Goal: Task Accomplishment & Management: Manage account settings

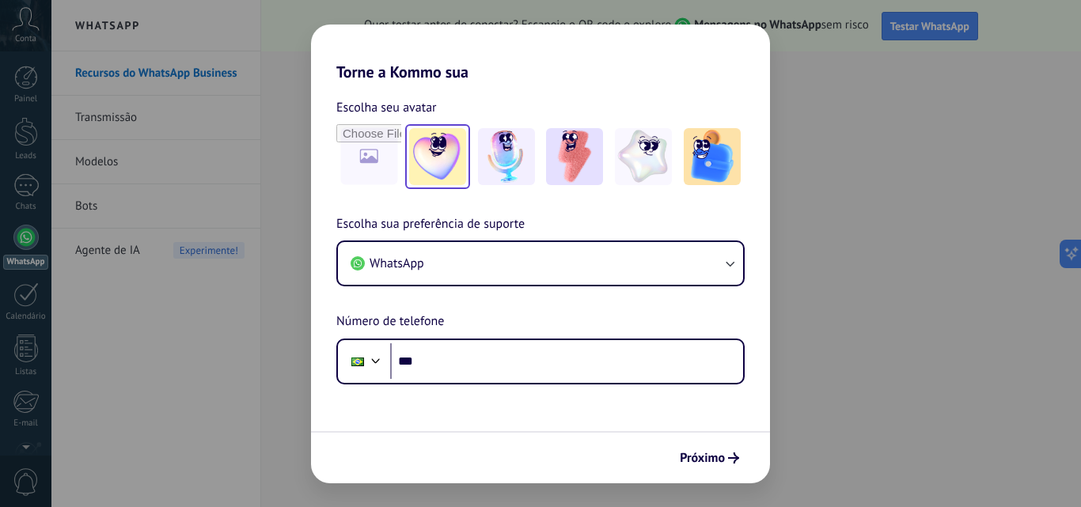
click at [442, 168] on img at bounding box center [437, 156] width 57 height 57
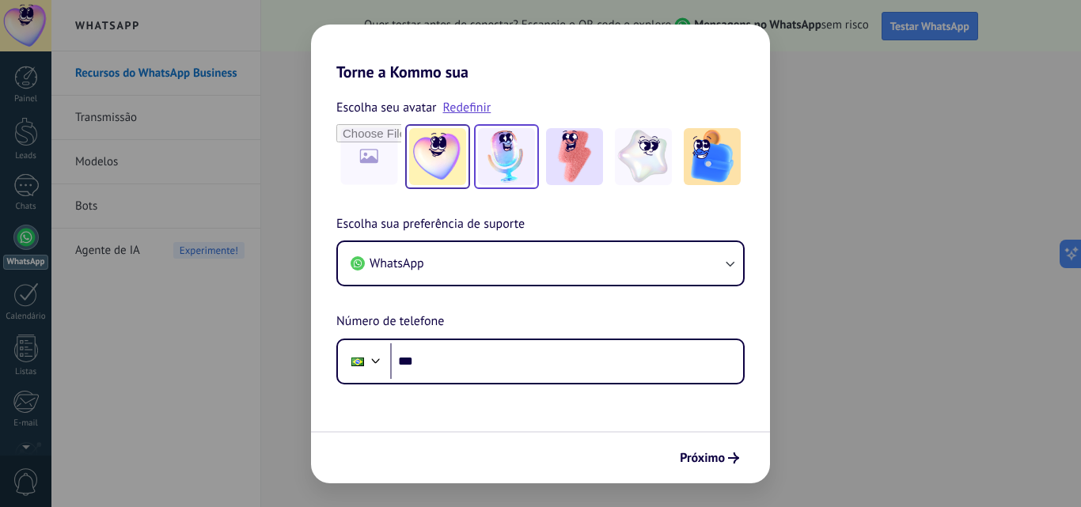
click at [505, 156] on img at bounding box center [506, 156] width 57 height 57
click at [420, 157] on img at bounding box center [437, 156] width 57 height 57
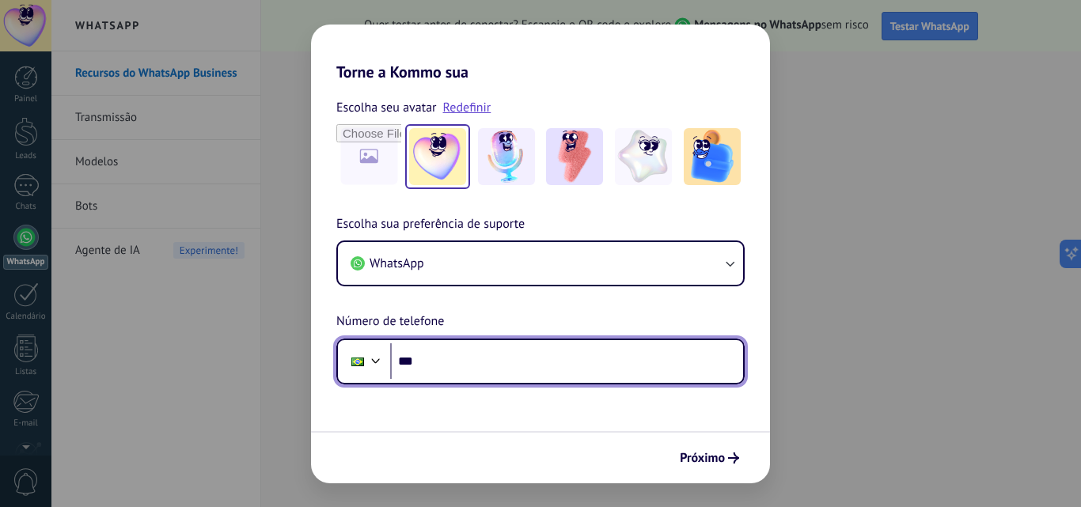
click at [468, 358] on input "***" at bounding box center [566, 361] width 353 height 36
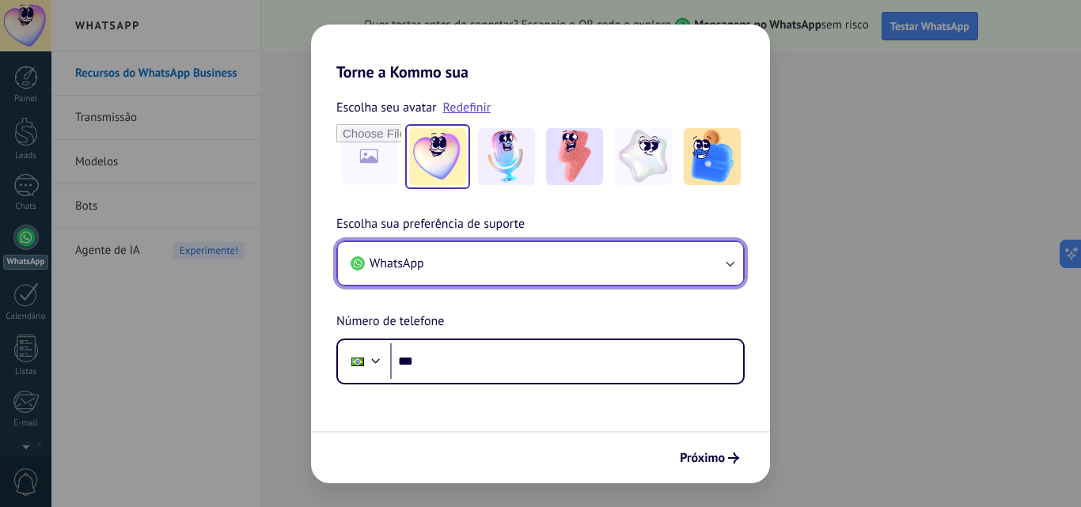
click at [510, 263] on button "WhatsApp" at bounding box center [540, 263] width 405 height 43
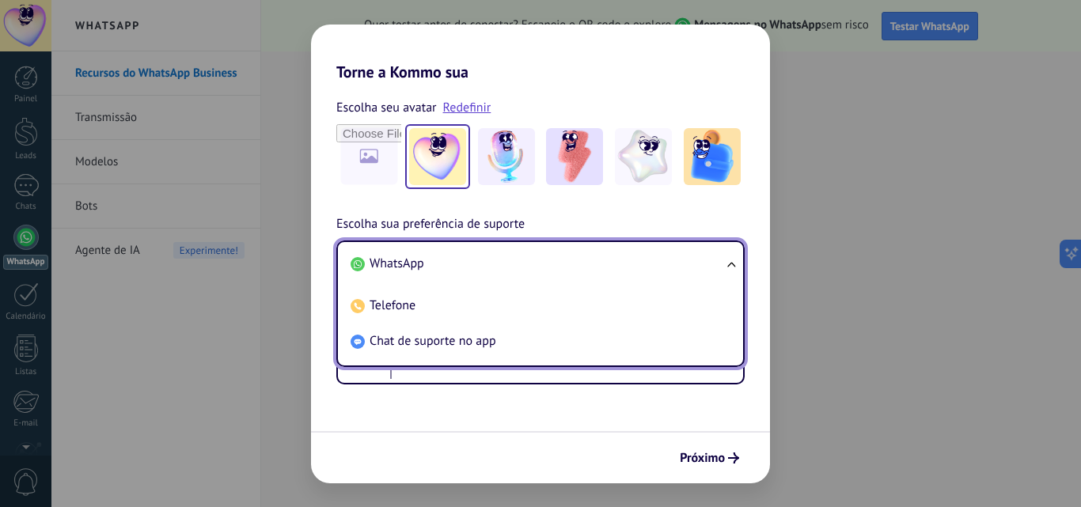
click at [446, 264] on li "WhatsApp" at bounding box center [537, 264] width 386 height 36
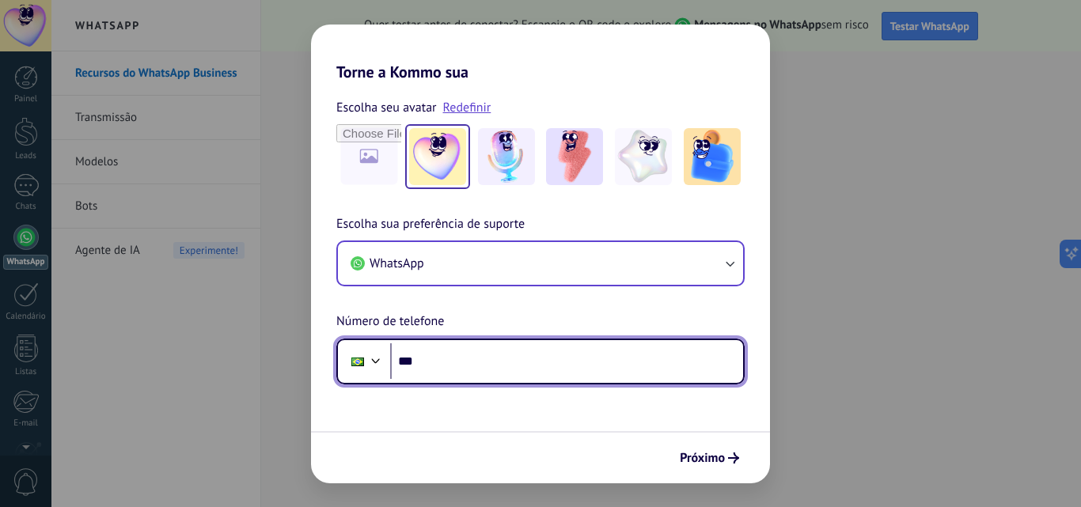
click at [474, 358] on input "***" at bounding box center [566, 361] width 353 height 36
type input "**********"
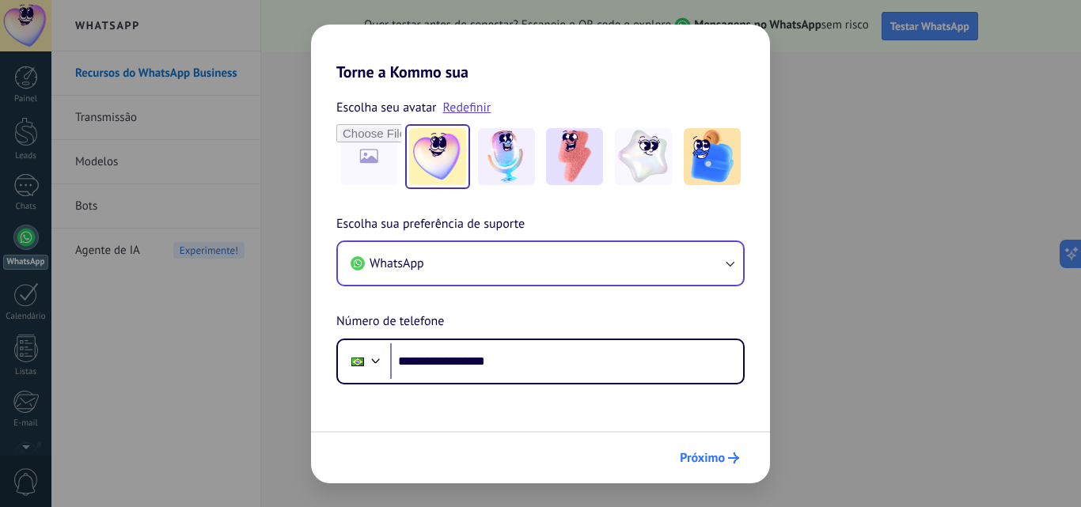
click at [722, 466] on button "Próximo" at bounding box center [710, 458] width 74 height 27
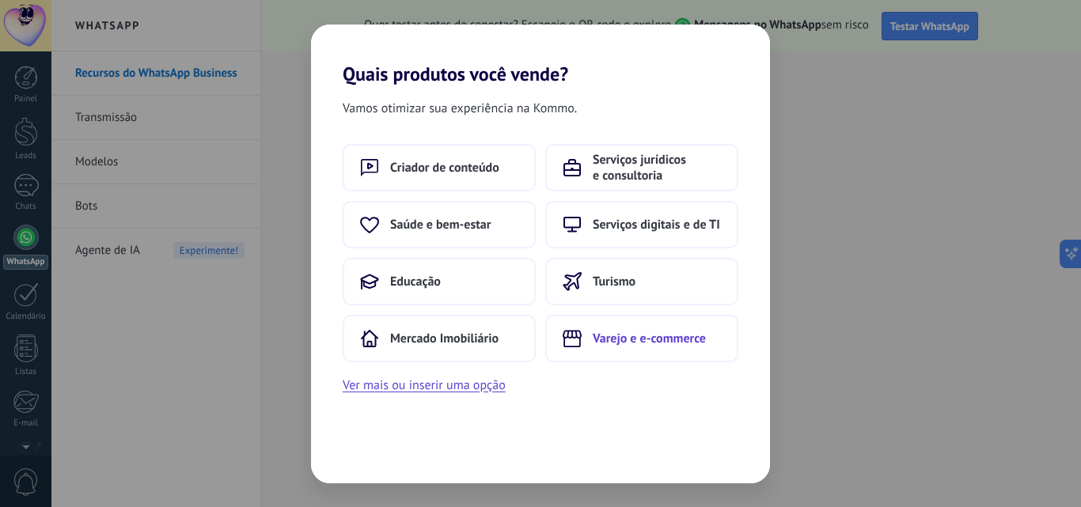
click at [615, 339] on span "Varejo e e-commerce" at bounding box center [649, 339] width 113 height 16
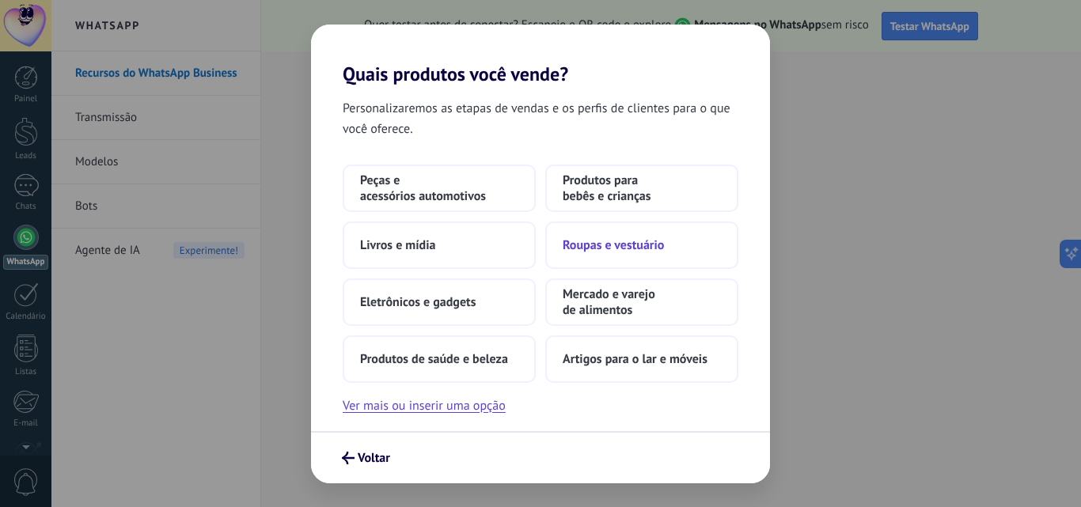
click at [613, 250] on span "Roupas e vestuário" at bounding box center [613, 245] width 101 height 16
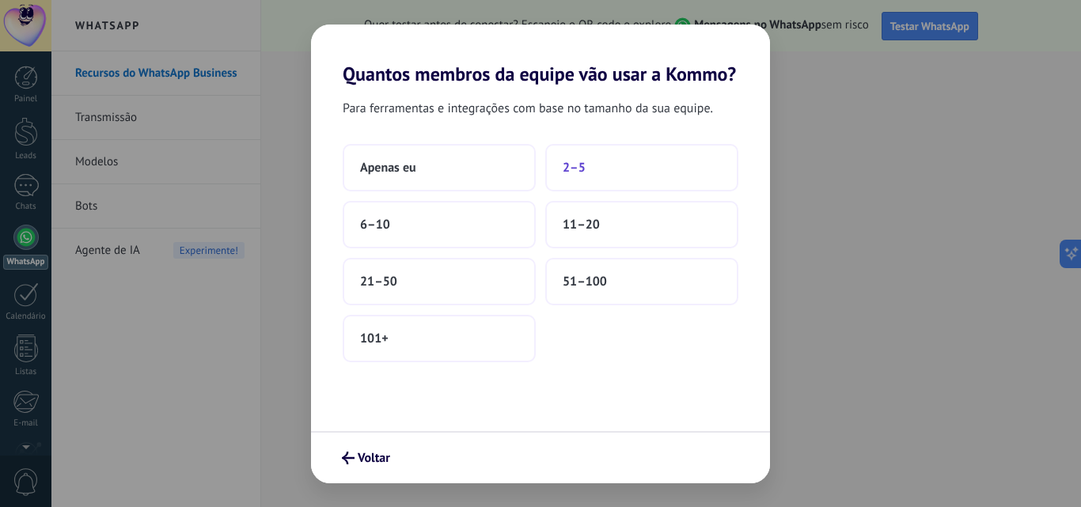
click at [609, 159] on button "2–5" at bounding box center [641, 167] width 193 height 47
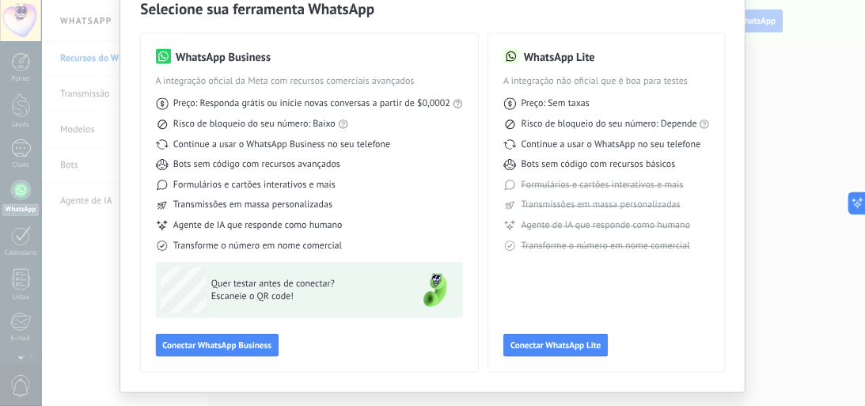
scroll to position [114, 0]
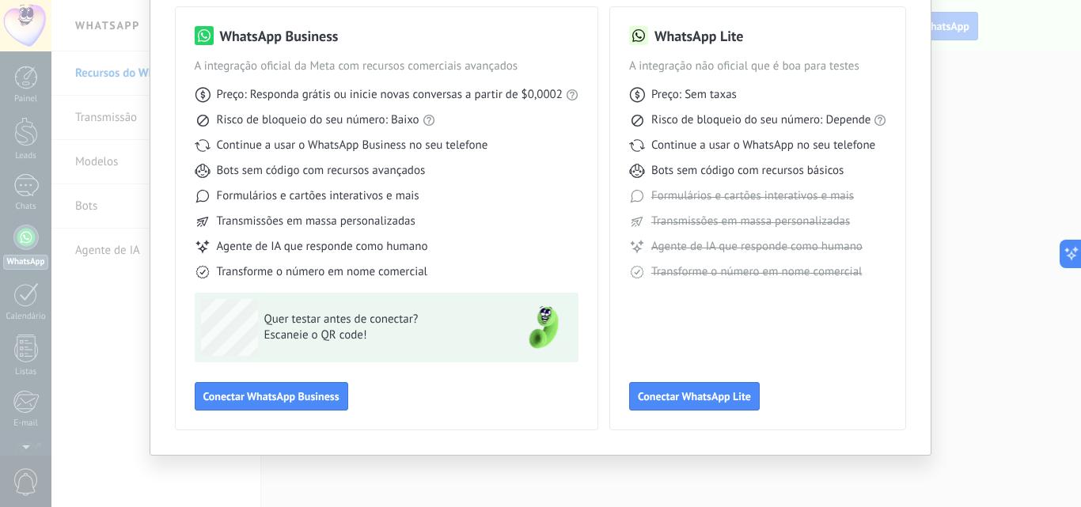
click at [536, 324] on img at bounding box center [543, 327] width 57 height 57
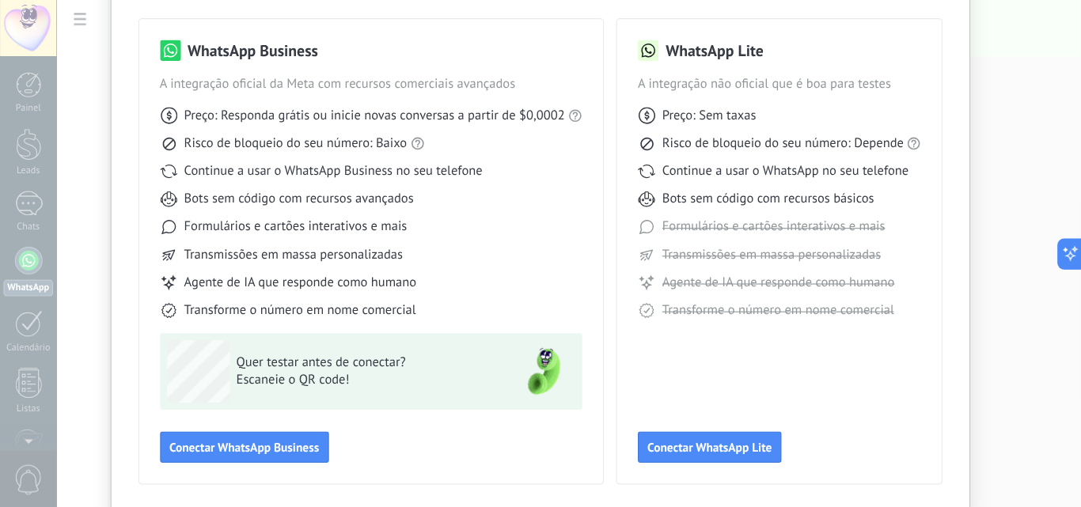
scroll to position [104, 0]
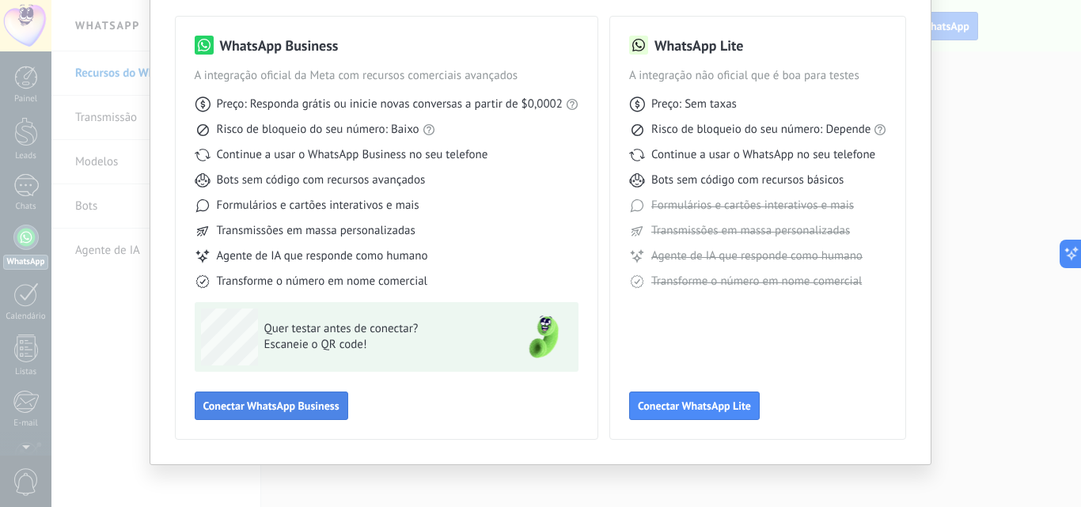
click at [264, 409] on span "Conectar WhatsApp Business" at bounding box center [271, 405] width 136 height 11
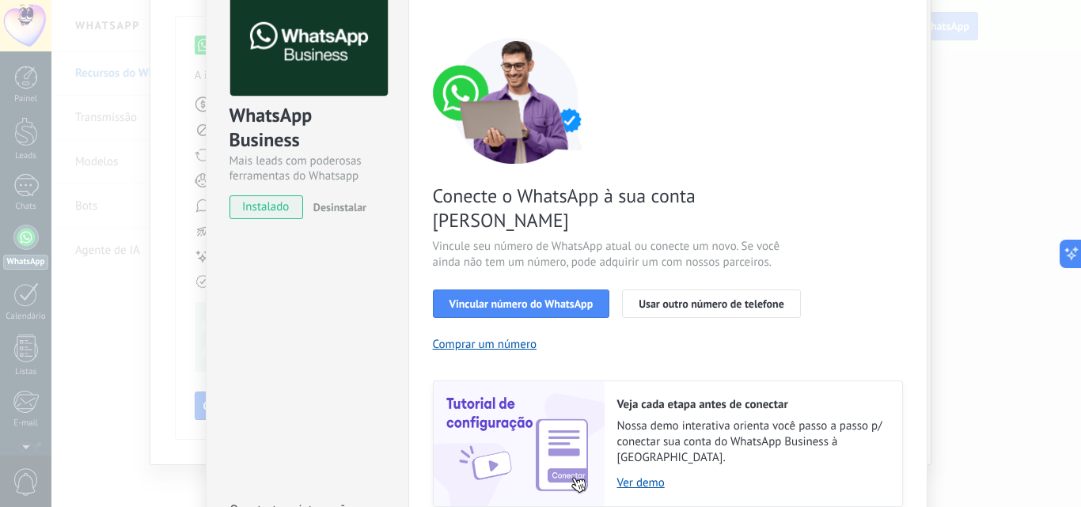
scroll to position [0, 0]
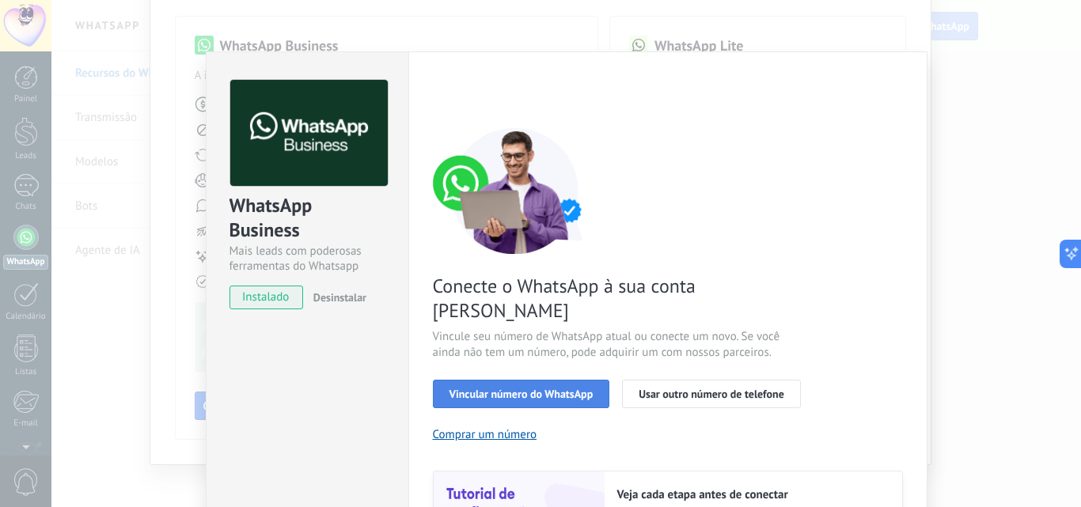
click at [524, 388] on span "Vincular número do WhatsApp" at bounding box center [521, 393] width 144 height 11
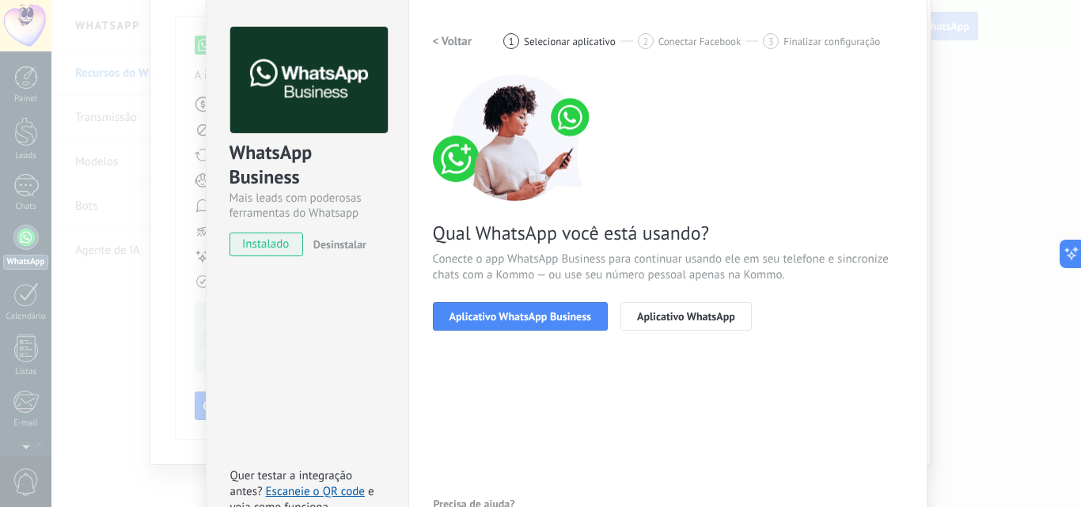
scroll to position [79, 0]
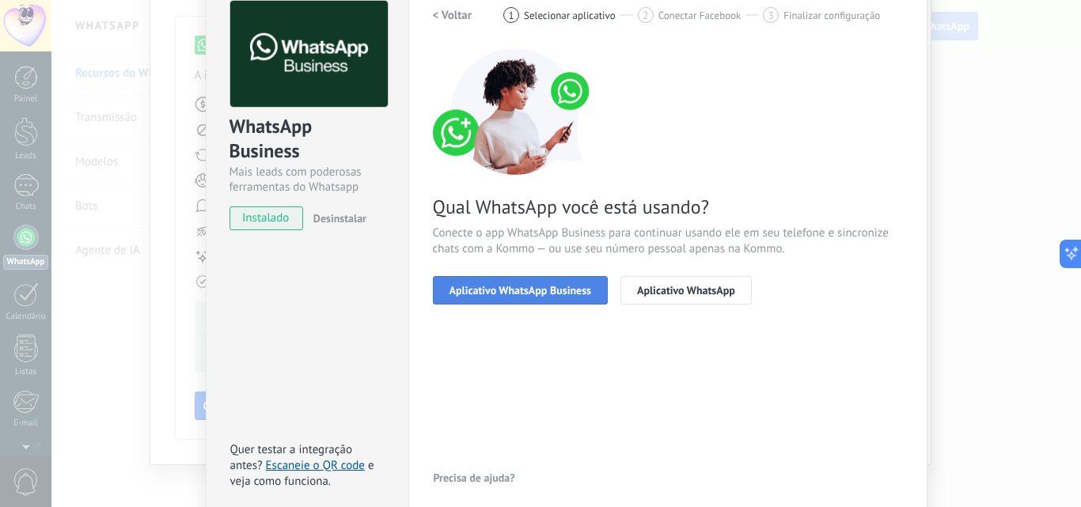
click at [509, 295] on span "Aplicativo WhatsApp Business" at bounding box center [520, 290] width 142 height 11
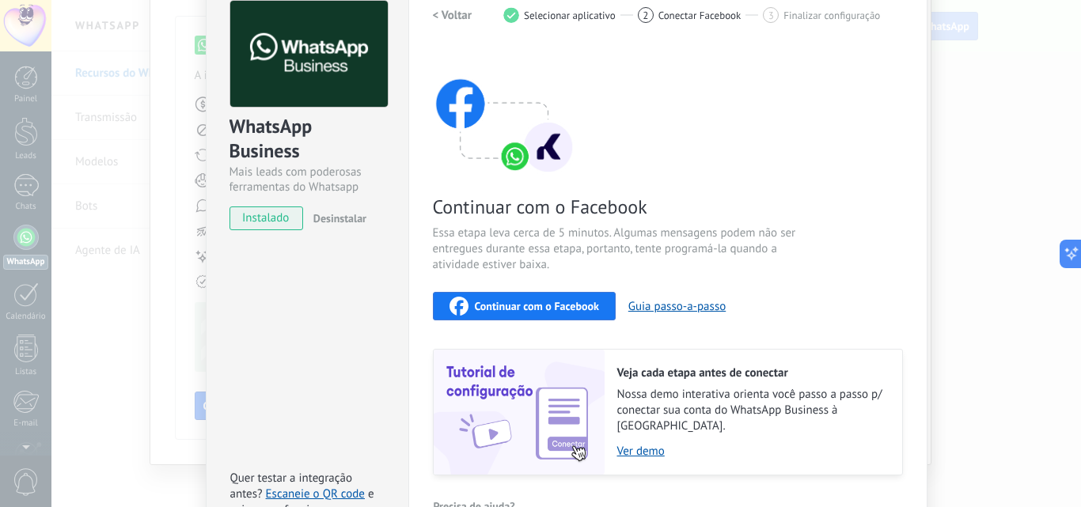
click at [525, 306] on span "Continuar com o Facebook" at bounding box center [537, 306] width 124 height 11
click at [520, 304] on span "Continuar com o Facebook" at bounding box center [537, 306] width 124 height 11
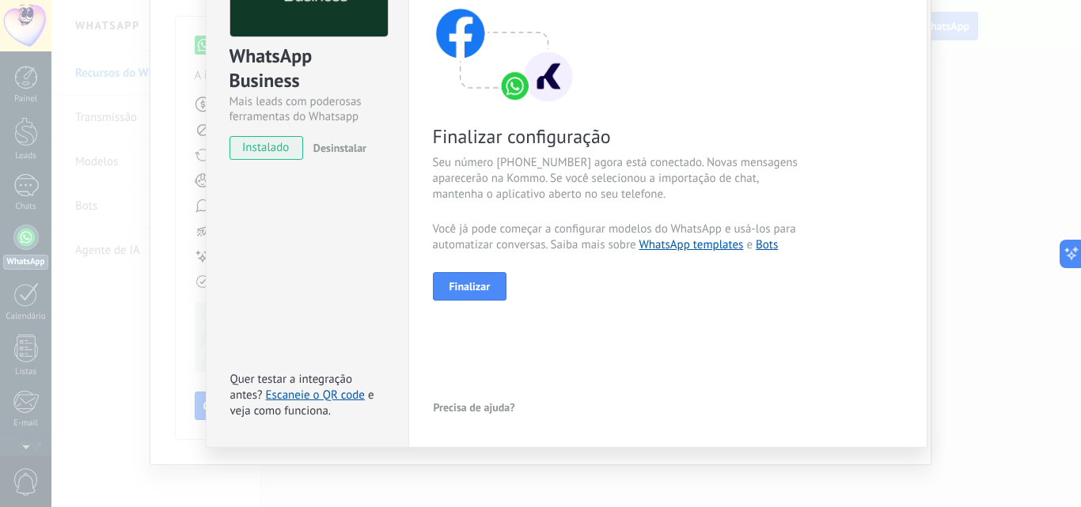
scroll to position [150, 0]
click at [474, 293] on button "Finalizar" at bounding box center [470, 286] width 74 height 28
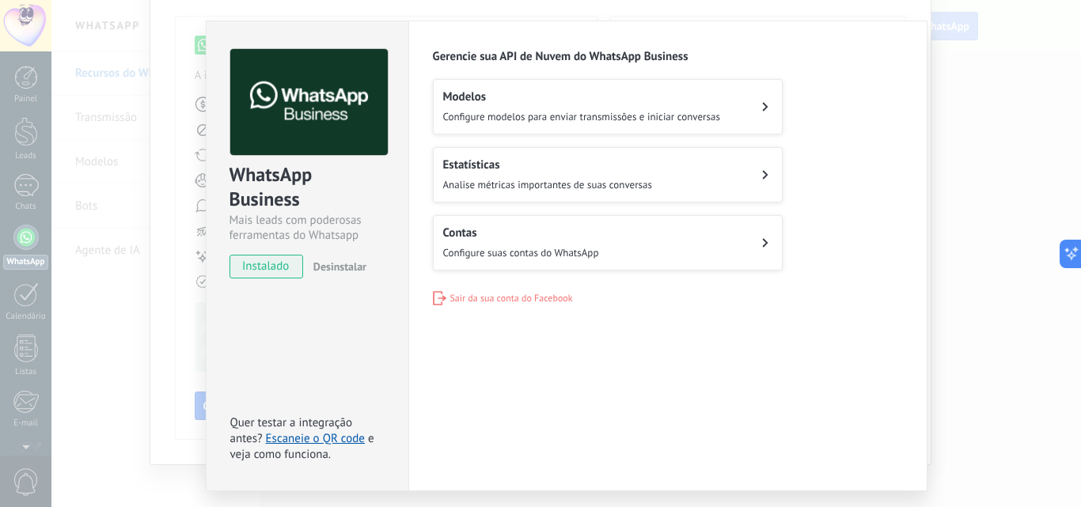
scroll to position [0, 0]
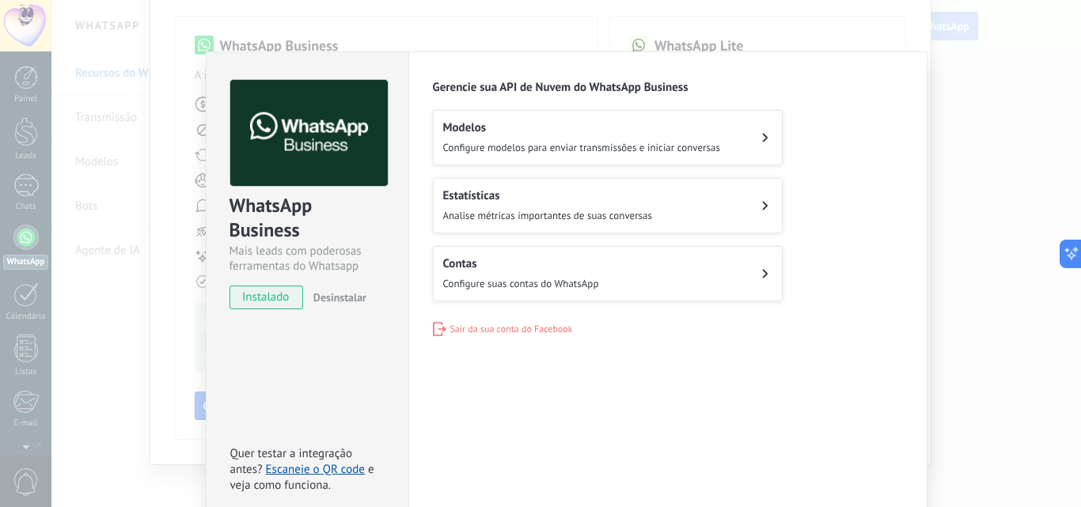
click at [521, 213] on span "Analise métricas importantes de suas conversas" at bounding box center [547, 215] width 209 height 13
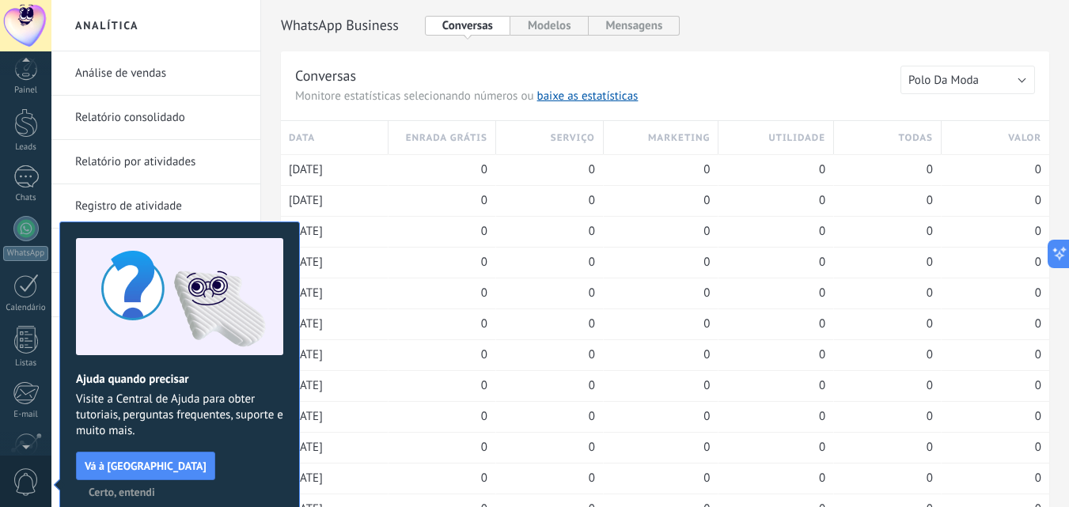
scroll to position [151, 0]
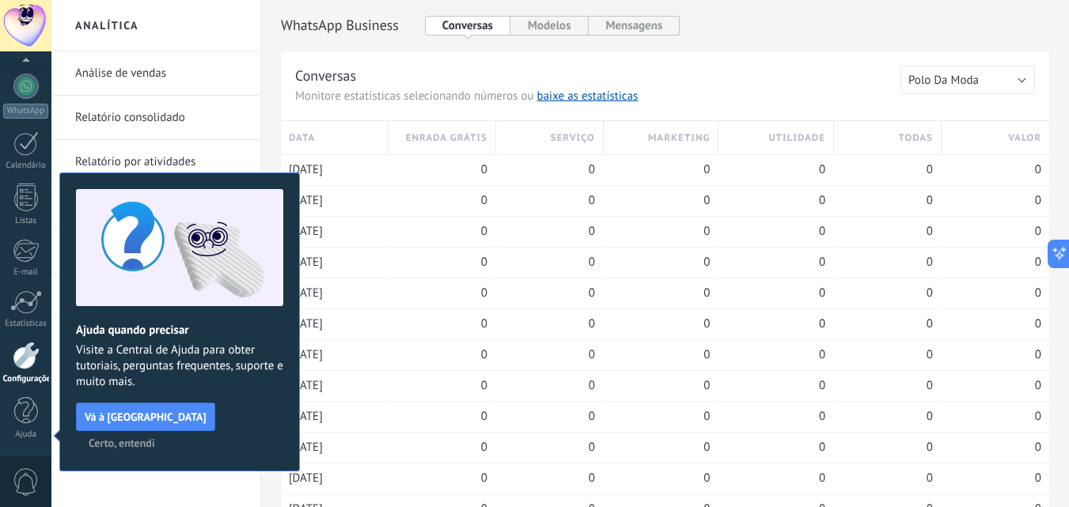
click at [155, 438] on span "Certo, entendi" at bounding box center [122, 443] width 66 height 11
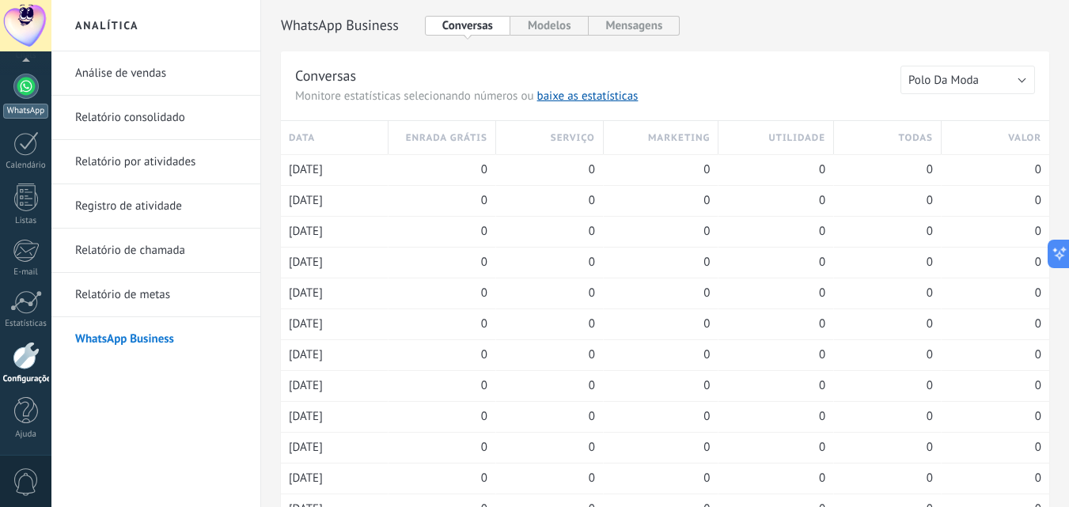
click at [23, 81] on div at bounding box center [25, 86] width 25 height 25
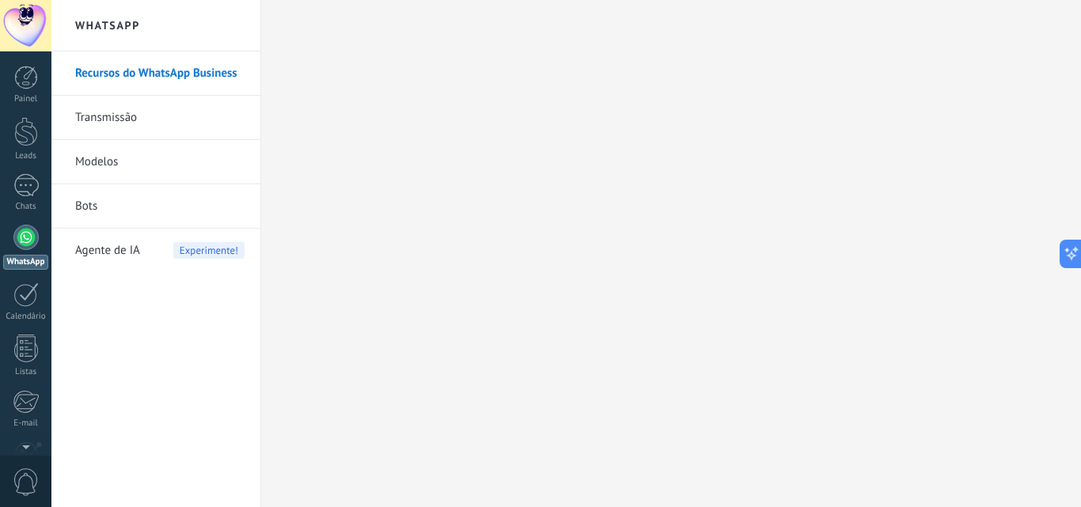
click at [25, 237] on div at bounding box center [25, 237] width 25 height 25
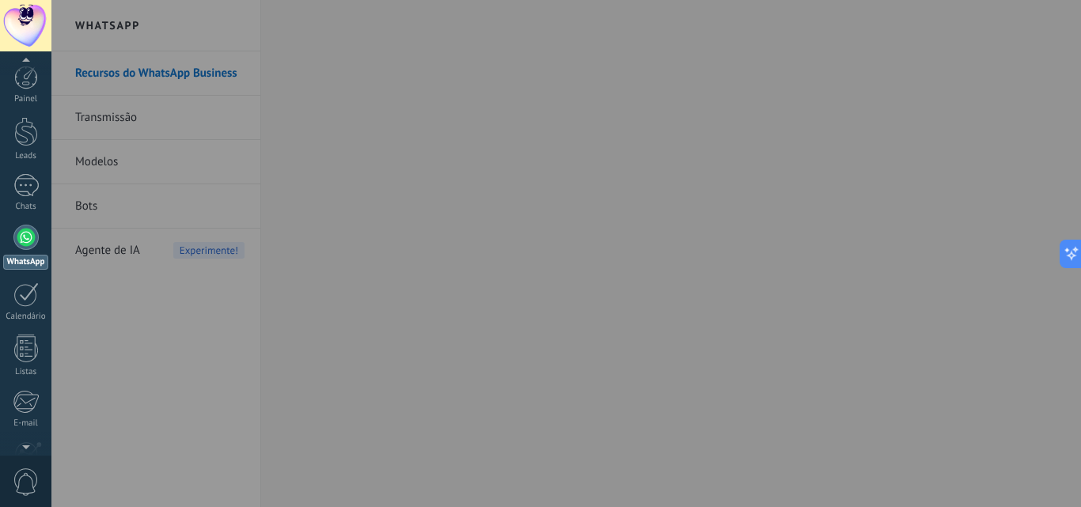
click at [109, 366] on div at bounding box center [591, 253] width 1081 height 507
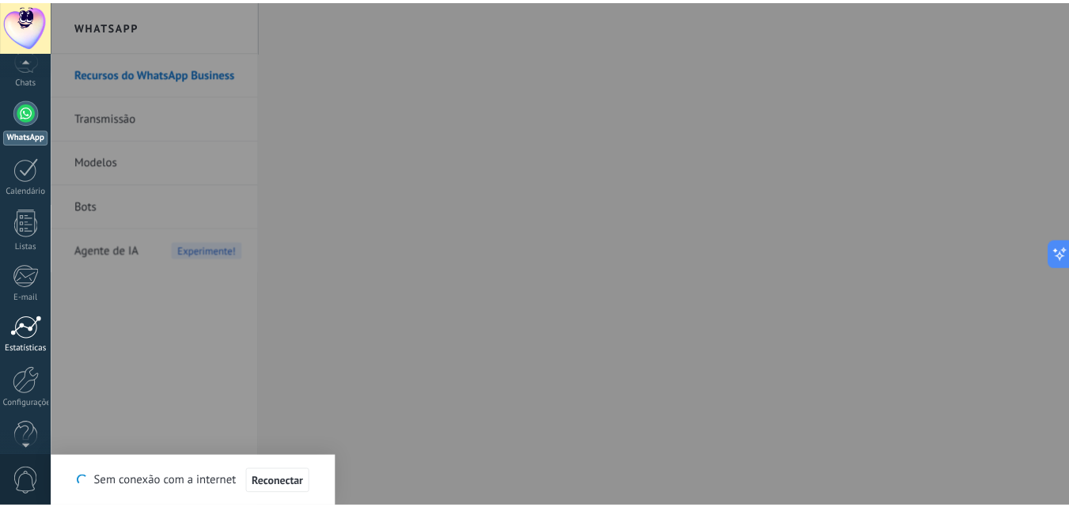
scroll to position [151, 0]
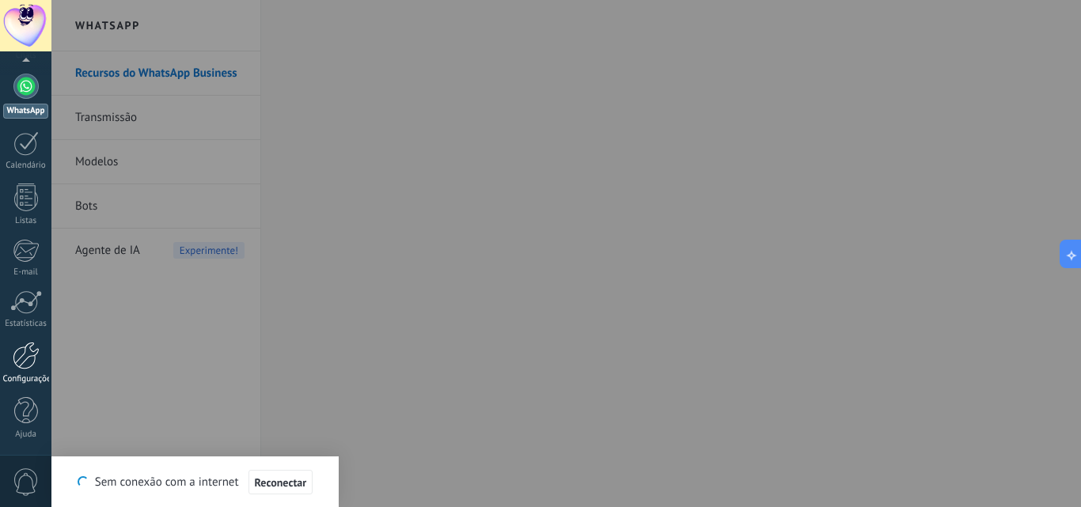
click at [21, 347] on div at bounding box center [26, 356] width 27 height 28
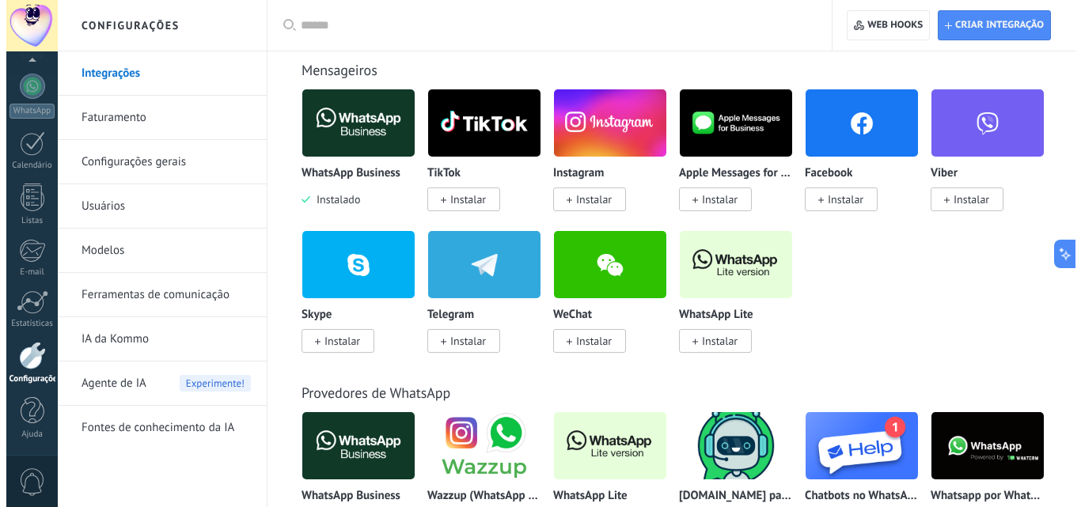
scroll to position [396, 0]
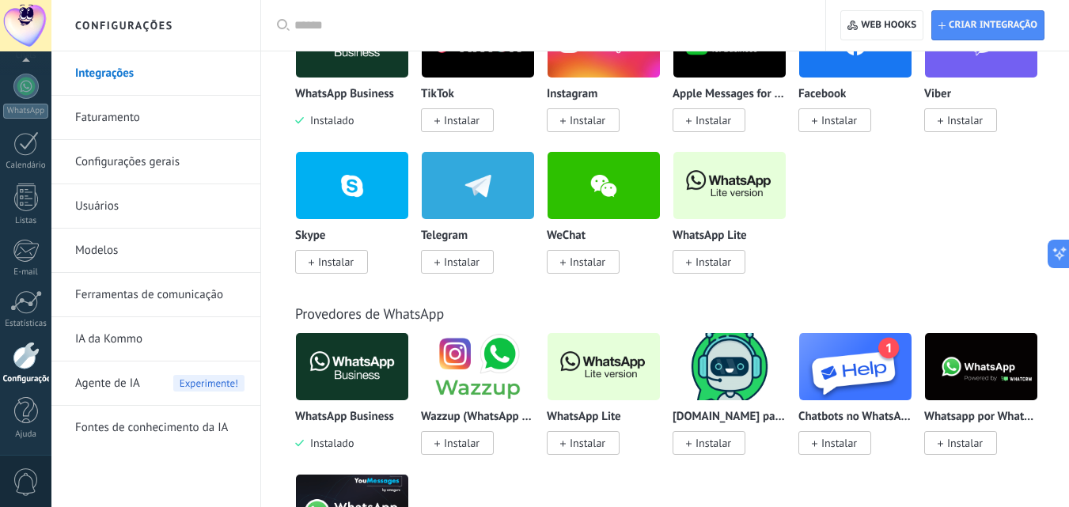
click at [479, 363] on img at bounding box center [478, 366] width 112 height 77
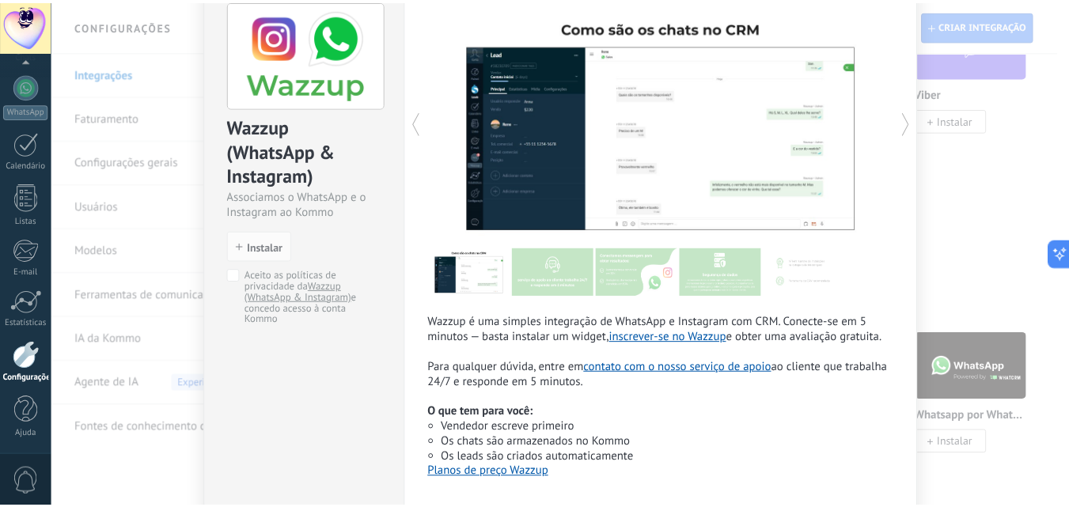
scroll to position [0, 0]
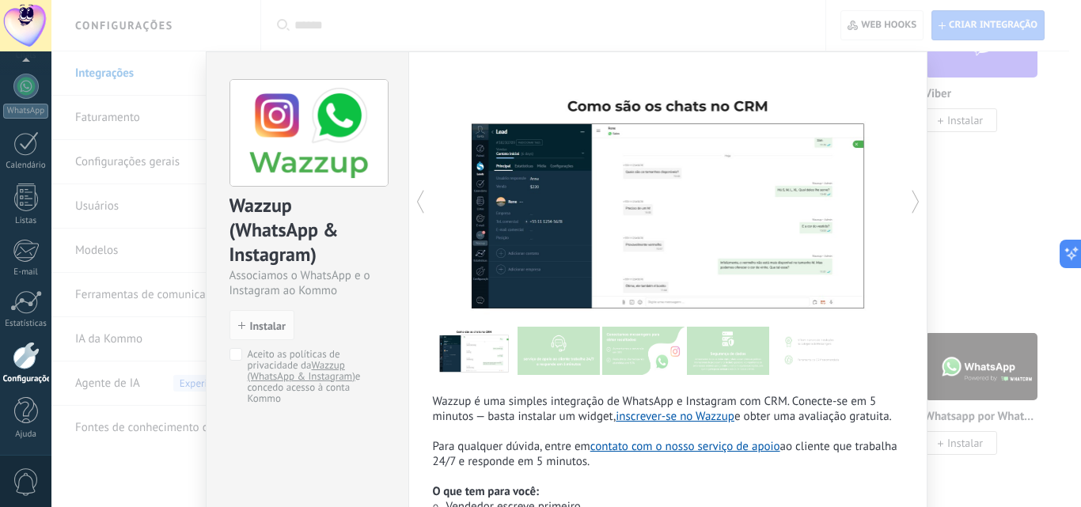
click at [1008, 258] on div "Wazzup (WhatsApp & Instagram) Associamos o WhatsApp e o Instagram ao Kommo inst…" at bounding box center [565, 253] width 1029 height 507
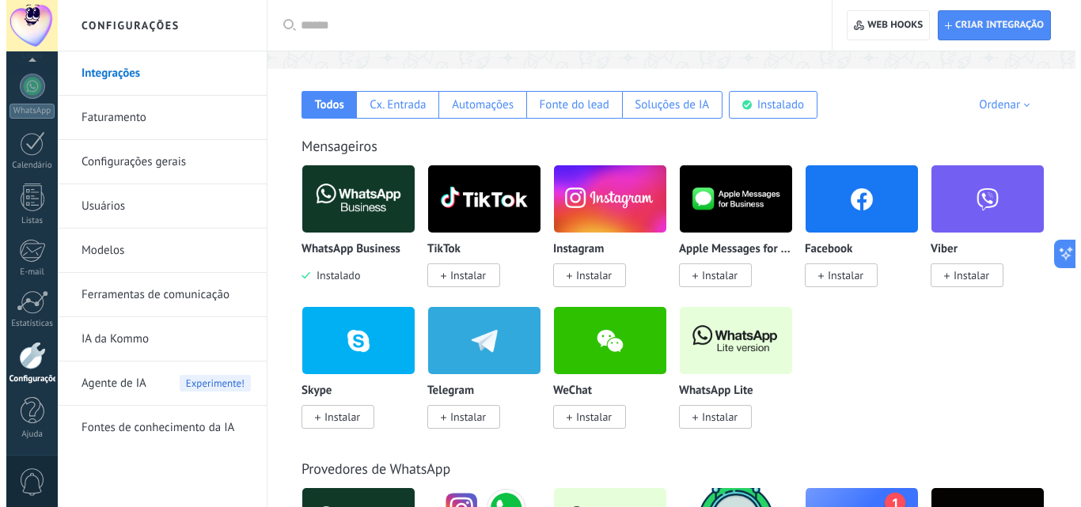
scroll to position [237, 0]
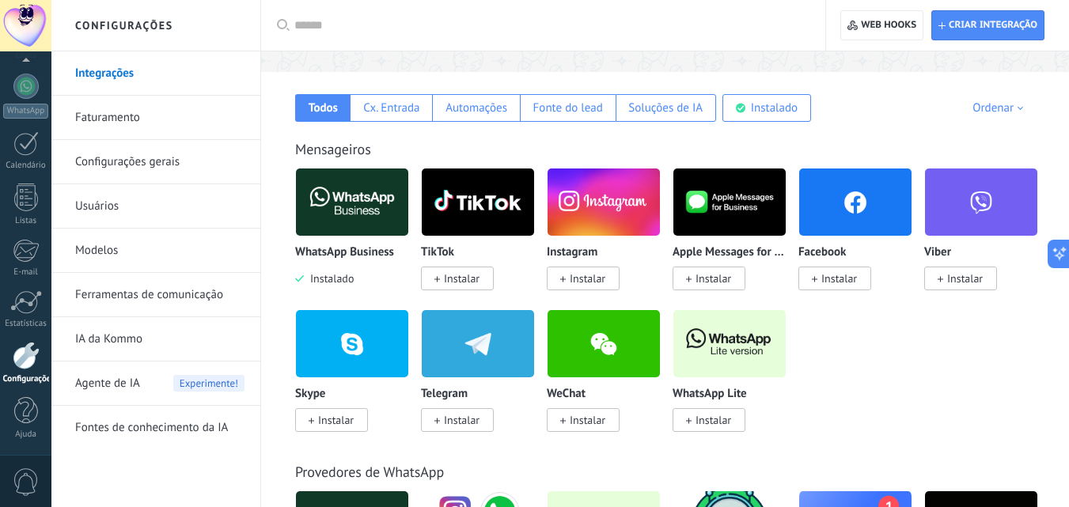
click at [601, 201] on img at bounding box center [604, 202] width 112 height 77
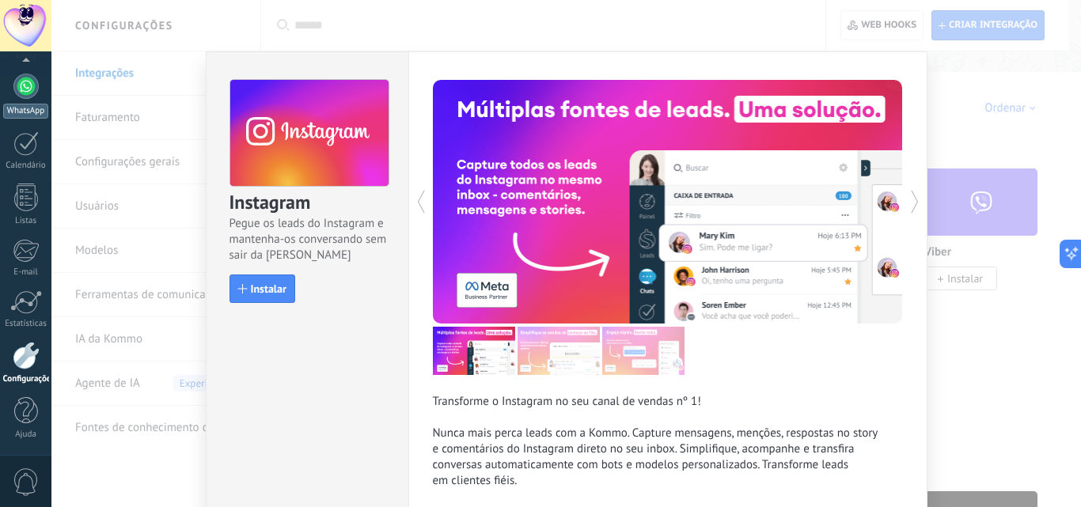
click at [28, 89] on div at bounding box center [25, 86] width 25 height 25
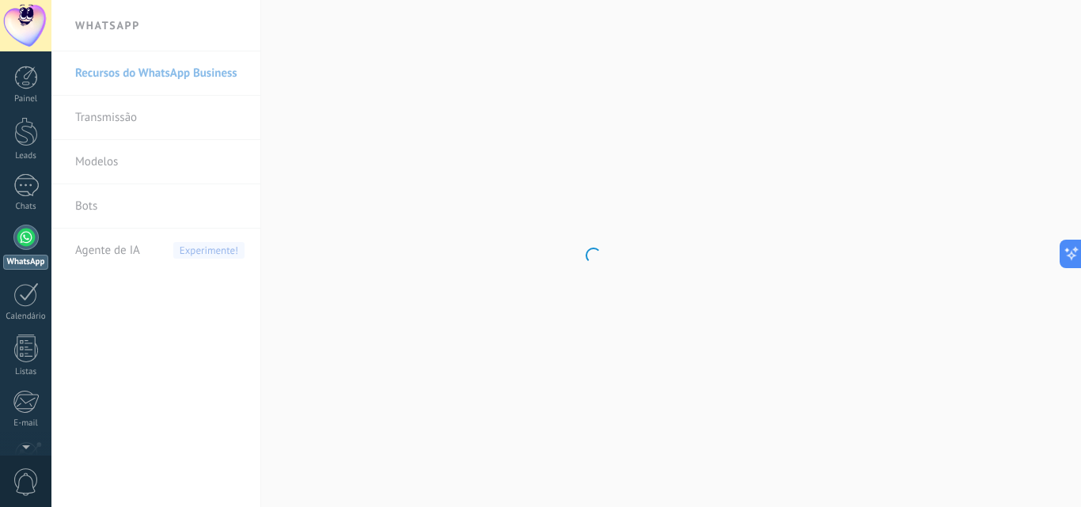
click at [22, 247] on div at bounding box center [25, 237] width 25 height 25
click at [18, 191] on div at bounding box center [25, 185] width 25 height 23
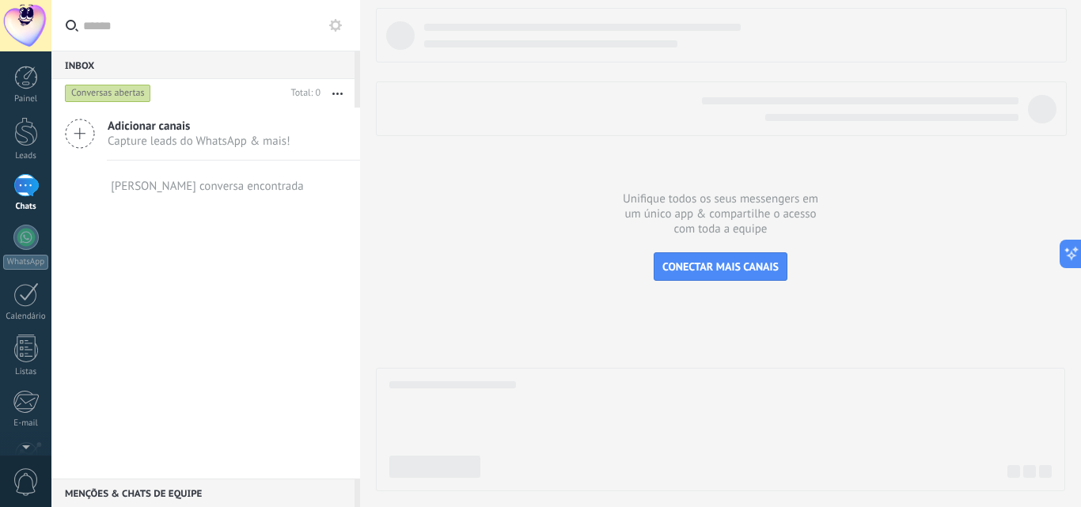
click at [132, 95] on div "Conversas abertas" at bounding box center [108, 93] width 86 height 19
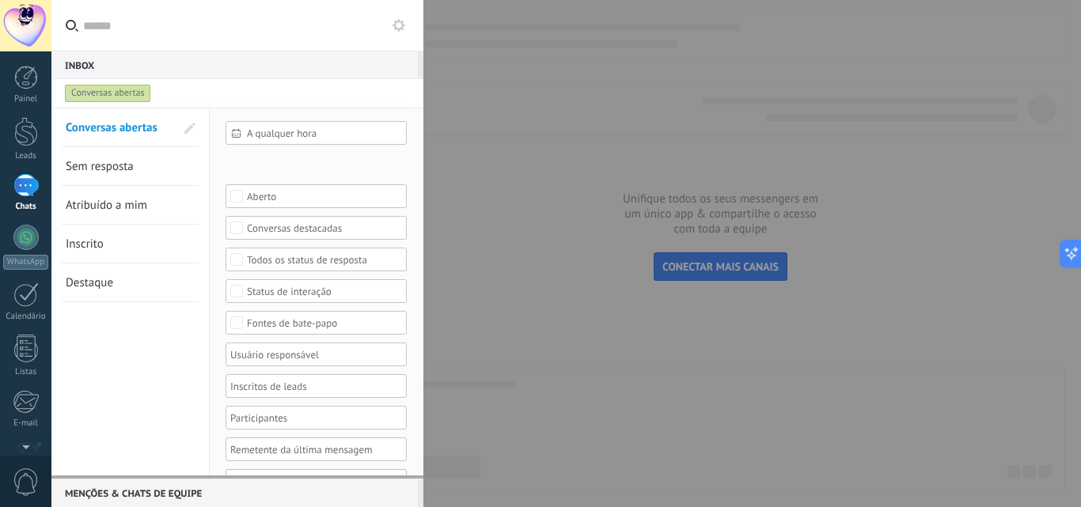
click at [133, 92] on div "Conversas abertas" at bounding box center [108, 93] width 86 height 19
click at [516, 103] on div at bounding box center [540, 253] width 1081 height 507
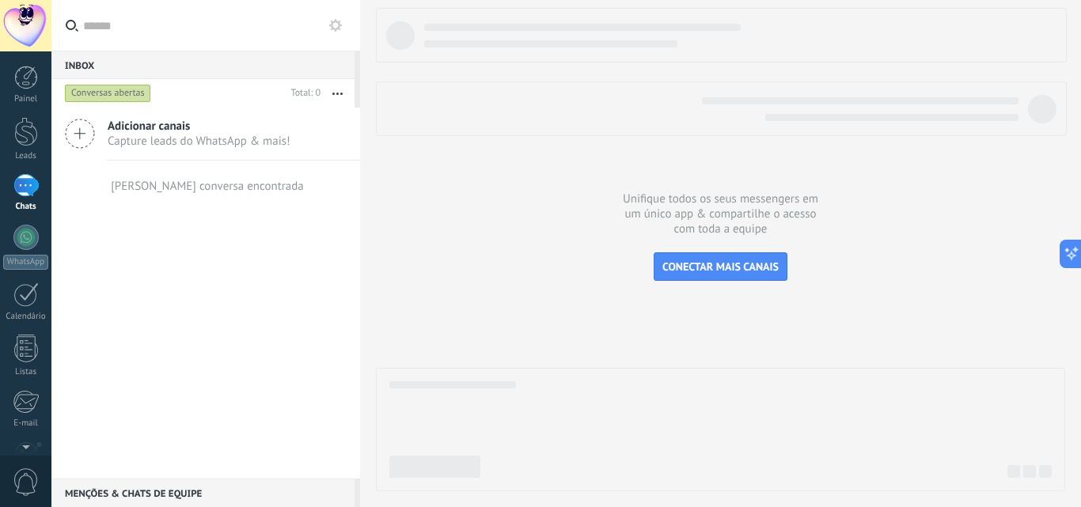
click at [350, 96] on button "button" at bounding box center [337, 93] width 34 height 28
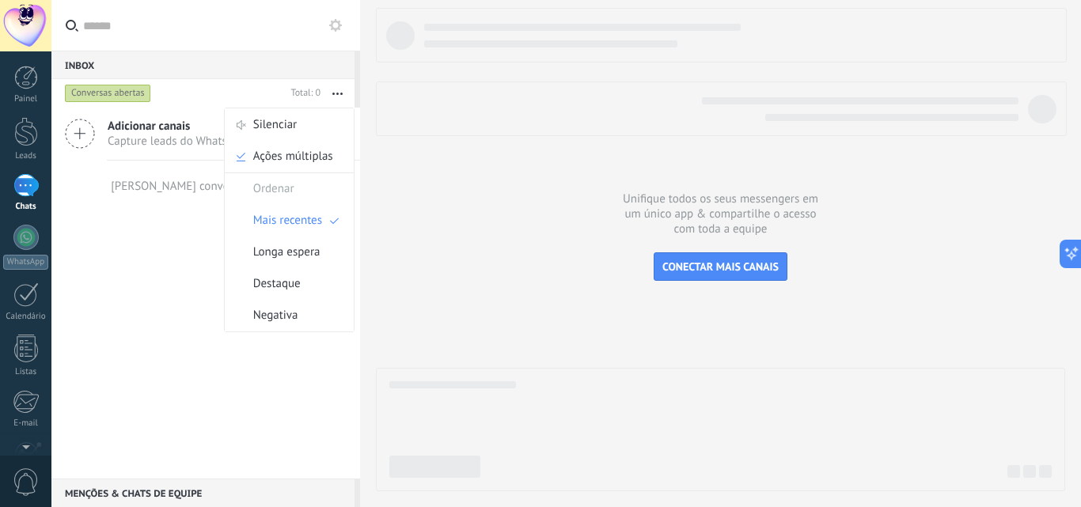
click at [339, 95] on button "button" at bounding box center [337, 93] width 34 height 28
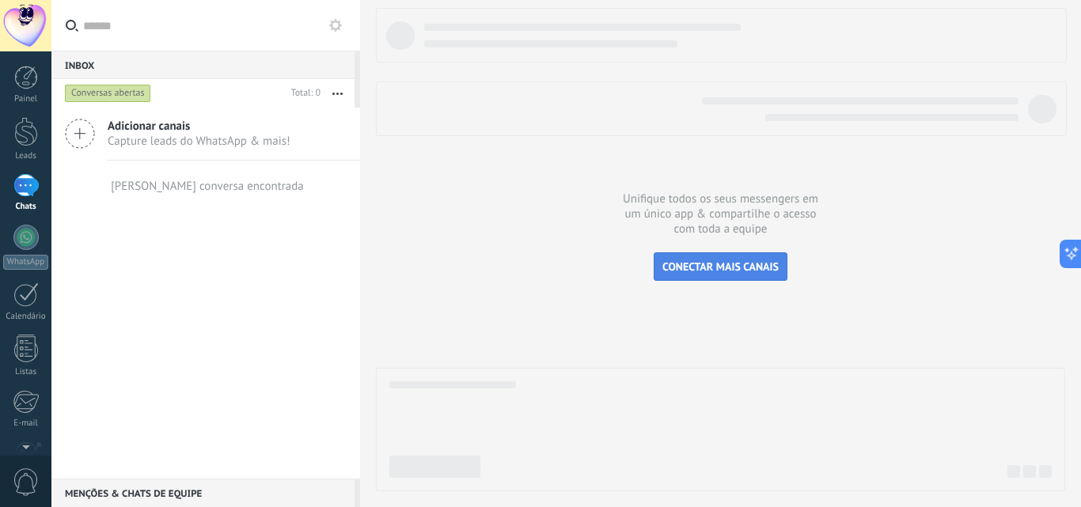
click at [707, 270] on span "CONECTAR MAIS CANAIS" at bounding box center [720, 267] width 116 height 14
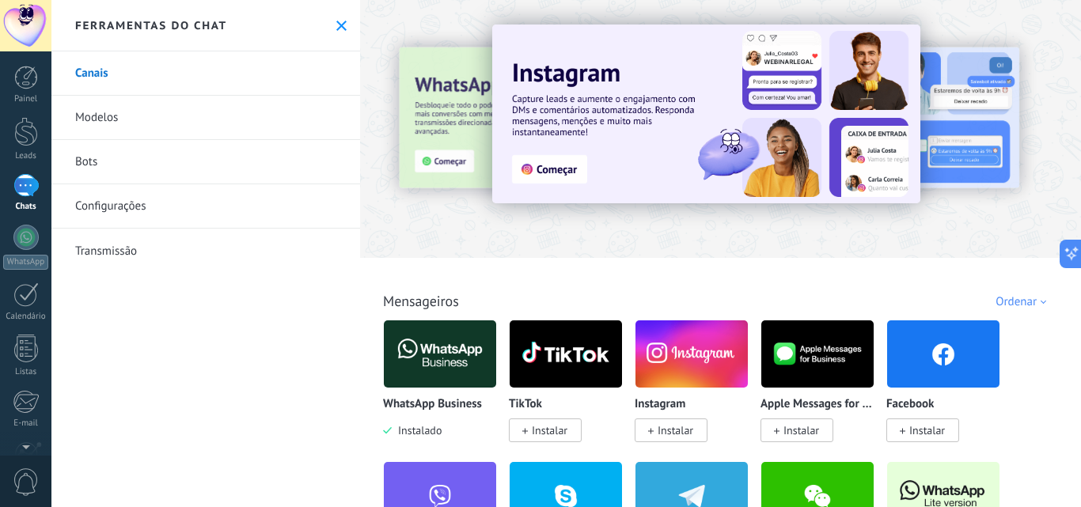
click at [690, 354] on img at bounding box center [691, 354] width 112 height 77
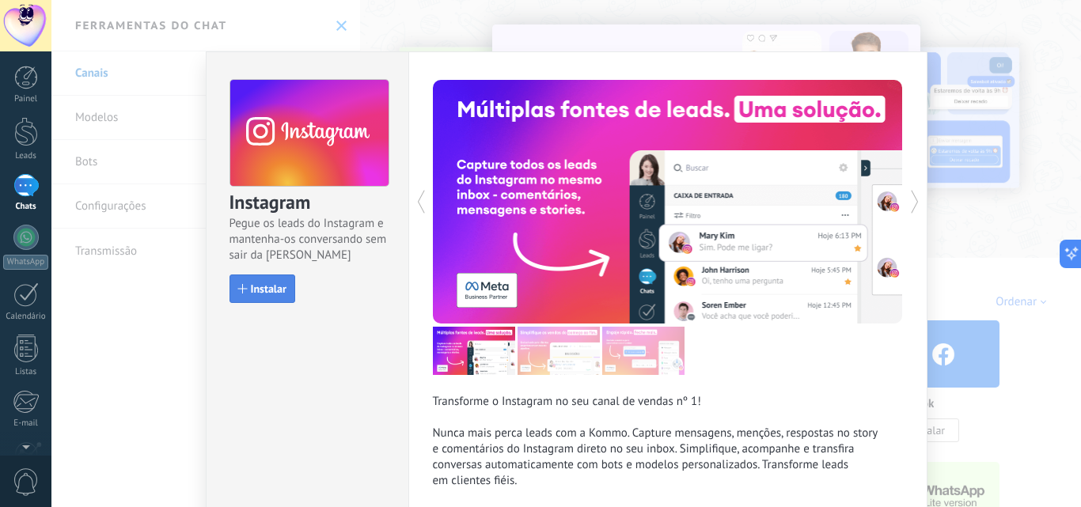
click at [274, 293] on span "Instalar" at bounding box center [269, 288] width 36 height 11
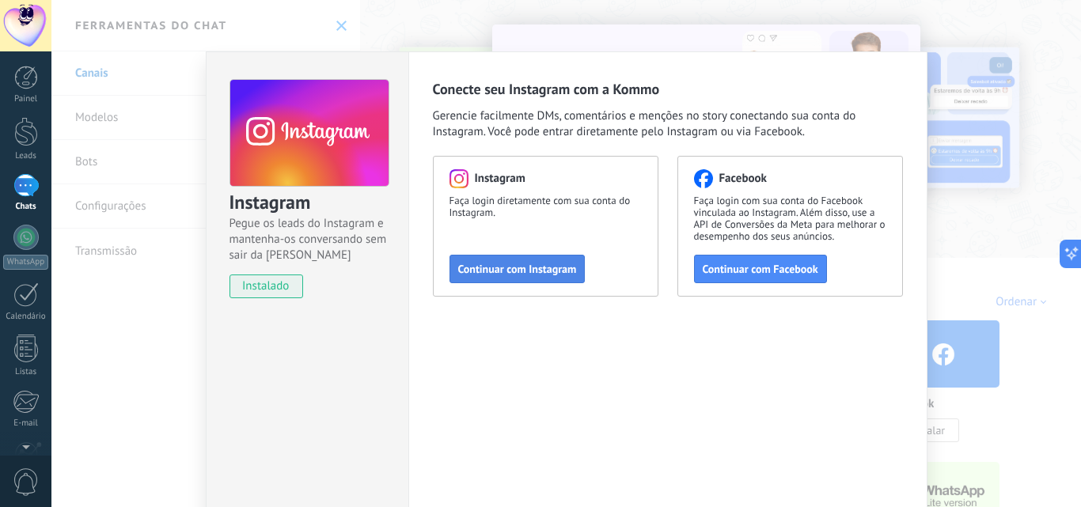
click at [526, 269] on span "Continuar com Instagram" at bounding box center [517, 268] width 119 height 11
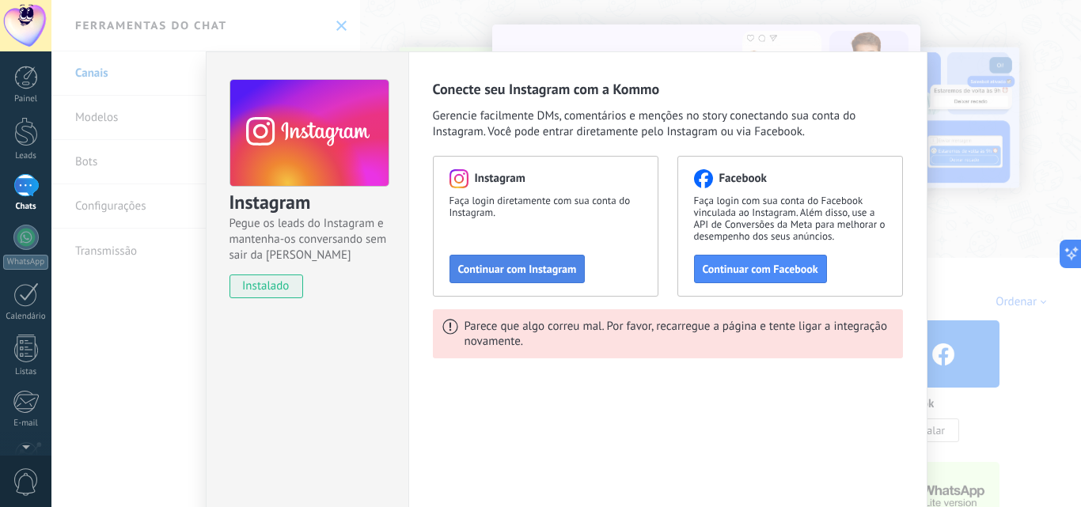
click at [521, 271] on span "Continuar com Instagram" at bounding box center [517, 268] width 119 height 11
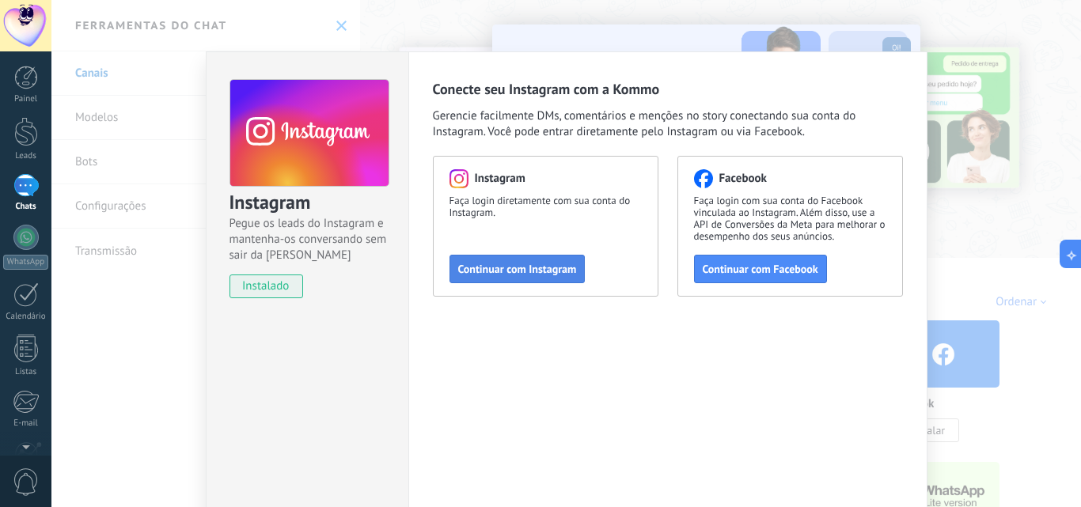
click at [510, 275] on span "Continuar com Instagram" at bounding box center [517, 268] width 119 height 11
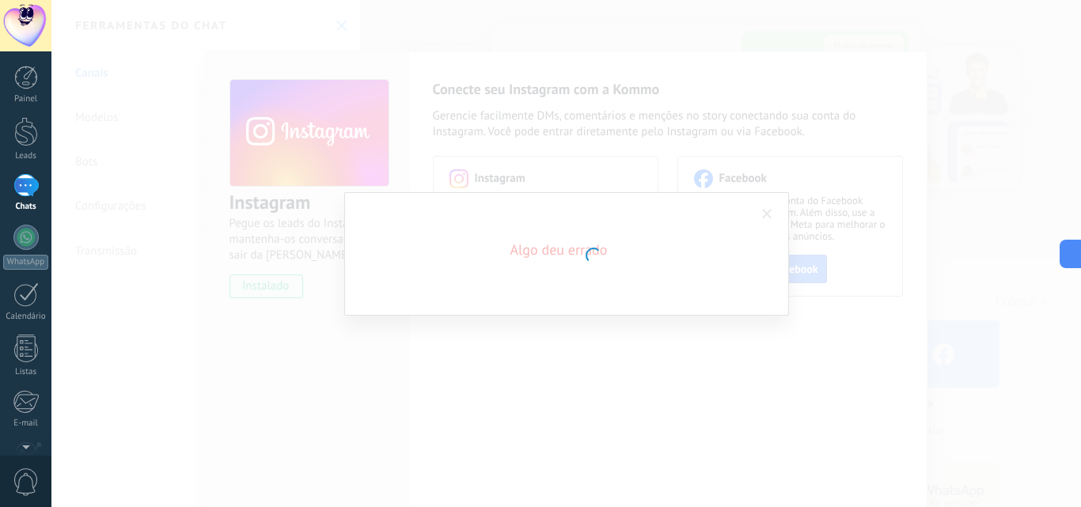
click at [27, 190] on div at bounding box center [25, 185] width 25 height 23
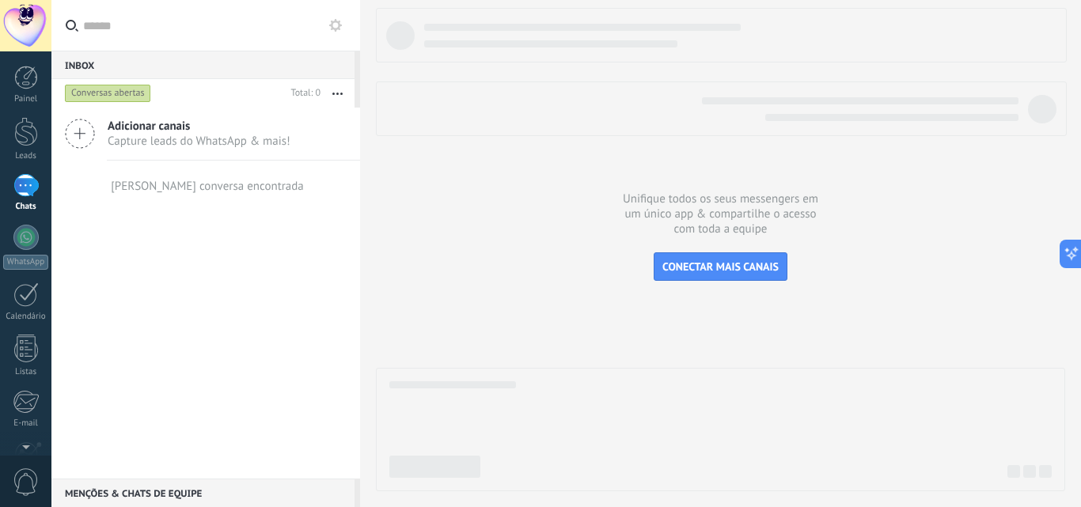
click at [182, 194] on div "[PERSON_NAME] conversa encontrada" at bounding box center [206, 186] width 196 height 51
click at [29, 194] on div at bounding box center [25, 185] width 25 height 23
click at [25, 184] on div at bounding box center [25, 185] width 25 height 23
click at [211, 87] on div "Conversas abertas" at bounding box center [173, 93] width 223 height 28
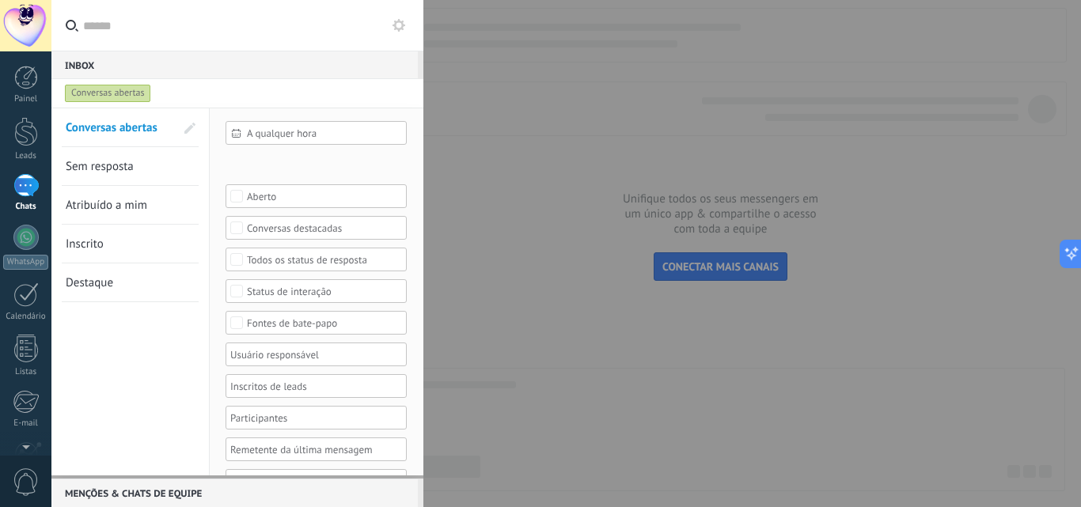
click at [104, 62] on div "Inbox 0" at bounding box center [234, 65] width 366 height 28
click at [126, 92] on div "Conversas abertas" at bounding box center [108, 93] width 86 height 19
click at [112, 169] on span "Sem resposta" at bounding box center [100, 166] width 68 height 15
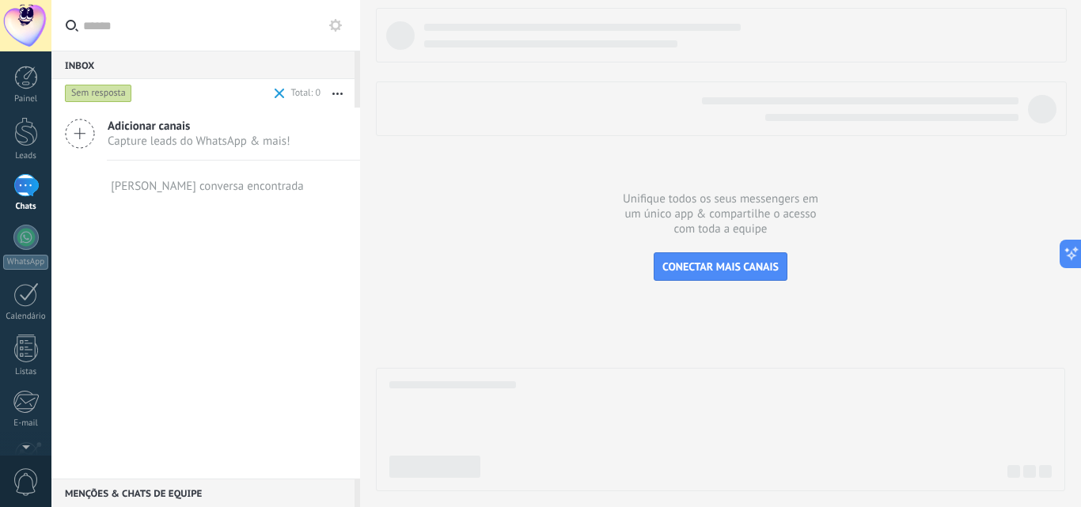
click at [113, 93] on div "Sem resposta" at bounding box center [98, 93] width 67 height 19
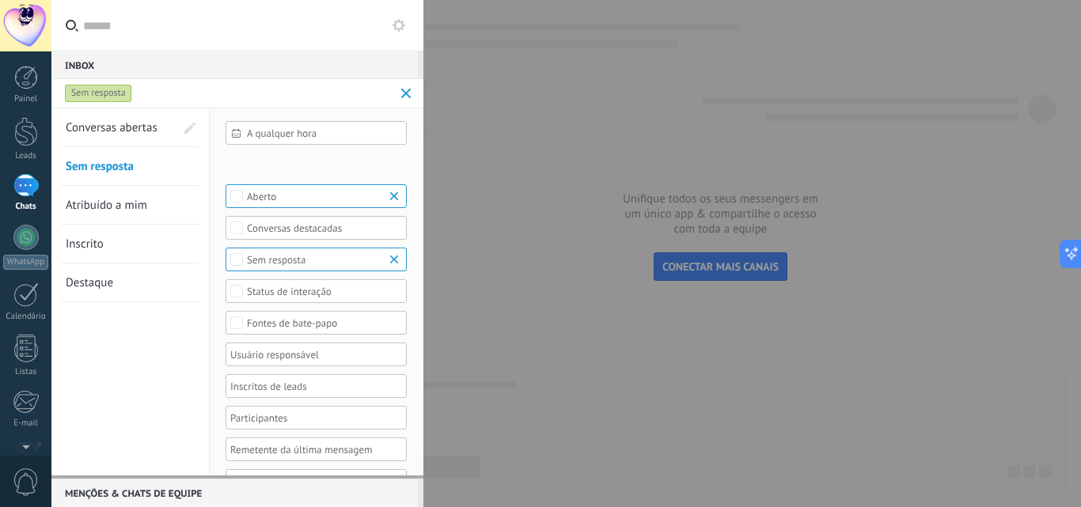
click at [134, 117] on link "Conversas abertas" at bounding box center [120, 127] width 109 height 38
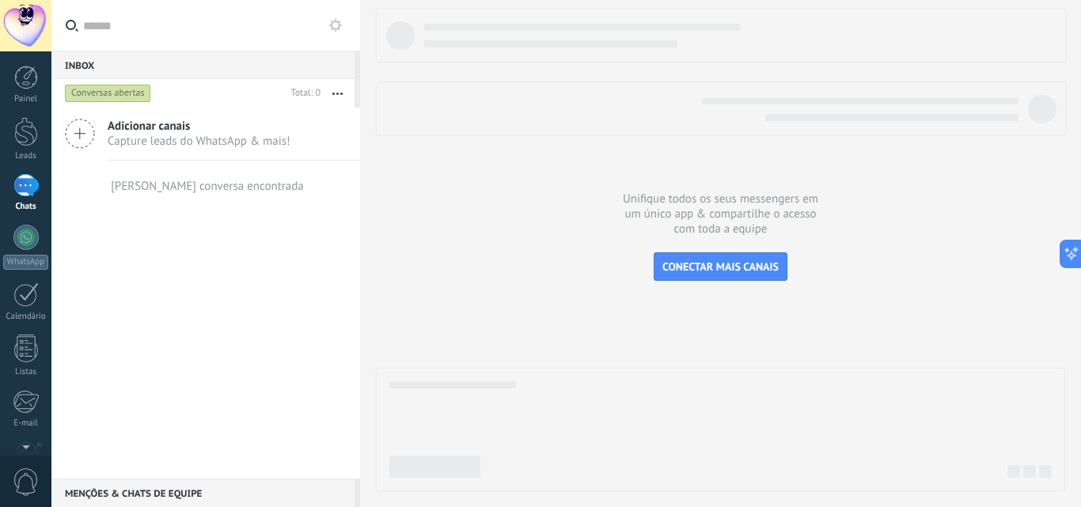
click at [115, 100] on div "Conversas abertas" at bounding box center [108, 93] width 86 height 19
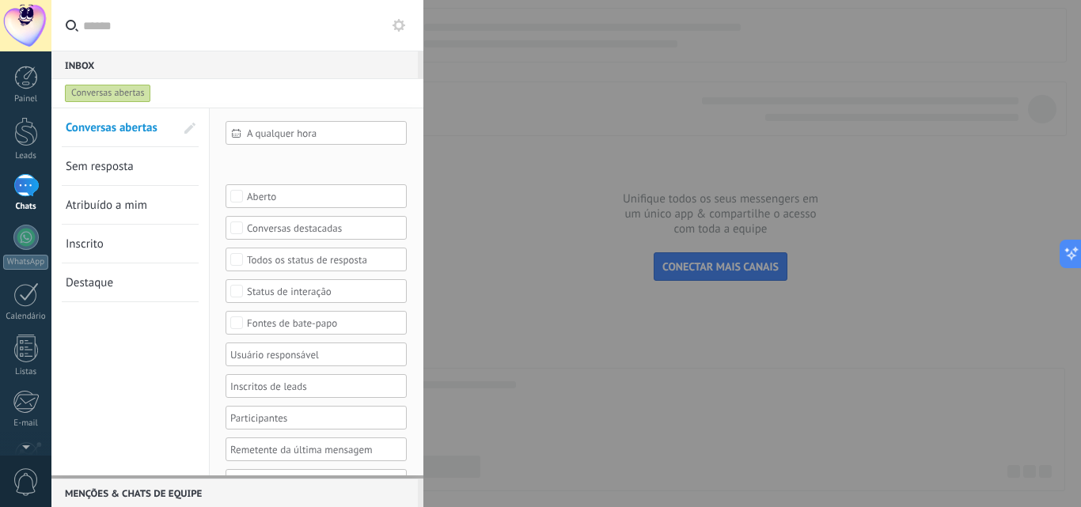
click at [95, 193] on link "Atribuído a mim" at bounding box center [120, 205] width 109 height 38
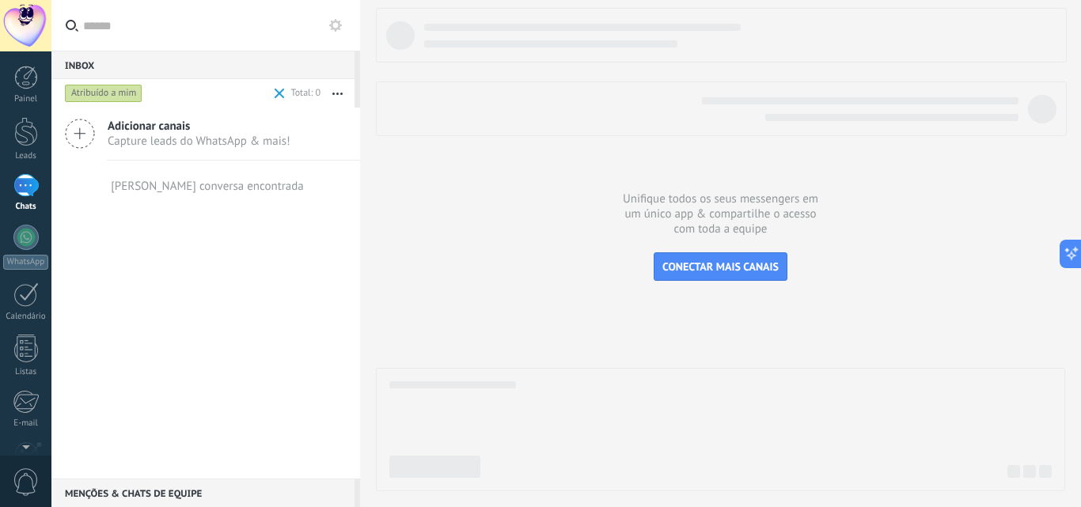
click at [110, 100] on div "Atribuído a mim" at bounding box center [104, 93] width 78 height 19
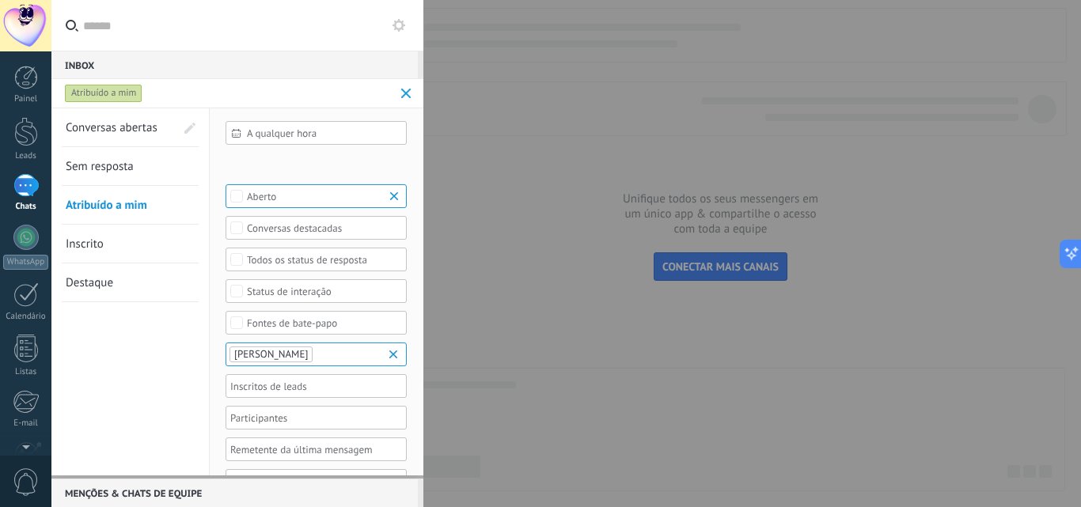
click at [118, 128] on span "Conversas abertas" at bounding box center [112, 127] width 92 height 15
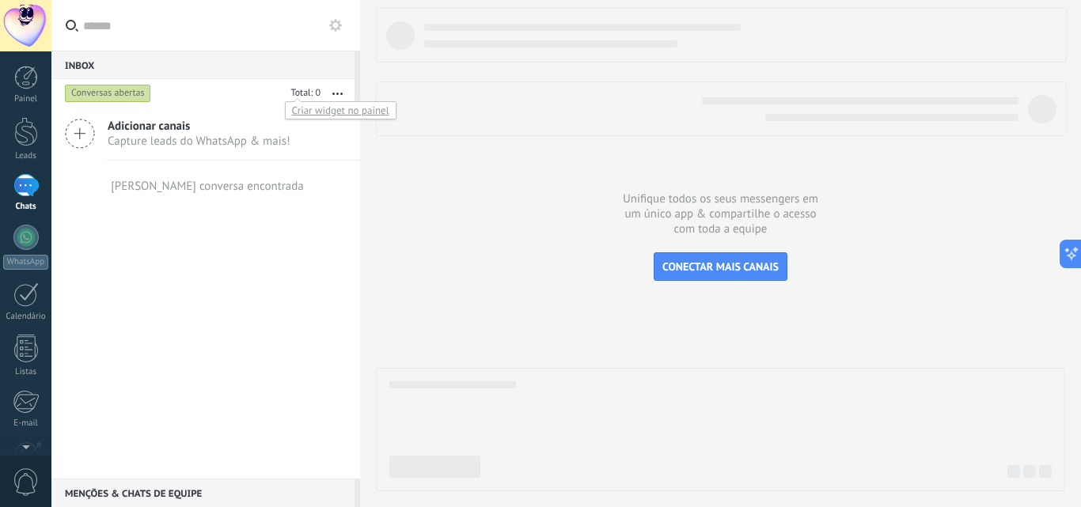
click at [316, 93] on div at bounding box center [304, 94] width 36 height 16
click at [311, 109] on div "Criar widget no painel" at bounding box center [341, 110] width 112 height 18
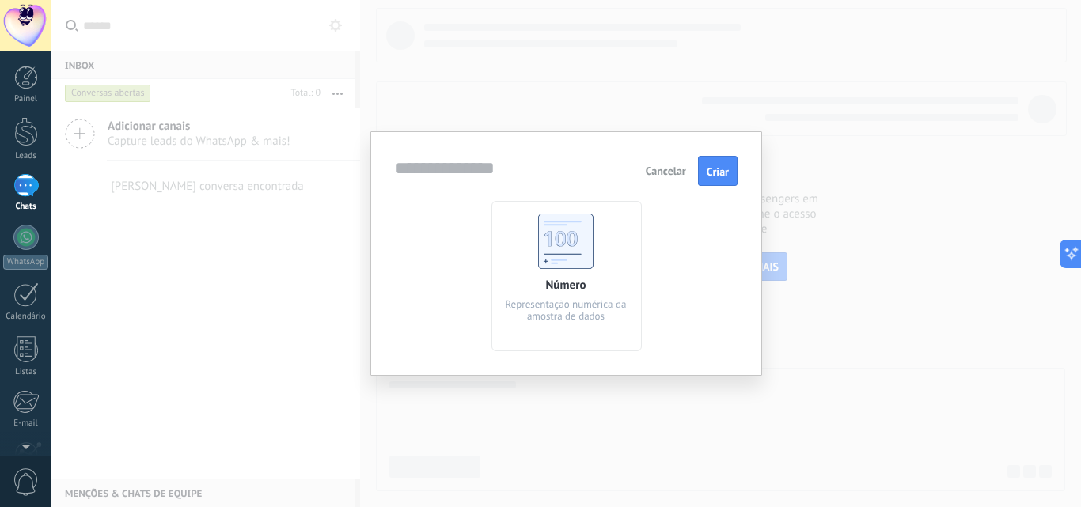
click at [165, 347] on div "Cancelar Criar Número Representação numérica da amostra de dados" at bounding box center [565, 253] width 1029 height 507
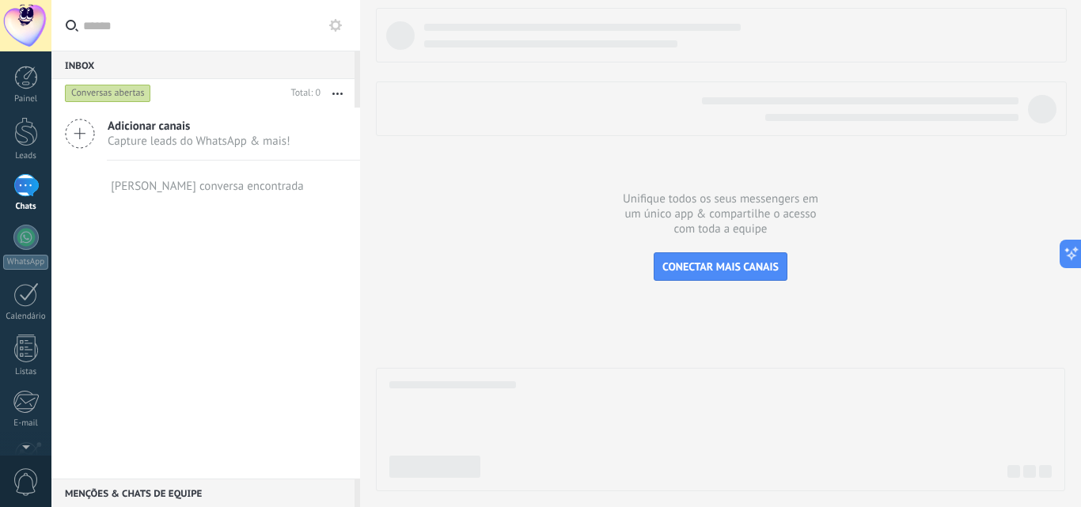
click at [36, 202] on div "Chats" at bounding box center [26, 207] width 46 height 10
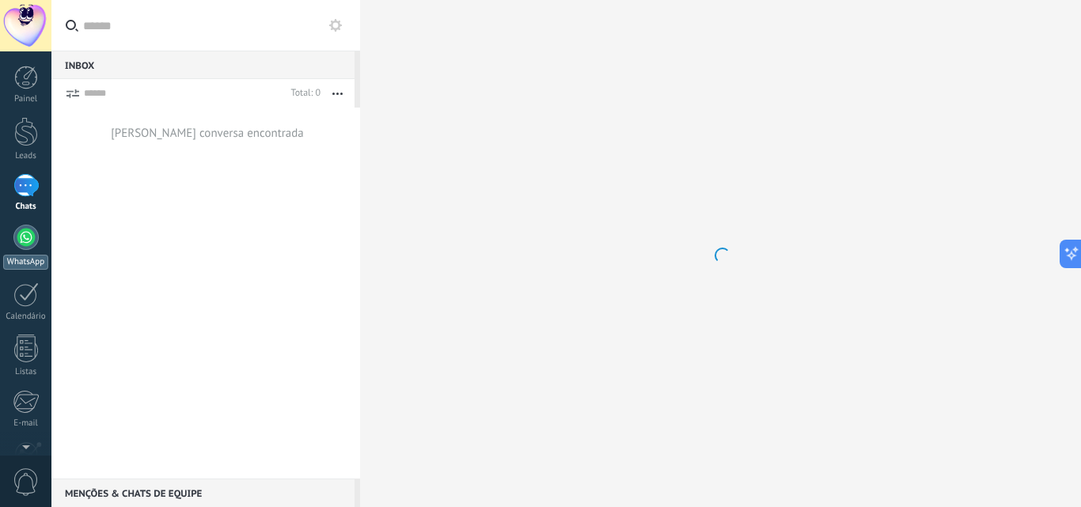
click at [19, 239] on div at bounding box center [25, 237] width 25 height 25
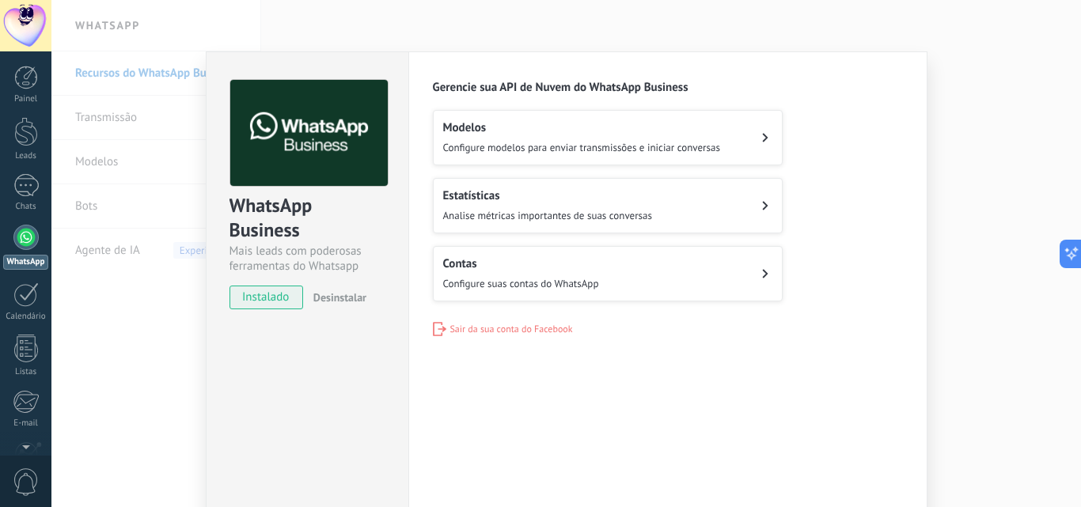
click at [547, 293] on button "Contas Configure suas contas do WhatsApp" at bounding box center [608, 273] width 350 height 55
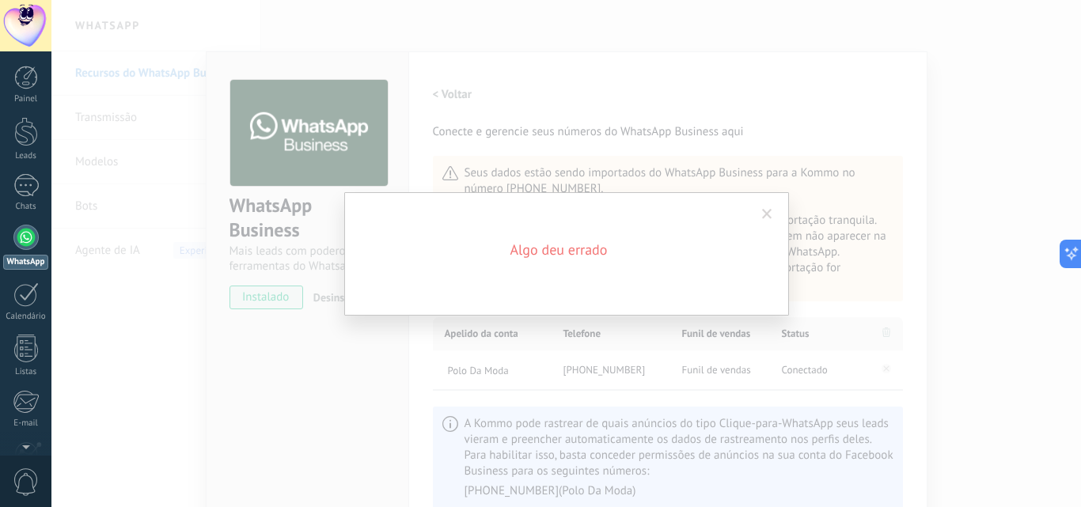
click at [771, 216] on span at bounding box center [767, 214] width 10 height 11
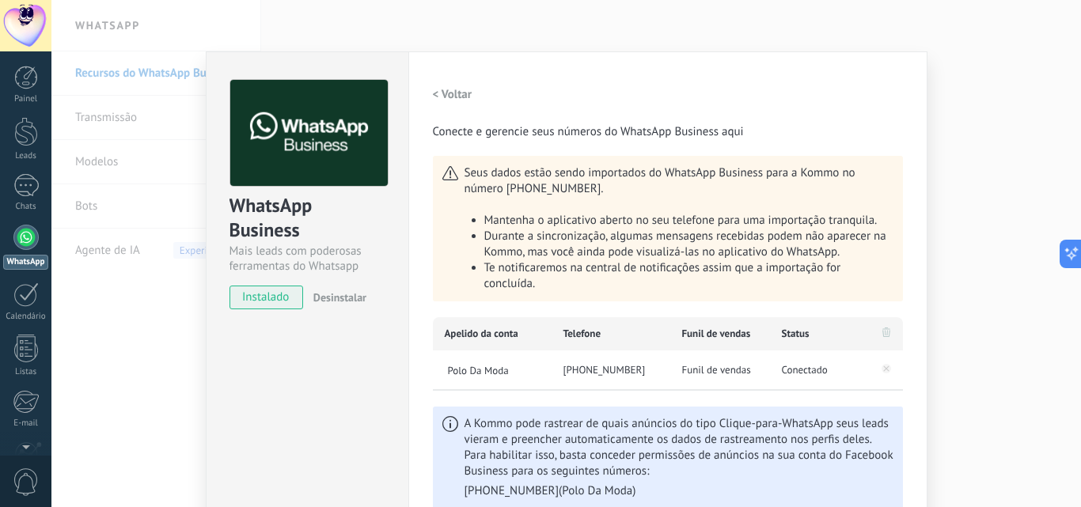
scroll to position [79, 0]
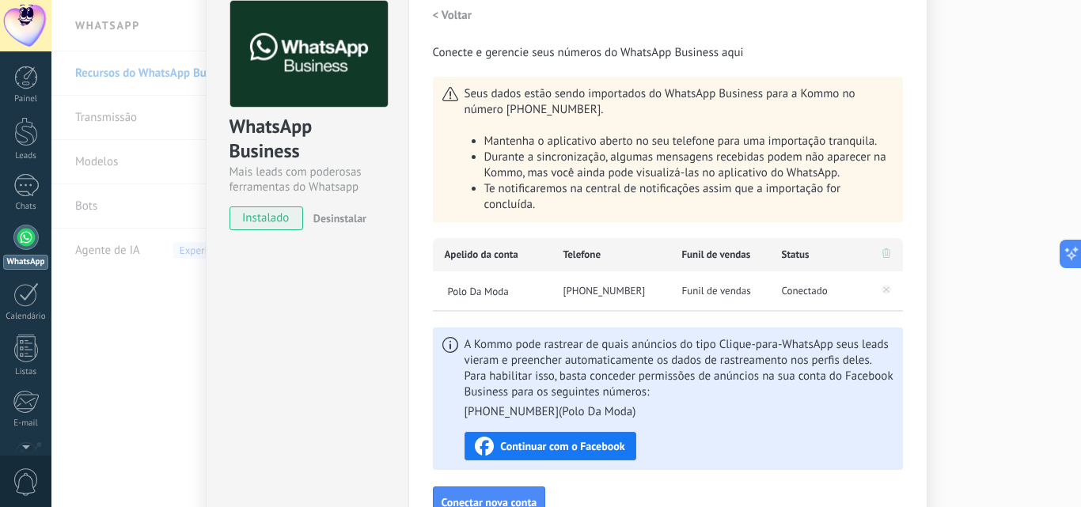
click at [610, 109] on span "Seus dados estão sendo importados do WhatsApp Business para a Kommo no número +…" at bounding box center [675, 149] width 422 height 127
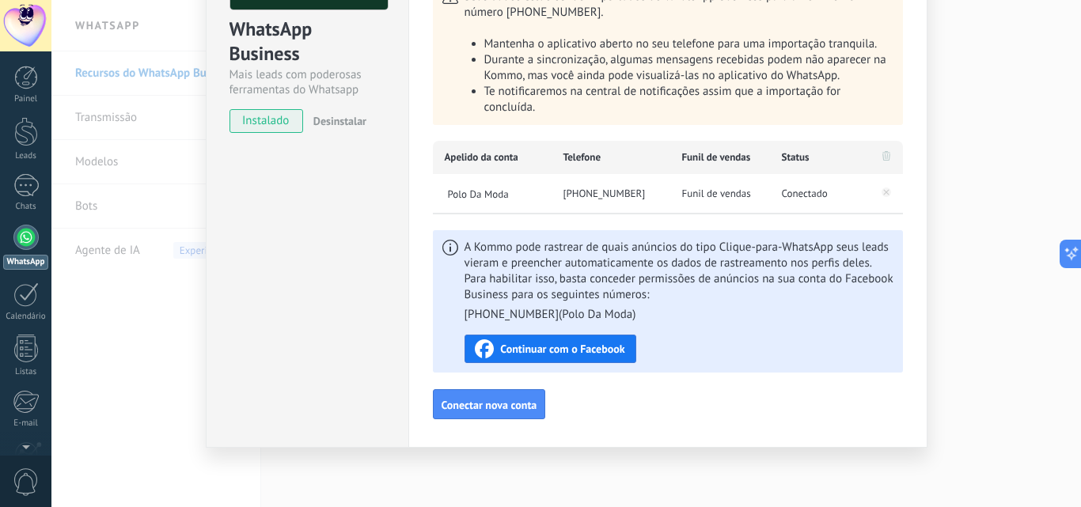
scroll to position [0, 0]
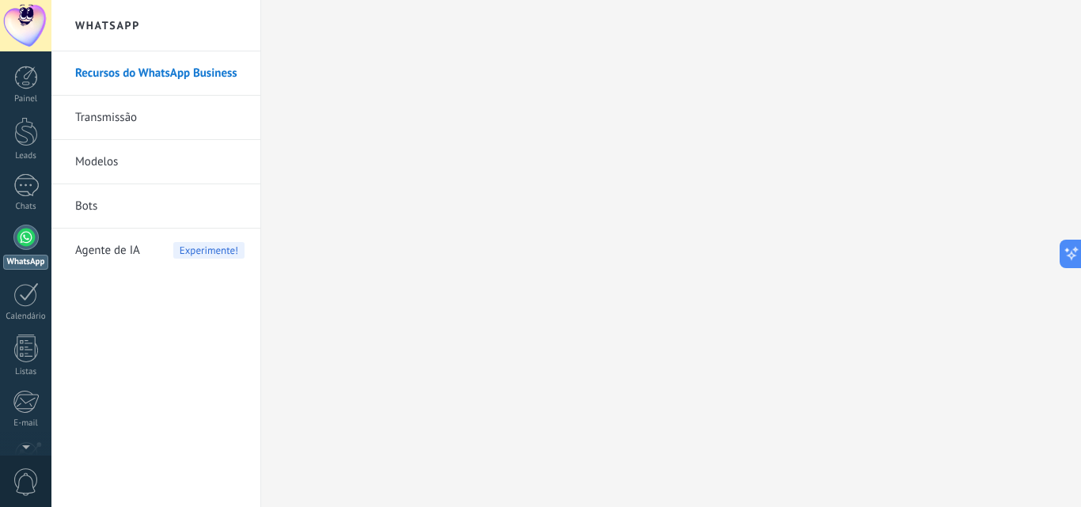
click at [146, 68] on link "Recursos do WhatsApp Business" at bounding box center [159, 73] width 169 height 44
click at [30, 188] on div at bounding box center [25, 185] width 25 height 23
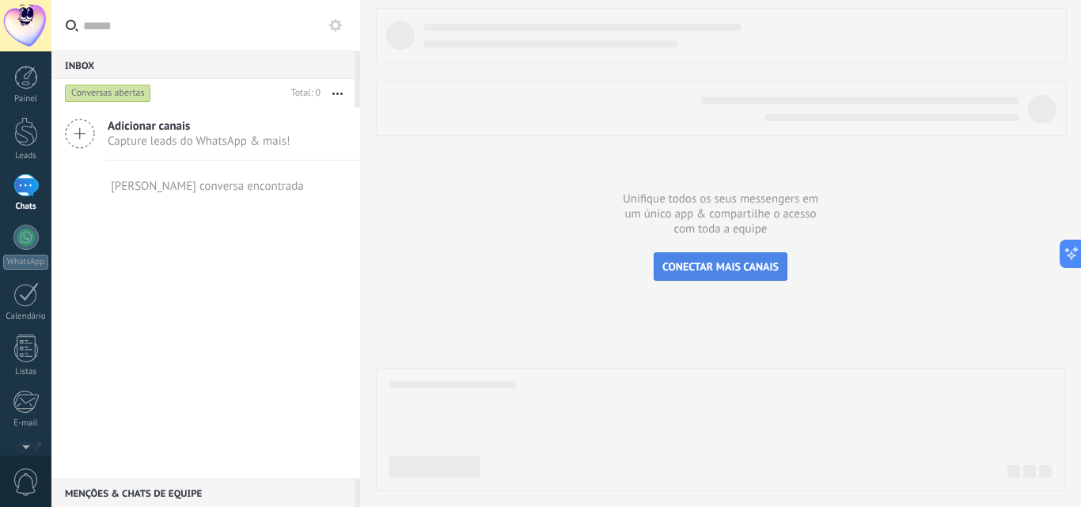
click at [692, 267] on span "CONECTAR MAIS CANAIS" at bounding box center [720, 267] width 116 height 14
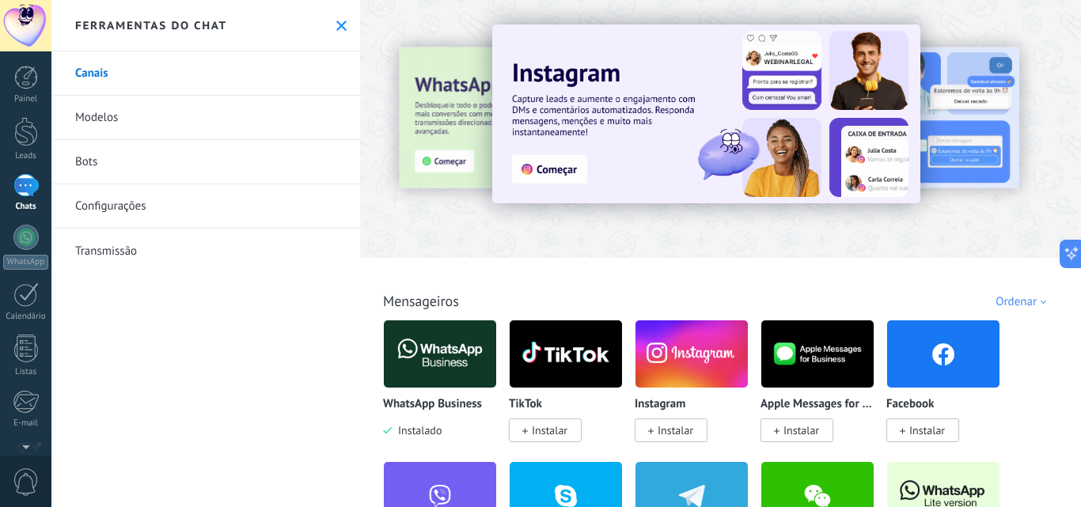
click at [693, 382] on img at bounding box center [691, 354] width 112 height 77
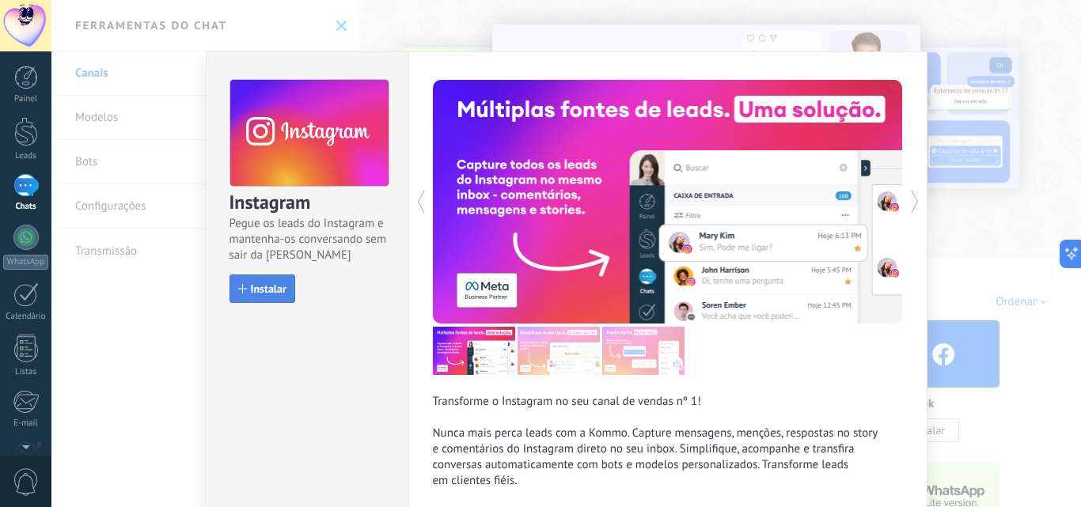
click at [274, 290] on span "Instalar" at bounding box center [269, 288] width 36 height 11
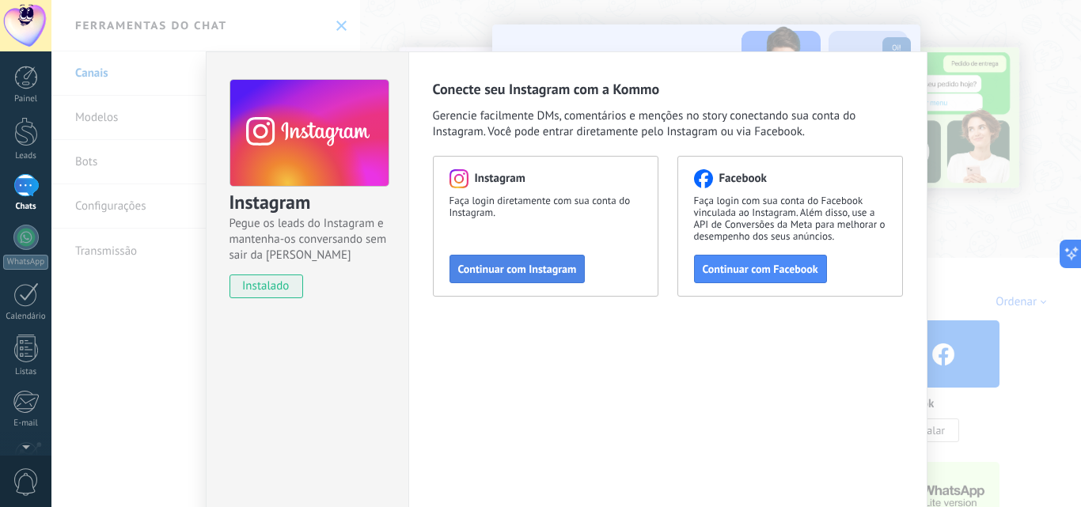
click at [529, 271] on span "Continuar com Instagram" at bounding box center [517, 268] width 119 height 11
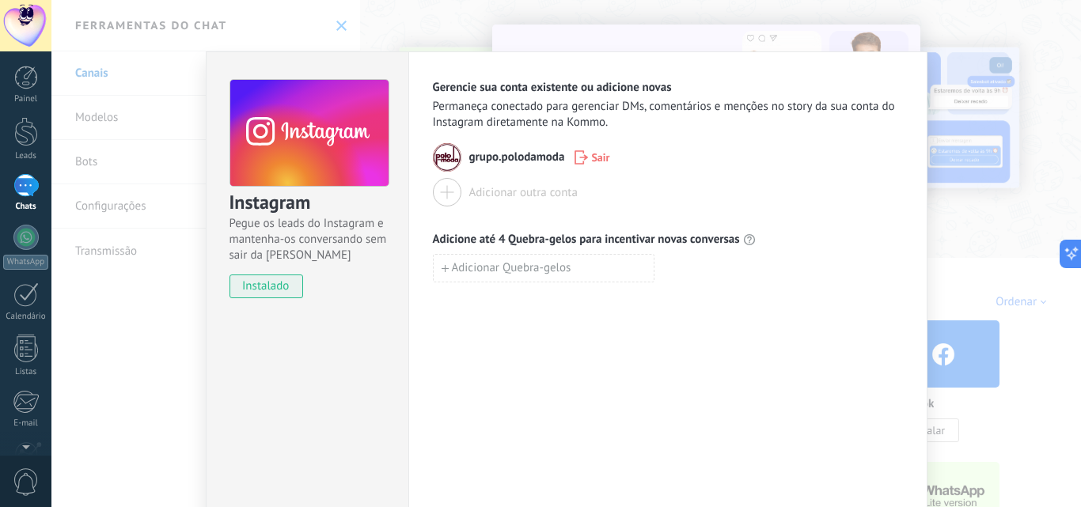
scroll to position [74, 0]
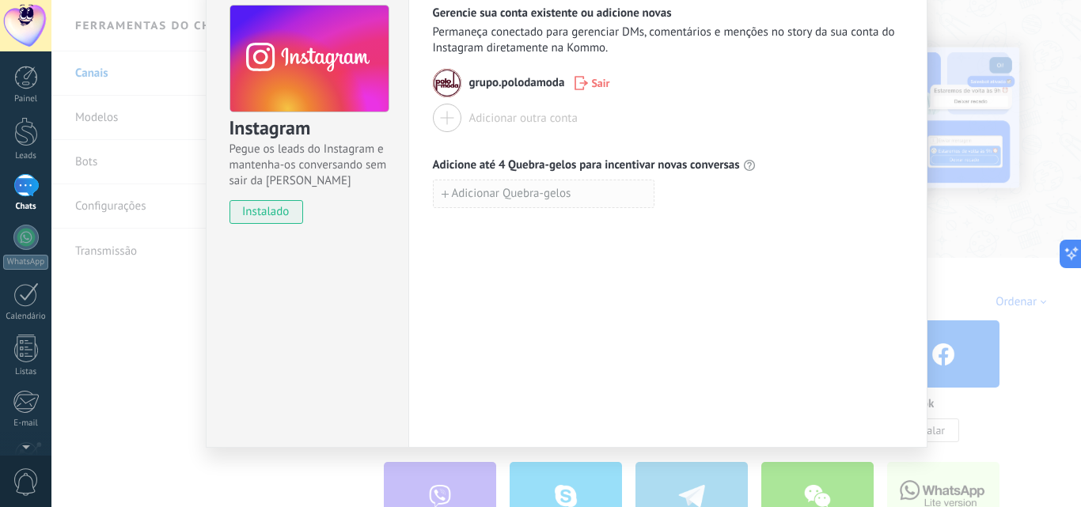
click at [488, 198] on span "Adicionar Quebra-gelos" at bounding box center [511, 193] width 119 height 11
click at [686, 189] on div at bounding box center [668, 194] width 470 height 28
click at [706, 120] on div "Adicionar outra conta" at bounding box center [668, 118] width 470 height 28
click at [663, 197] on icon "button" at bounding box center [663, 194] width 10 height 12
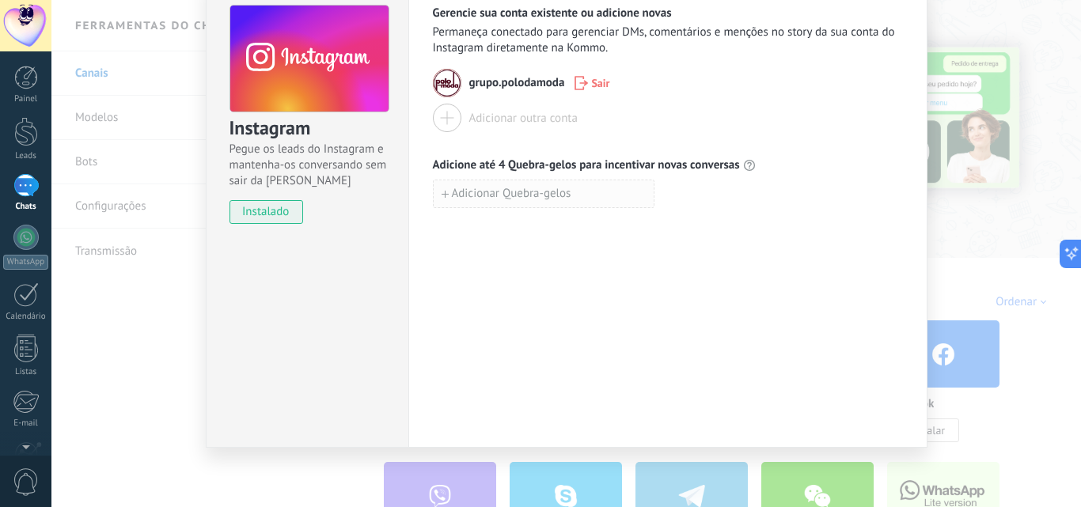
click at [557, 199] on span "Adicionar Quebra-gelos" at bounding box center [511, 193] width 119 height 11
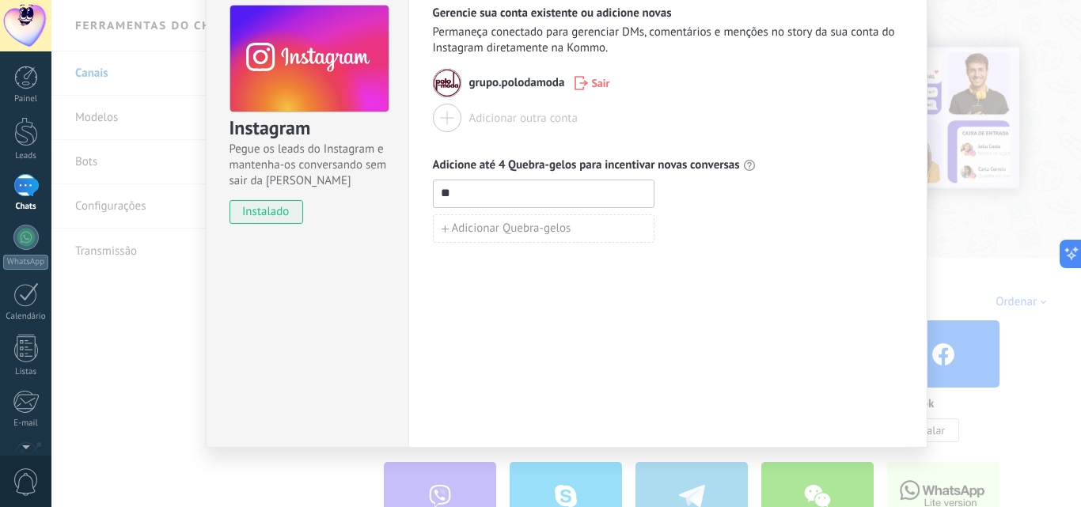
type input "*"
click at [522, 225] on span "Adicionar Quebra-gelos" at bounding box center [511, 228] width 119 height 11
click at [540, 188] on input at bounding box center [544, 192] width 220 height 25
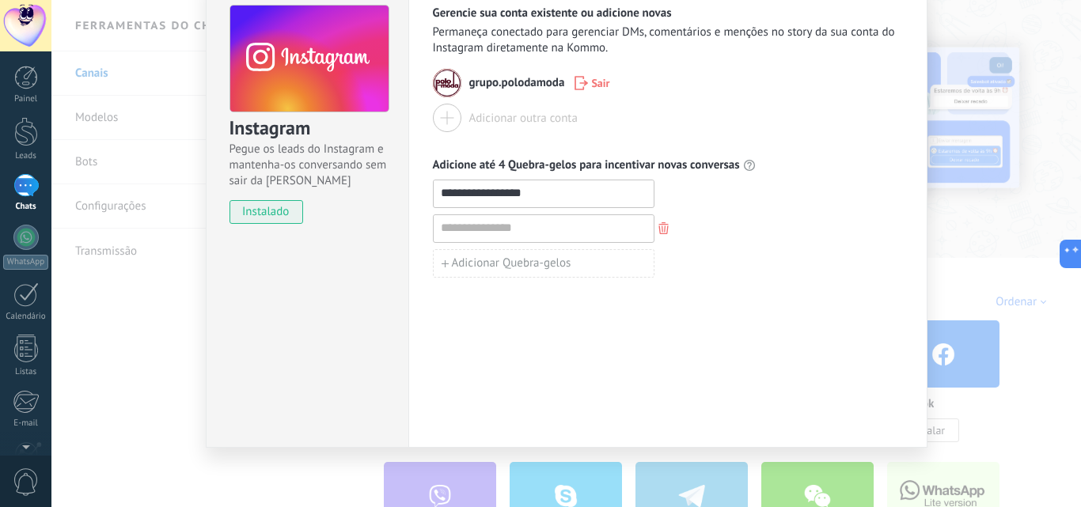
type input "**********"
click at [478, 228] on input at bounding box center [544, 227] width 220 height 25
type input "**********"
click at [532, 269] on span "Adicionar Quebra-gelos" at bounding box center [511, 263] width 119 height 11
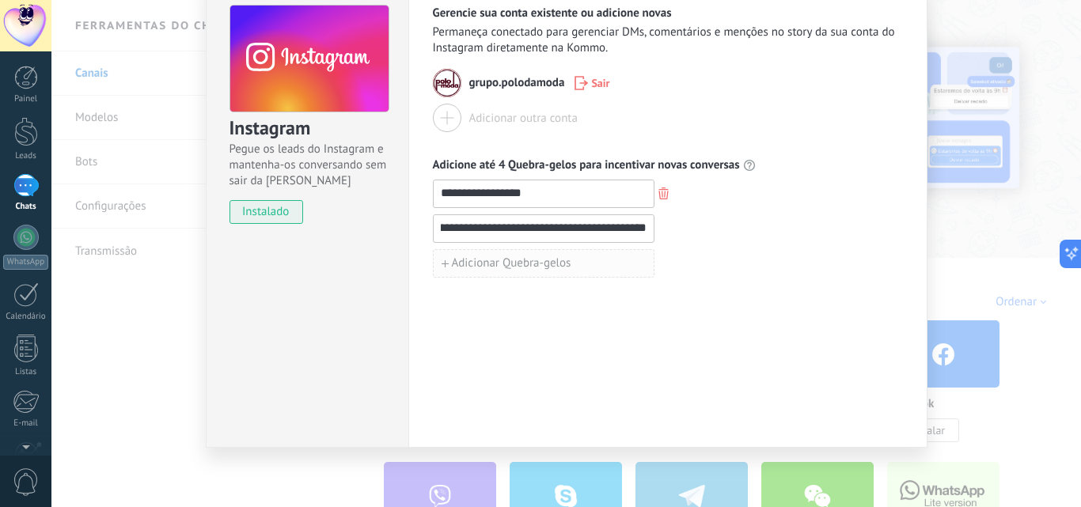
scroll to position [0, 0]
click at [627, 306] on button "Adicionar Quebra-gelos" at bounding box center [544, 298] width 222 height 28
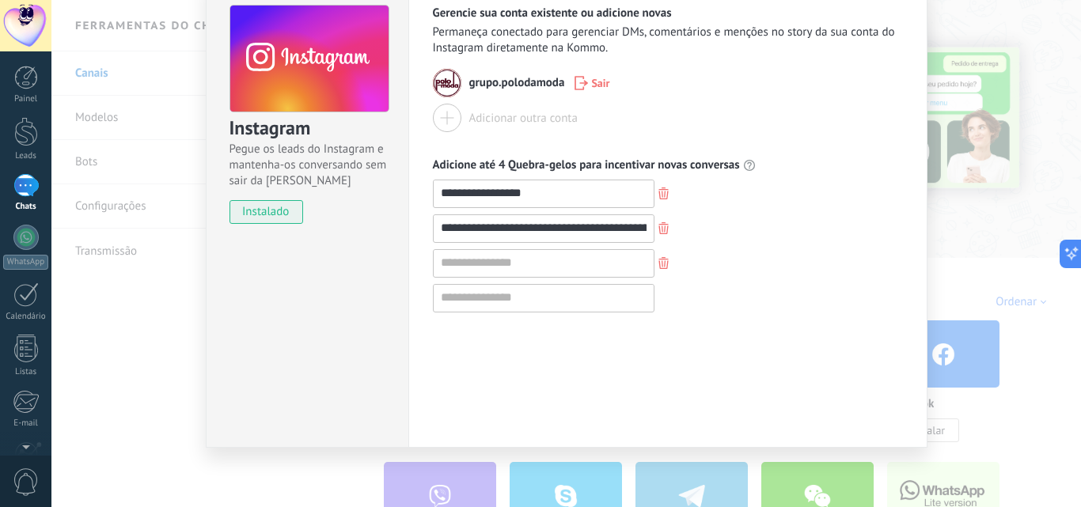
click at [665, 264] on button "button" at bounding box center [663, 263] width 18 height 21
click at [661, 268] on icon "button" at bounding box center [663, 263] width 10 height 12
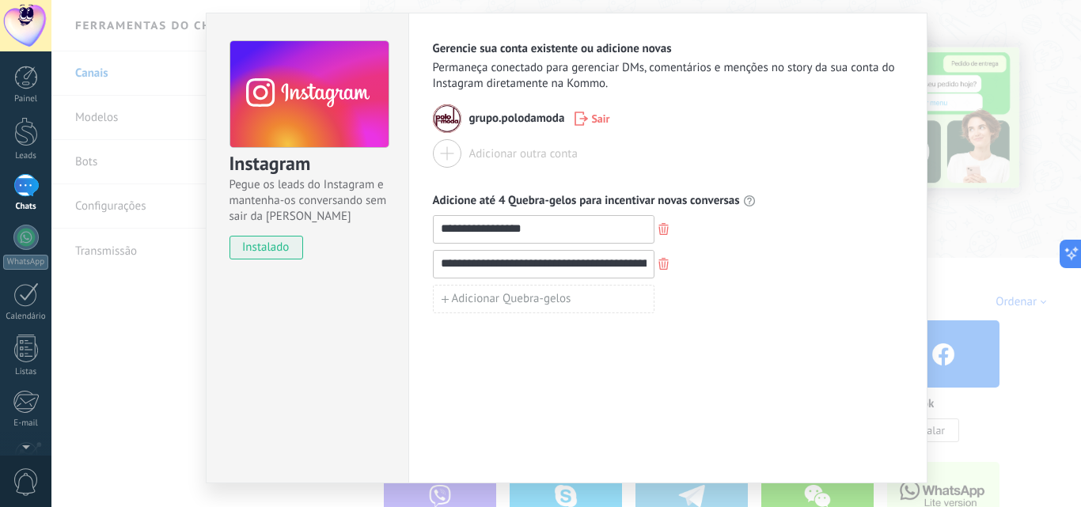
scroll to position [74, 0]
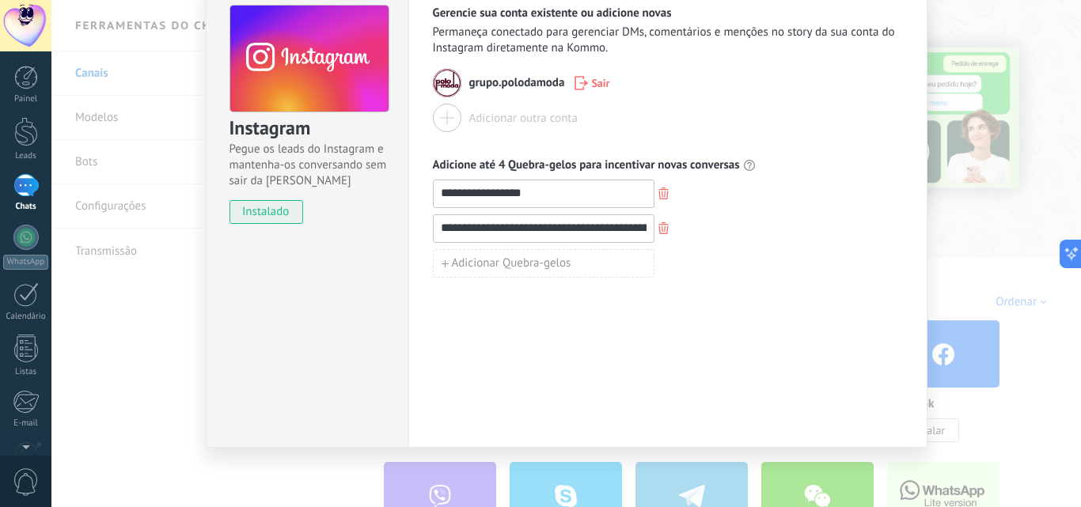
click at [998, 240] on div "**********" at bounding box center [565, 253] width 1029 height 507
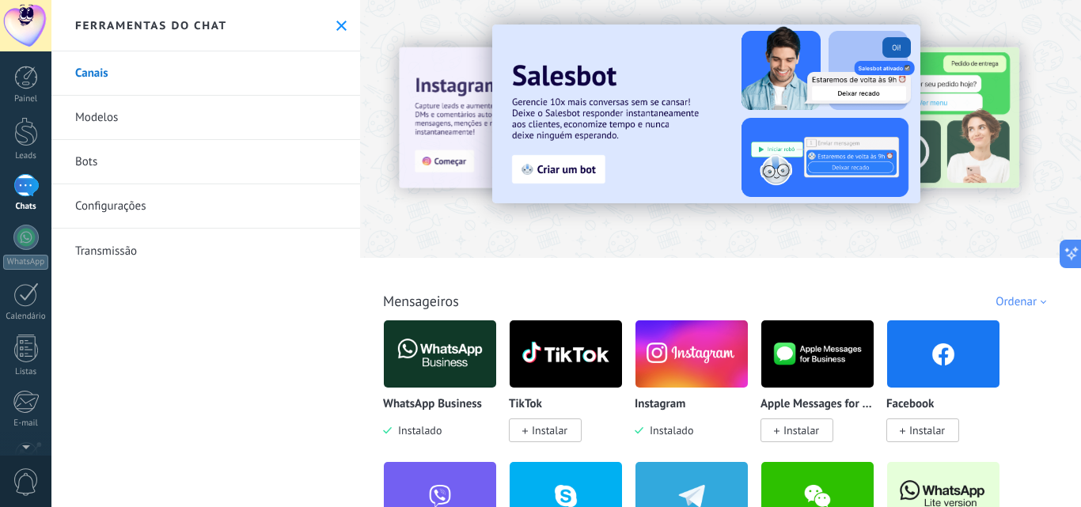
scroll to position [0, 0]
click at [642, 372] on img at bounding box center [691, 354] width 112 height 77
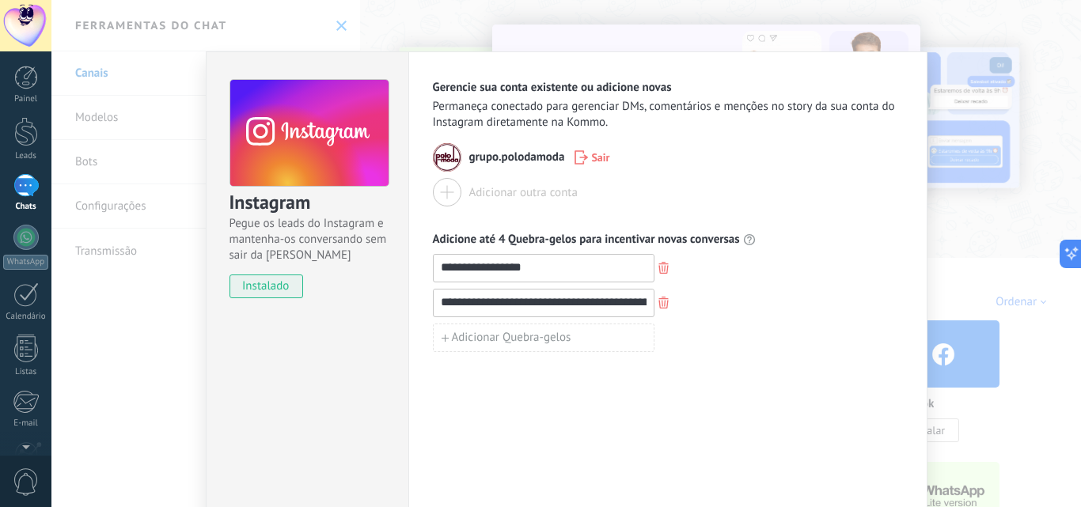
click at [12, 184] on link "Chats" at bounding box center [25, 193] width 51 height 38
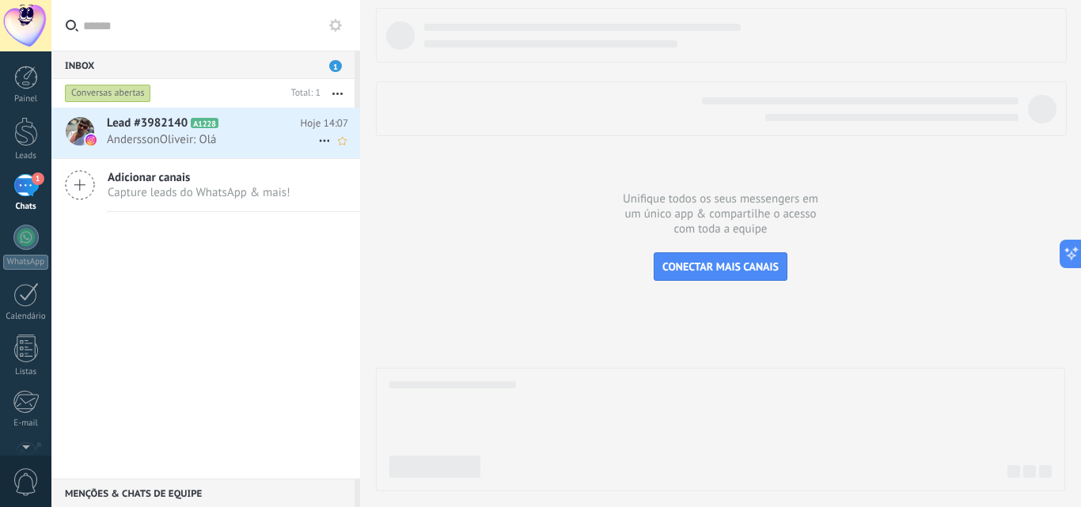
click at [240, 136] on span "AnderssonOliveir: Olá" at bounding box center [212, 139] width 211 height 15
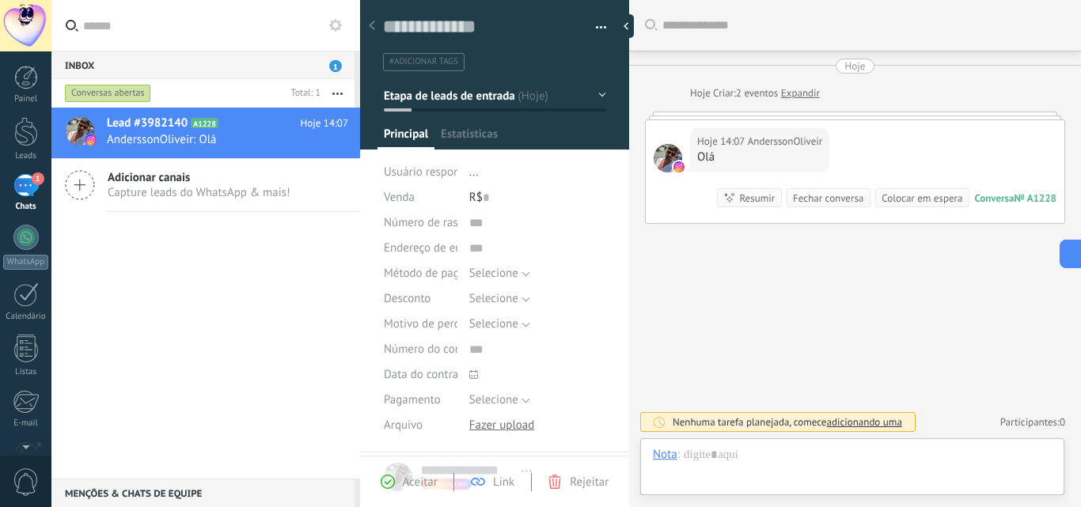
scroll to position [24, 0]
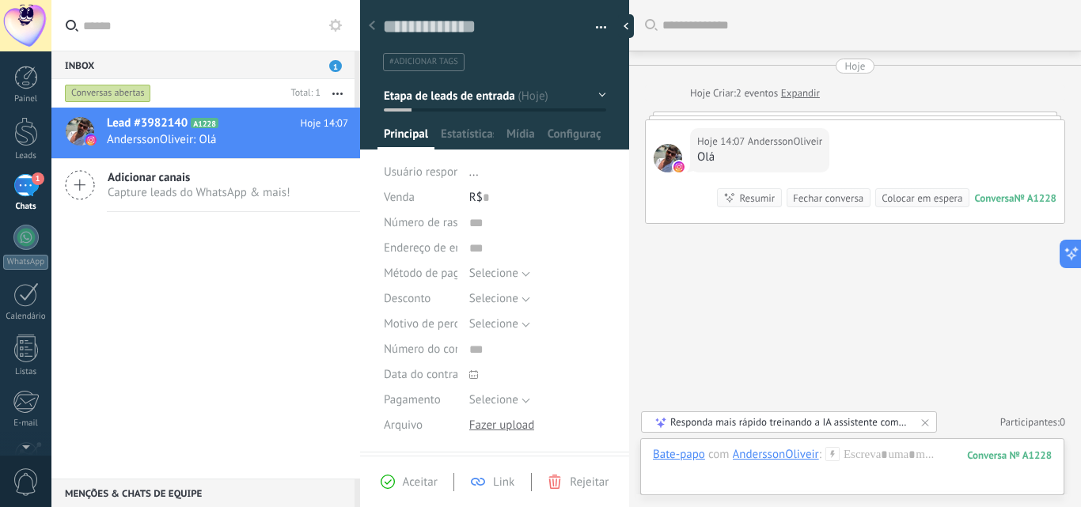
click at [374, 25] on icon at bounding box center [372, 25] width 6 height 9
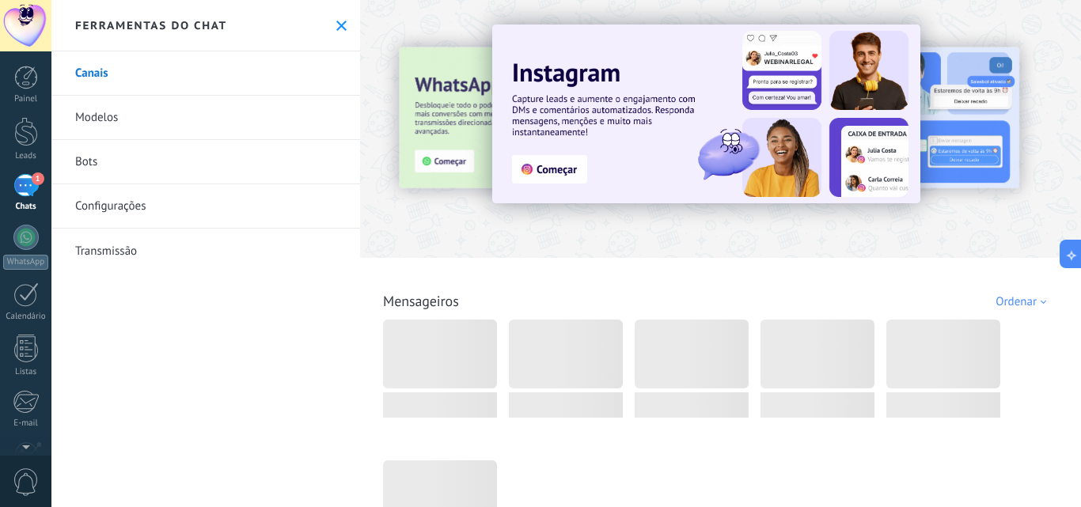
click at [21, 184] on div "1" at bounding box center [25, 185] width 25 height 23
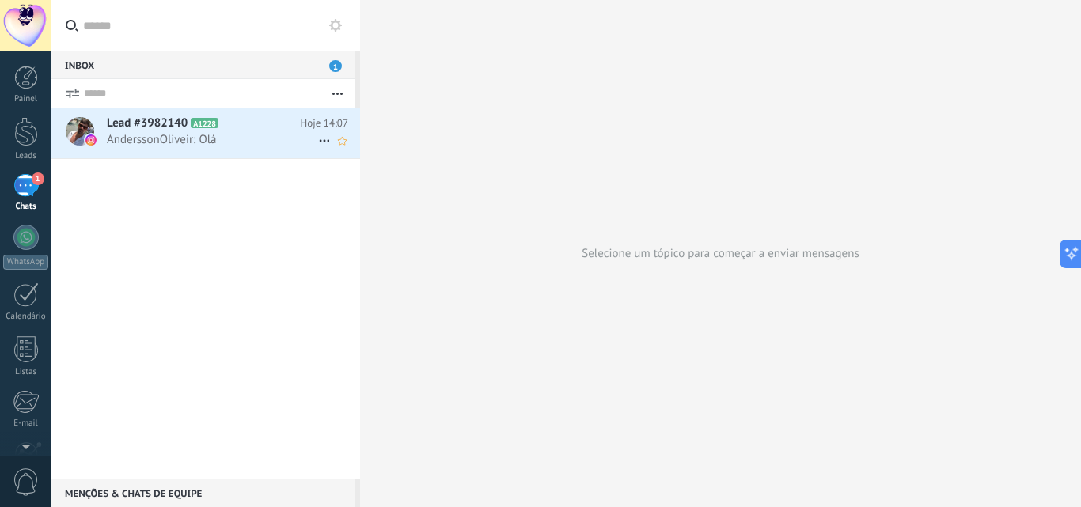
click at [250, 134] on span "AnderssonOliveir: Olá" at bounding box center [212, 139] width 211 height 15
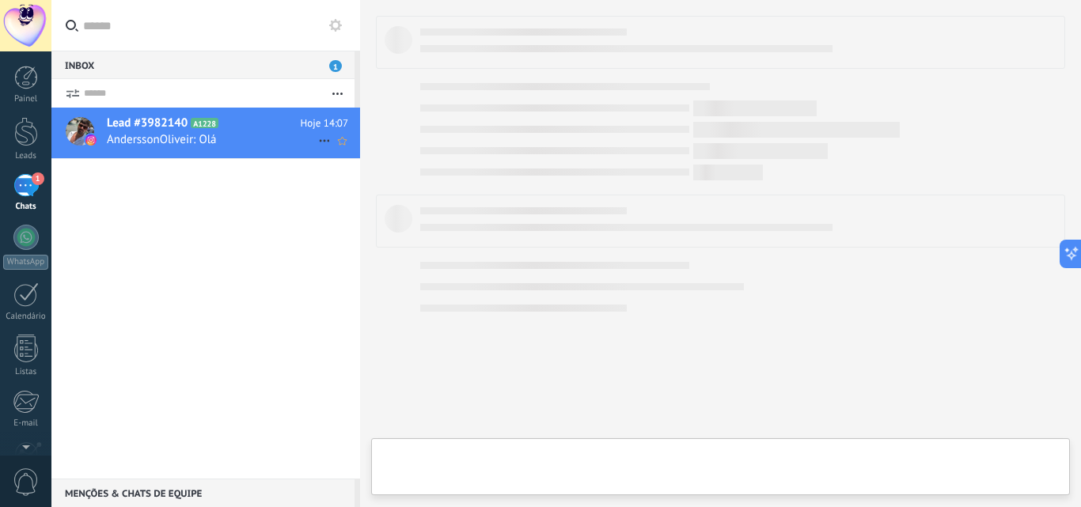
click at [224, 133] on span "AnderssonOliveir: Olá" at bounding box center [212, 139] width 211 height 15
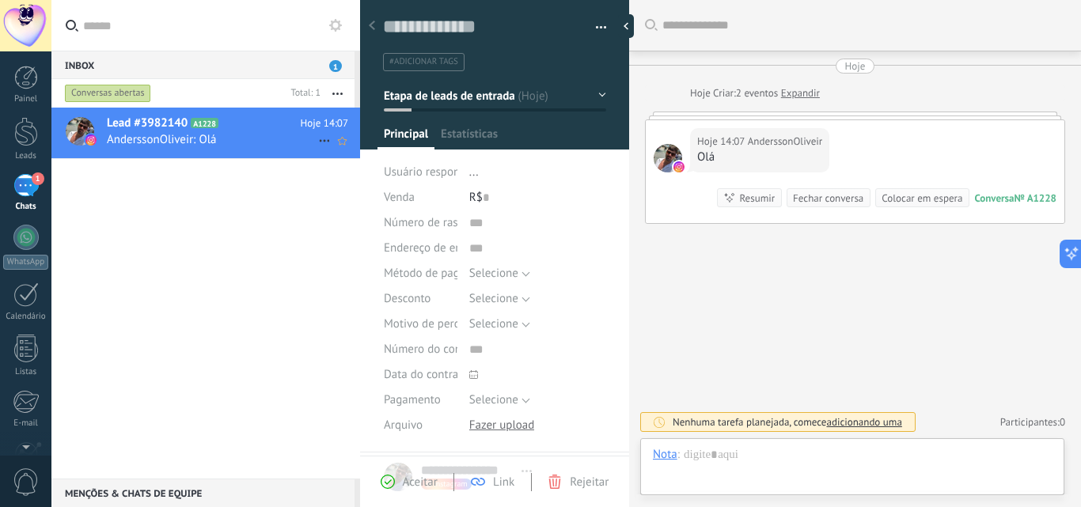
scroll to position [24, 0]
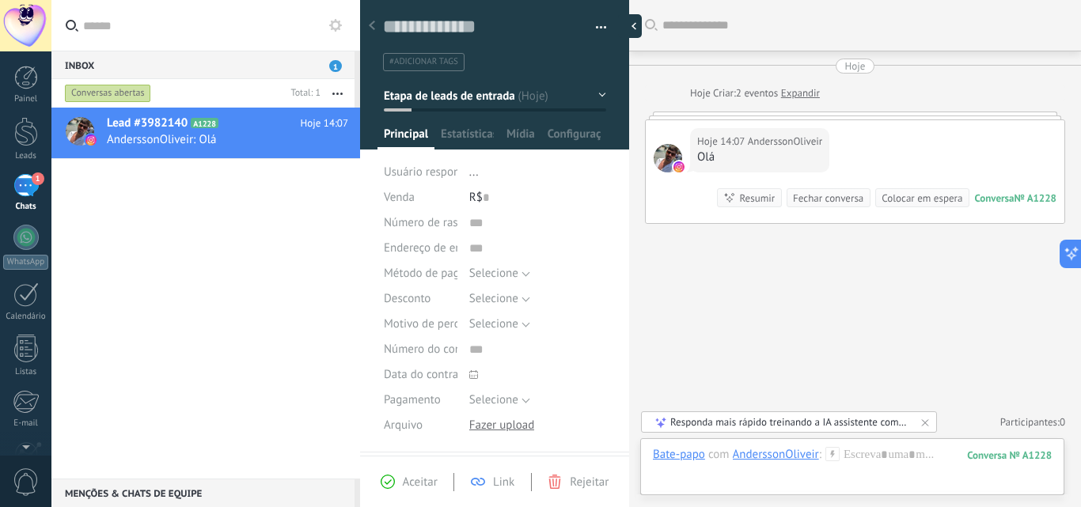
click at [635, 27] on div at bounding box center [630, 26] width 24 height 24
type textarea "**********"
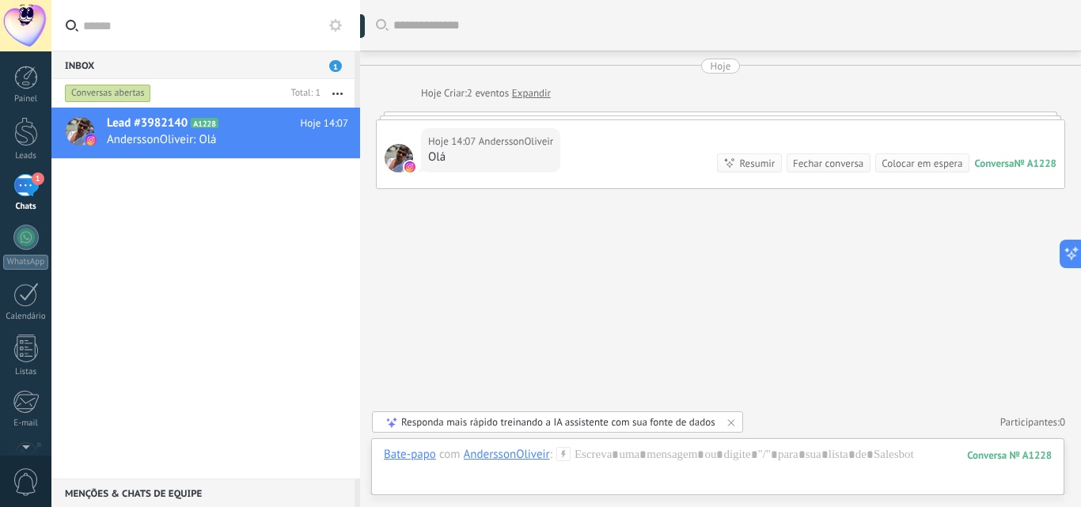
scroll to position [15, 0]
click at [623, 457] on div at bounding box center [718, 470] width 668 height 47
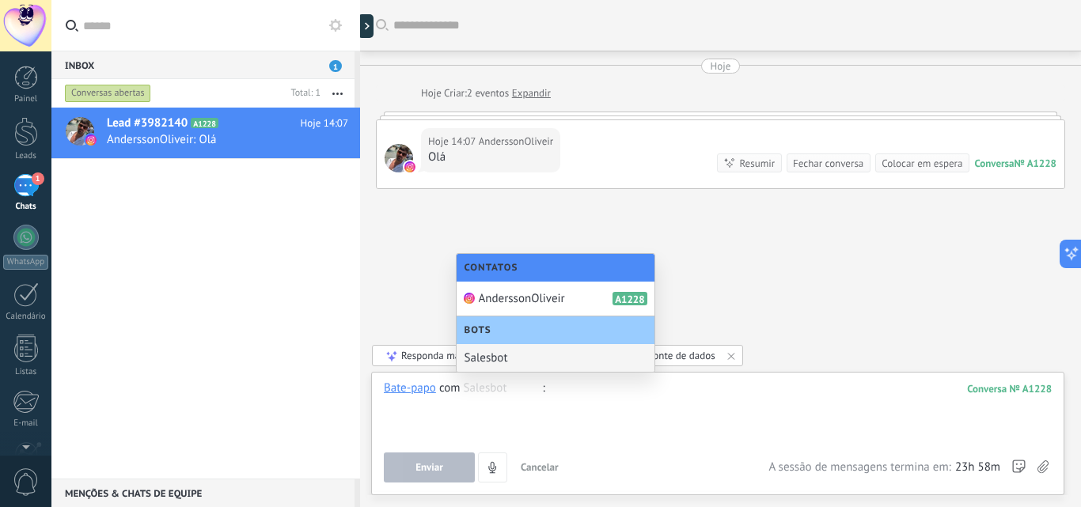
click at [537, 389] on input "text" at bounding box center [503, 388] width 79 height 15
click at [568, 387] on div at bounding box center [718, 411] width 668 height 60
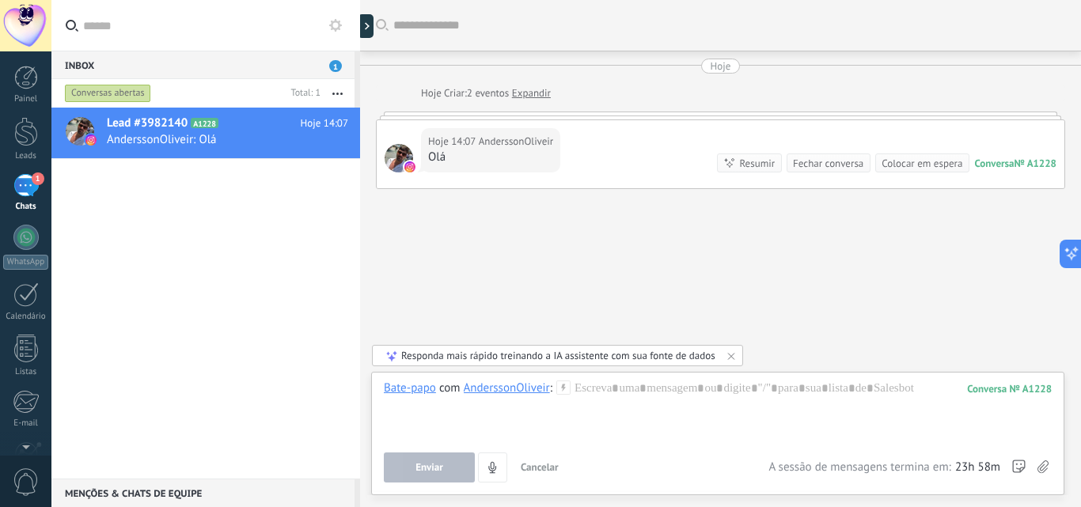
click at [622, 146] on div "Hoje 14:07 AnderssonOliveir Olá Conversa № A1228 Conversa № A1228 Resumir Resum…" at bounding box center [721, 154] width 688 height 68
click at [592, 150] on div "Hoje 14:07 AnderssonOliveir Olá Conversa № A1228 Conversa № A1228 Resumir Resum…" at bounding box center [721, 154] width 688 height 68
click at [472, 137] on div "Encaminhar Copiar link ❤️" at bounding box center [482, 188] width 109 height 120
click at [443, 219] on span "❤️" at bounding box center [443, 227] width 15 height 20
click at [454, 174] on div at bounding box center [453, 173] width 13 height 13
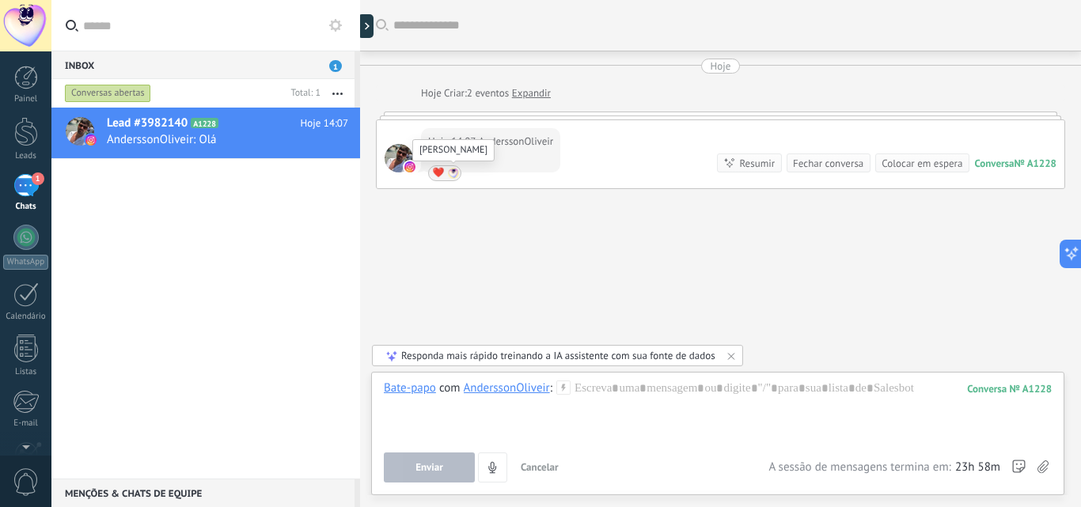
click at [455, 173] on div at bounding box center [453, 173] width 13 height 13
click at [440, 173] on span "❤️" at bounding box center [439, 173] width 12 height 0
click at [739, 169] on div "Resumir" at bounding box center [757, 163] width 36 height 15
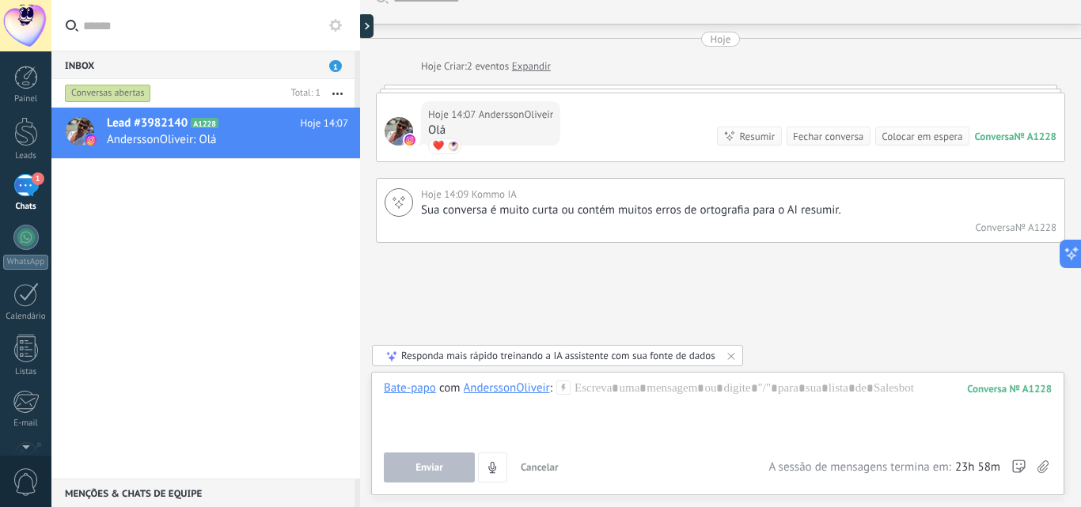
scroll to position [30, 0]
click at [180, 131] on span "Lead #3982140" at bounding box center [147, 124] width 81 height 16
click at [21, 244] on div at bounding box center [25, 237] width 25 height 25
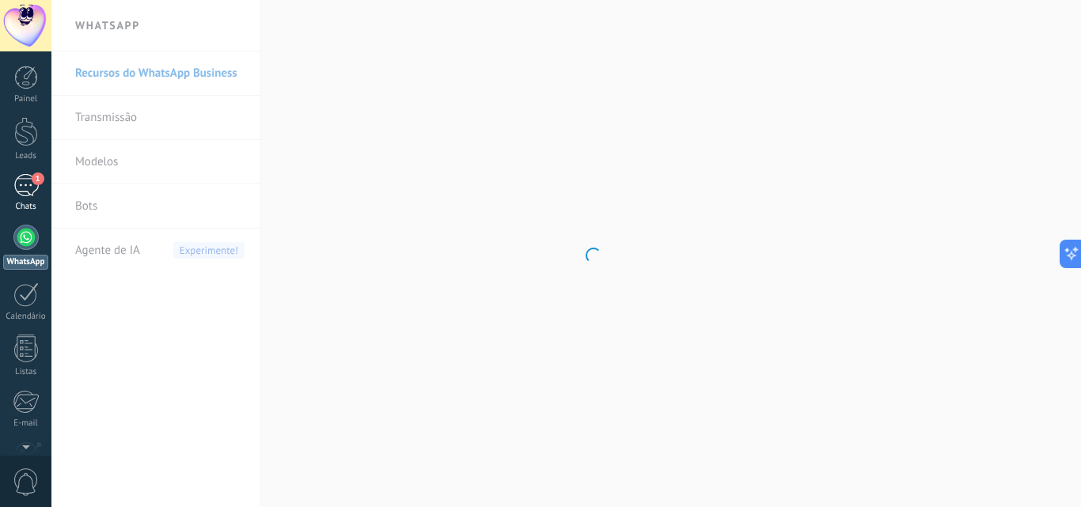
click at [28, 182] on div "1" at bounding box center [25, 185] width 25 height 23
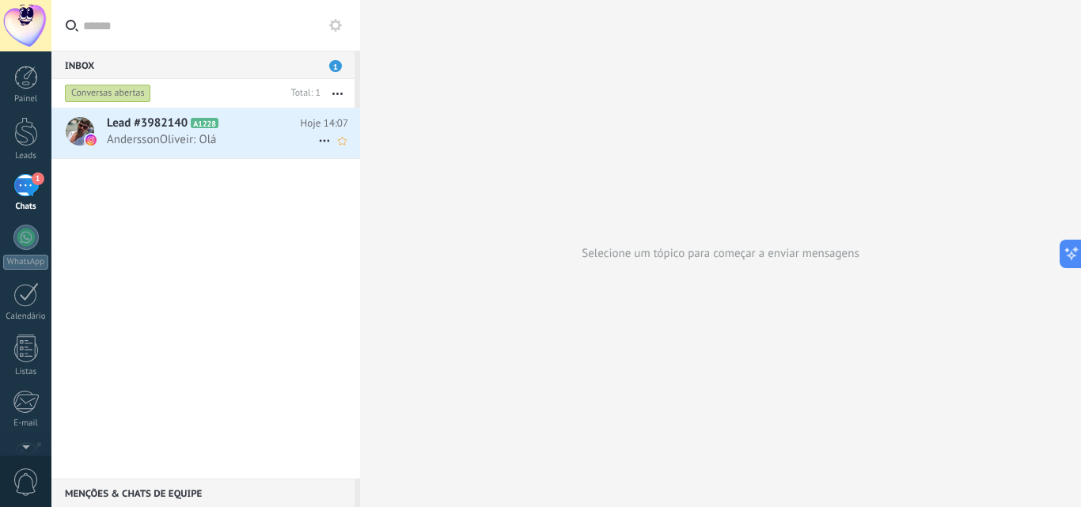
click at [142, 138] on span "AnderssonOliveir: Olá" at bounding box center [212, 139] width 211 height 15
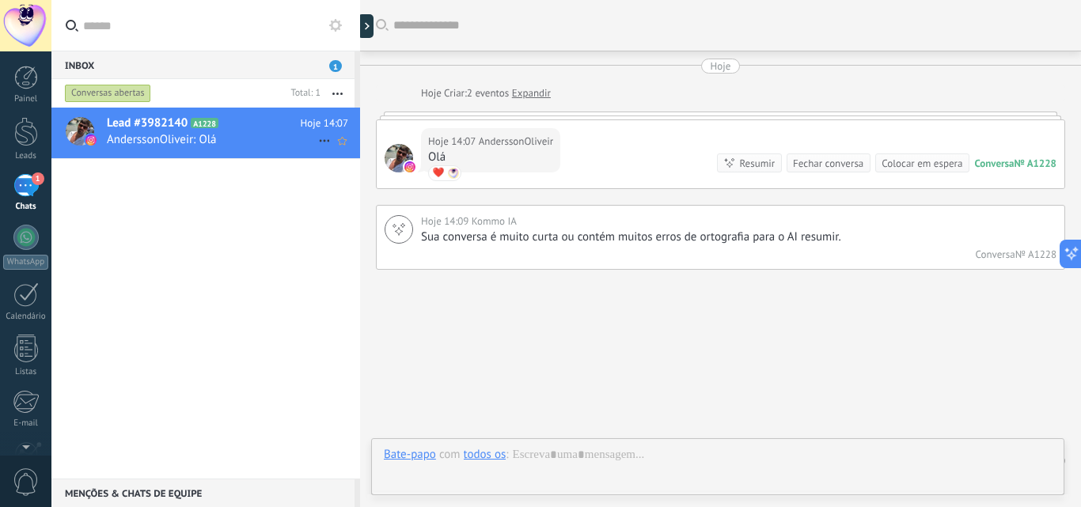
scroll to position [39, 0]
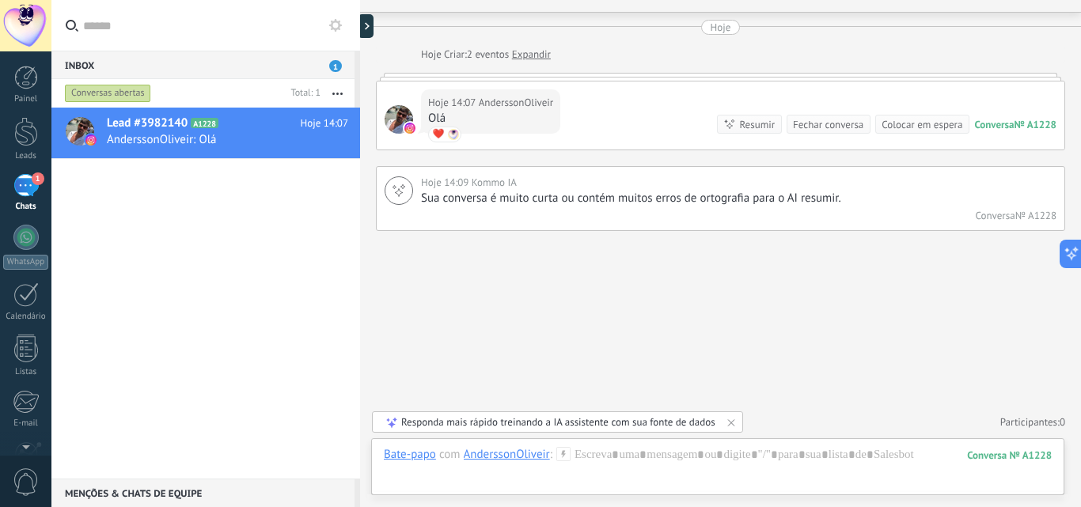
click at [608, 422] on div "Responda mais rápido treinando a IA assistente com sua fonte de dados" at bounding box center [558, 421] width 314 height 13
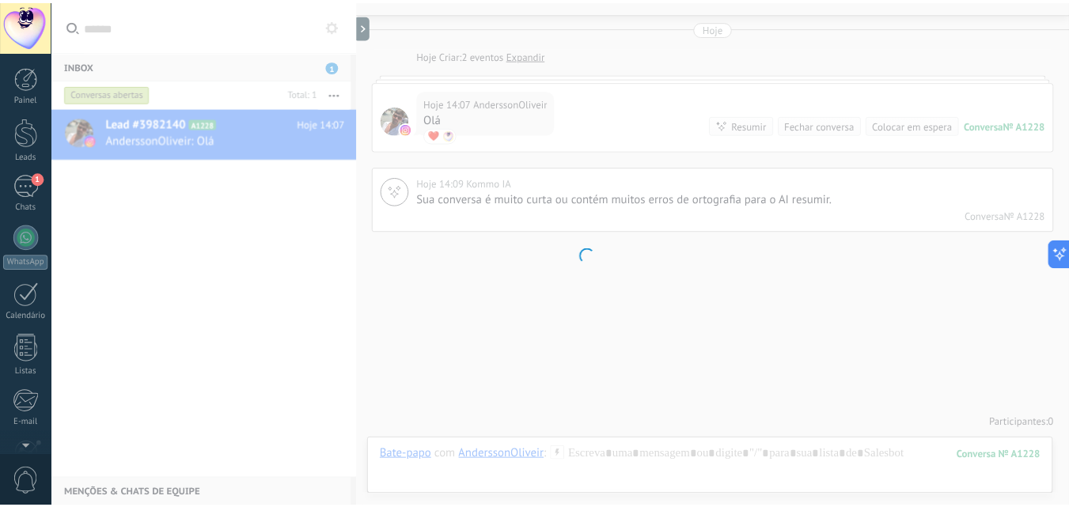
scroll to position [151, 0]
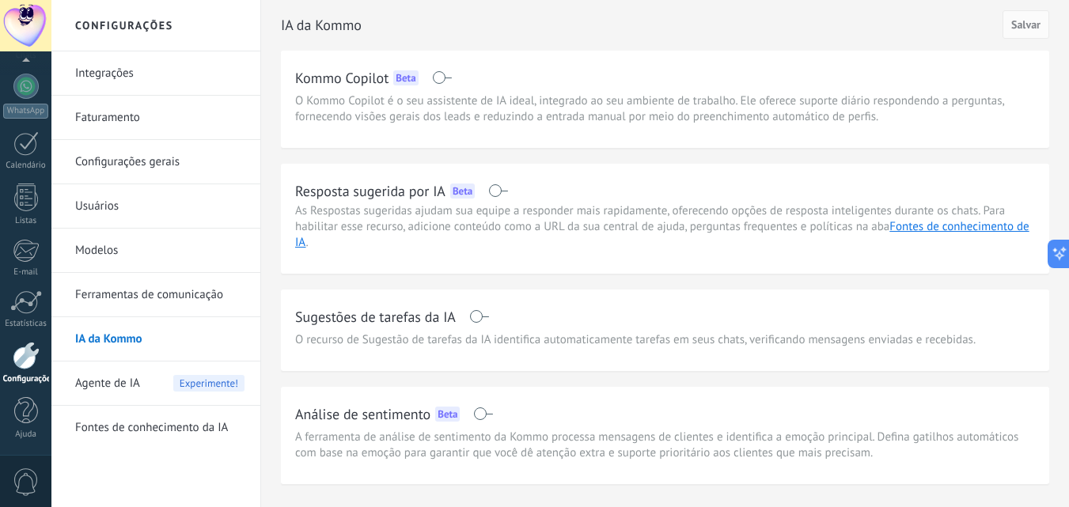
click at [497, 190] on span at bounding box center [498, 190] width 20 height 13
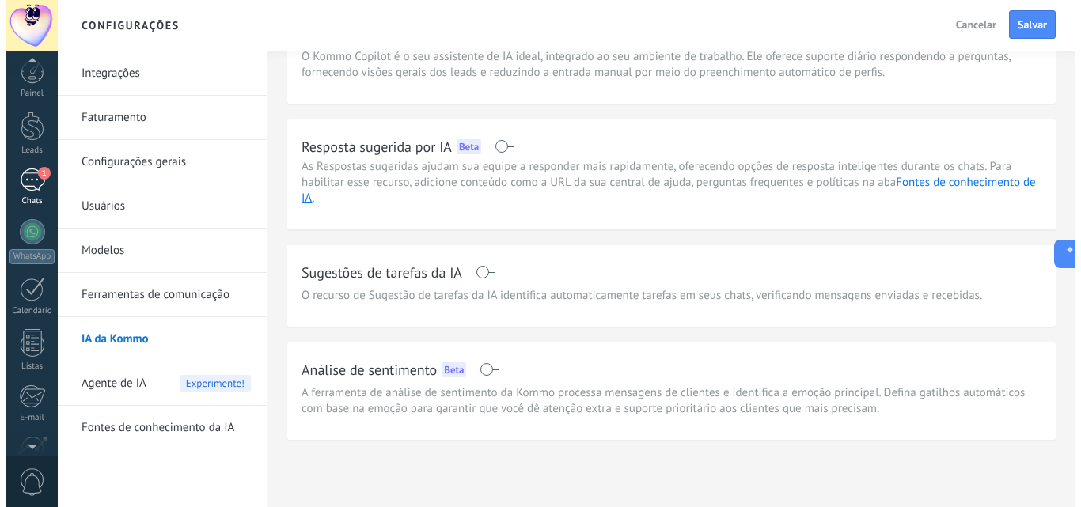
scroll to position [0, 0]
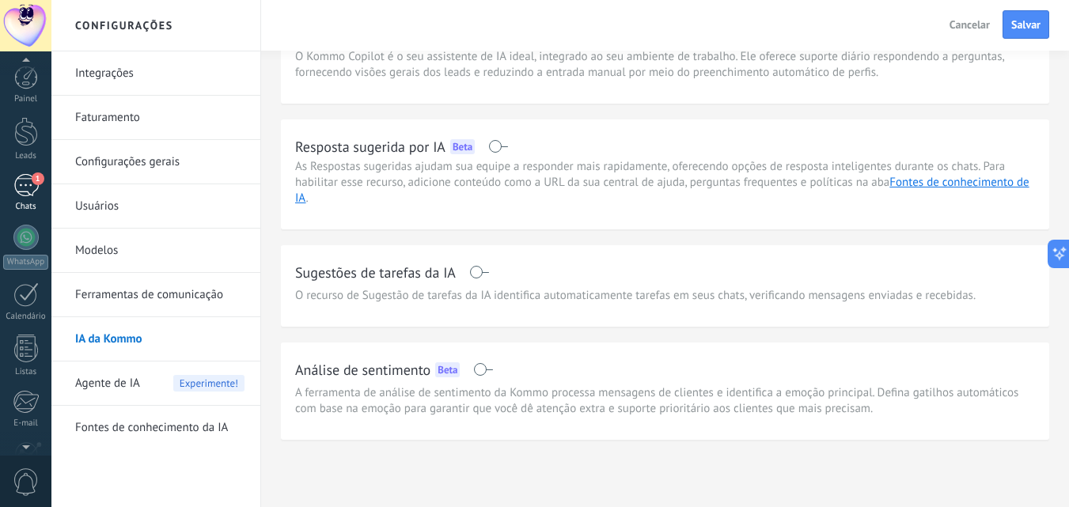
click at [19, 187] on div "1" at bounding box center [25, 185] width 25 height 23
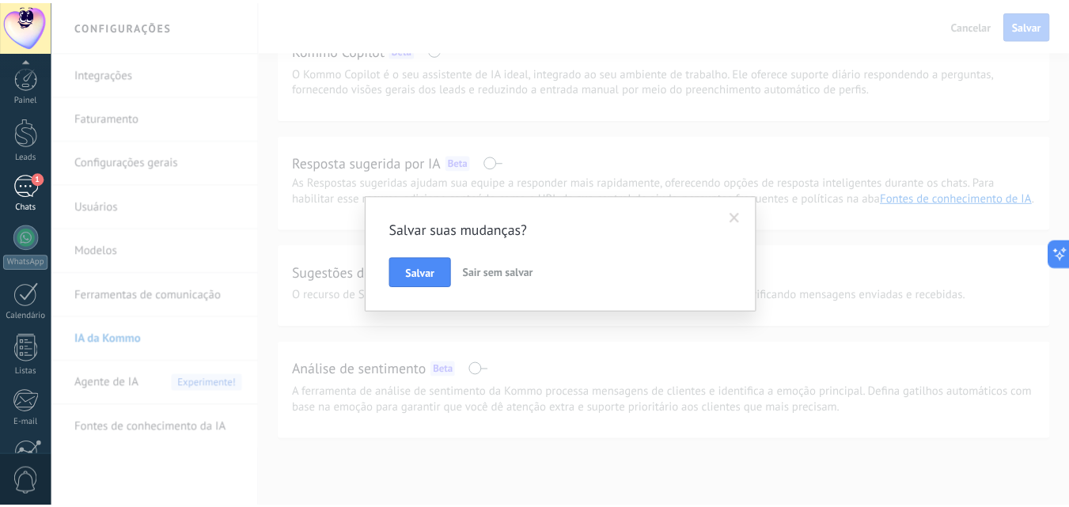
scroll to position [151, 0]
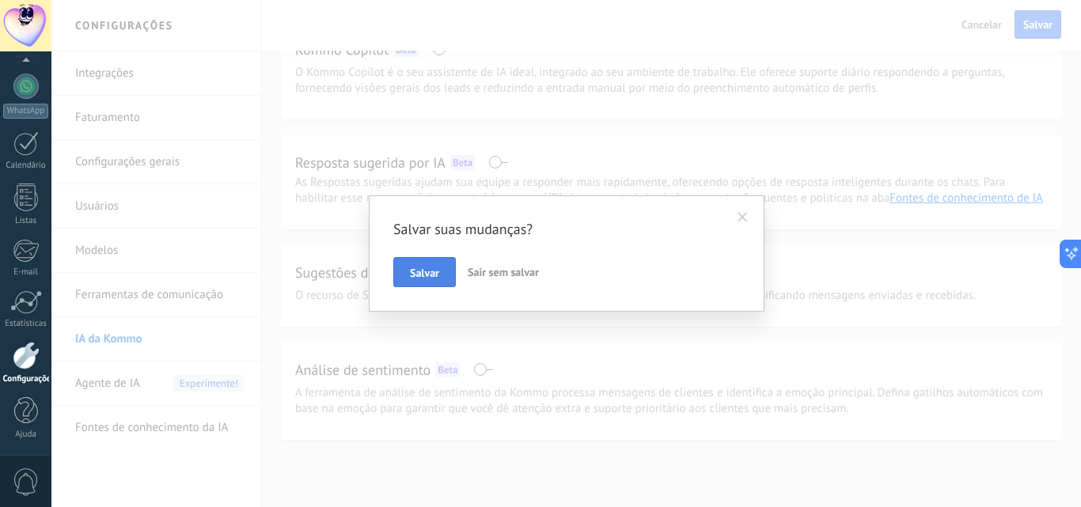
click at [432, 267] on span "Salvar" at bounding box center [424, 272] width 29 height 11
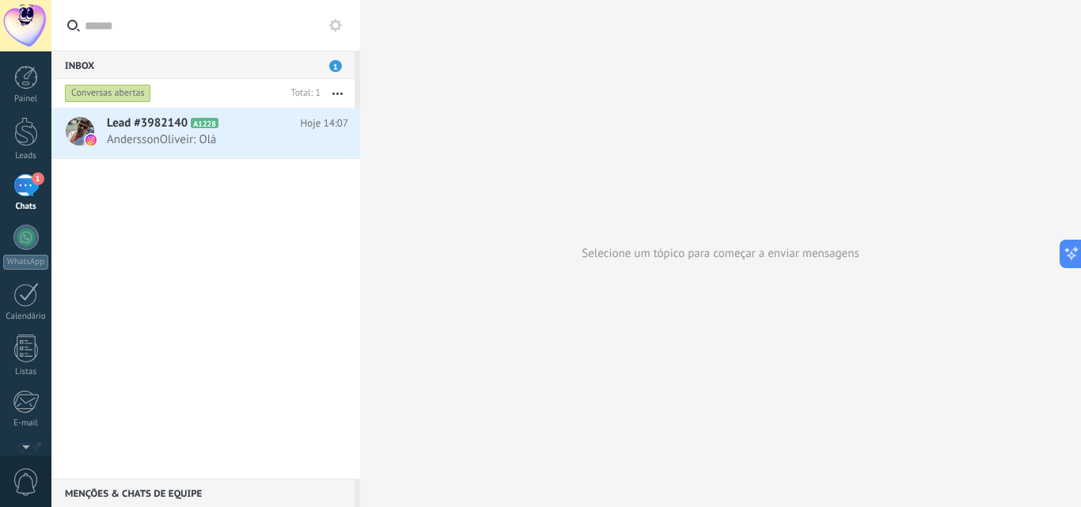
click at [26, 187] on div "1" at bounding box center [25, 185] width 25 height 23
click at [28, 180] on div "1" at bounding box center [25, 185] width 25 height 23
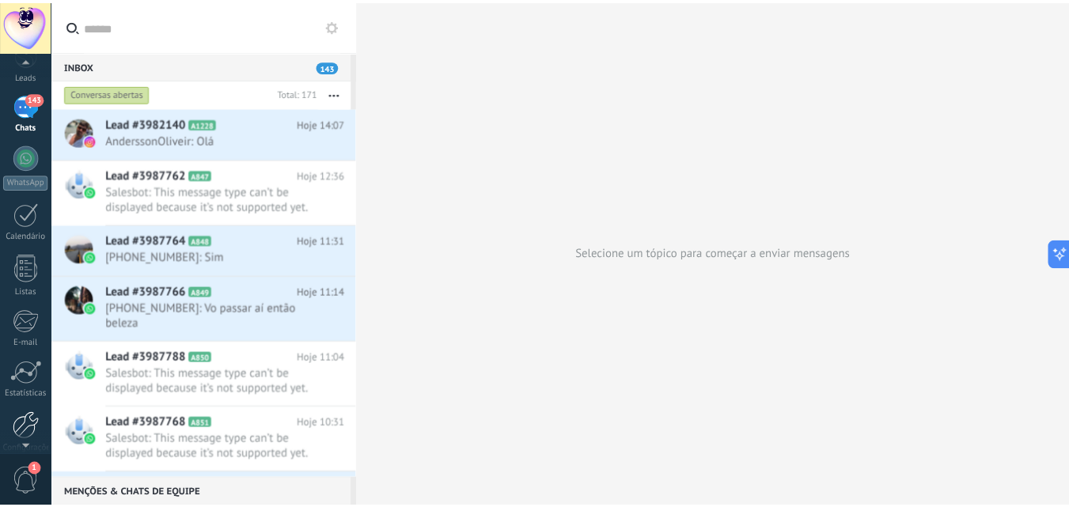
scroll to position [151, 0]
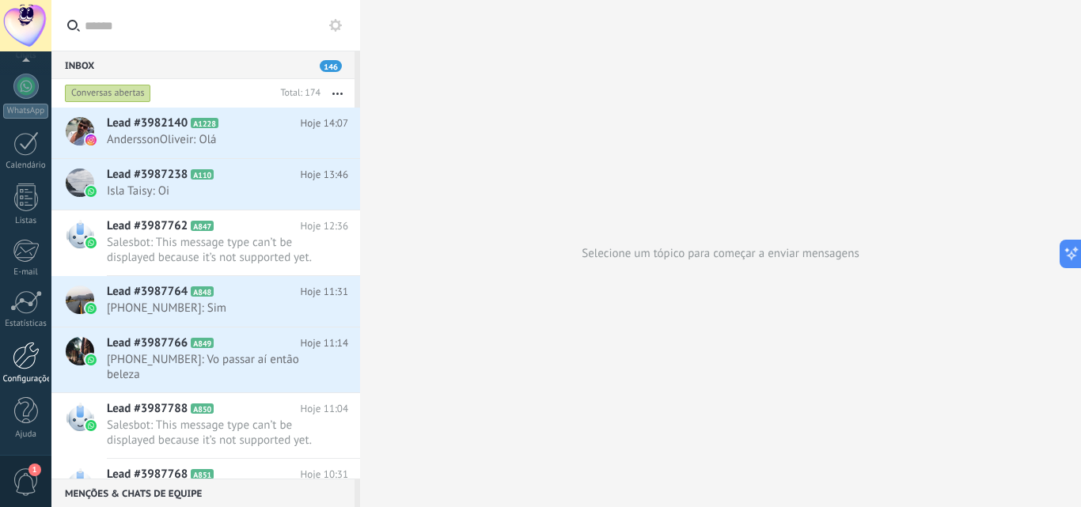
click at [29, 365] on div at bounding box center [26, 356] width 27 height 28
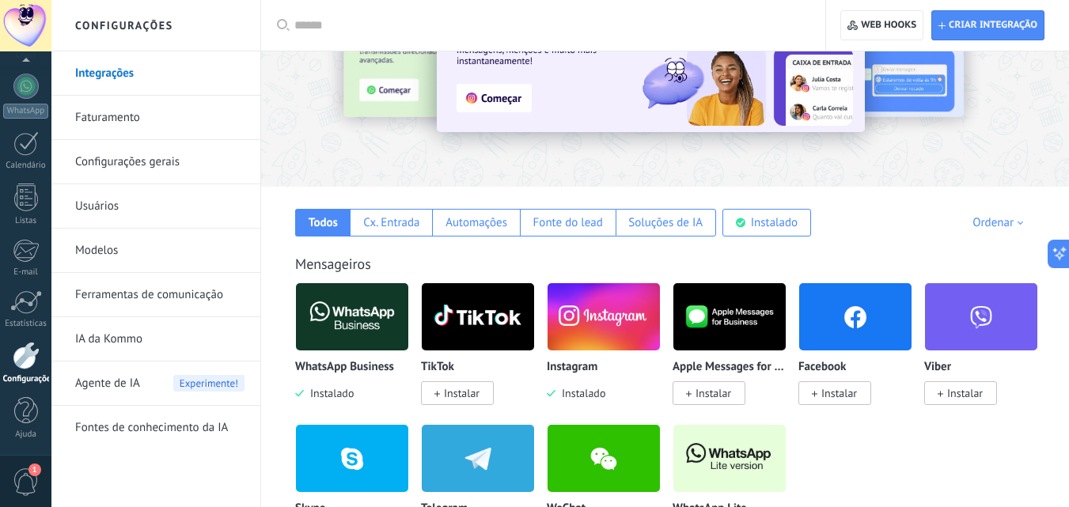
scroll to position [237, 0]
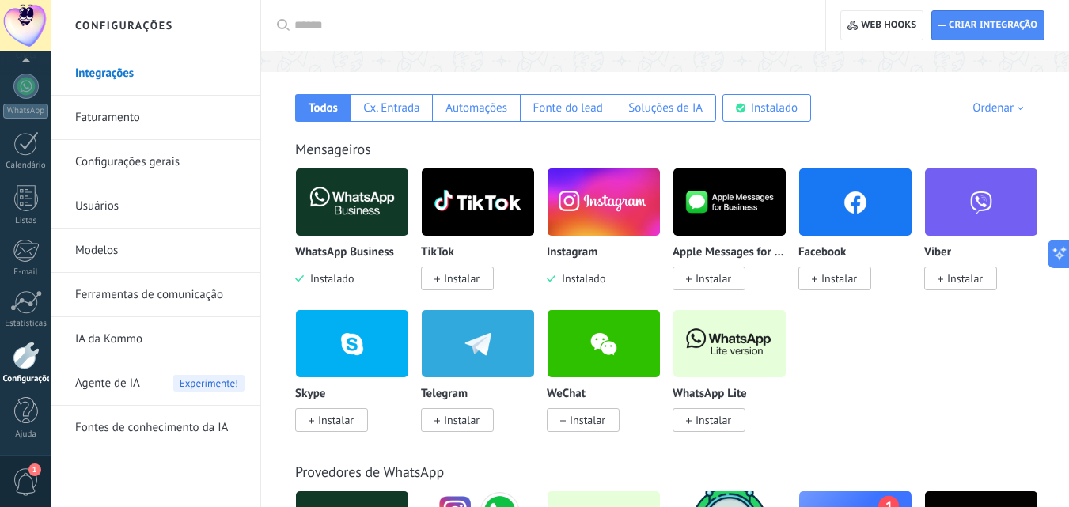
click at [156, 160] on link "Configurações gerais" at bounding box center [159, 162] width 169 height 44
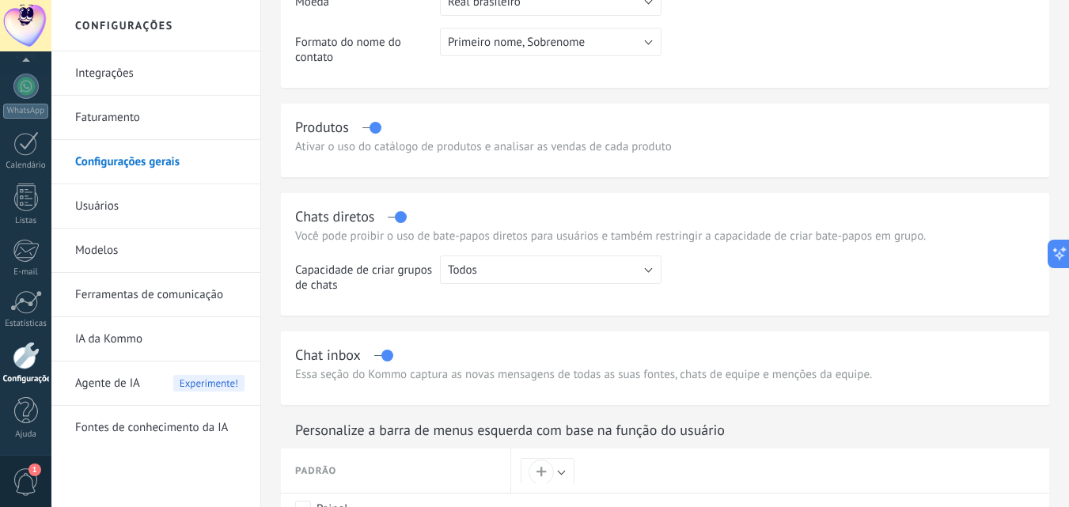
scroll to position [396, 0]
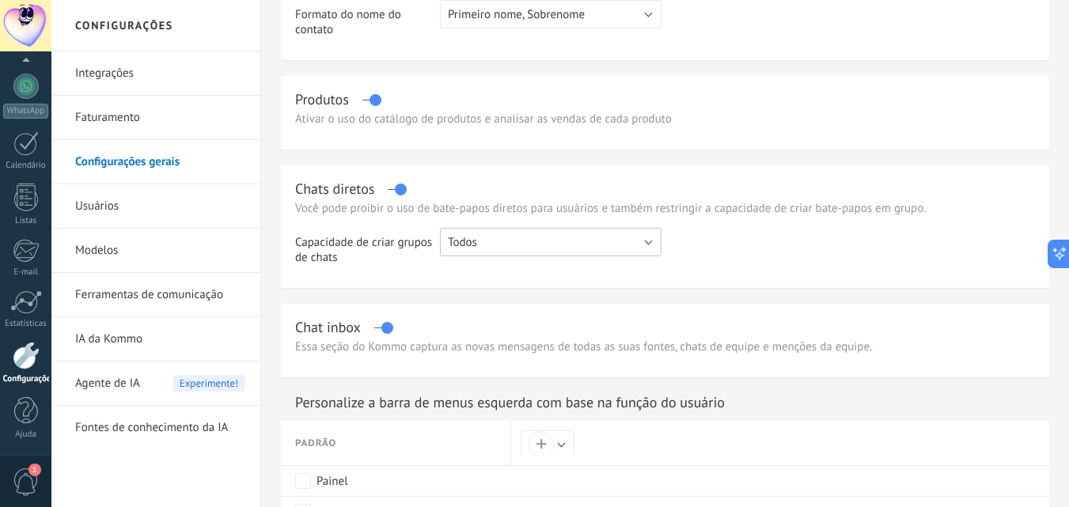
click at [492, 244] on button "Todos" at bounding box center [551, 242] width 222 height 28
click at [492, 244] on span "Todos" at bounding box center [542, 242] width 225 height 15
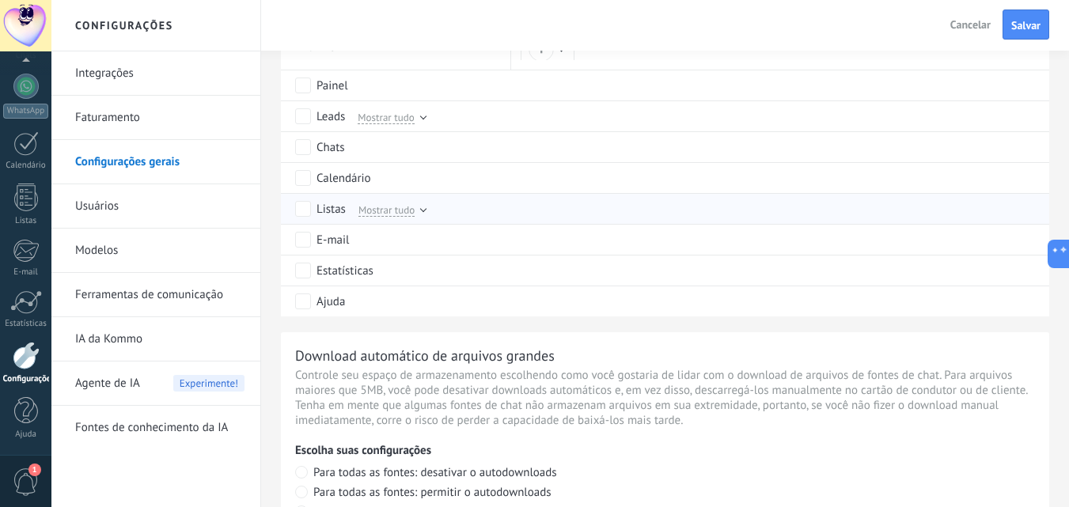
scroll to position [712, 0]
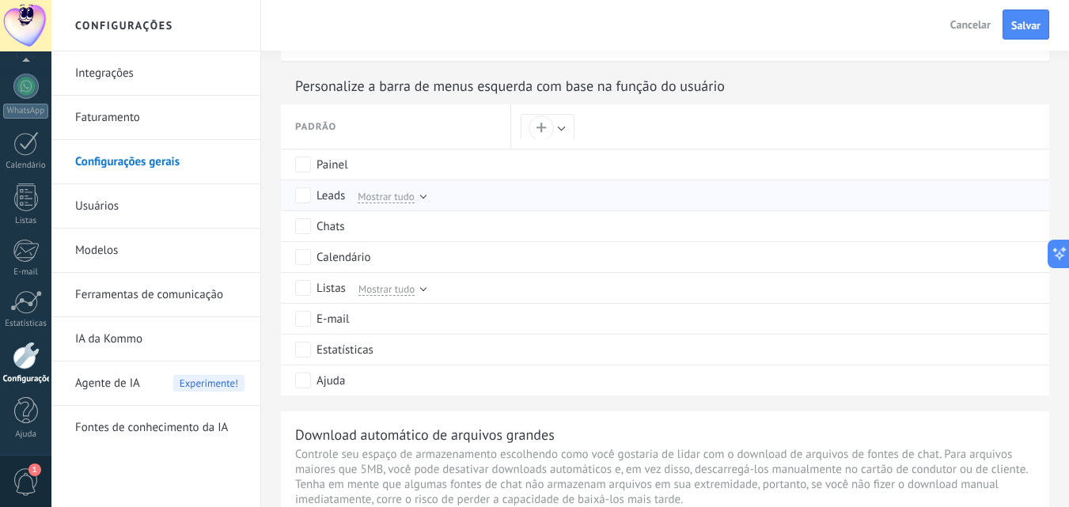
click at [423, 199] on div at bounding box center [423, 197] width 5 height 9
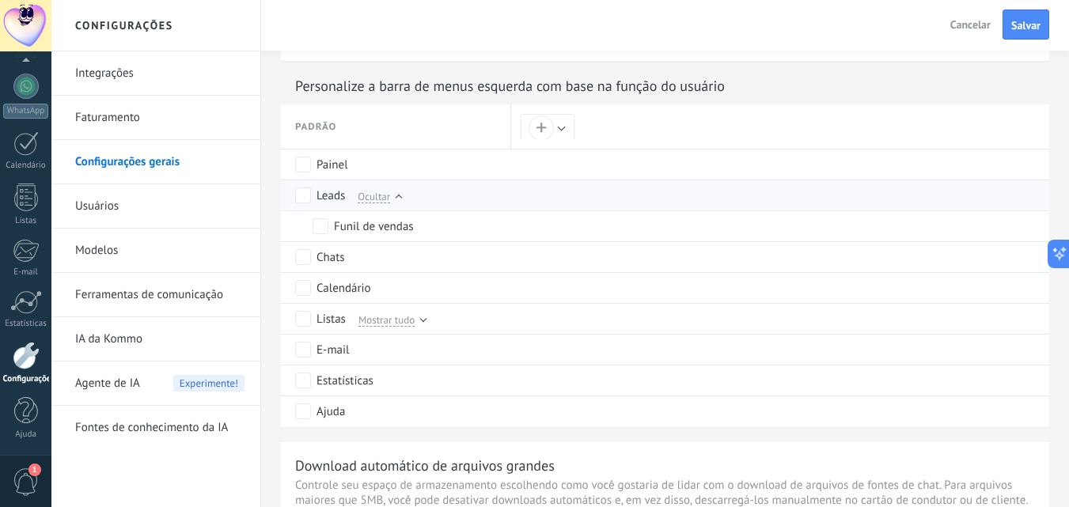
click at [400, 196] on div at bounding box center [399, 198] width 6 height 6
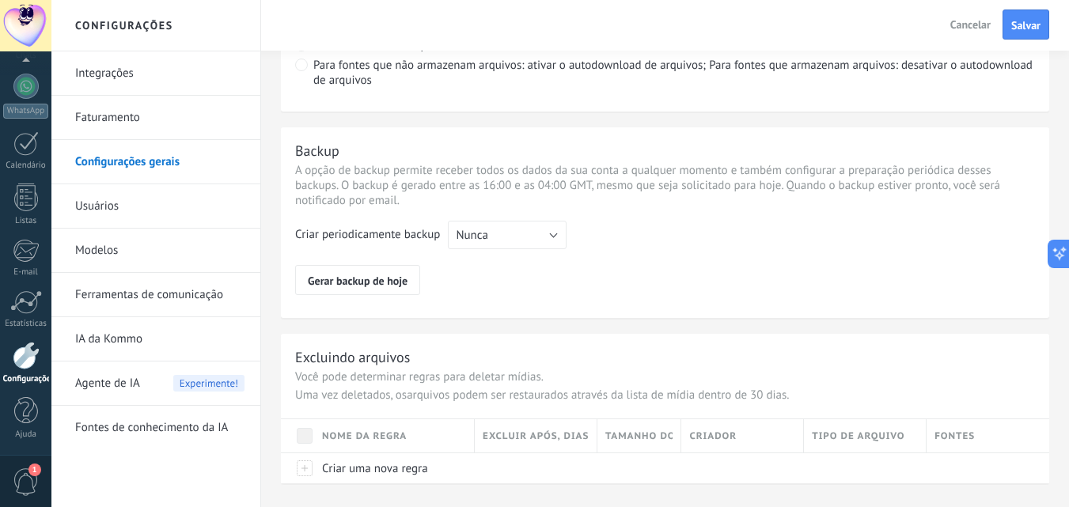
scroll to position [1266, 0]
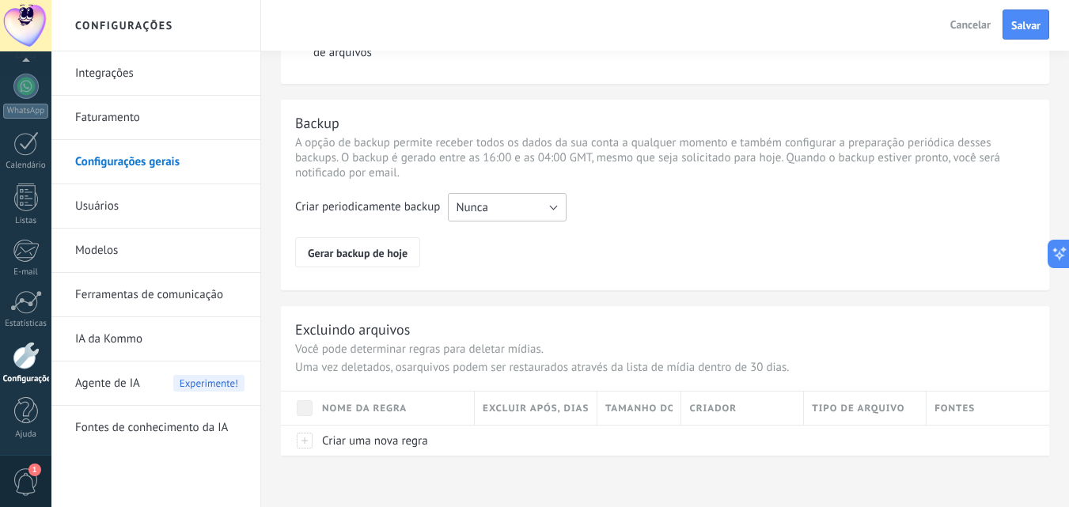
click at [551, 211] on button "Nunca" at bounding box center [507, 207] width 119 height 28
click at [492, 238] on span "Semanal" at bounding box center [499, 234] width 123 height 15
click at [364, 254] on span "Gerar backup de hoje" at bounding box center [358, 252] width 100 height 9
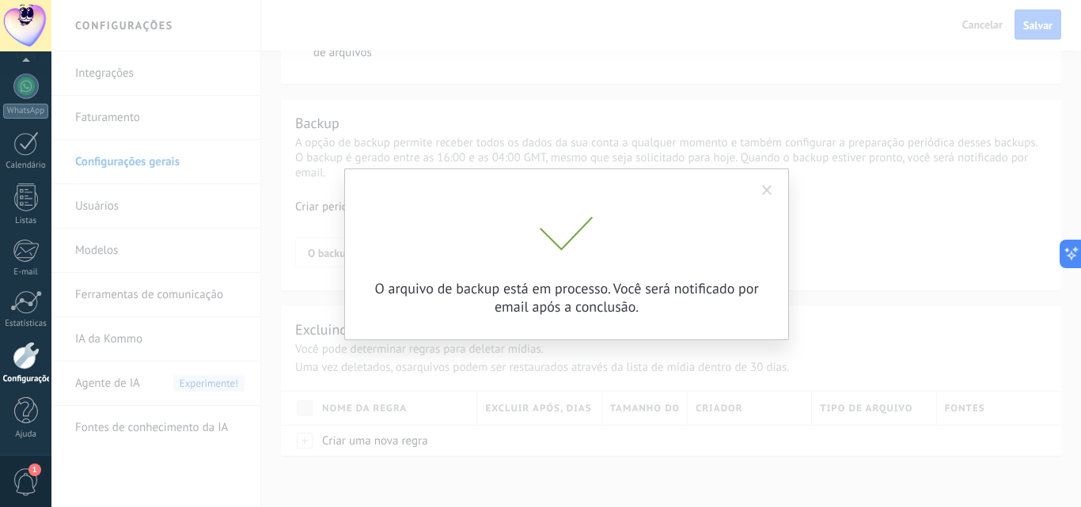
click at [774, 190] on span at bounding box center [767, 190] width 26 height 27
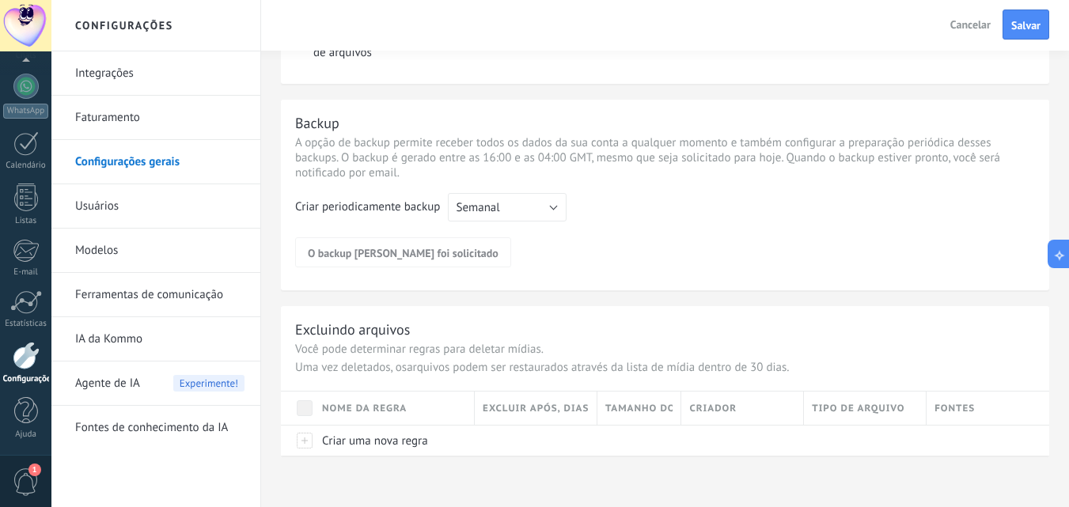
click at [136, 198] on link "Usuários" at bounding box center [159, 206] width 169 height 44
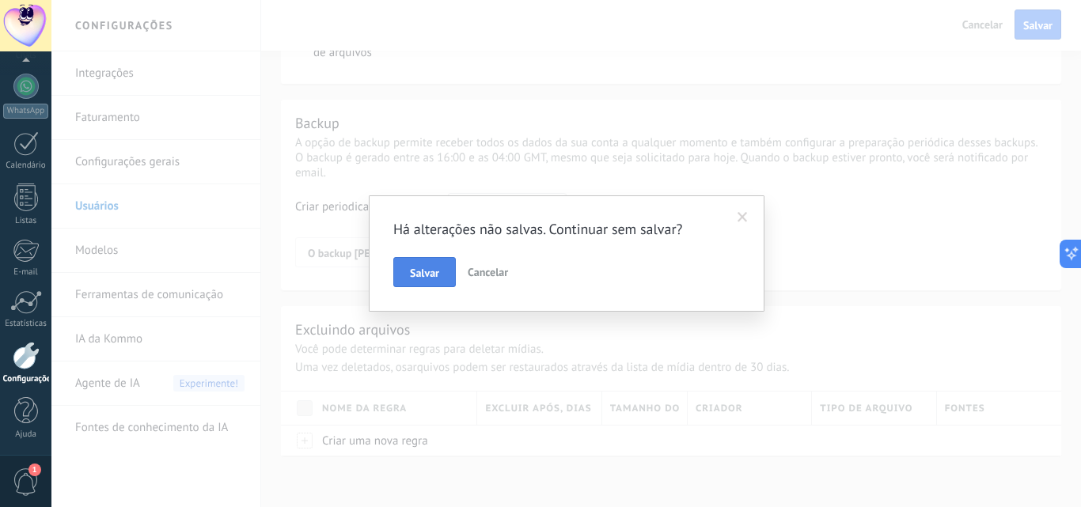
click at [426, 268] on span "Salvar" at bounding box center [424, 272] width 29 height 11
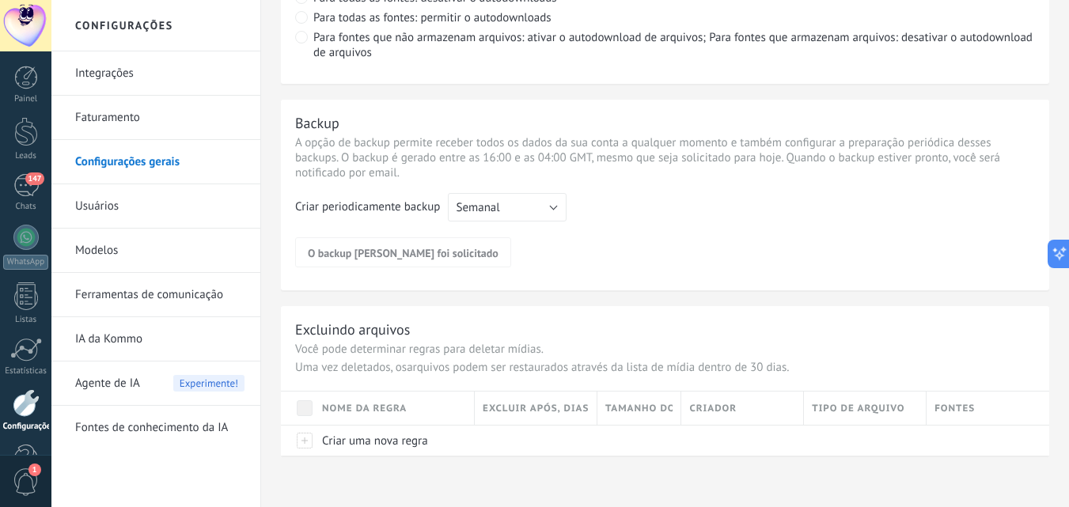
click at [133, 205] on link "Usuários" at bounding box center [159, 206] width 169 height 44
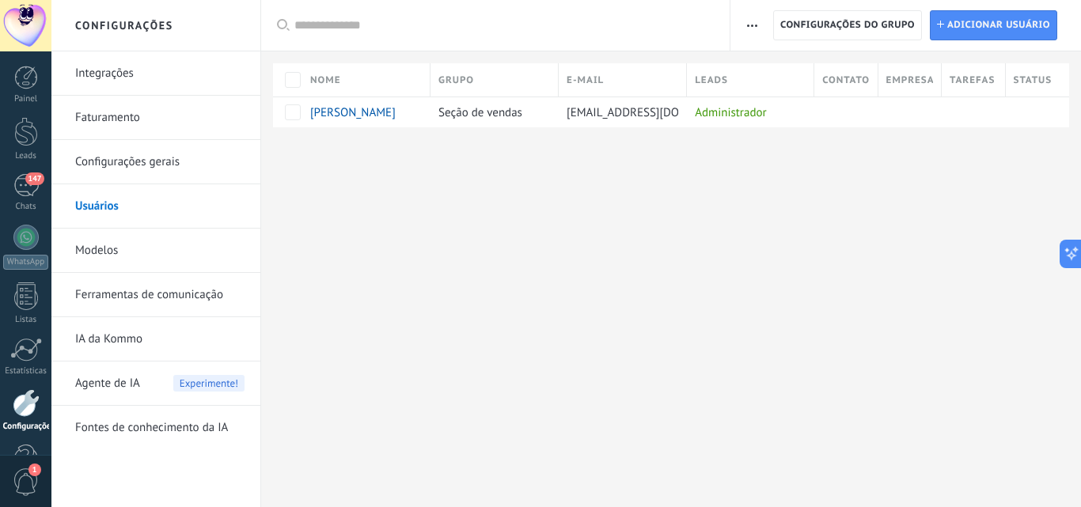
click at [100, 290] on link "Ferramentas de comunicação" at bounding box center [159, 295] width 169 height 44
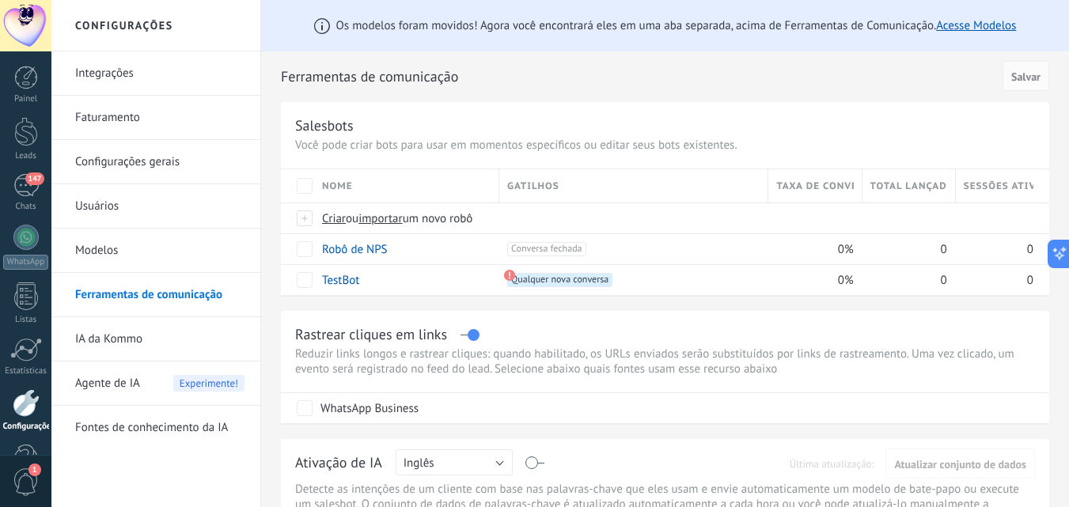
click at [102, 251] on link "Modelos" at bounding box center [159, 251] width 169 height 44
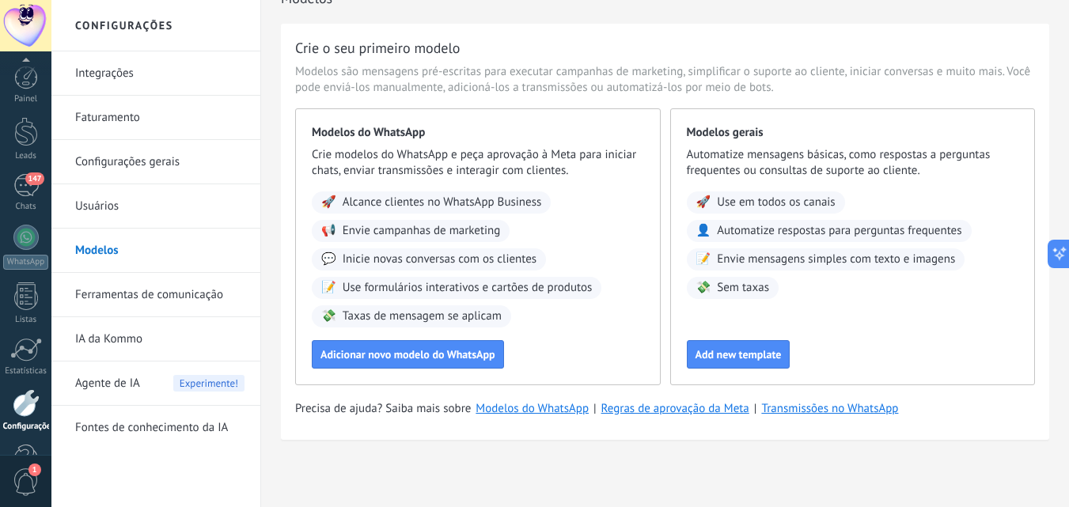
scroll to position [47, 0]
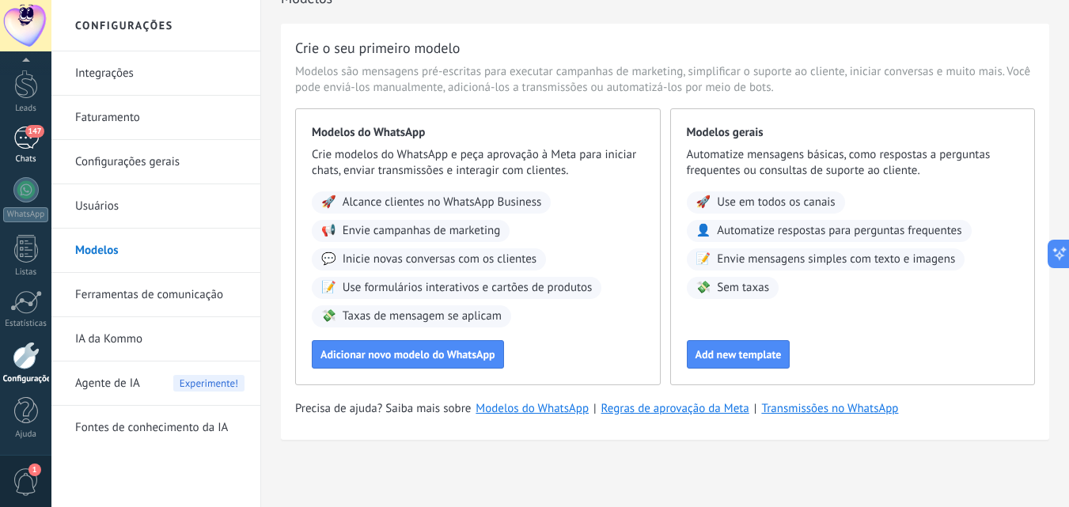
click at [30, 138] on div "147" at bounding box center [25, 138] width 25 height 23
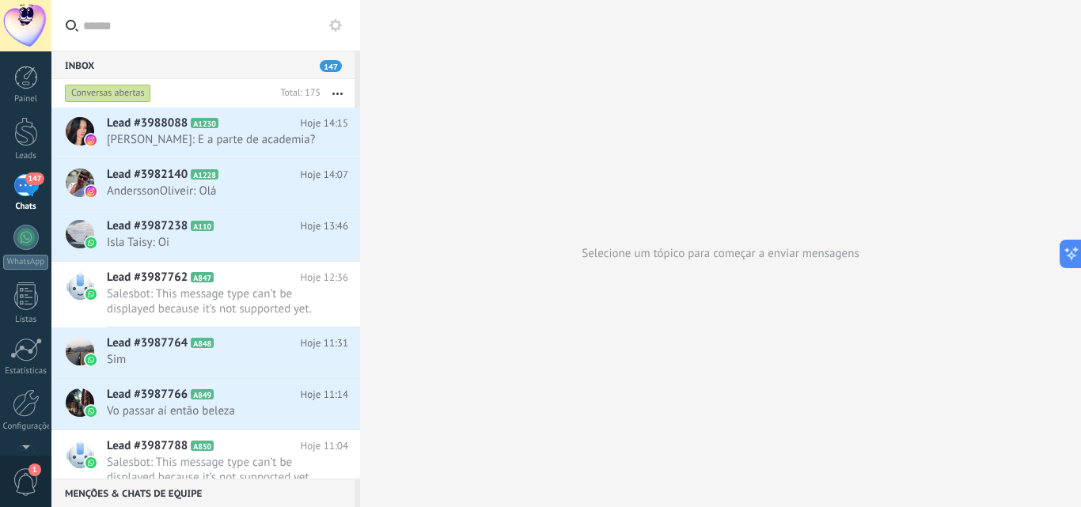
click at [109, 97] on div "Conversas abertas" at bounding box center [108, 93] width 86 height 19
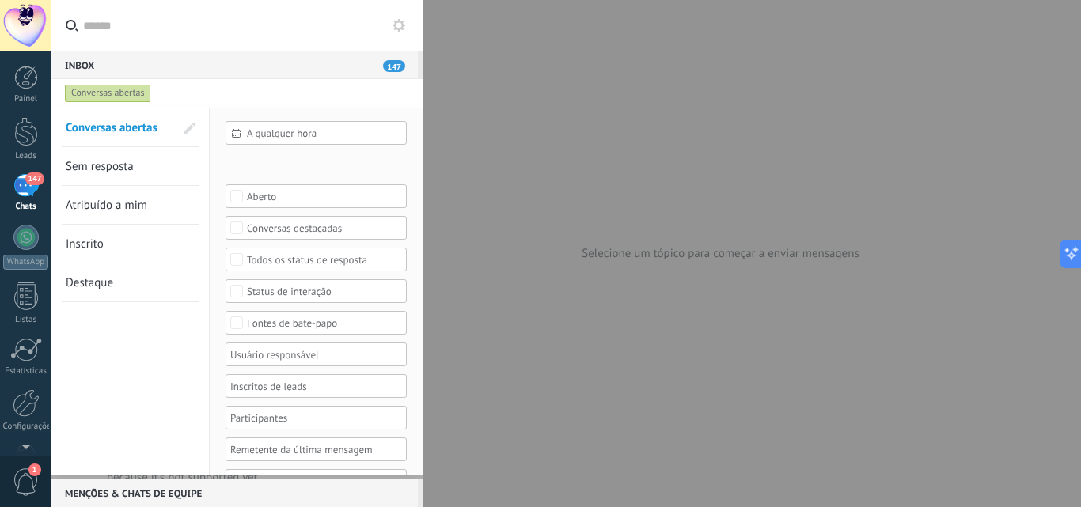
click at [115, 166] on span "Sem resposta" at bounding box center [100, 166] width 68 height 15
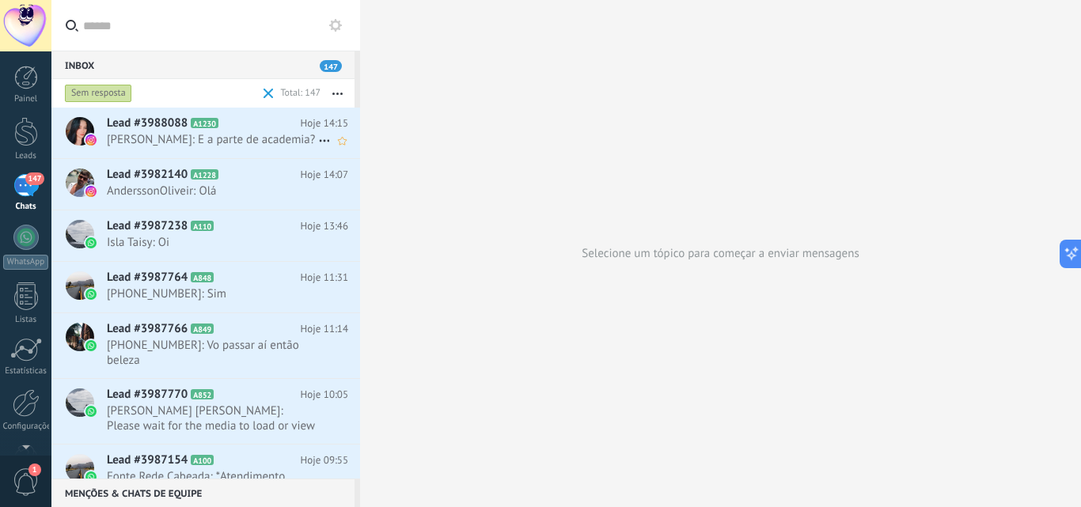
click at [246, 140] on span "[PERSON_NAME]: E a parte de academia?" at bounding box center [212, 139] width 211 height 15
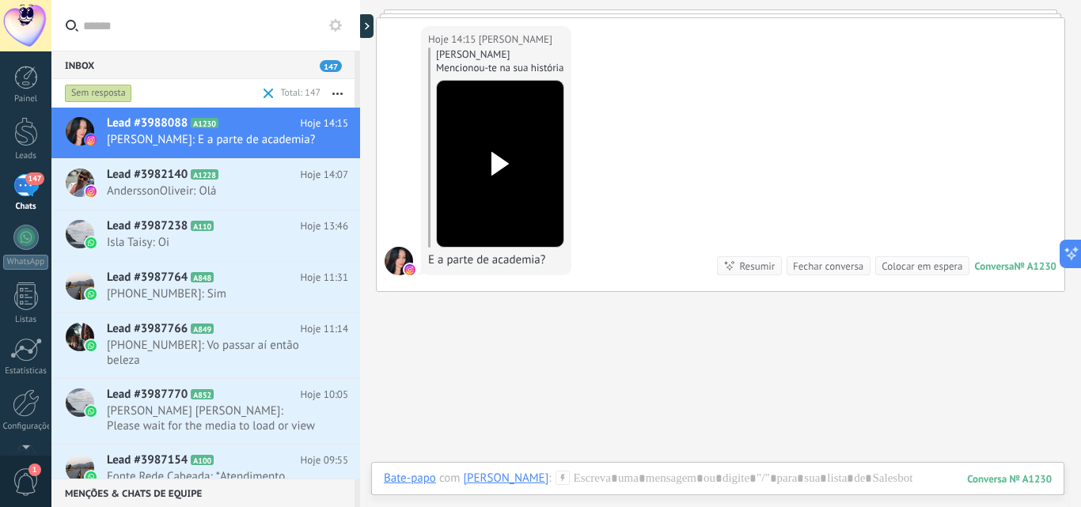
scroll to position [79, 0]
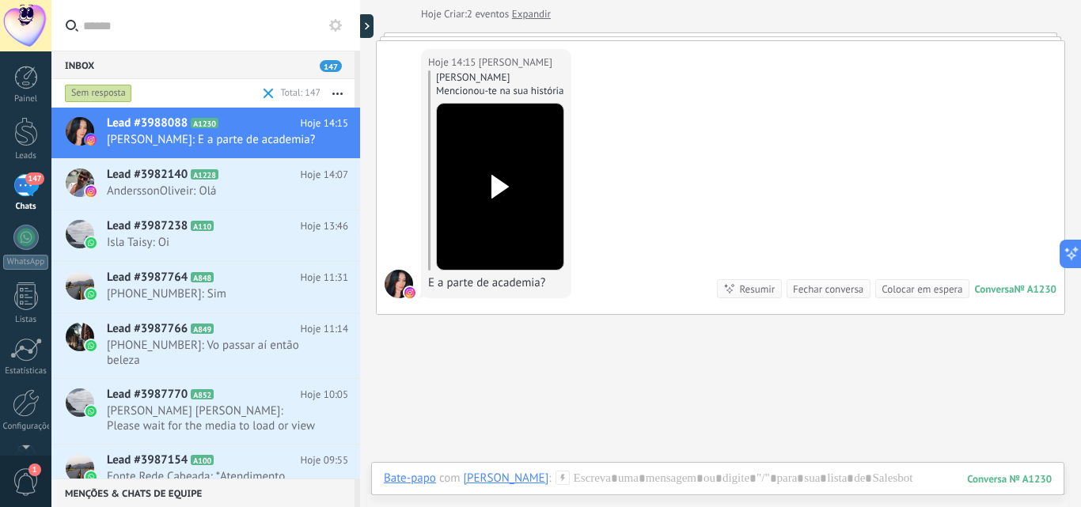
click at [503, 215] on div at bounding box center [500, 187] width 89 height 116
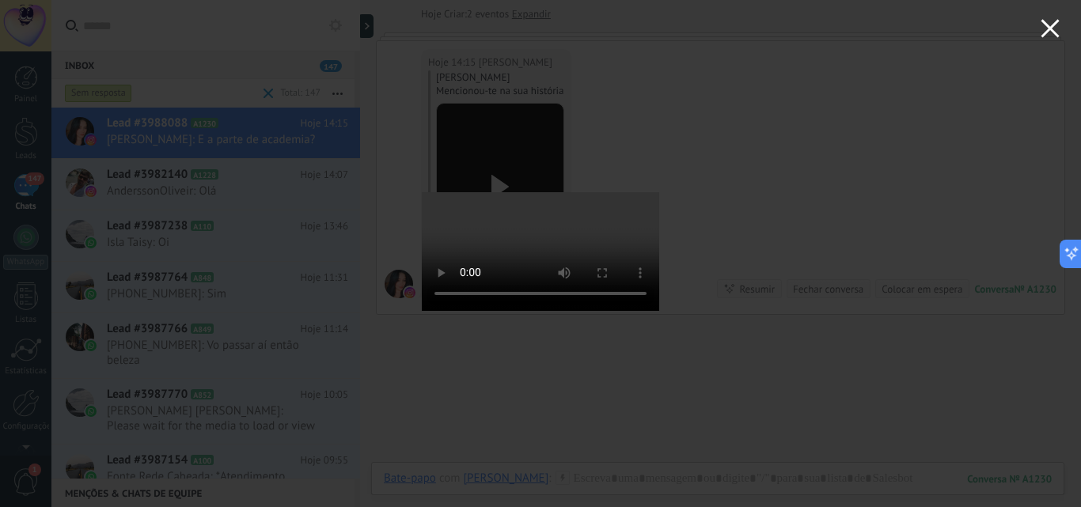
click at [1045, 40] on button "button" at bounding box center [1050, 31] width 62 height 62
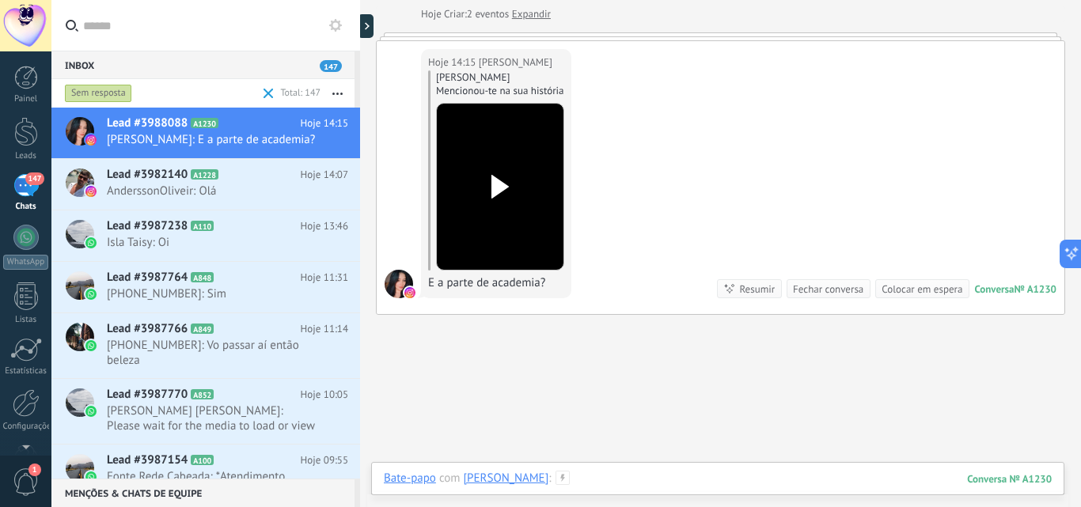
drag, startPoint x: 650, startPoint y: 491, endPoint x: 653, endPoint y: 470, distance: 21.5
click at [649, 492] on div "[PERSON_NAME] mais [PERSON_NAME]: 2 eventos Expandir Hoje 14:15 [PERSON_NAME] […" at bounding box center [720, 253] width 721 height 507
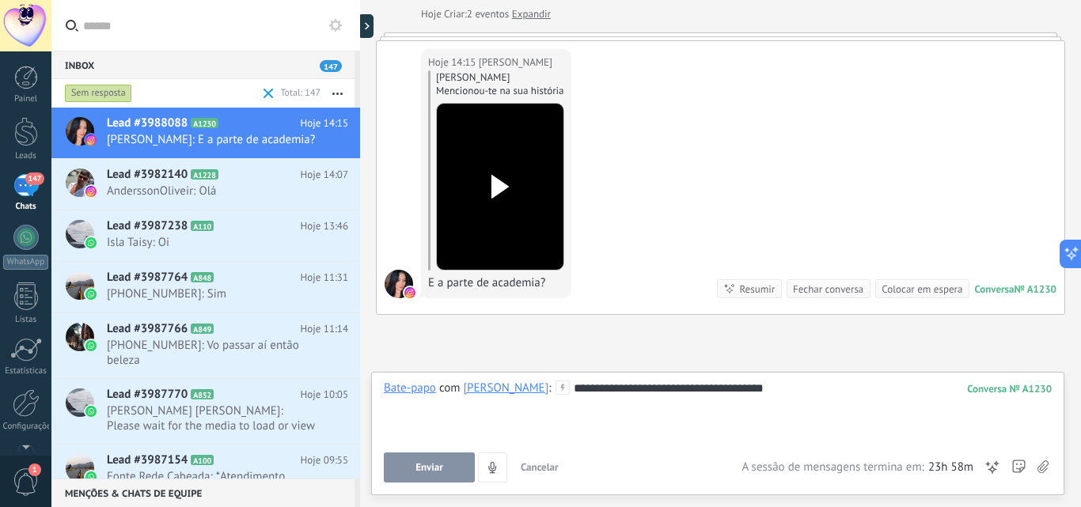
click at [435, 469] on span "Enviar" at bounding box center [429, 467] width 28 height 11
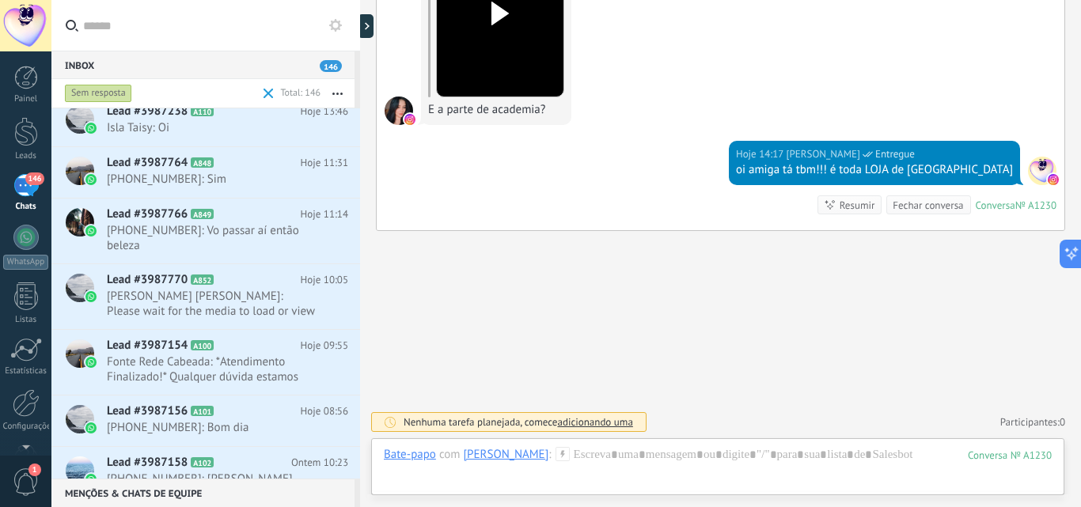
scroll to position [0, 0]
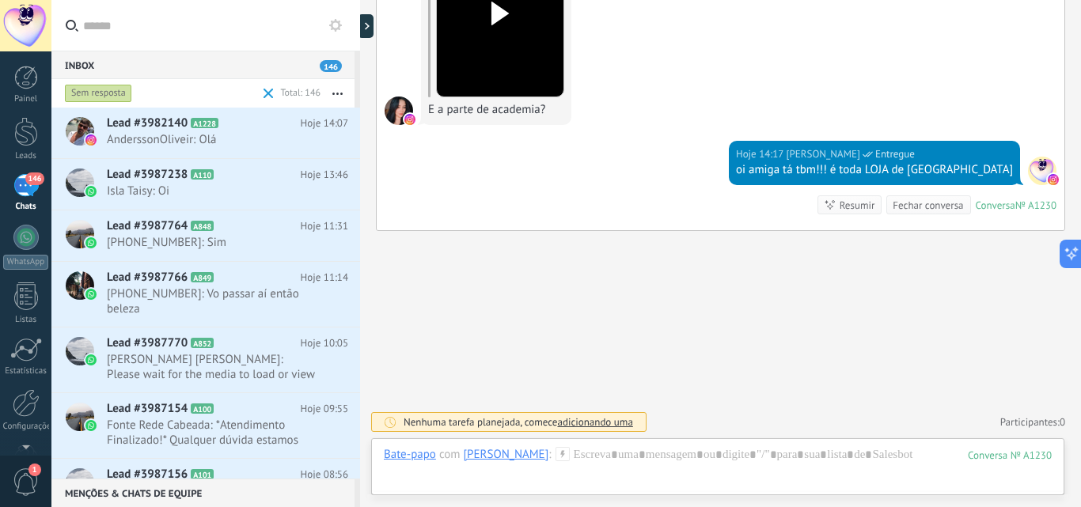
click at [93, 86] on div "Sem resposta" at bounding box center [98, 93] width 67 height 19
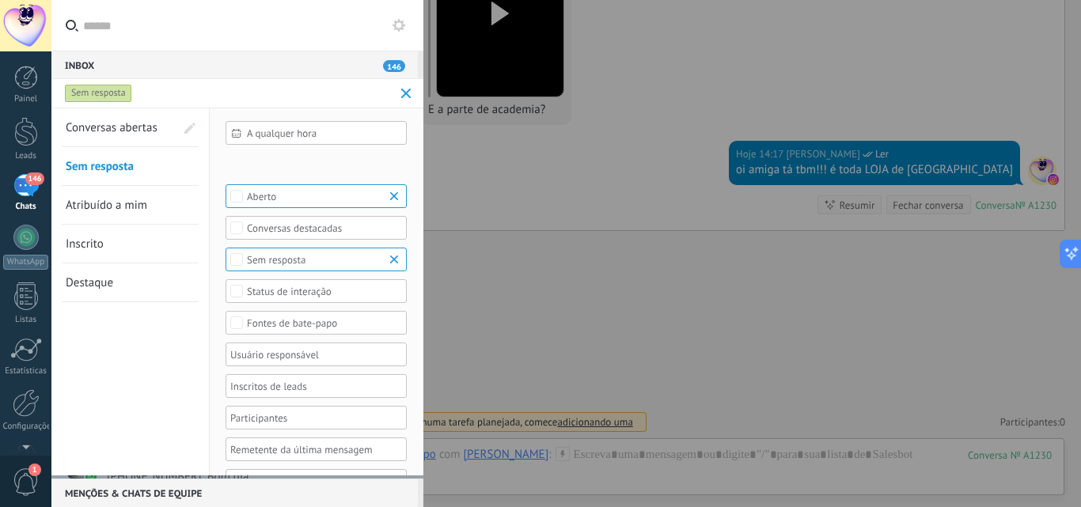
click at [116, 130] on span "Conversas abertas" at bounding box center [112, 127] width 92 height 15
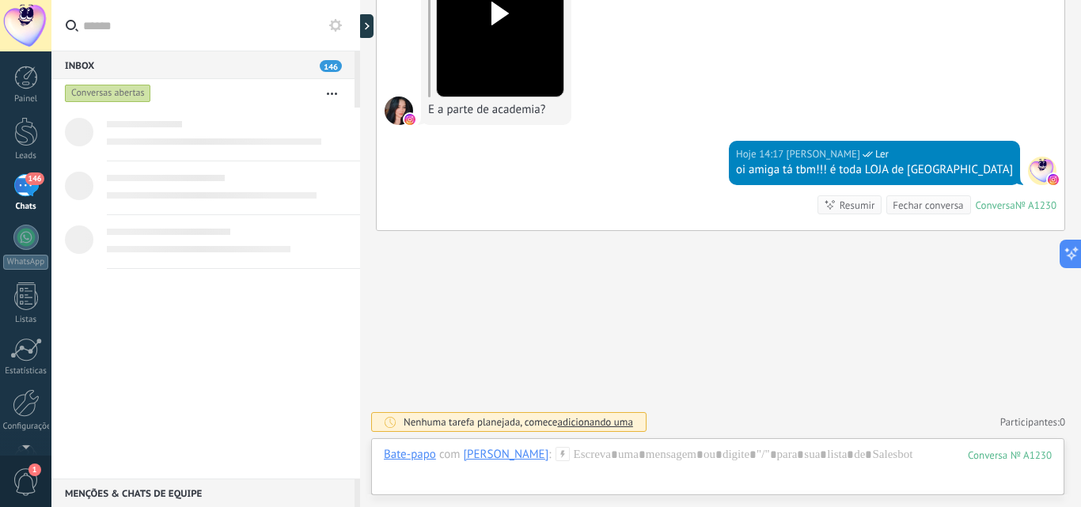
click at [104, 96] on div "Conversas abertas" at bounding box center [108, 93] width 86 height 19
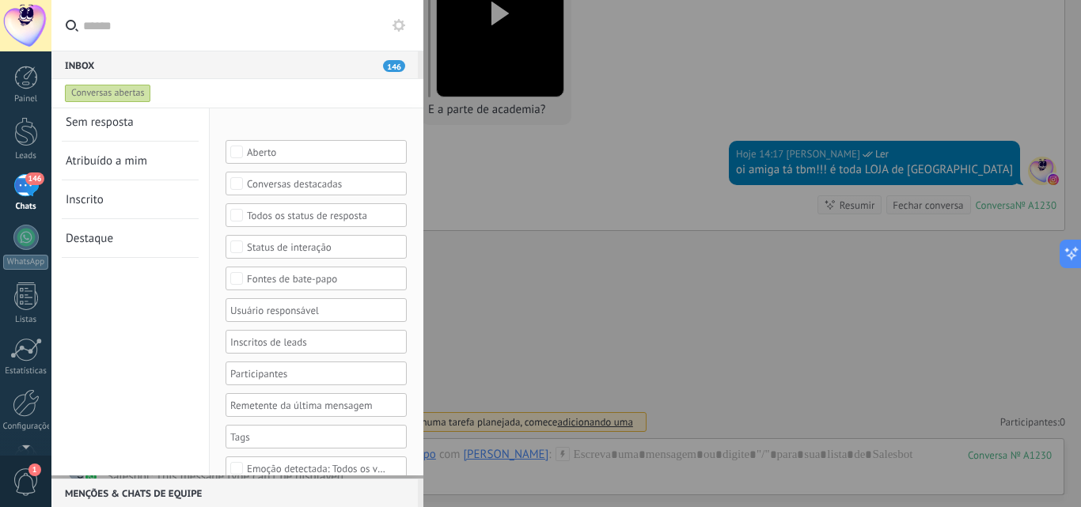
scroll to position [65, 0]
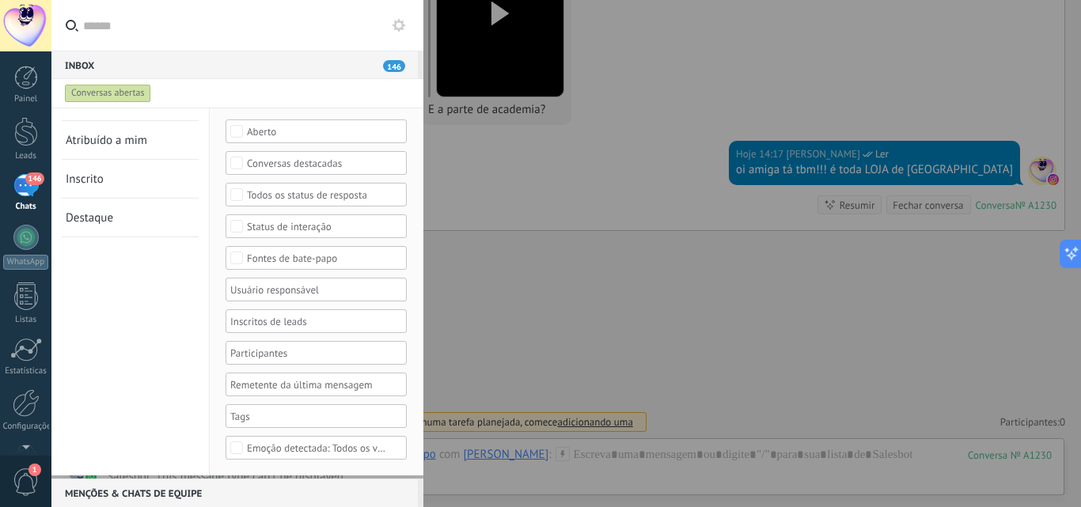
click at [258, 415] on div at bounding box center [310, 416] width 165 height 19
click at [415, 398] on div "A qualquer hora A qualquer hora Hoje Ontem Últimos ** 30 dias Esta semana Últim…" at bounding box center [317, 260] width 214 height 432
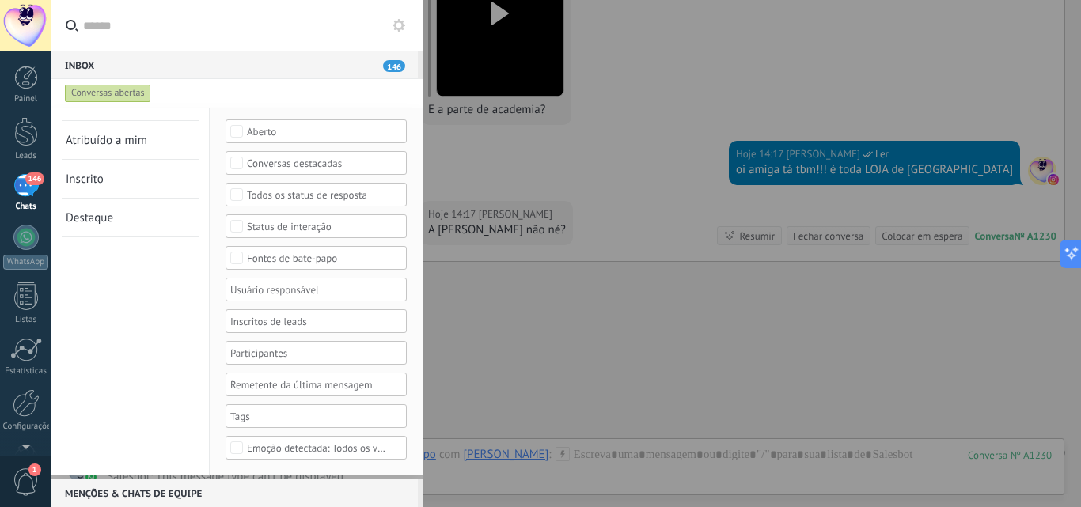
scroll to position [283, 0]
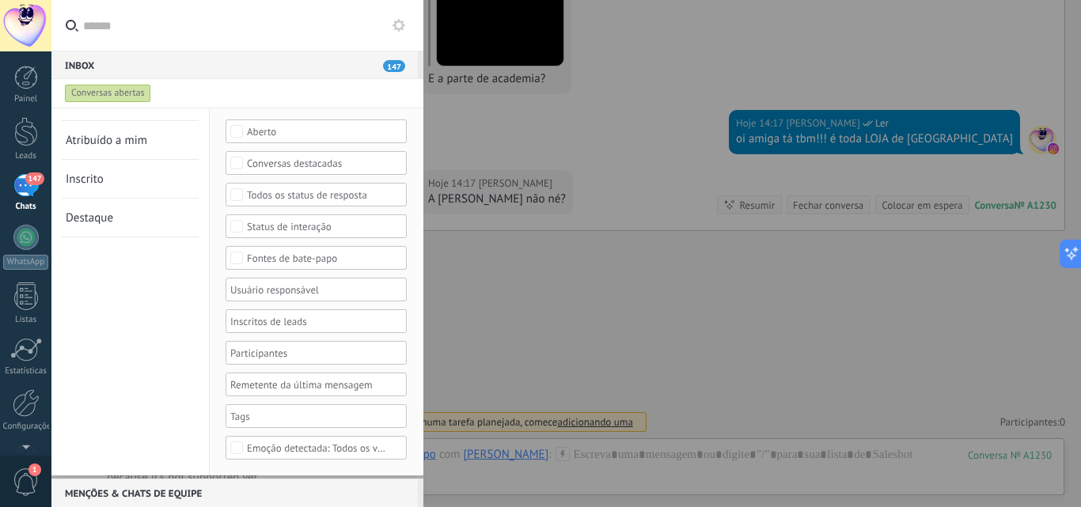
click at [364, 423] on div at bounding box center [310, 416] width 165 height 19
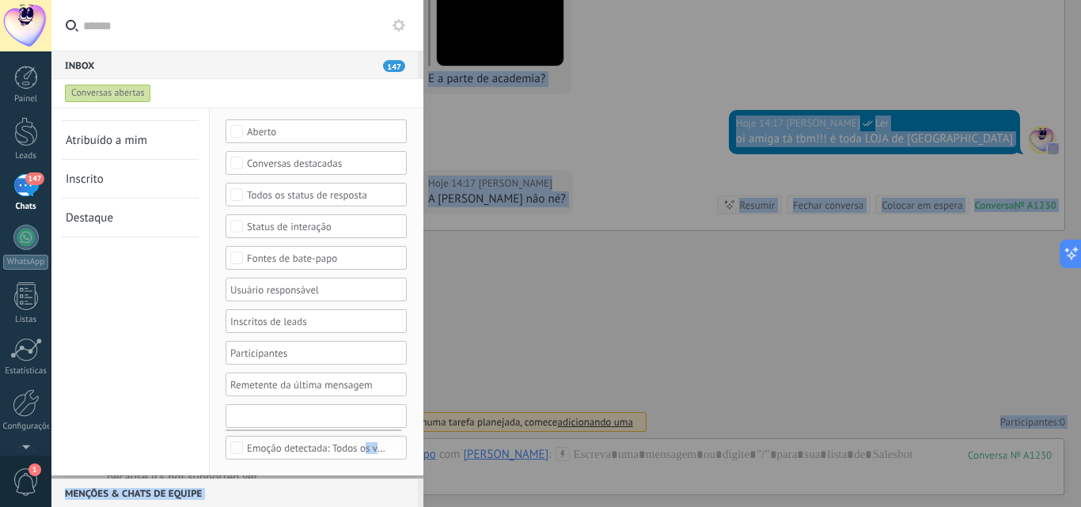
click at [365, 430] on body ".abccls-1,.abccls-2{fill-rule:evenodd}.abccls-2{fill:#fff} .abfcls-1{fill:none}…" at bounding box center [540, 253] width 1081 height 507
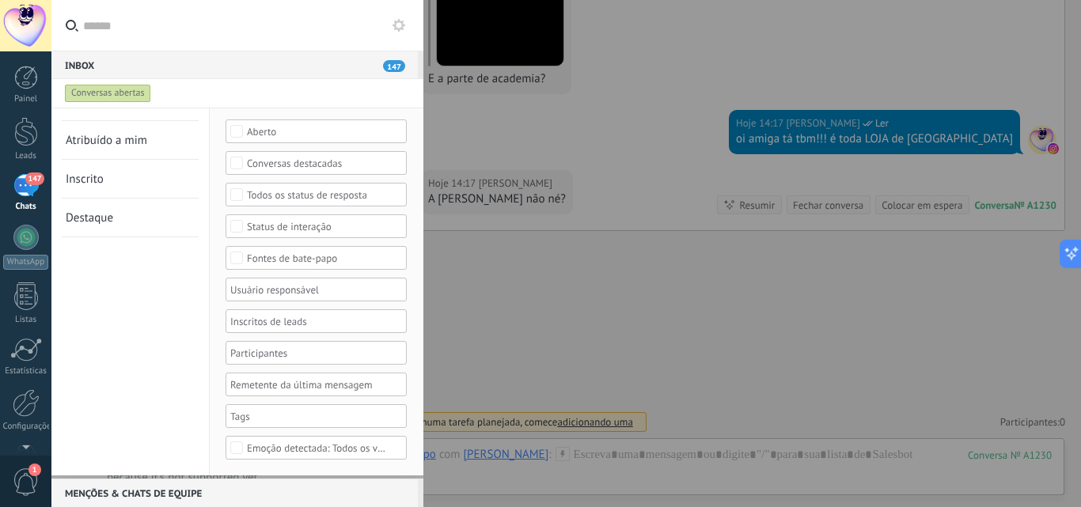
click at [160, 465] on div "Conversas abertas Sem resposta Atribuído a mim Inscrito Destaque Salvar" at bounding box center [130, 260] width 158 height 432
click at [265, 424] on div at bounding box center [310, 416] width 165 height 19
click at [265, 424] on input "text" at bounding box center [269, 416] width 79 height 19
type input "****"
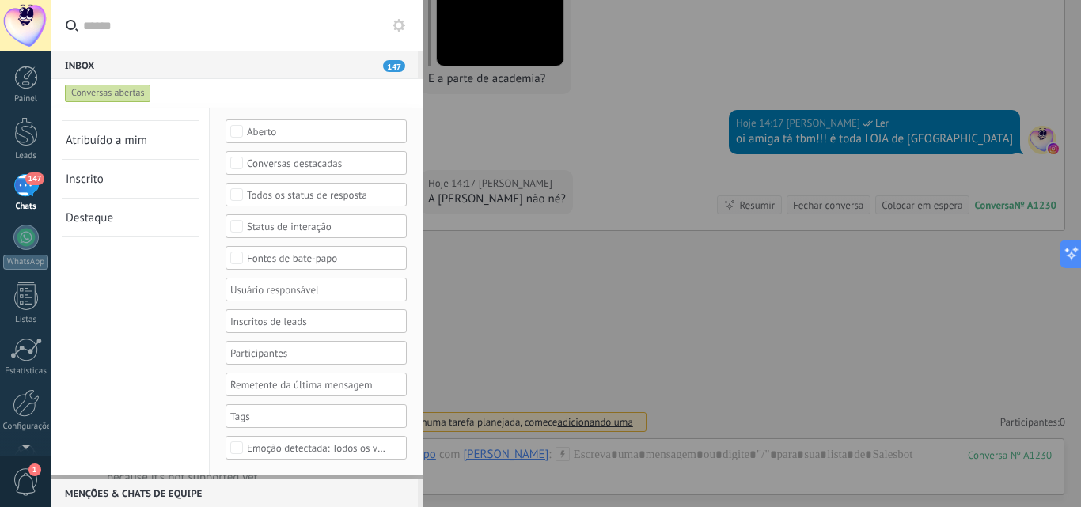
click at [570, 157] on div at bounding box center [540, 253] width 1081 height 507
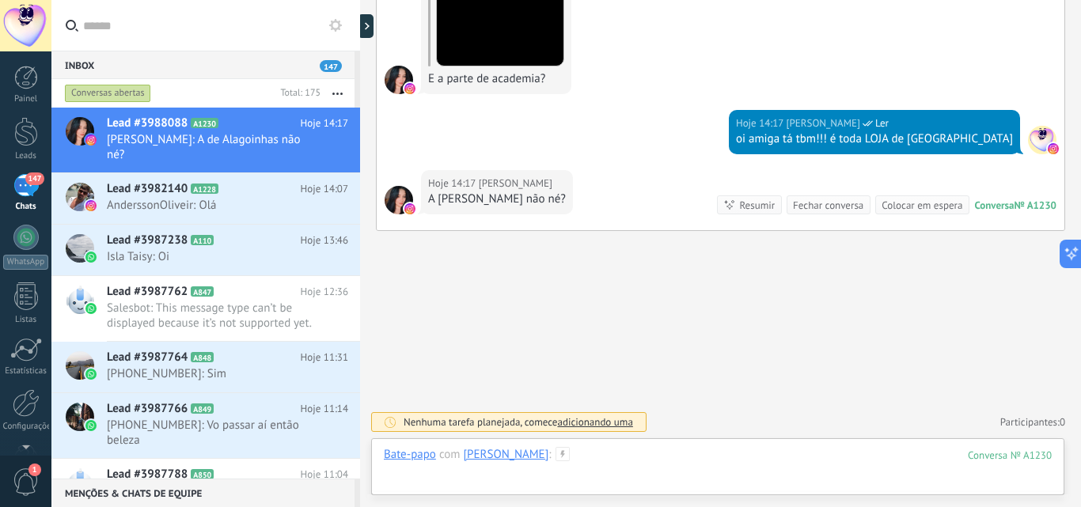
click at [591, 459] on div at bounding box center [718, 470] width 668 height 47
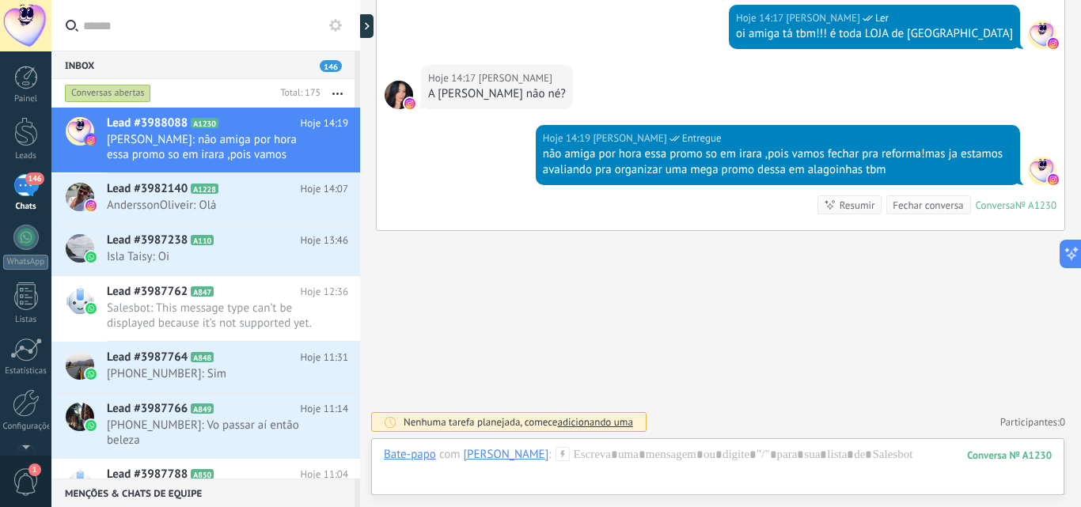
click at [112, 97] on div "Conversas abertas" at bounding box center [108, 93] width 86 height 19
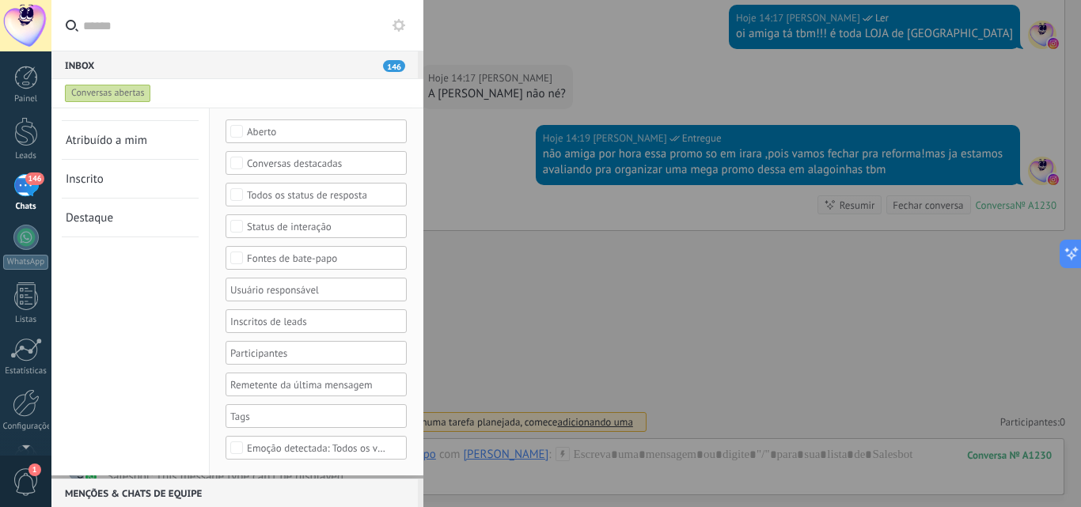
click at [126, 92] on div "Conversas abertas" at bounding box center [108, 93] width 86 height 19
click at [199, 100] on div "Conversas abertas" at bounding box center [223, 93] width 322 height 28
click at [152, 97] on div "Conversas abertas" at bounding box center [223, 93] width 322 height 28
click at [131, 94] on div "Conversas abertas" at bounding box center [108, 93] width 86 height 19
click at [18, 184] on div "146" at bounding box center [25, 185] width 25 height 23
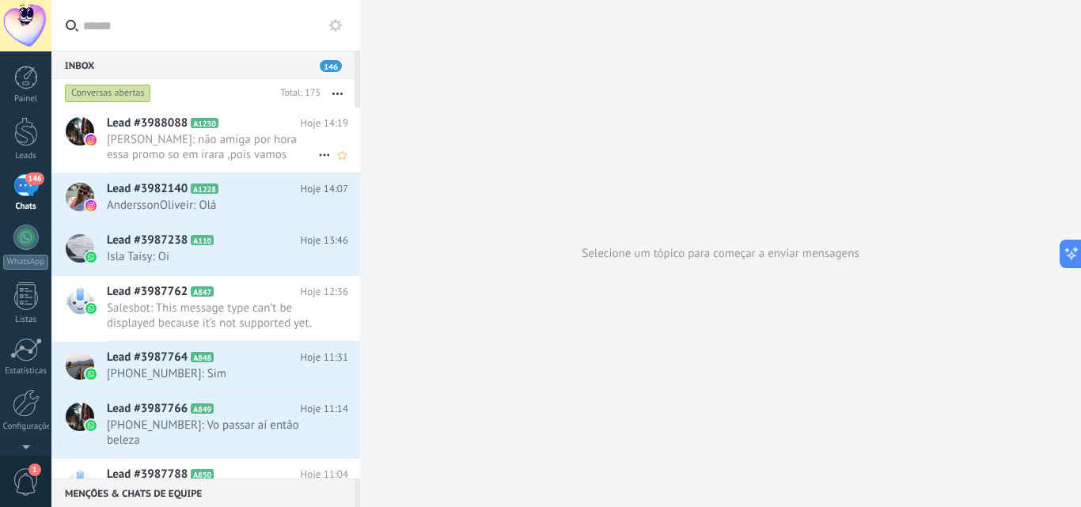
click at [232, 135] on span "[PERSON_NAME]: não amiga por hora essa promo so em irara ,pois vamos fechar pra…" at bounding box center [212, 147] width 211 height 30
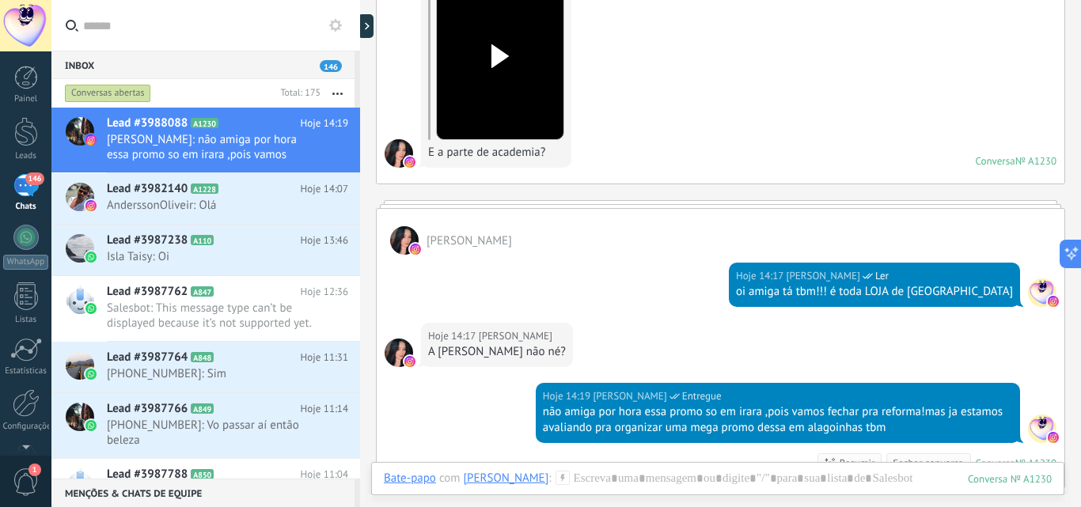
scroll to position [237, 0]
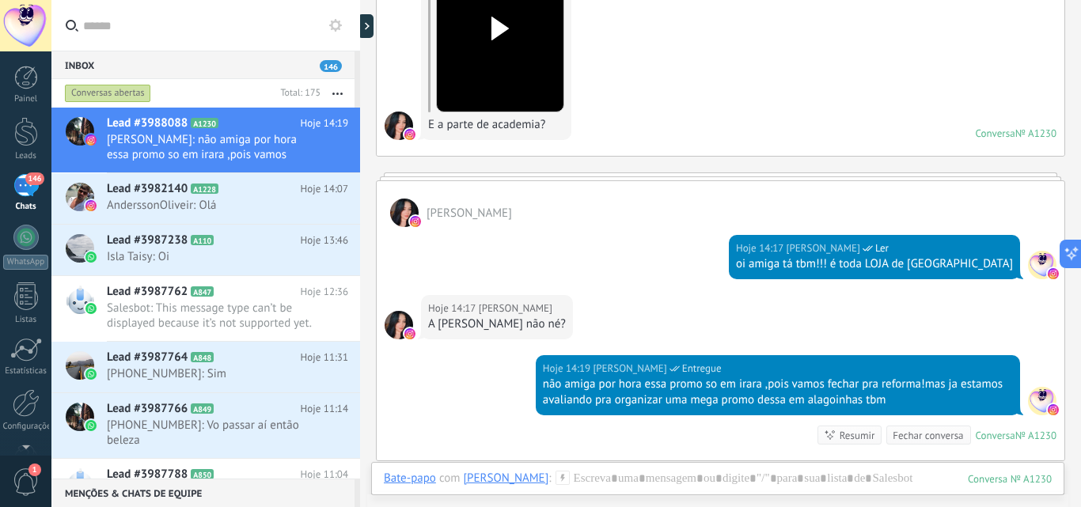
click at [131, 98] on div "Conversas abertas" at bounding box center [108, 93] width 86 height 19
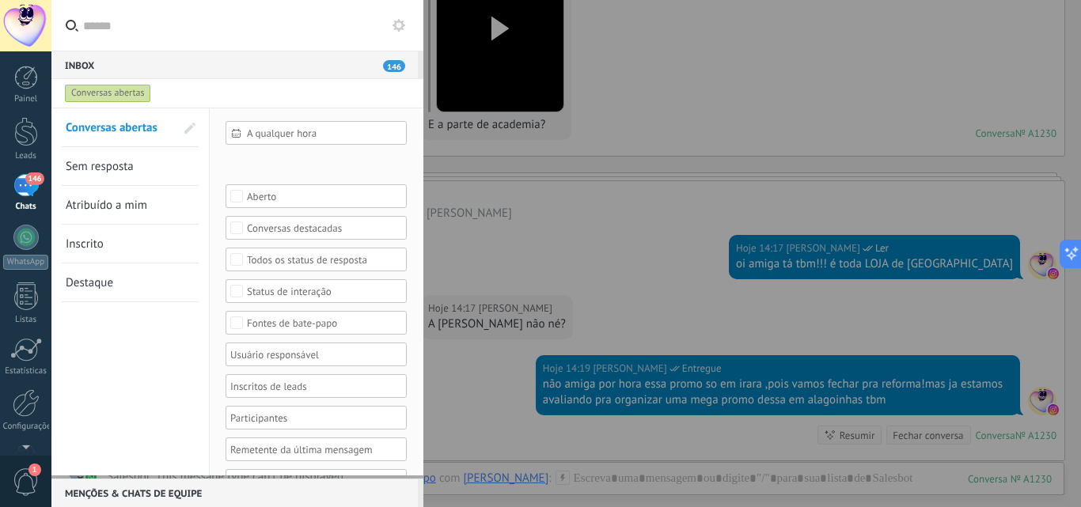
click at [117, 168] on span "Sem resposta" at bounding box center [100, 166] width 68 height 15
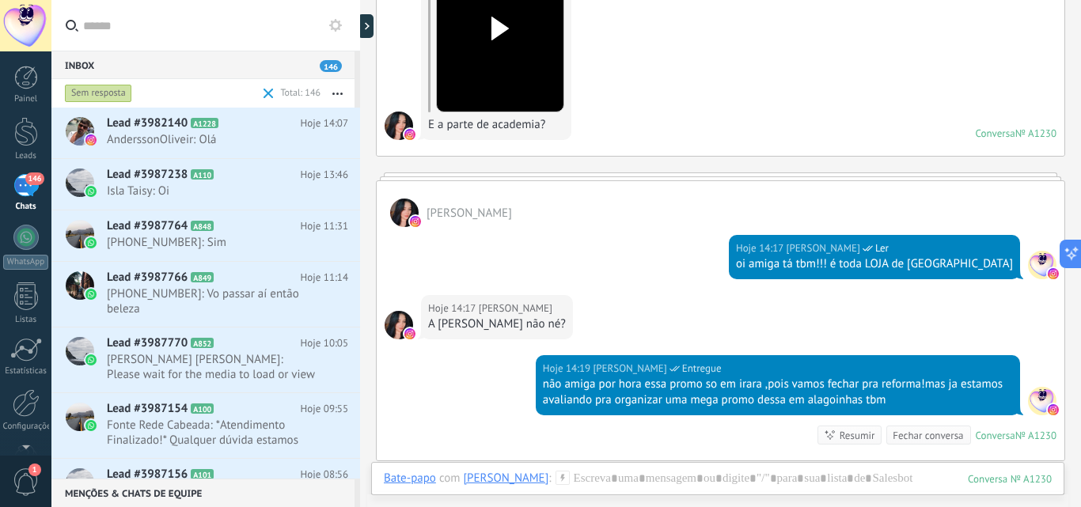
click at [113, 97] on div "Sem resposta" at bounding box center [98, 93] width 67 height 19
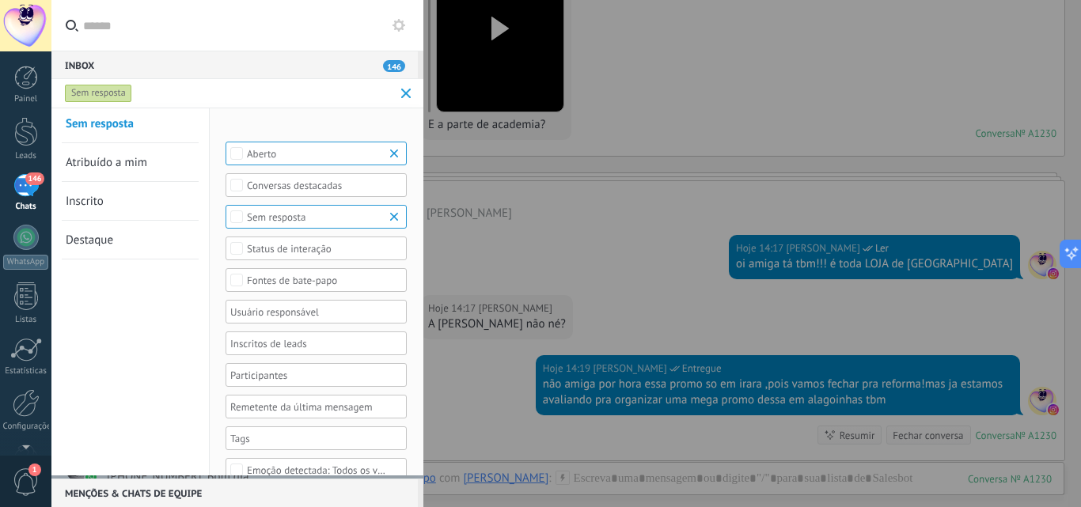
scroll to position [65, 0]
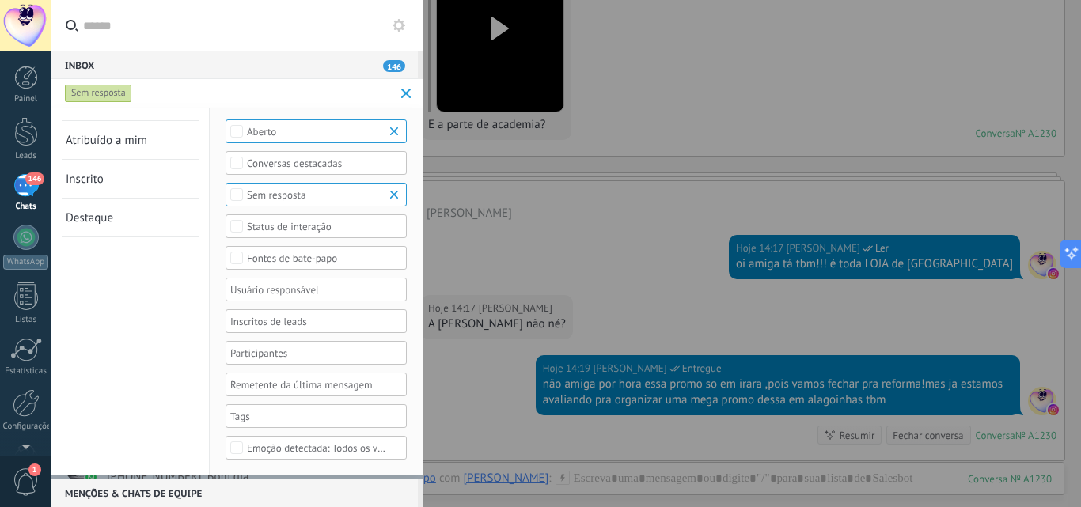
click at [627, 307] on div at bounding box center [540, 253] width 1081 height 507
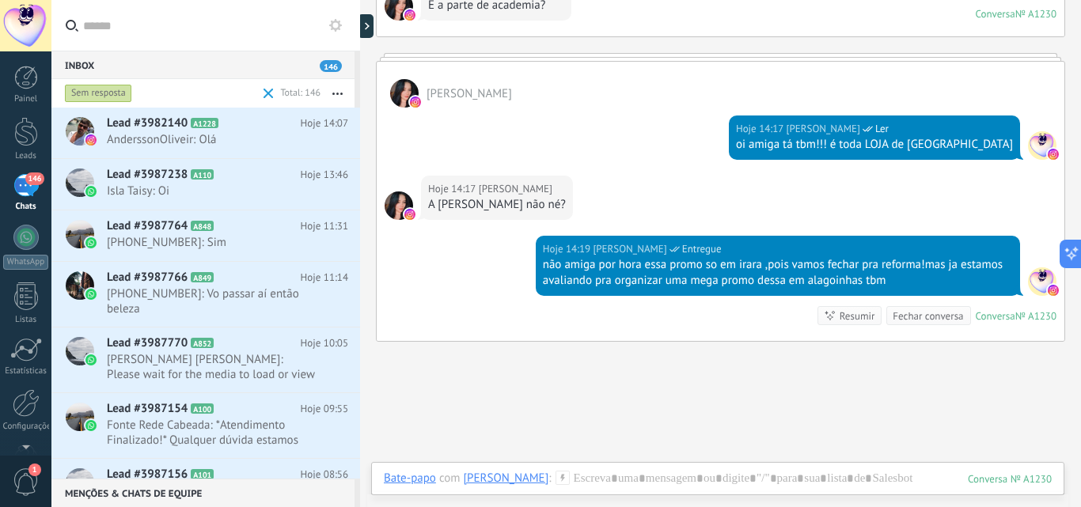
scroll to position [468, 0]
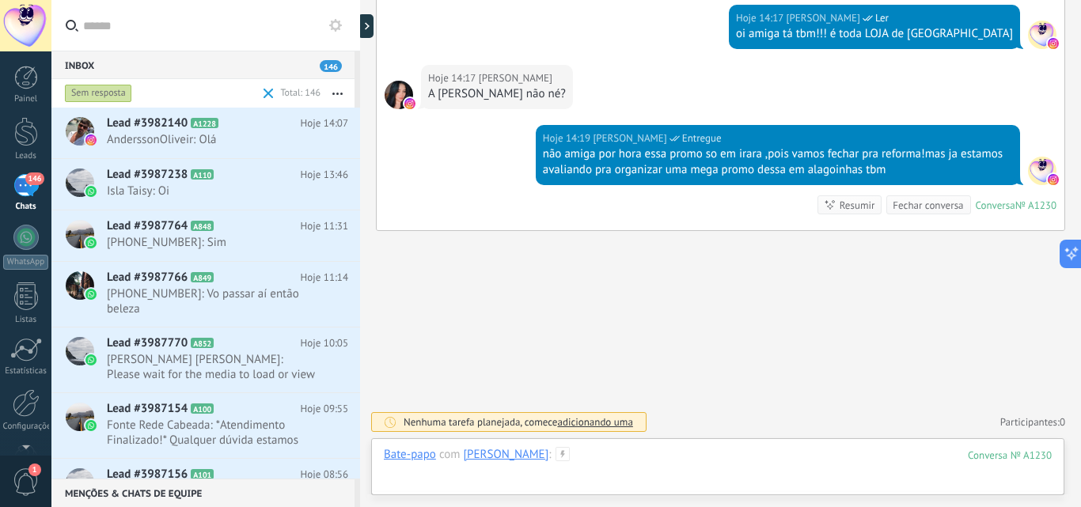
click at [695, 475] on div at bounding box center [718, 470] width 668 height 47
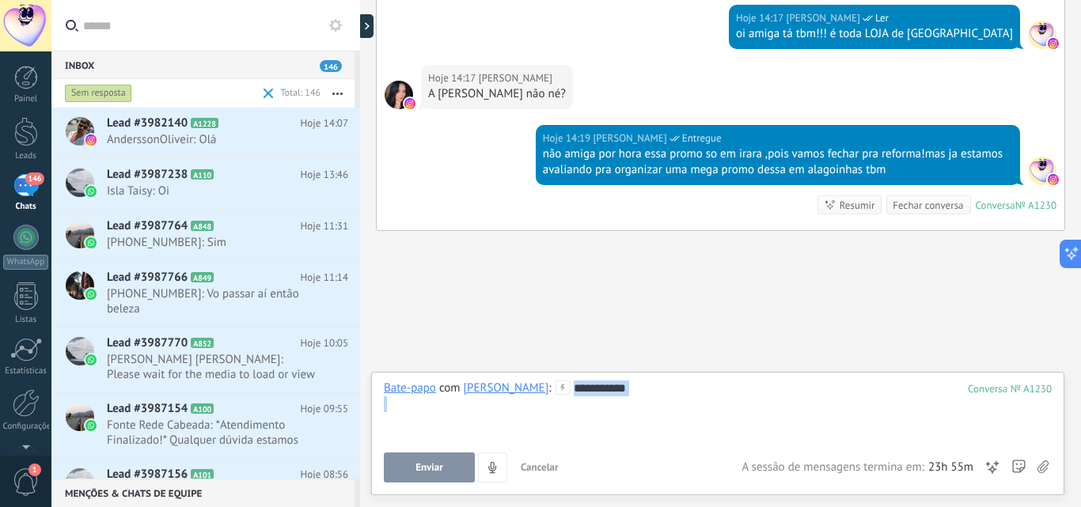
drag, startPoint x: 658, startPoint y: 396, endPoint x: 545, endPoint y: 385, distance: 113.7
click at [545, 385] on div "**********" at bounding box center [718, 411] width 668 height 60
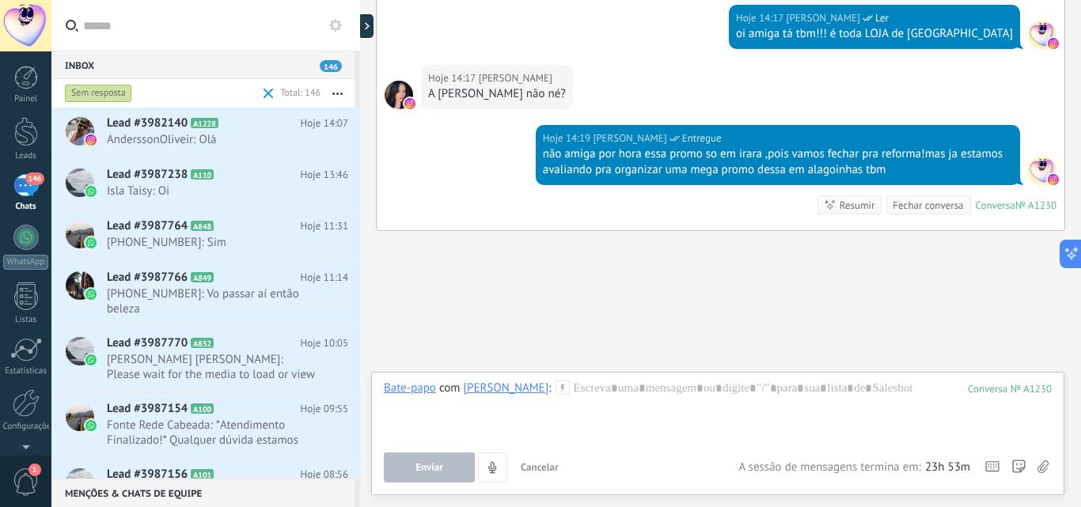
drag, startPoint x: 106, startPoint y: 85, endPoint x: 129, endPoint y: 108, distance: 31.9
click at [106, 85] on div "Sem resposta" at bounding box center [98, 93] width 67 height 19
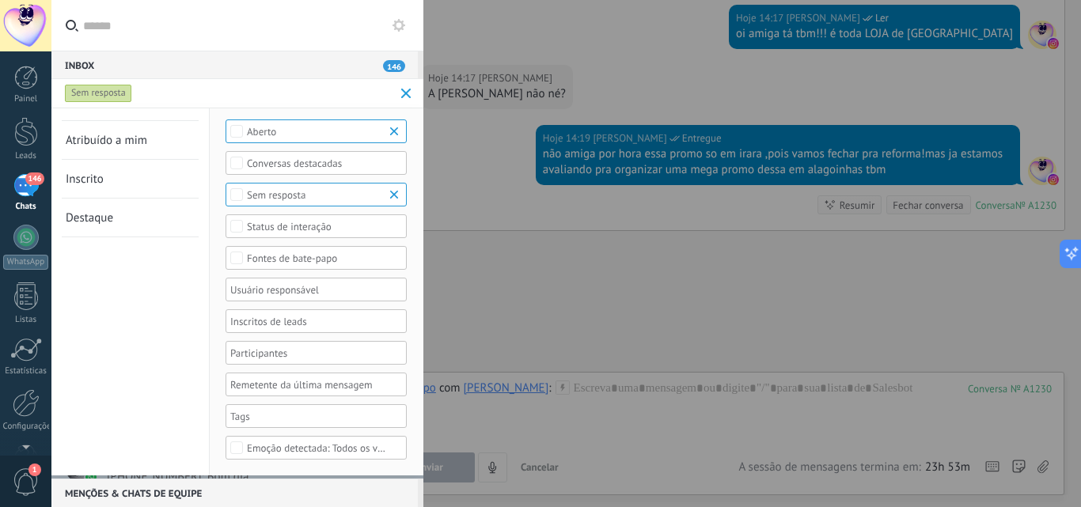
click at [271, 261] on div "Fontes de bate-papo" at bounding box center [316, 258] width 139 height 12
click at [317, 259] on label "Selecionar tudo" at bounding box center [316, 257] width 180 height 19
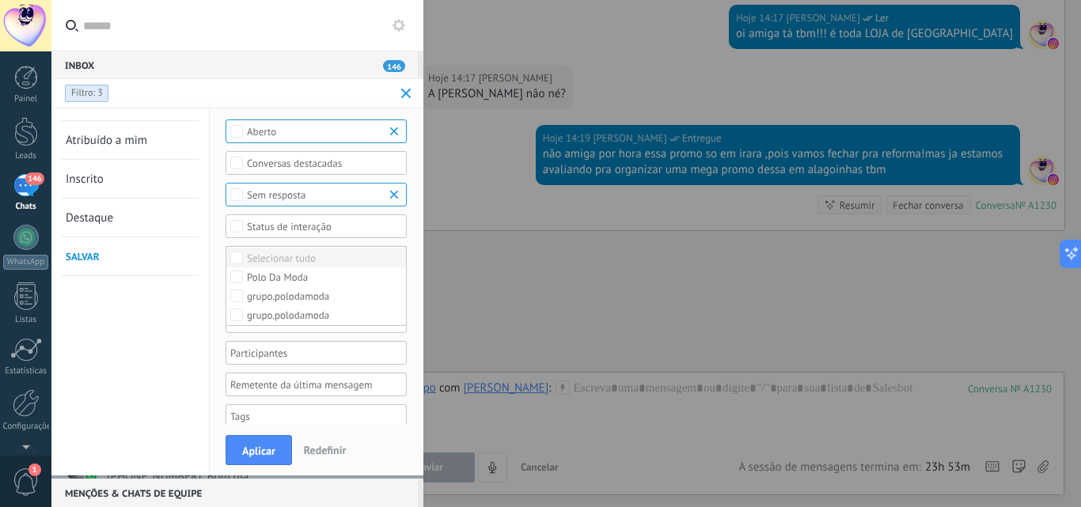
click at [275, 260] on div "Selecionar tudo" at bounding box center [281, 258] width 69 height 11
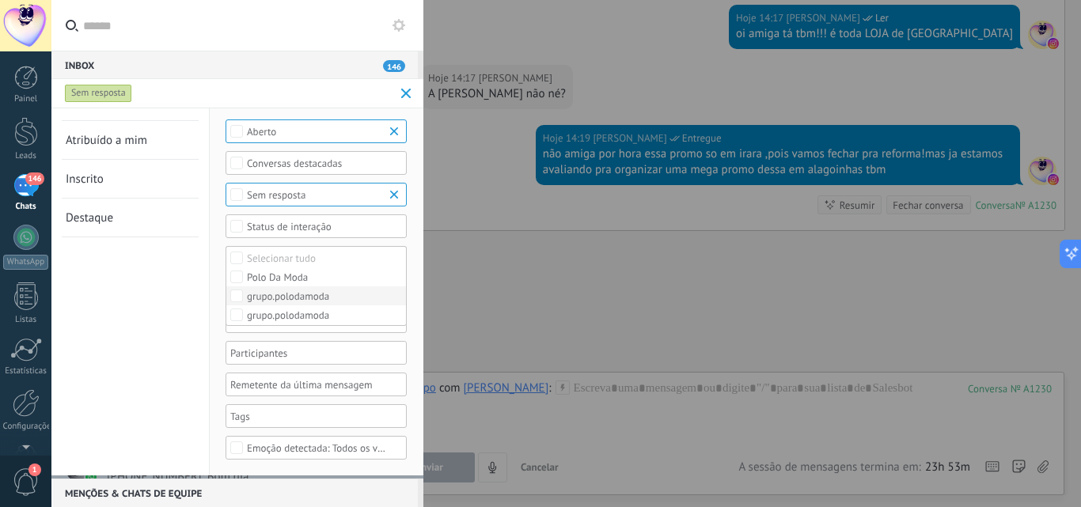
click at [269, 294] on div "grupo.polodamoda" at bounding box center [288, 296] width 82 height 11
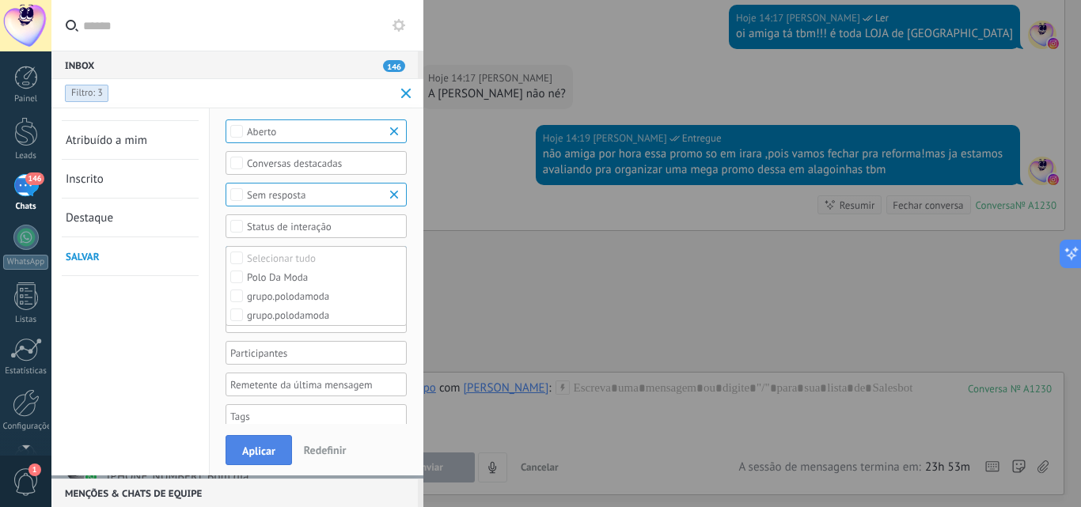
click at [280, 452] on button "Aplicar" at bounding box center [258, 450] width 66 height 30
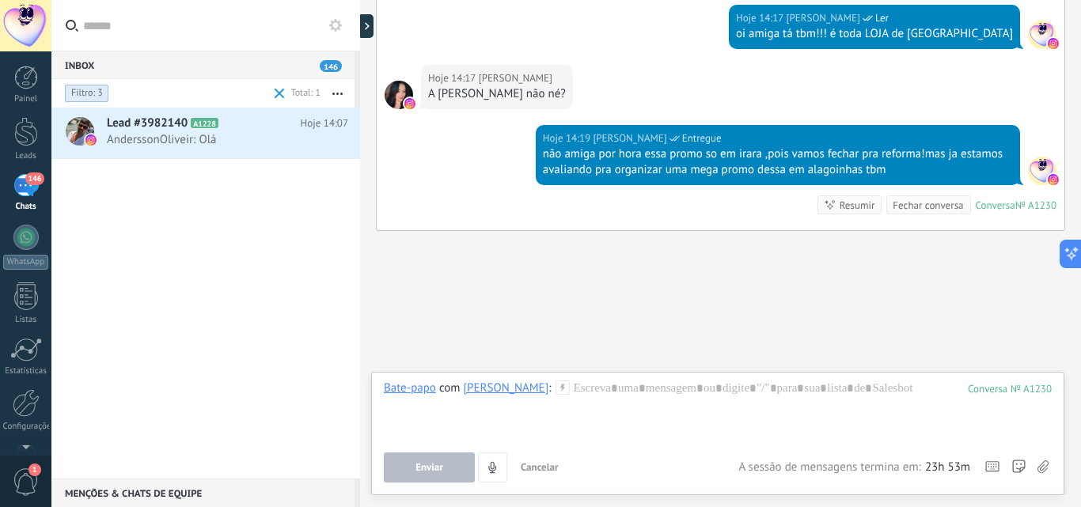
click at [89, 92] on span "Filtro: 3" at bounding box center [87, 93] width 32 height 13
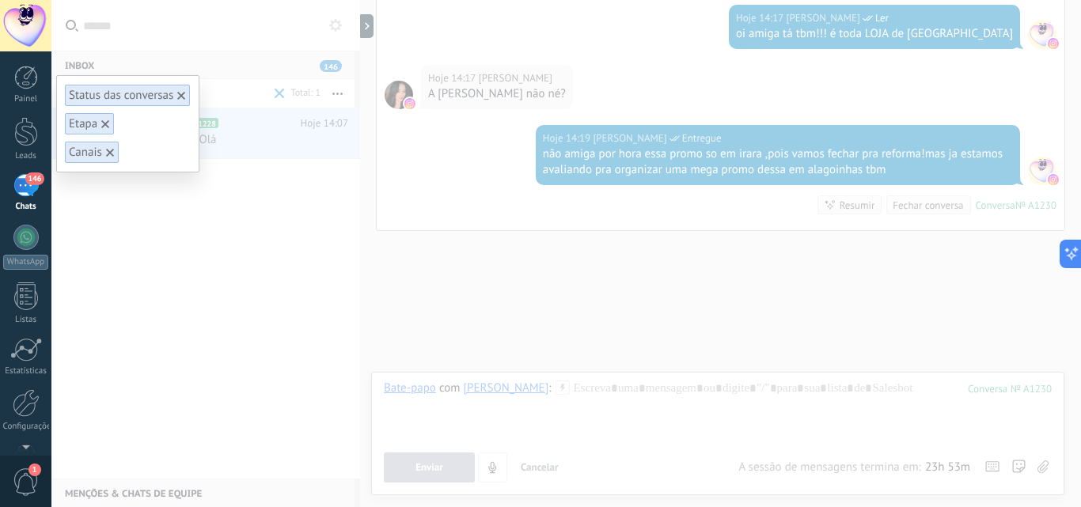
click at [110, 152] on use at bounding box center [110, 153] width 8 height 8
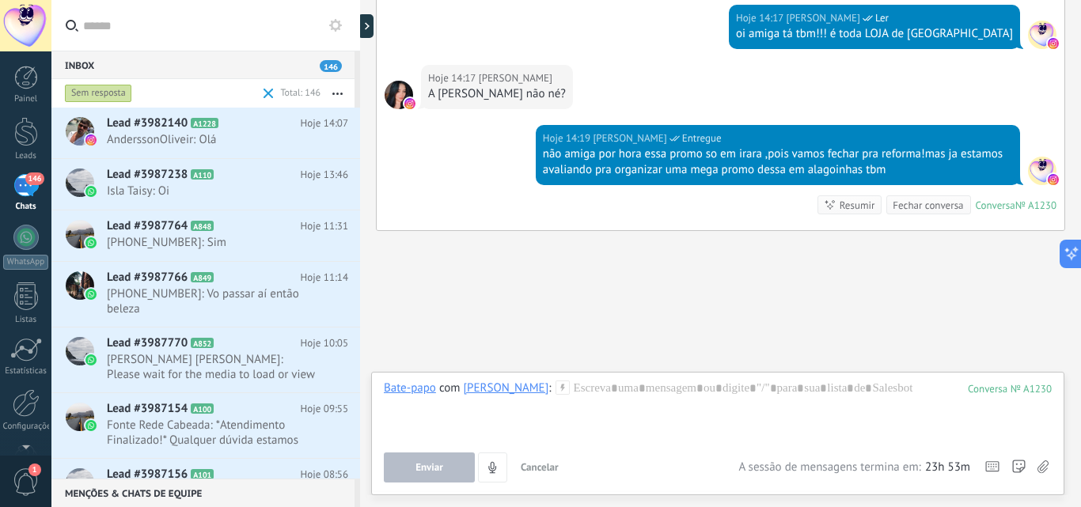
click at [115, 92] on div "Sem resposta" at bounding box center [98, 93] width 67 height 19
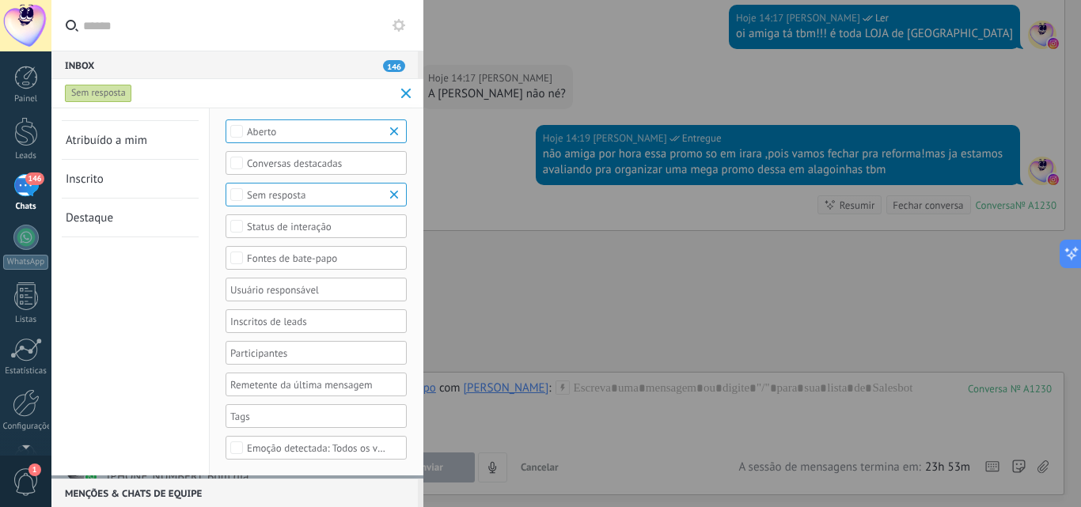
click at [252, 256] on div "Fontes de bate-papo" at bounding box center [316, 258] width 139 height 12
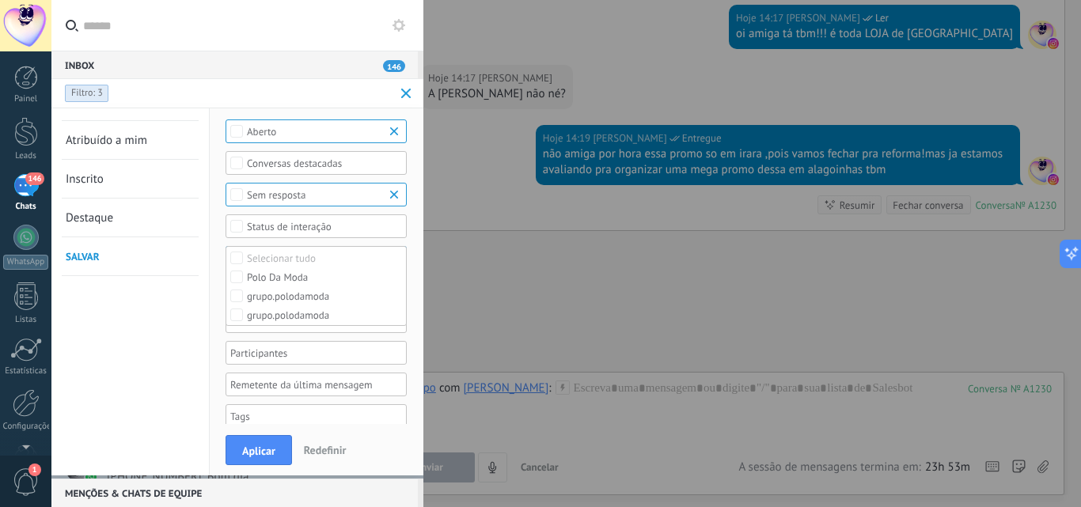
drag, startPoint x: 264, startPoint y: 457, endPoint x: 267, endPoint y: 446, distance: 11.5
click at [265, 456] on span "Aplicar" at bounding box center [258, 450] width 33 height 11
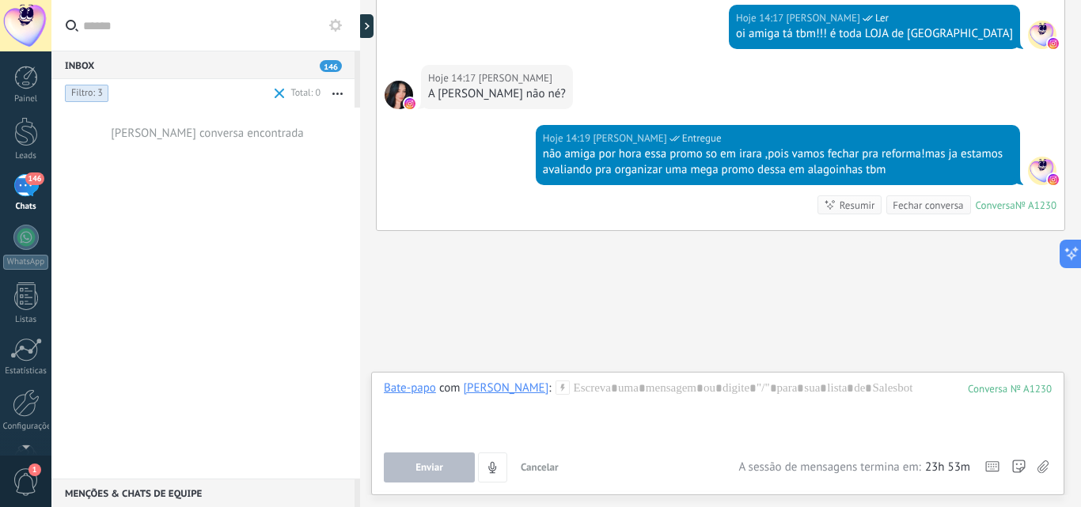
click at [99, 100] on div "Filtro: 3" at bounding box center [87, 93] width 44 height 19
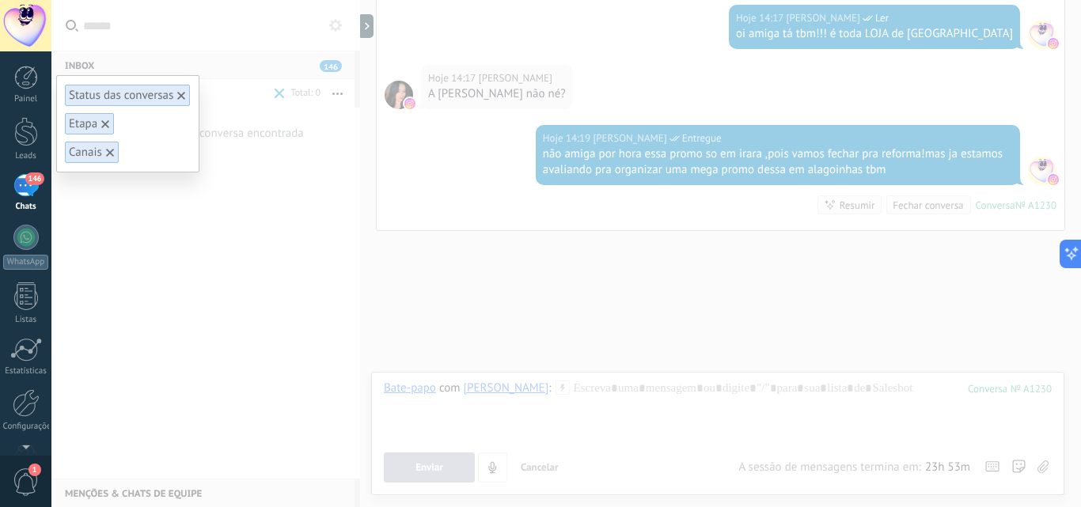
click at [111, 155] on icon at bounding box center [110, 153] width 8 height 8
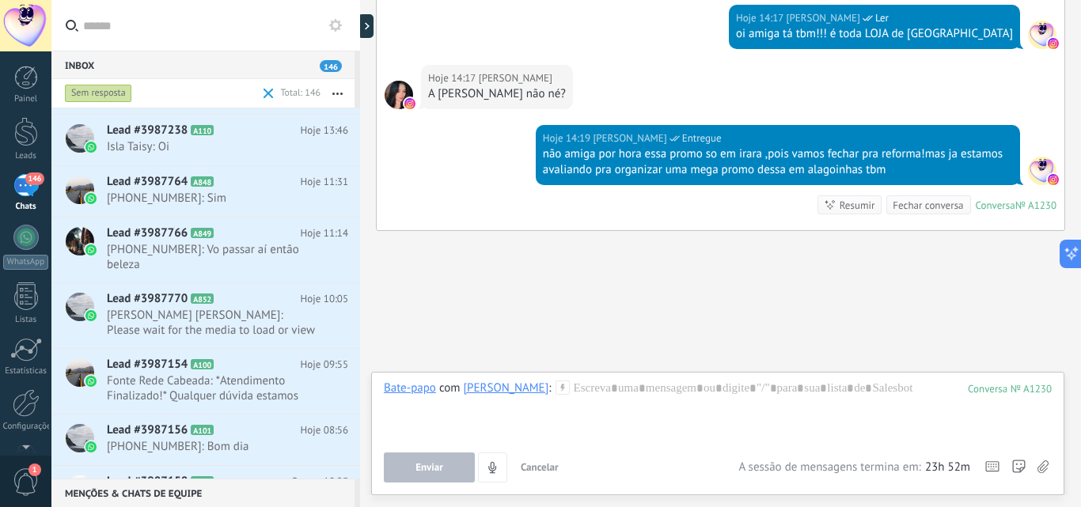
scroll to position [39, 0]
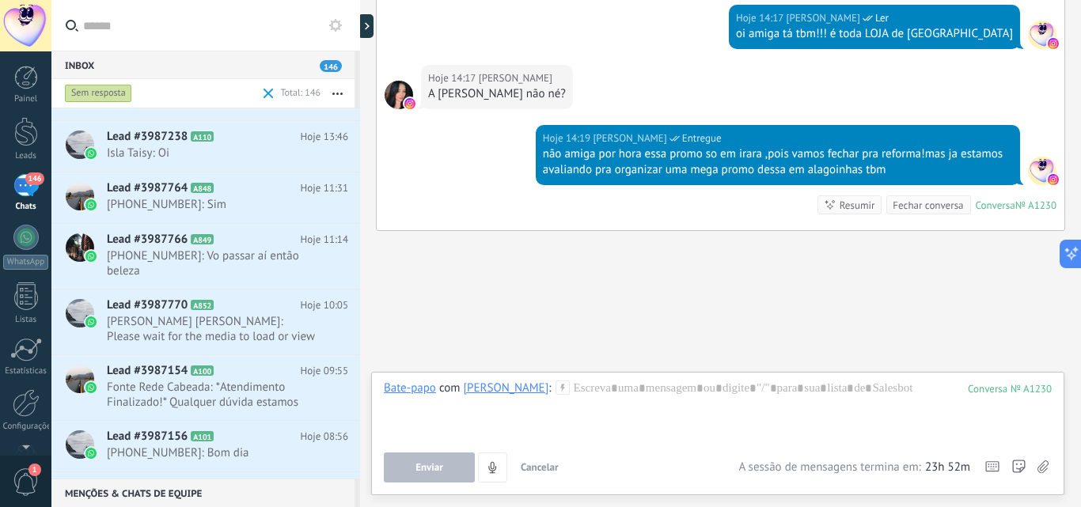
click at [269, 93] on span at bounding box center [268, 94] width 10 height 10
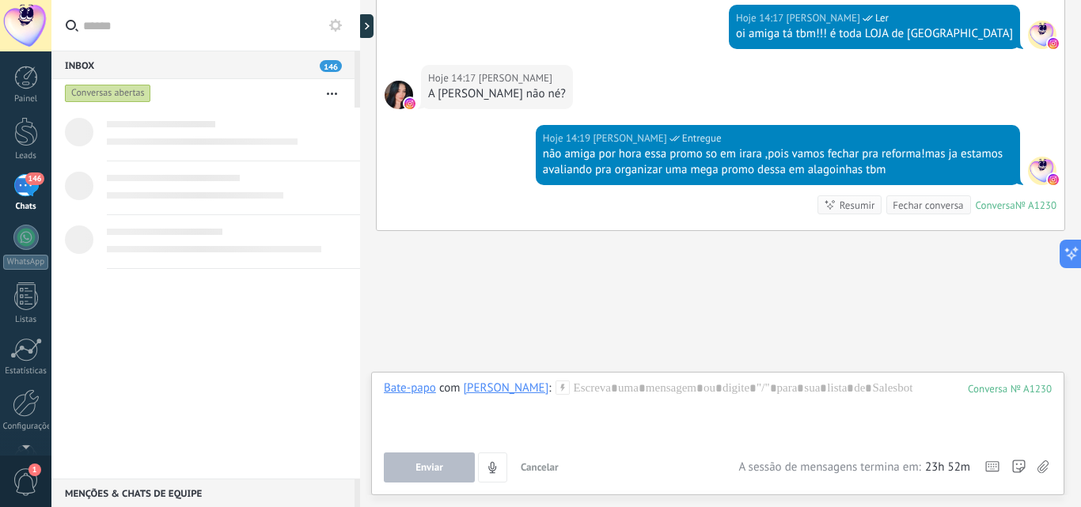
click at [108, 82] on div "Conversas abertas" at bounding box center [188, 93] width 253 height 28
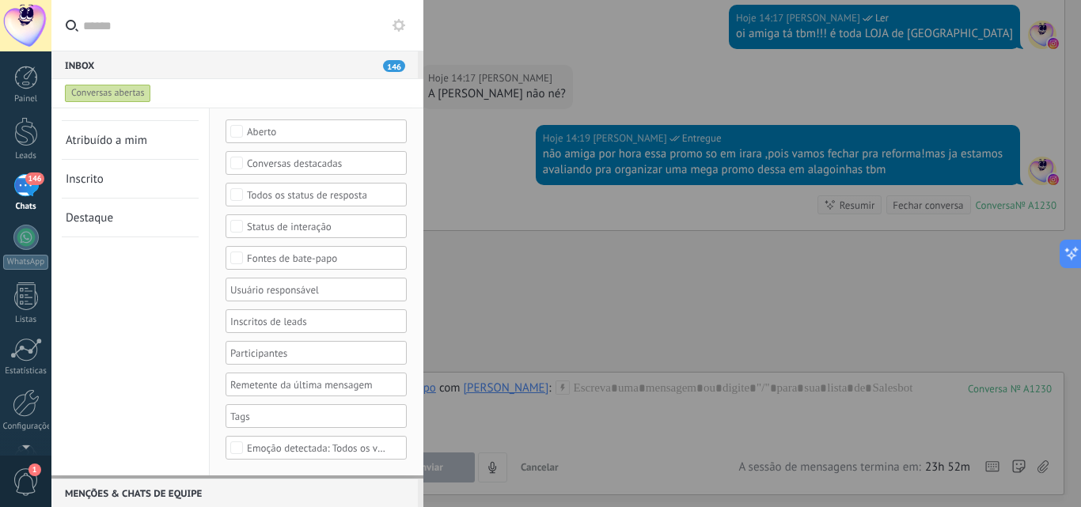
click at [112, 91] on div "Conversas abertas" at bounding box center [108, 93] width 86 height 19
click at [222, 90] on div "Conversas abertas" at bounding box center [223, 93] width 322 height 28
drag, startPoint x: 404, startPoint y: 74, endPoint x: 395, endPoint y: 70, distance: 9.6
click at [404, 73] on div "Inbox 146" at bounding box center [234, 65] width 366 height 28
click at [385, 66] on span "146" at bounding box center [394, 66] width 22 height 12
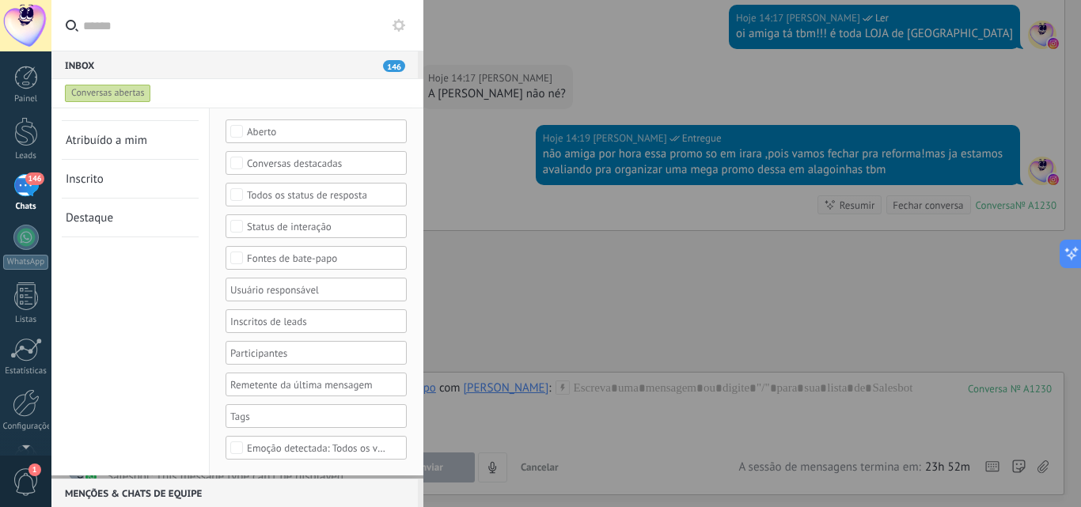
click at [152, 95] on div "Conversas abertas" at bounding box center [223, 93] width 322 height 28
click at [113, 92] on div "Conversas abertas" at bounding box center [108, 93] width 86 height 19
click at [138, 141] on span "Atribuído a mim" at bounding box center [106, 140] width 81 height 15
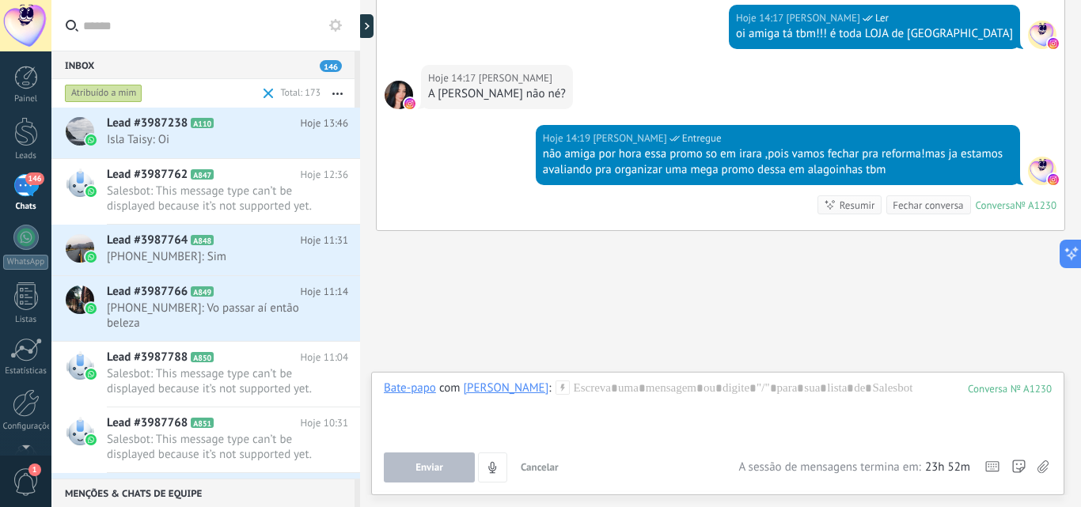
click at [131, 90] on div "Atribuído a mim" at bounding box center [104, 93] width 78 height 19
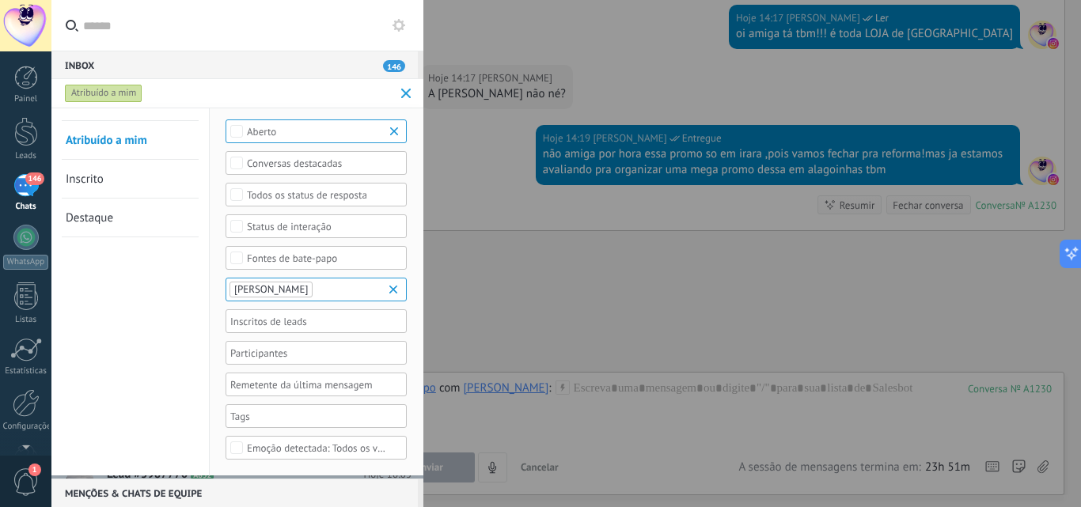
click at [256, 132] on div "Aberto" at bounding box center [316, 132] width 139 height 12
click at [249, 128] on div "Selecionar tudo" at bounding box center [281, 132] width 69 height 11
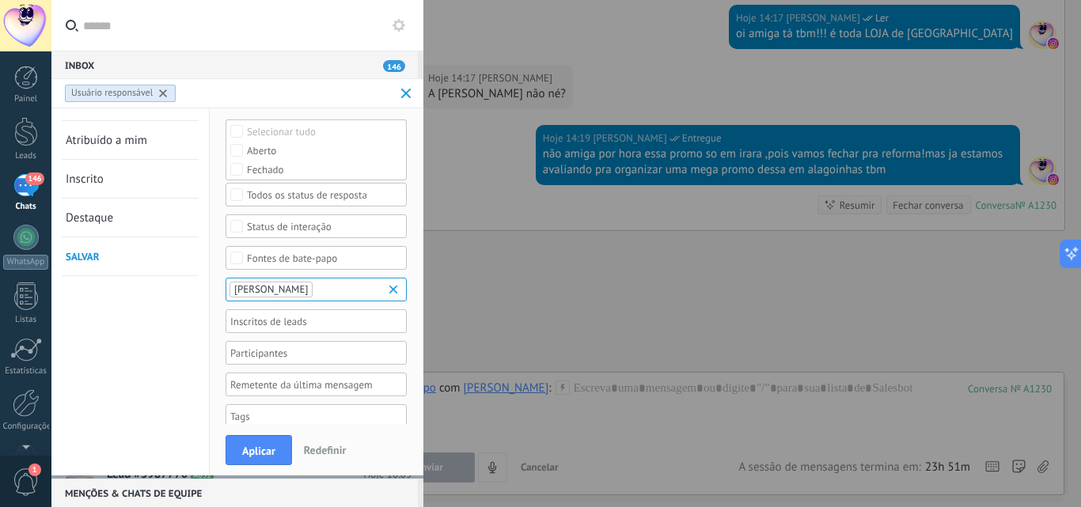
click at [166, 92] on icon at bounding box center [163, 93] width 8 height 8
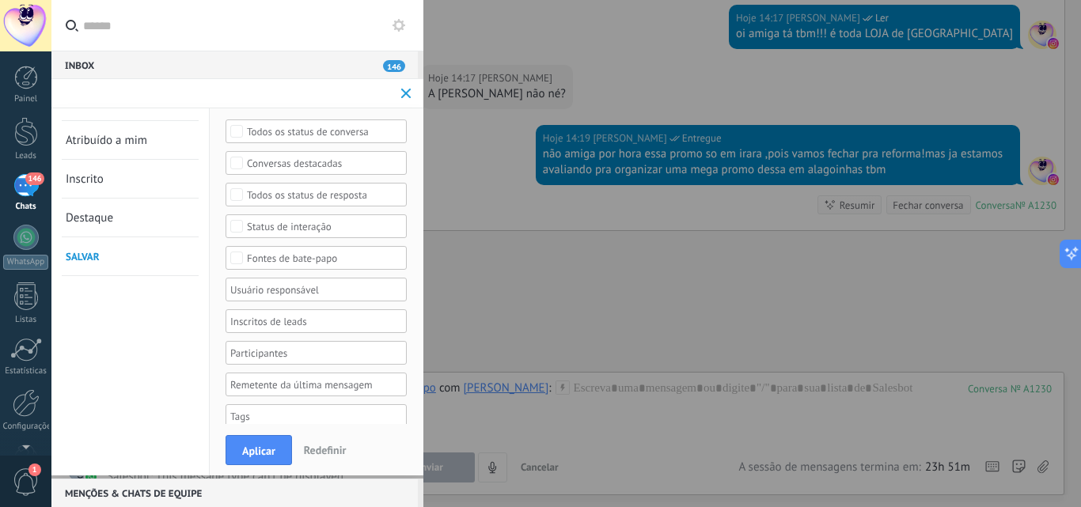
click at [325, 442] on button "Redefinir" at bounding box center [324, 450] width 55 height 24
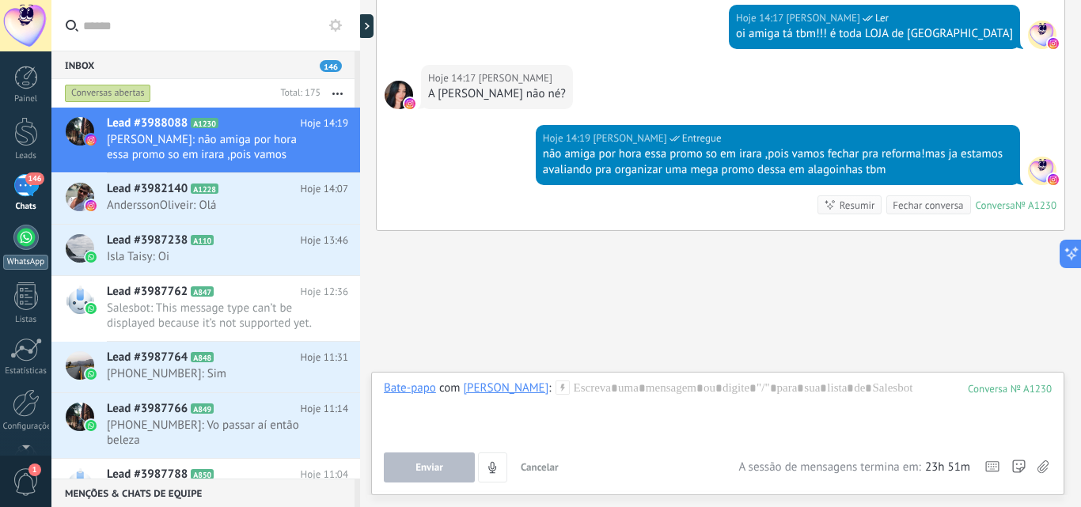
click at [18, 244] on div at bounding box center [25, 237] width 25 height 25
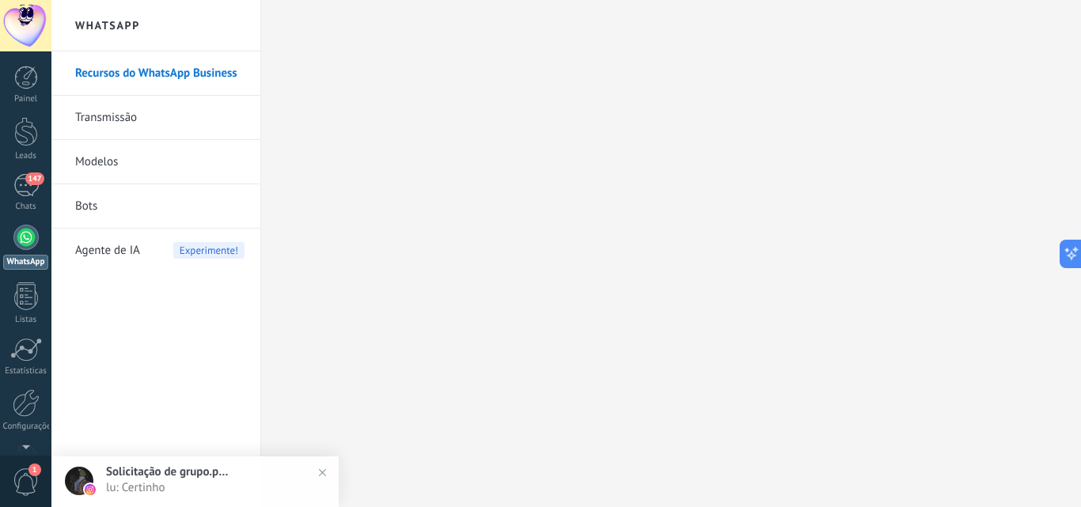
click at [116, 218] on link "Bots" at bounding box center [159, 206] width 169 height 44
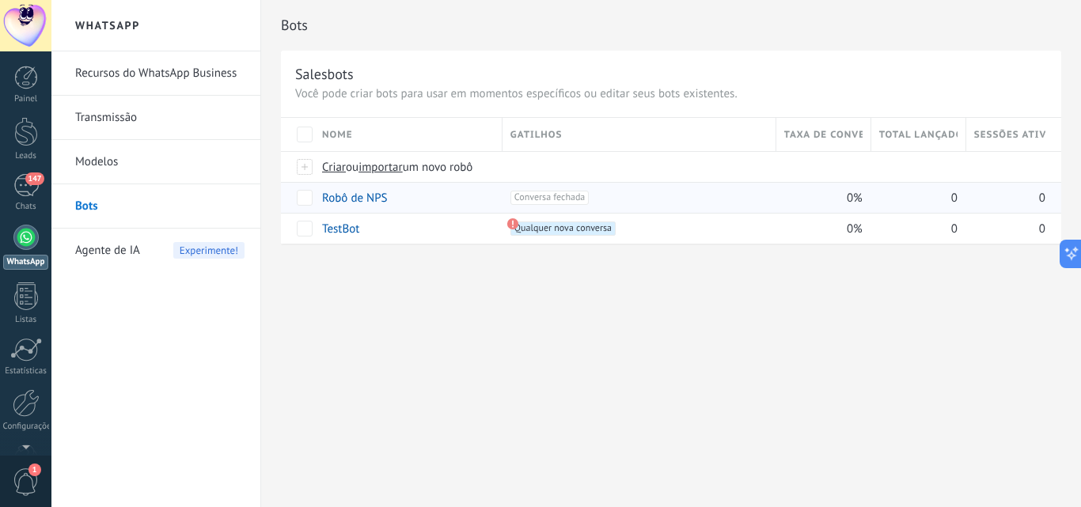
click at [706, 191] on div "+1 Conversa fechada +0" at bounding box center [638, 198] width 257 height 14
click at [363, 200] on link "Robô de NPS" at bounding box center [355, 198] width 66 height 15
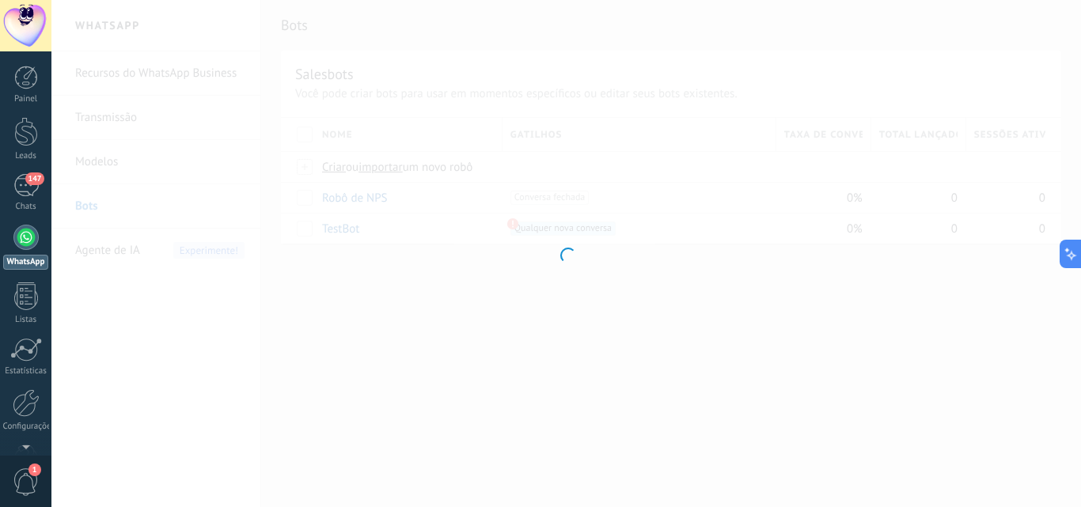
type input "**********"
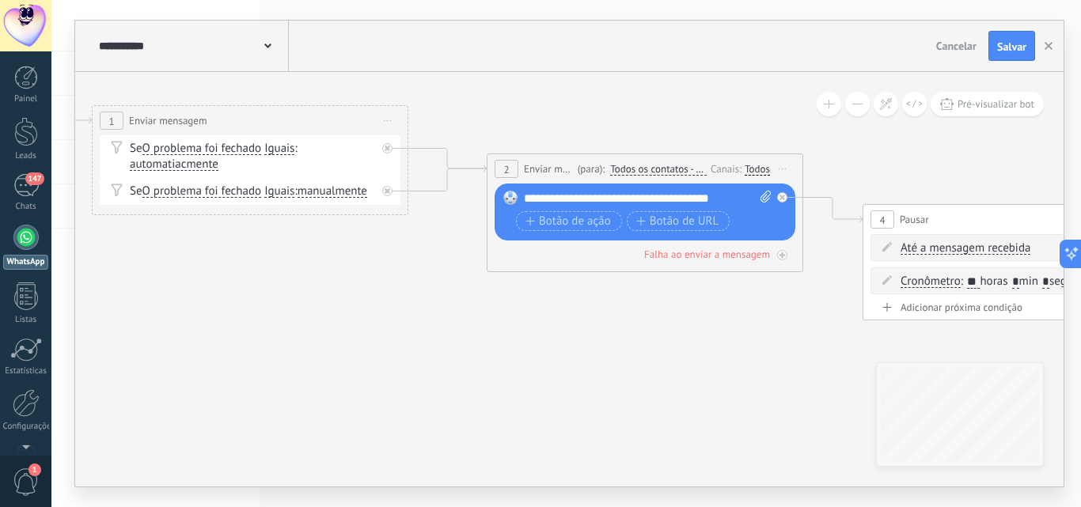
drag, startPoint x: 870, startPoint y: 324, endPoint x: 400, endPoint y: 344, distance: 470.4
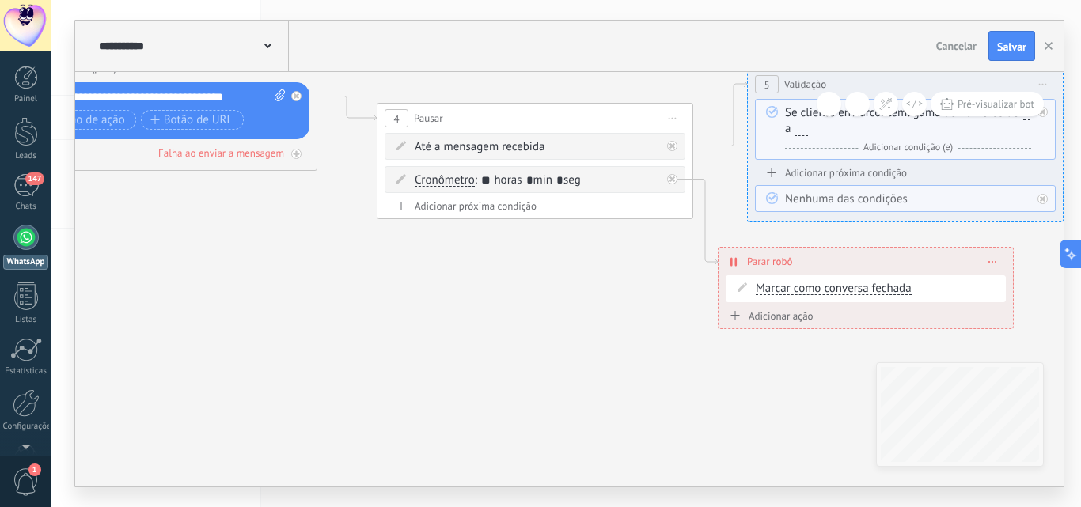
drag, startPoint x: 790, startPoint y: 345, endPoint x: 320, endPoint y: 239, distance: 482.6
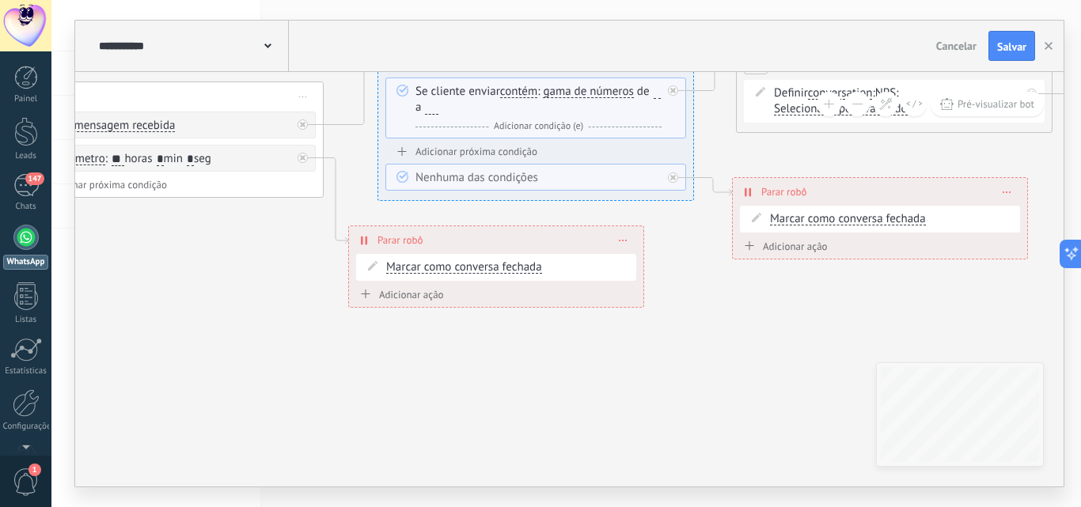
drag, startPoint x: 607, startPoint y: 335, endPoint x: 240, endPoint y: 316, distance: 367.6
click at [240, 316] on icon at bounding box center [781, 111] width 4190 height 1214
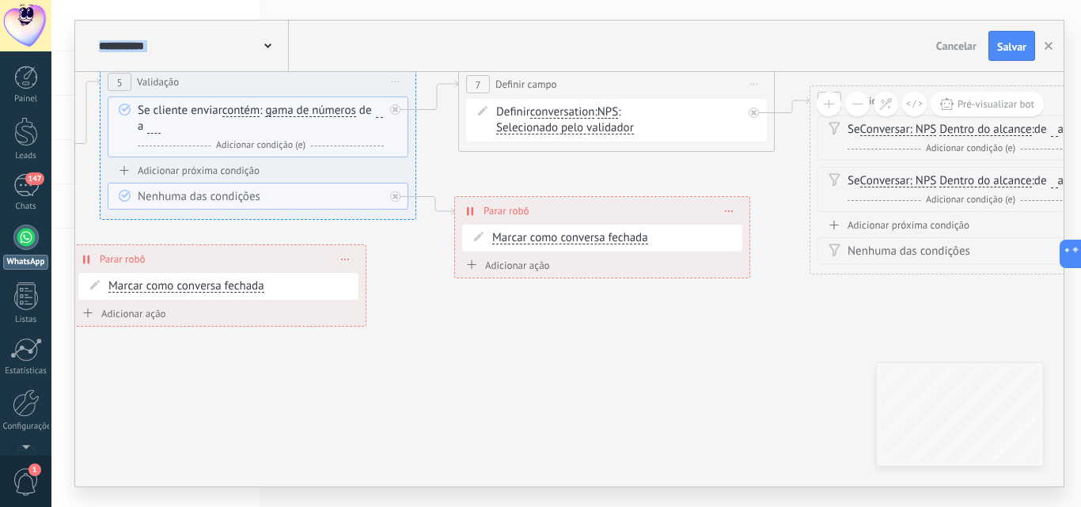
drag, startPoint x: 702, startPoint y: 263, endPoint x: 424, endPoint y: 282, distance: 278.4
click at [424, 282] on icon at bounding box center [503, 130] width 4190 height 1214
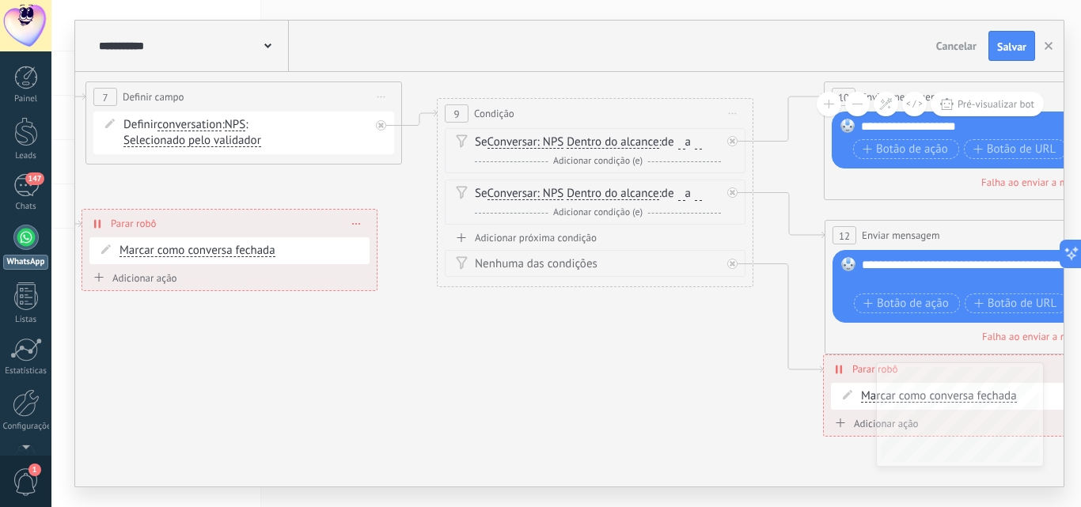
drag, startPoint x: 884, startPoint y: 319, endPoint x: 519, endPoint y: 320, distance: 364.7
click at [519, 320] on icon at bounding box center [130, 185] width 4190 height 1298
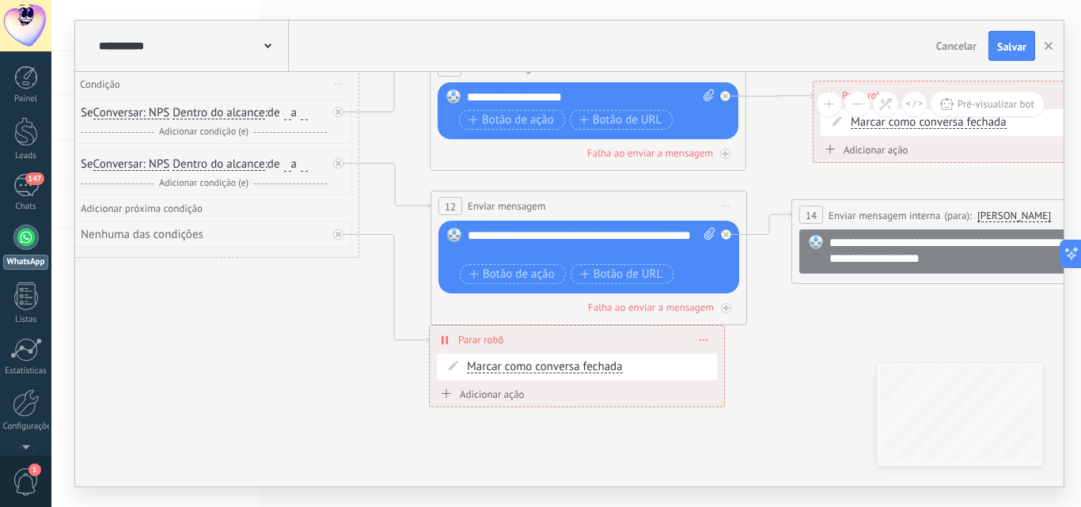
drag, startPoint x: 699, startPoint y: 374, endPoint x: 263, endPoint y: 326, distance: 438.6
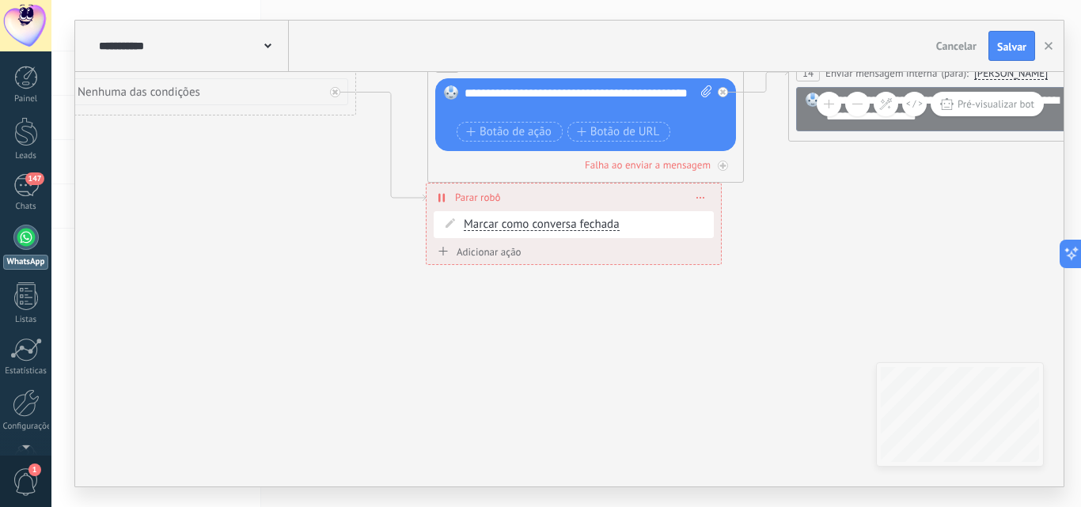
drag, startPoint x: 1003, startPoint y: 282, endPoint x: 1046, endPoint y: 160, distance: 129.9
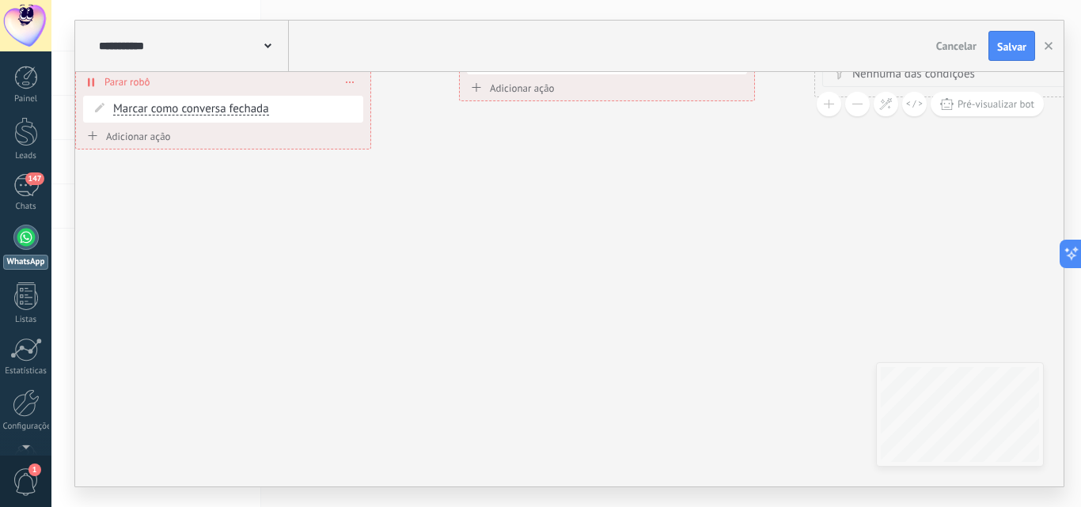
drag, startPoint x: 209, startPoint y: 271, endPoint x: 925, endPoint y: 251, distance: 716.3
click at [20, 190] on div "147" at bounding box center [25, 185] width 25 height 23
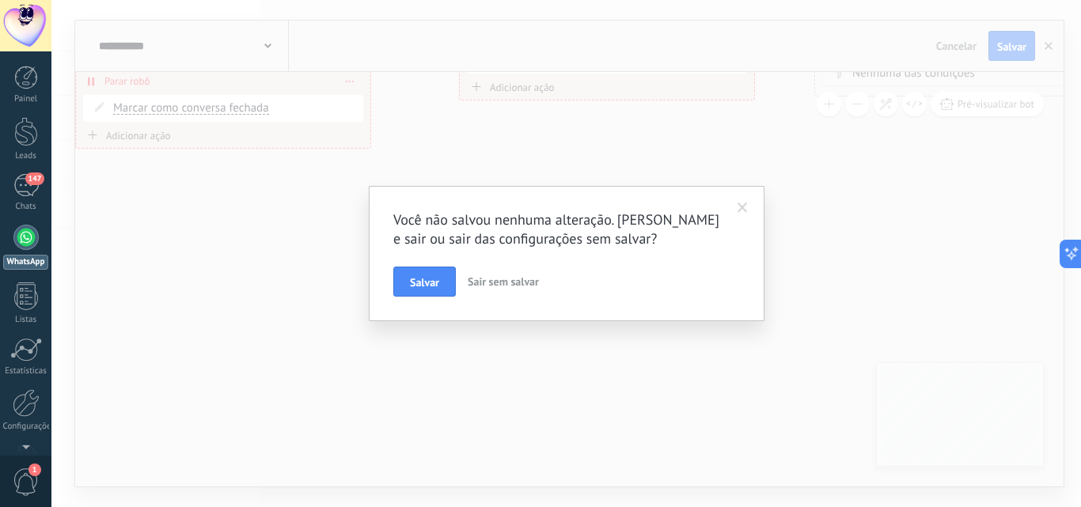
click at [507, 283] on span "Sair sem salvar" at bounding box center [503, 282] width 71 height 14
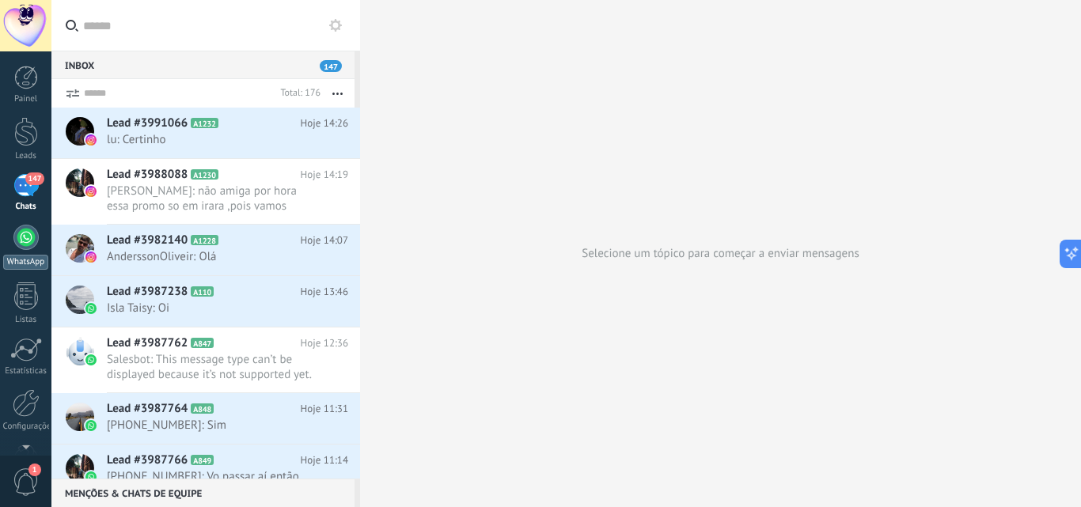
click at [32, 253] on link "WhatsApp" at bounding box center [25, 247] width 51 height 45
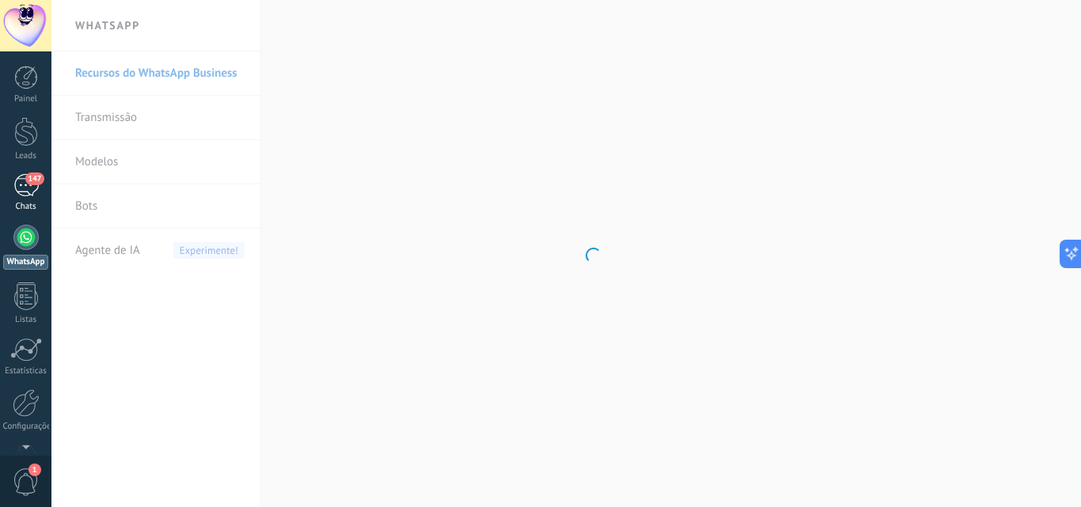
click at [26, 190] on div "147" at bounding box center [25, 185] width 25 height 23
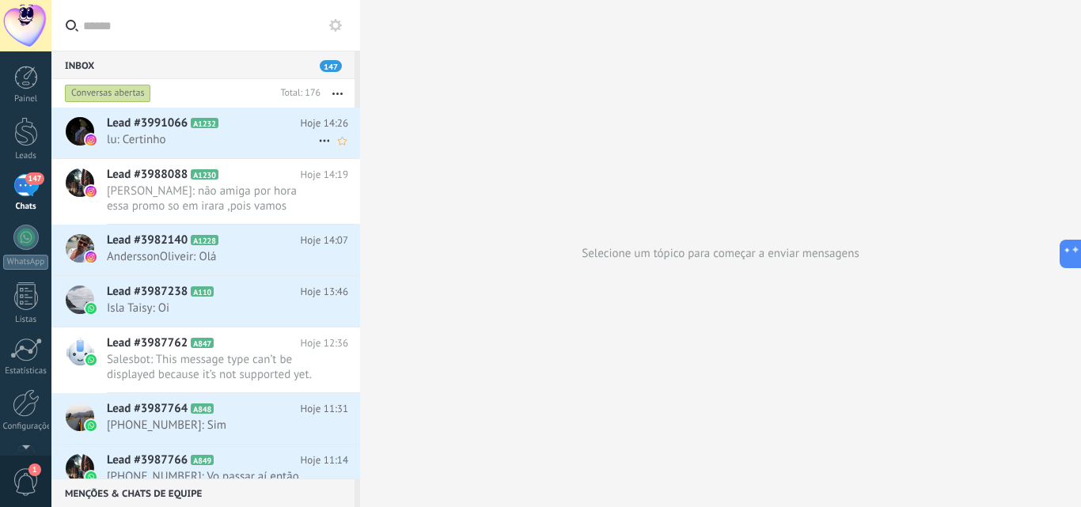
click at [275, 137] on span "lu: Certinho" at bounding box center [212, 139] width 211 height 15
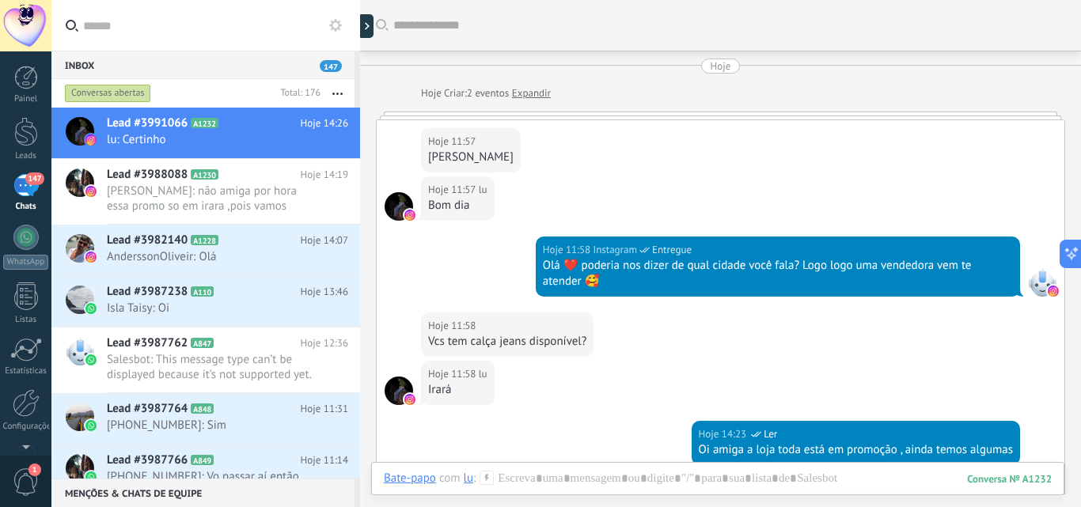
click at [531, 94] on link "Expandir" at bounding box center [531, 93] width 39 height 16
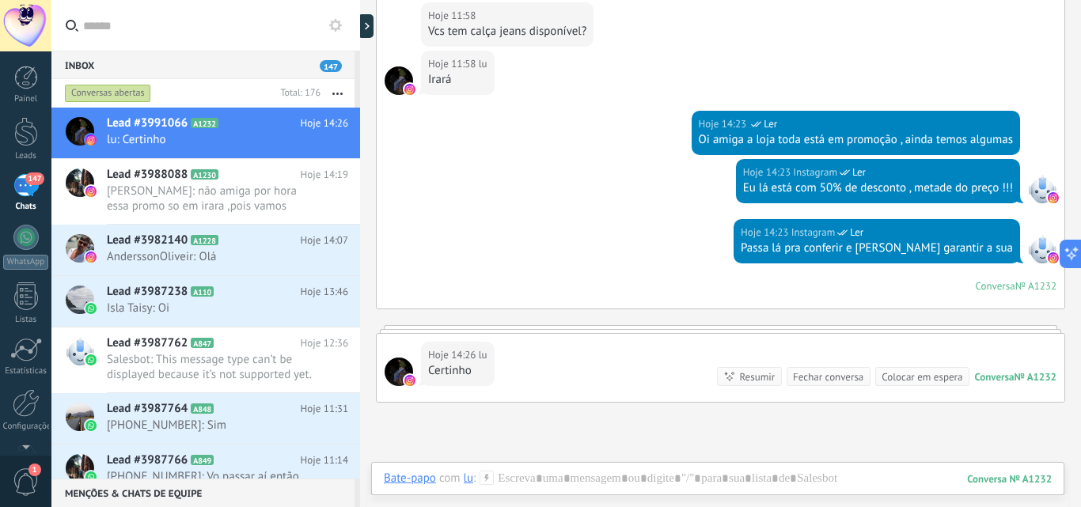
scroll to position [503, 0]
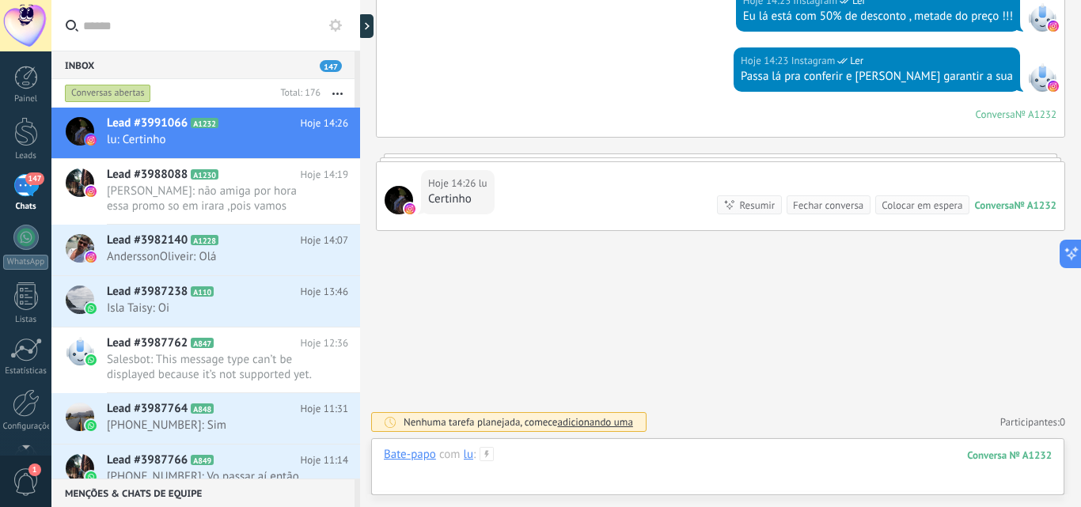
click at [554, 457] on div at bounding box center [718, 470] width 668 height 47
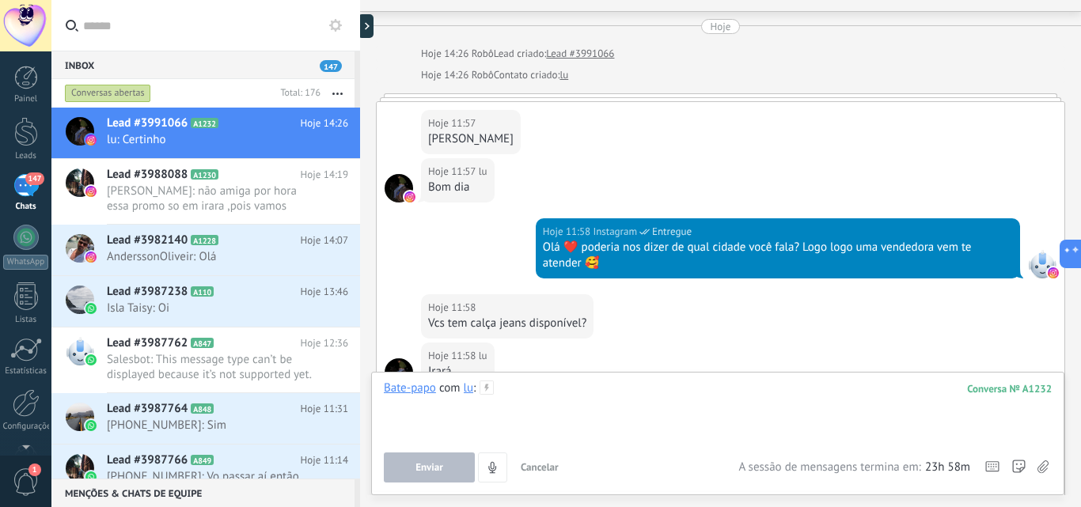
scroll to position [0, 0]
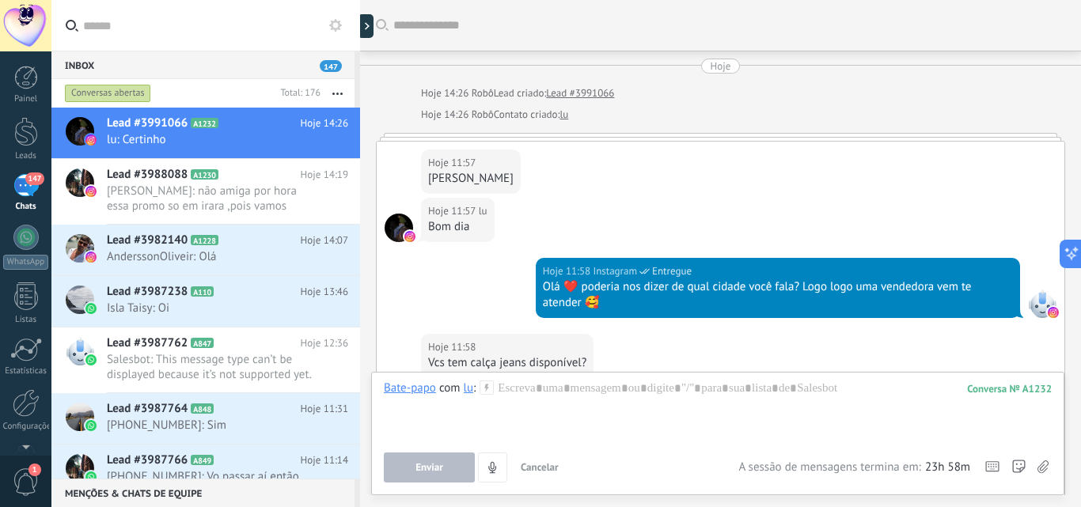
click at [879, 89] on div "Hoje 14:26 Robô Lead criado: Lead #3991066" at bounding box center [738, 93] width 635 height 16
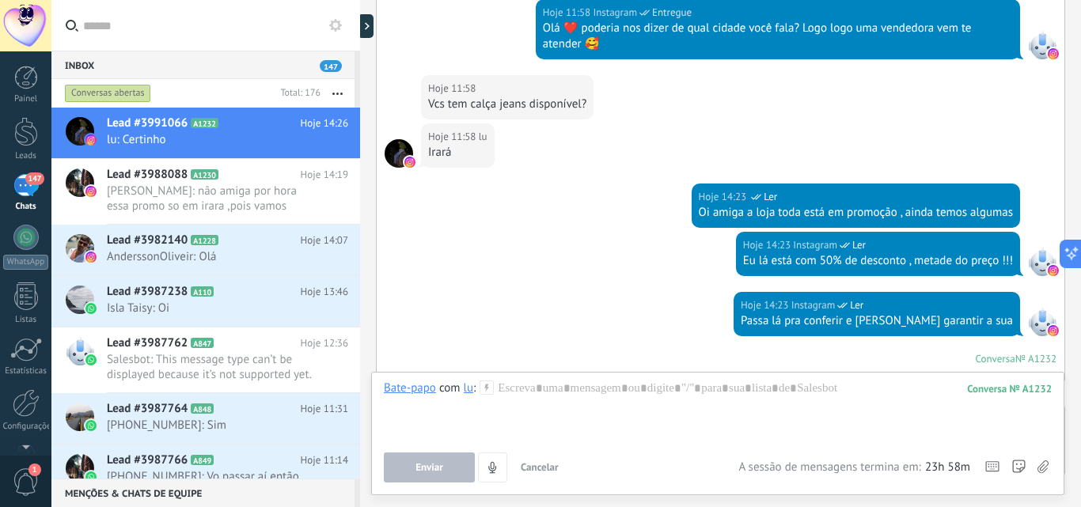
scroll to position [475, 0]
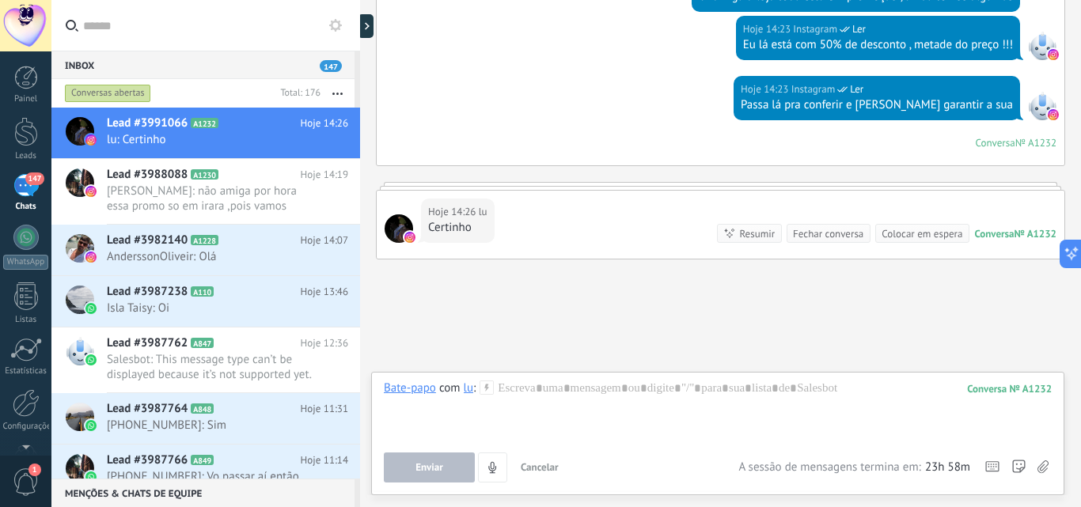
click at [533, 473] on span "Cancelar" at bounding box center [540, 466] width 38 height 13
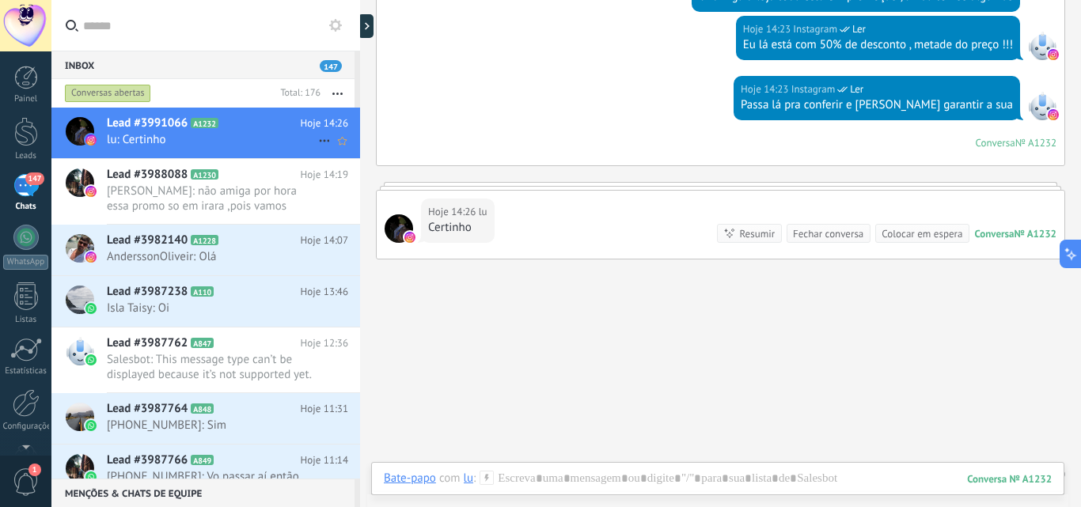
click at [315, 137] on icon at bounding box center [324, 140] width 19 height 19
click at [350, 148] on span "Marcar como respondida" at bounding box center [403, 149] width 124 height 32
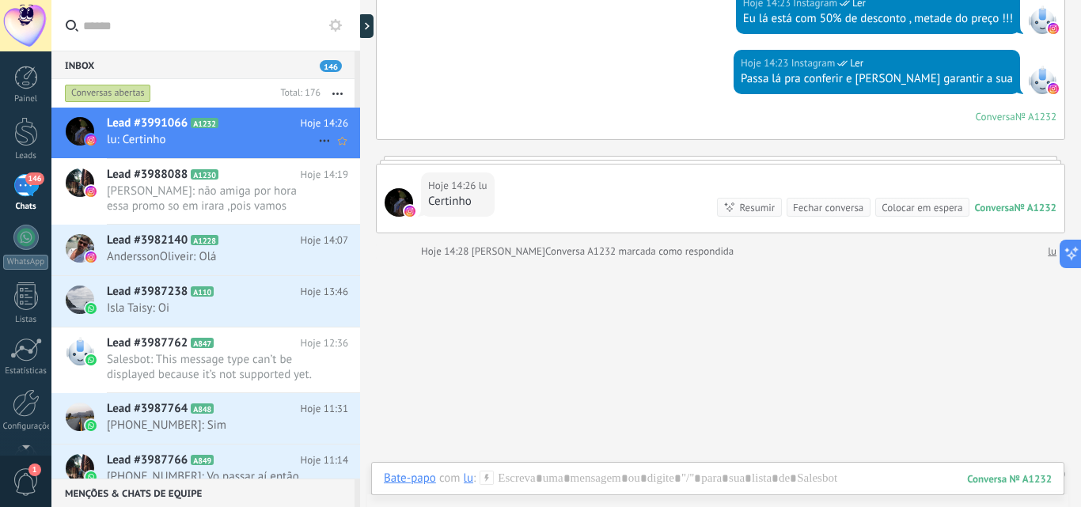
click at [323, 140] on use at bounding box center [324, 141] width 10 height 2
click at [392, 140] on span "Conversa fechada" at bounding box center [385, 149] width 89 height 32
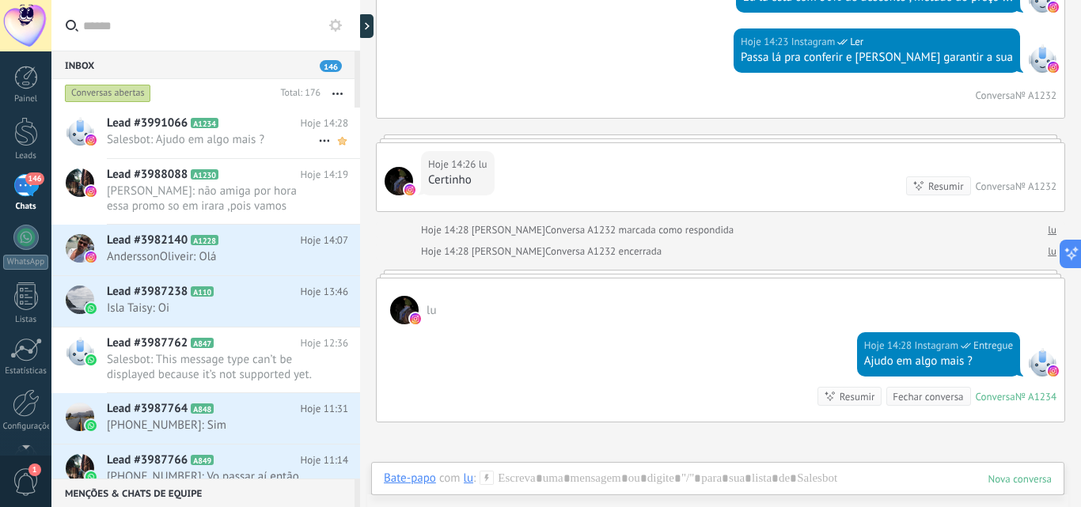
click at [338, 138] on icon at bounding box center [342, 140] width 17 height 19
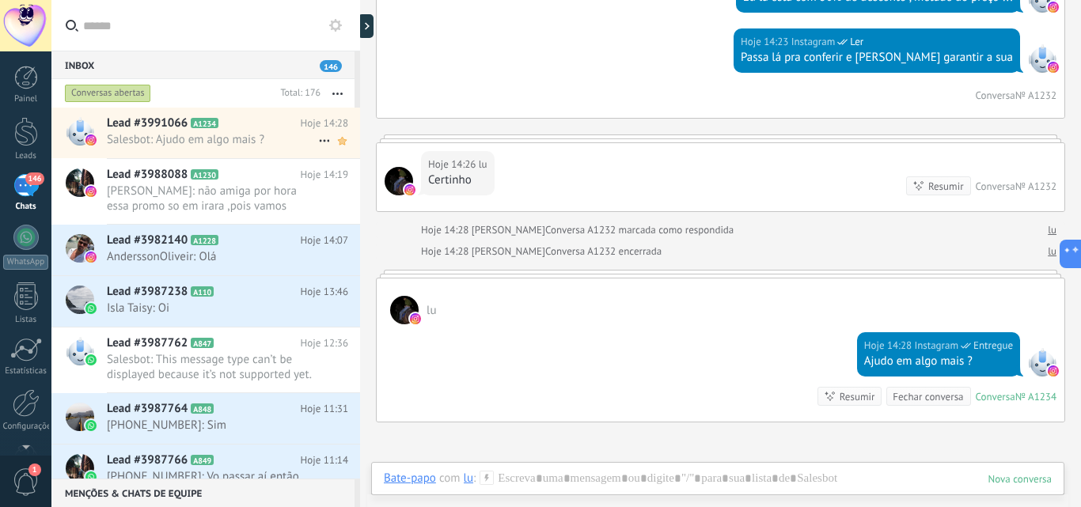
click at [335, 138] on icon at bounding box center [342, 140] width 17 height 19
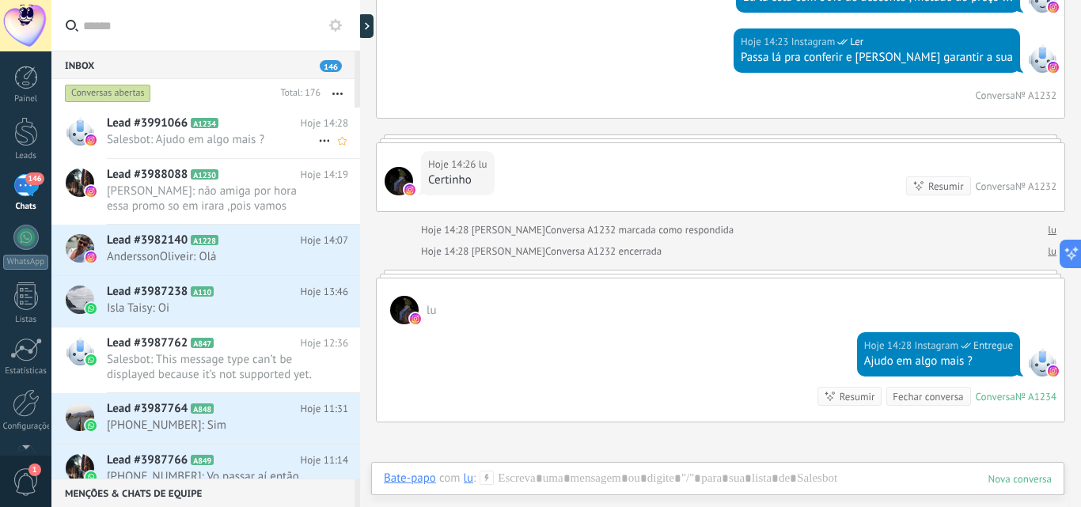
click at [294, 146] on span "Salesbot: Ajudo em algo mais ?" at bounding box center [212, 139] width 211 height 15
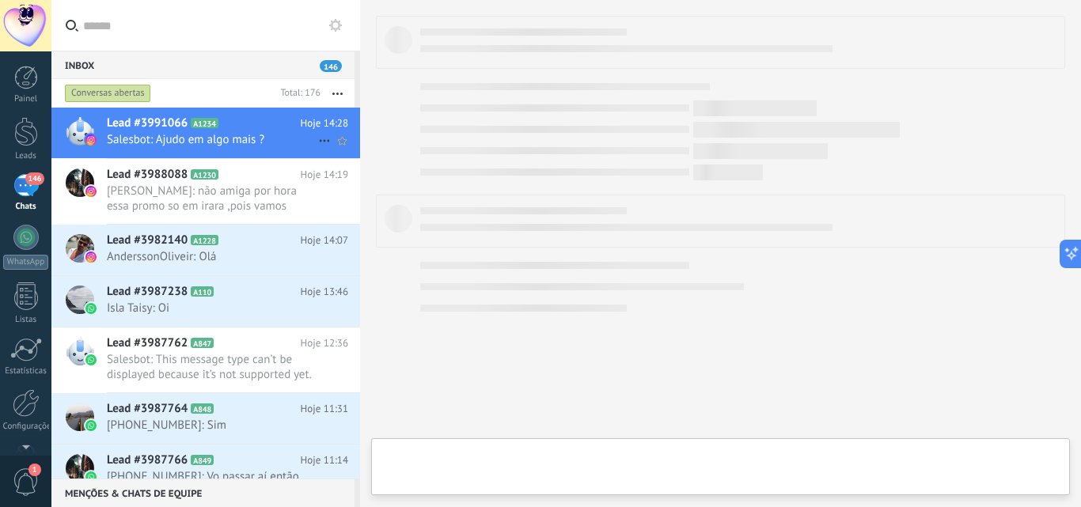
click at [324, 140] on icon at bounding box center [324, 140] width 19 height 19
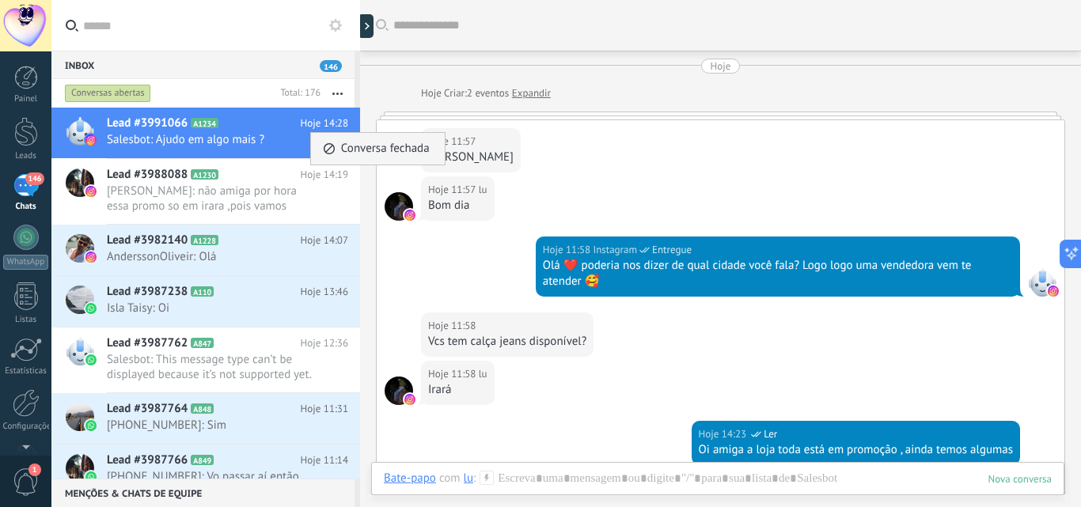
scroll to position [593, 0]
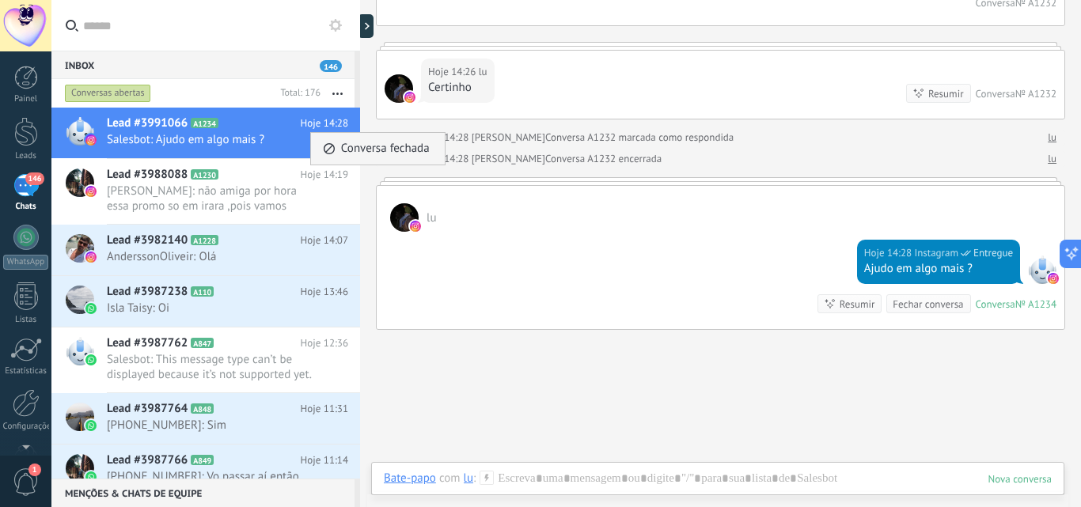
click at [400, 147] on span "Conversa fechada" at bounding box center [385, 149] width 89 height 32
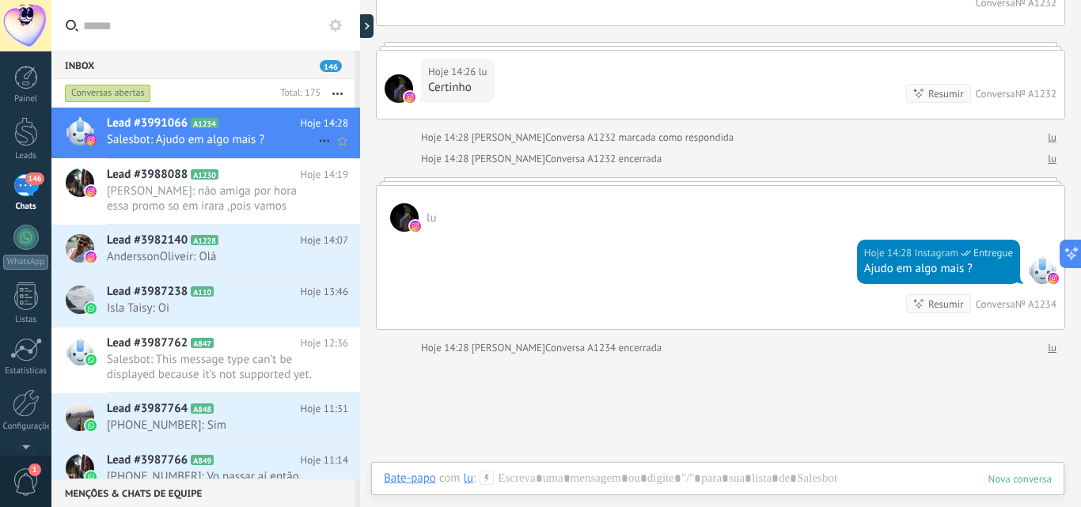
scroll to position [620, 0]
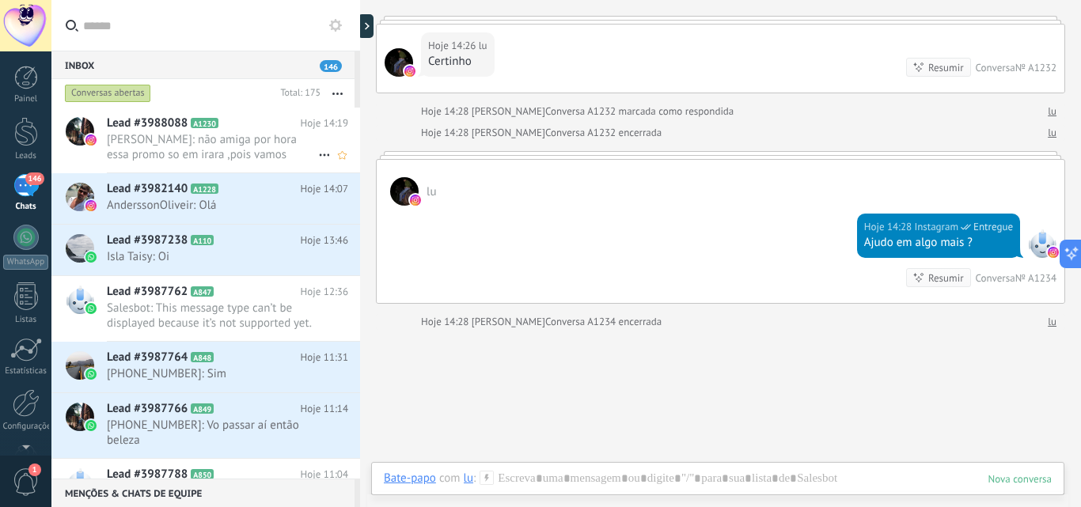
click at [248, 142] on span "[PERSON_NAME]: não amiga por hora essa promo so em irara ,pois vamos fechar pra…" at bounding box center [212, 147] width 211 height 30
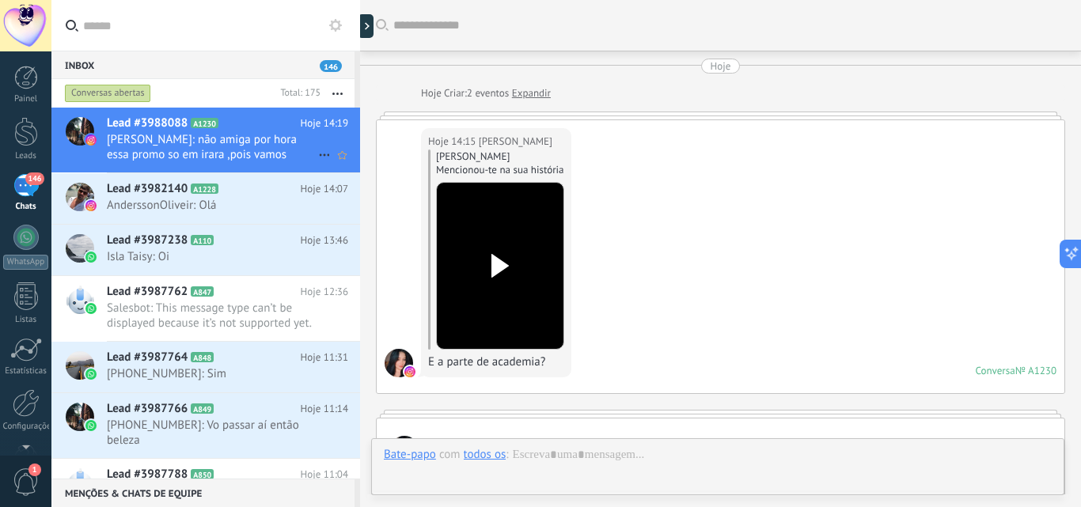
scroll to position [468, 0]
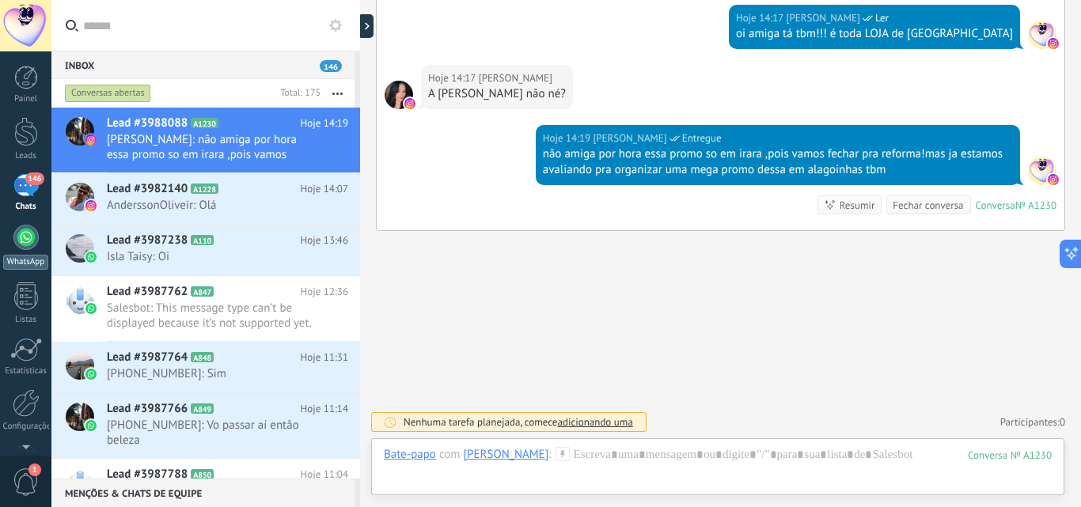
click at [18, 239] on div at bounding box center [25, 237] width 25 height 25
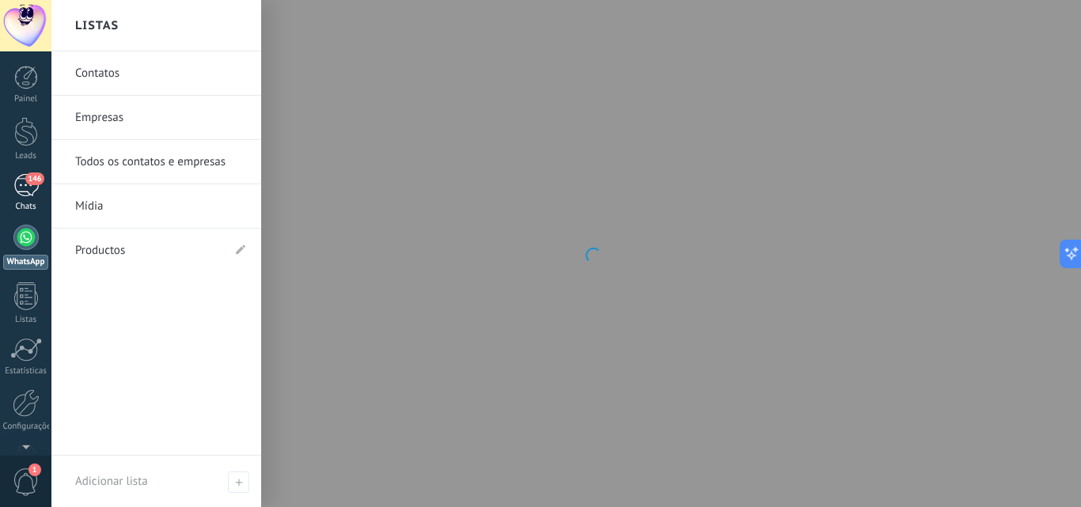
drag, startPoint x: 20, startPoint y: 185, endPoint x: 29, endPoint y: 185, distance: 9.5
click at [20, 184] on div "146" at bounding box center [25, 185] width 25 height 23
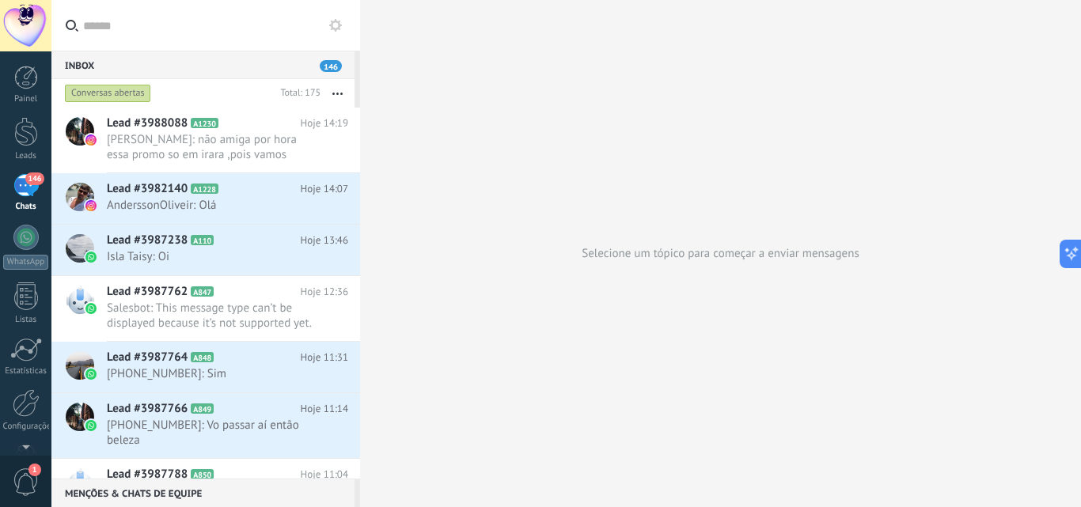
click at [727, 236] on div "Selecione um tópico para começar a enviar mensagens" at bounding box center [720, 253] width 721 height 507
click at [1068, 252] on icon at bounding box center [1065, 253] width 17 height 17
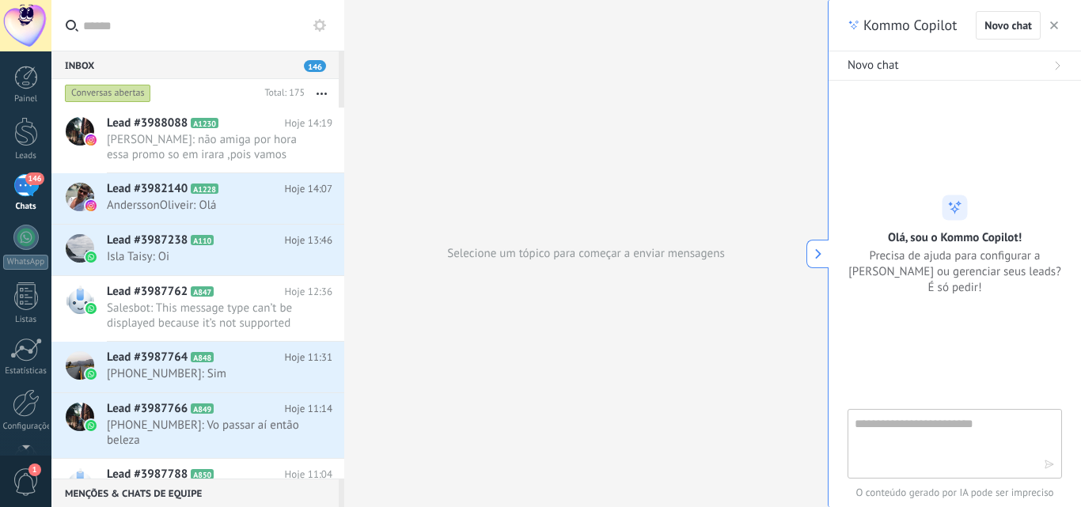
click at [817, 255] on icon at bounding box center [818, 253] width 11 height 11
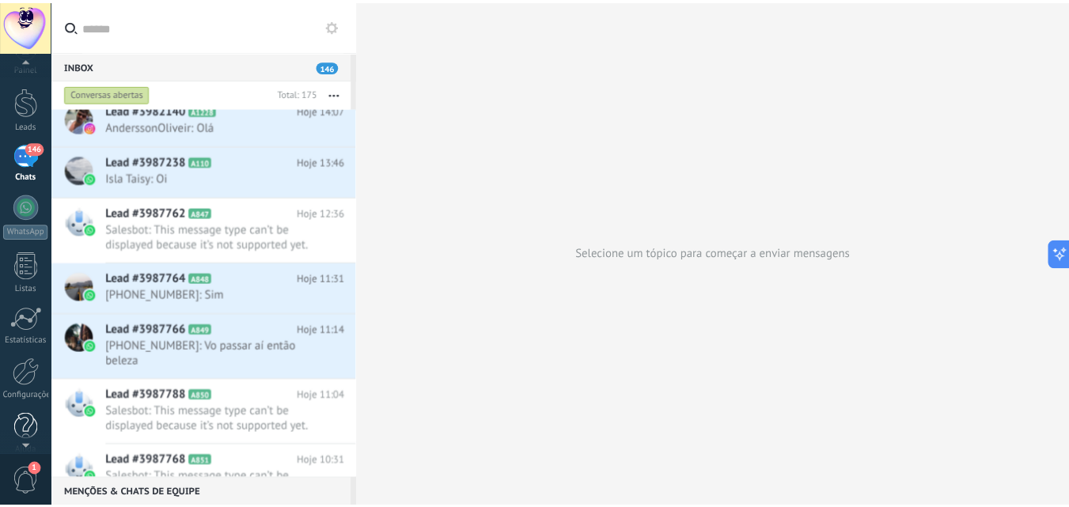
scroll to position [47, 0]
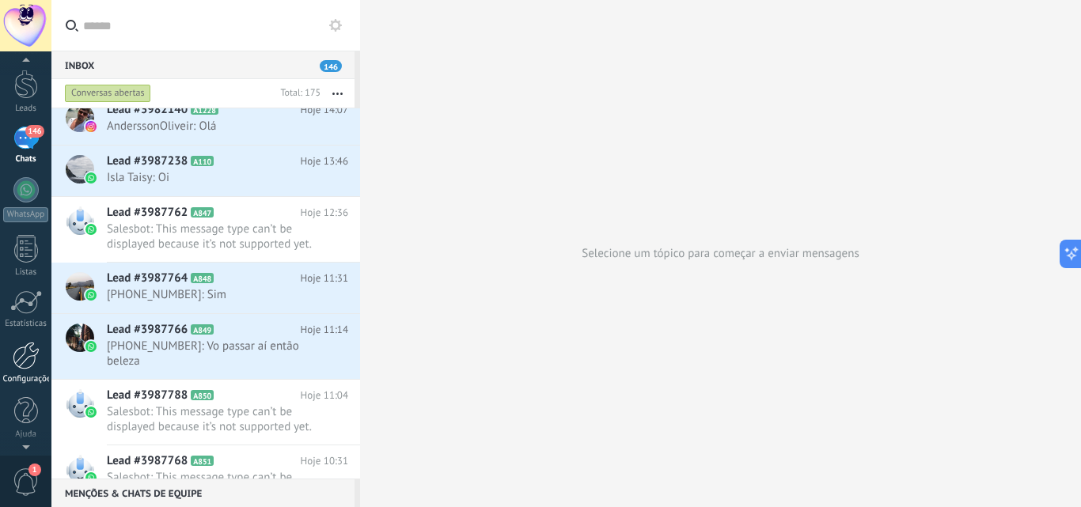
click at [21, 365] on div at bounding box center [26, 356] width 27 height 28
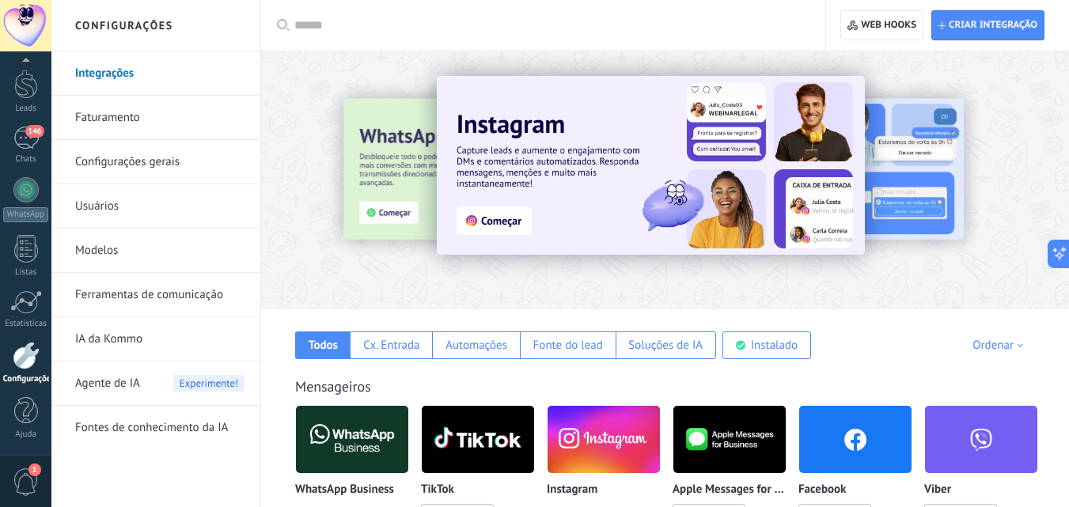
click at [102, 66] on link "Integrações" at bounding box center [159, 73] width 169 height 44
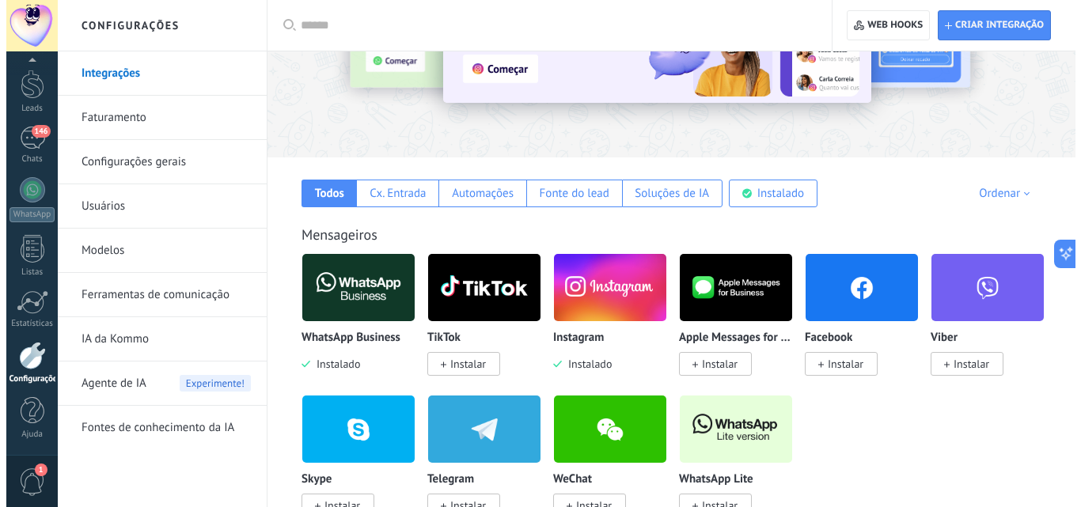
scroll to position [158, 0]
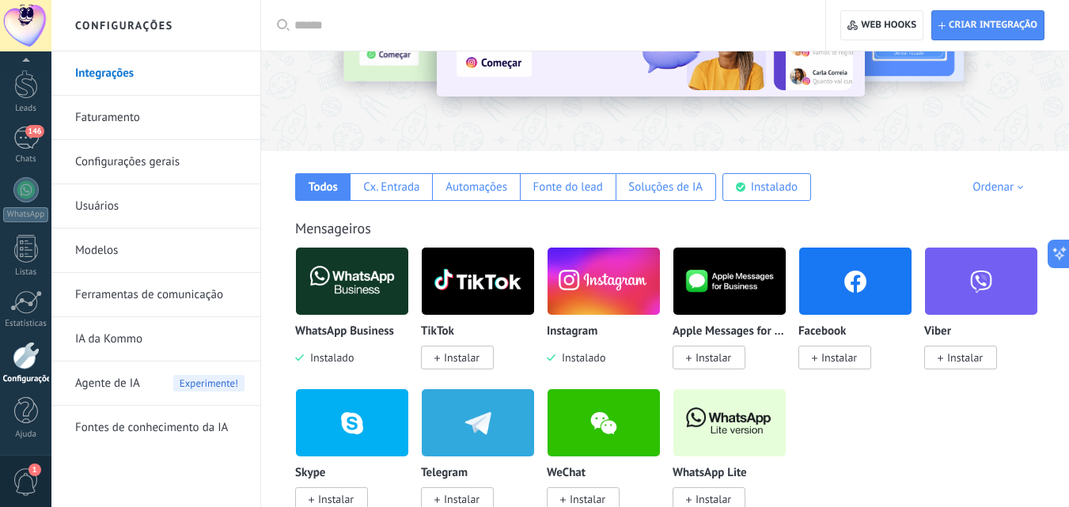
click at [356, 279] on img at bounding box center [352, 281] width 112 height 77
click at [376, 294] on body ".abccls-1,.abccls-2{fill-rule:evenodd}.abccls-2{fill:#fff} .abfcls-1{fill:none}…" at bounding box center [534, 95] width 1069 height 507
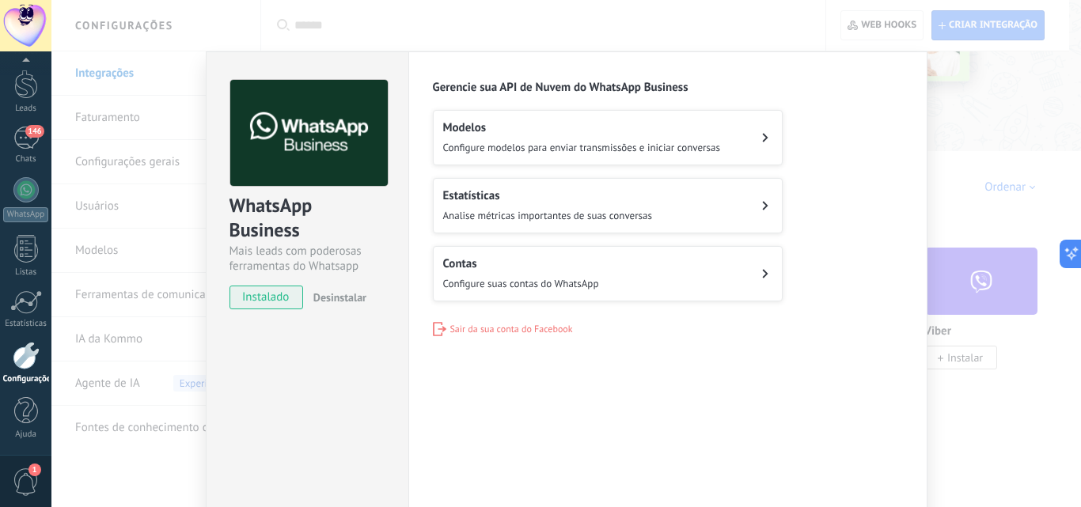
click at [489, 277] on span "Configure suas contas do WhatsApp" at bounding box center [521, 283] width 156 height 13
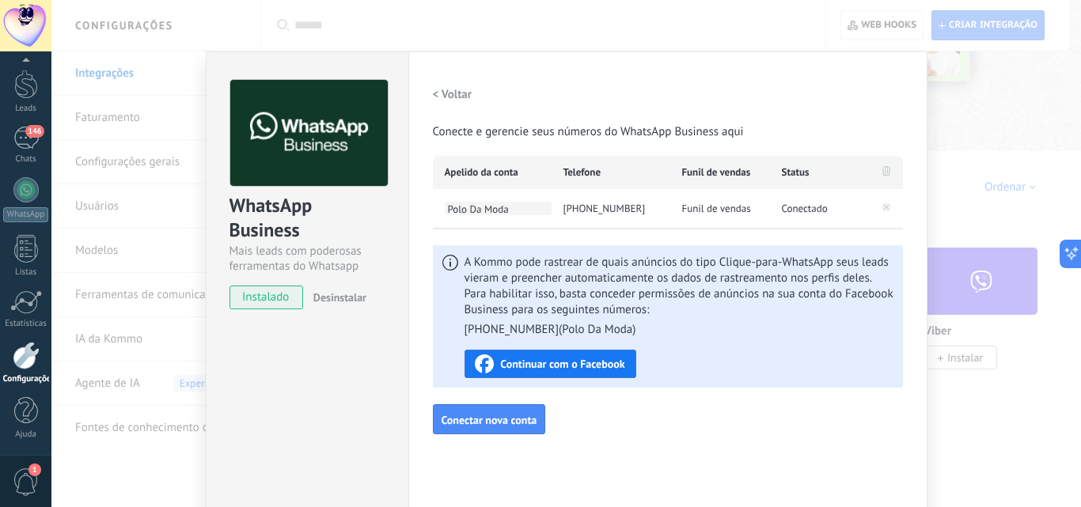
click at [483, 207] on span "Polo Da Moda" at bounding box center [498, 208] width 107 height 13
drag, startPoint x: 513, startPoint y: 211, endPoint x: 439, endPoint y: 214, distance: 73.6
click at [439, 214] on div "**********" at bounding box center [492, 209] width 119 height 40
type input "*"
type input "***"
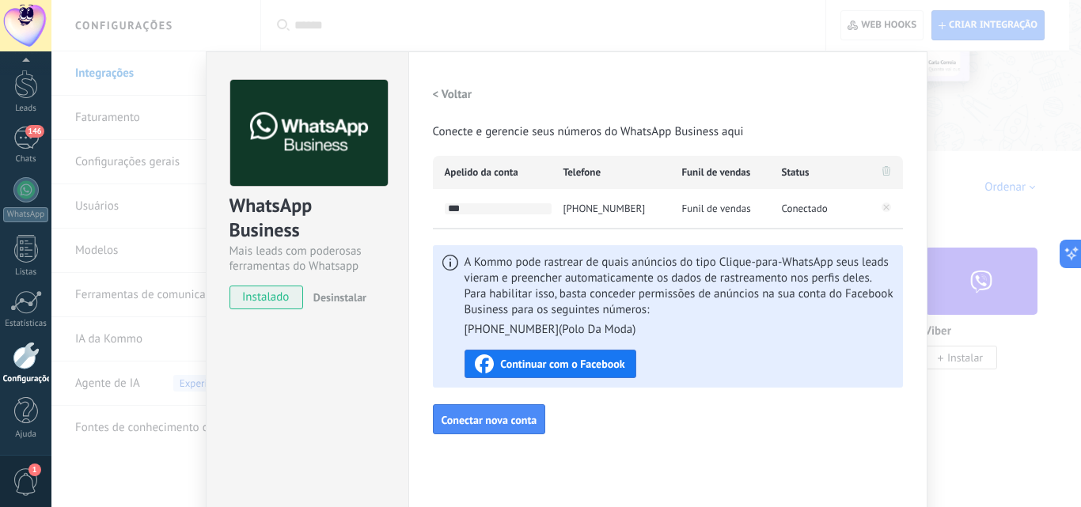
click at [559, 192] on div "[PHONE_NUMBER]" at bounding box center [610, 209] width 119 height 40
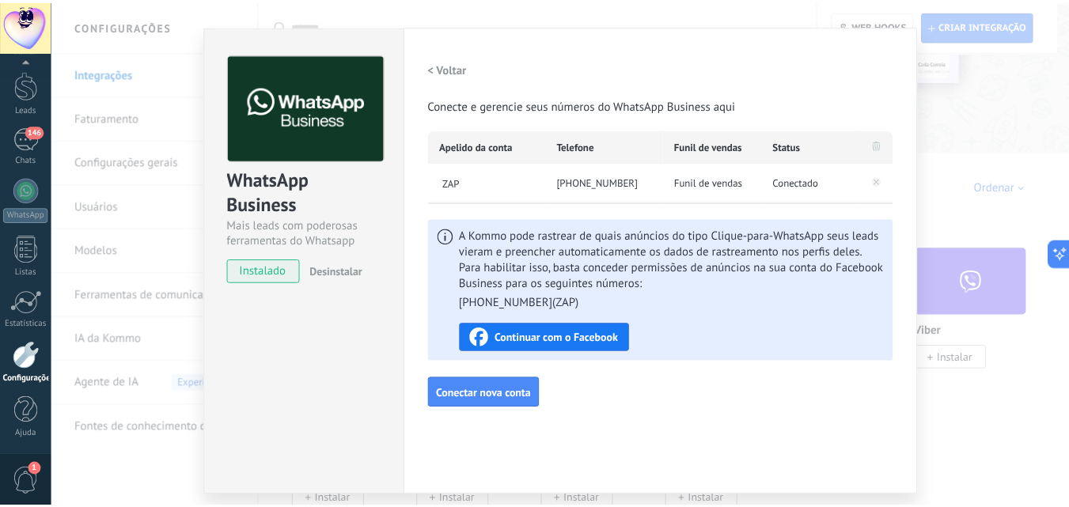
scroll to position [0, 0]
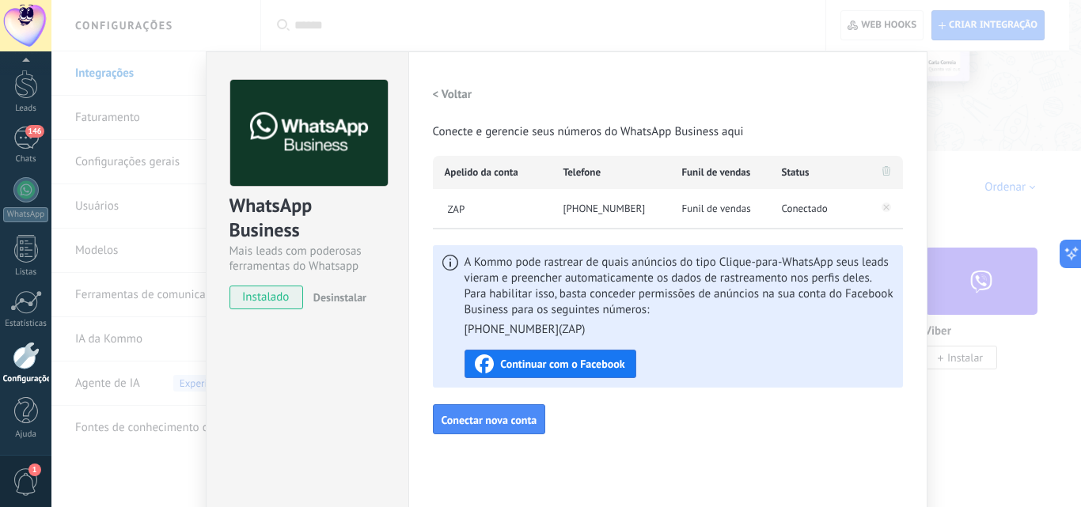
click at [594, 366] on span "Continuar com o Facebook" at bounding box center [562, 363] width 124 height 11
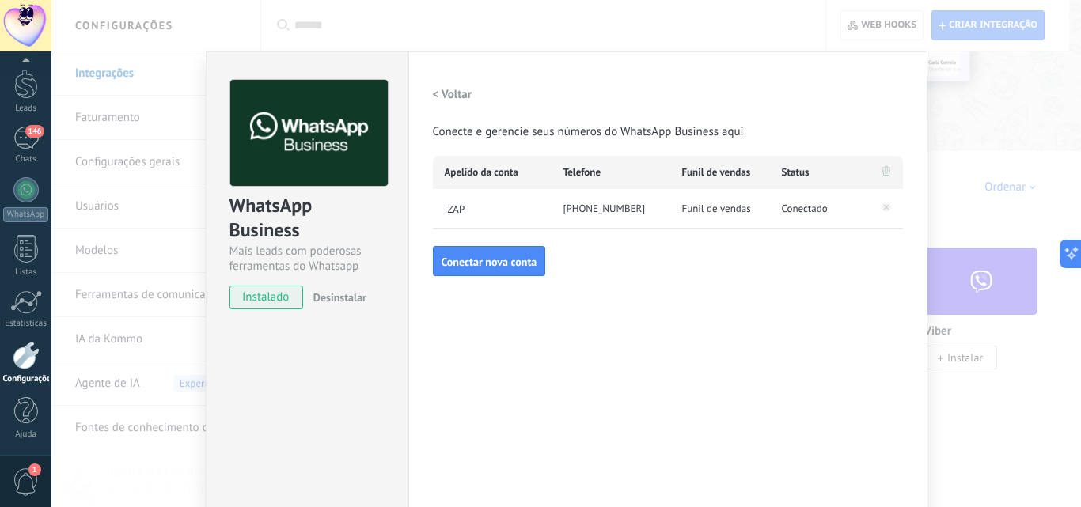
click at [724, 207] on span "Funil de vendas" at bounding box center [716, 209] width 69 height 16
click at [981, 139] on div "WhatsApp Business Mais leads com poderosas ferramentas do Whatsapp instalado De…" at bounding box center [565, 253] width 1029 height 507
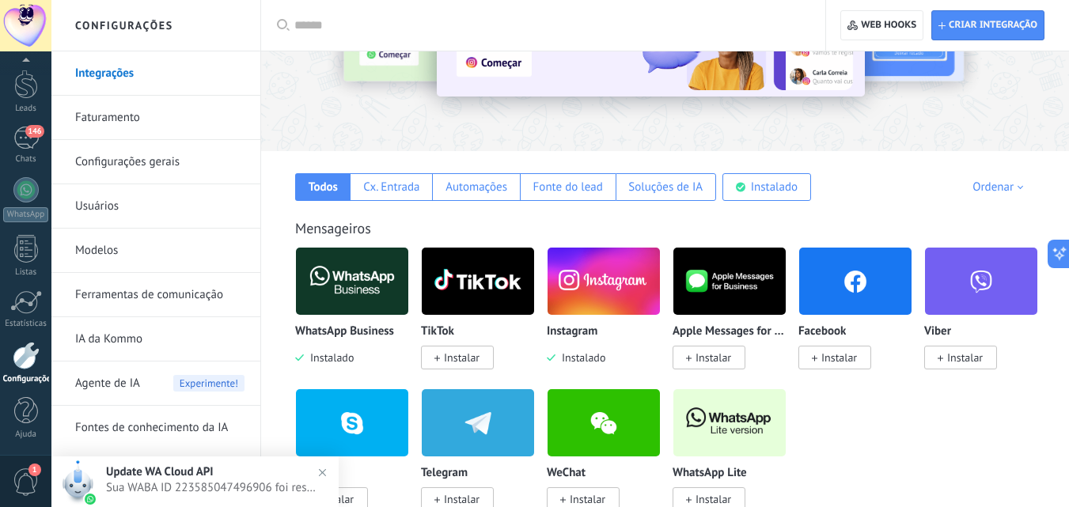
click at [601, 284] on img at bounding box center [604, 281] width 112 height 77
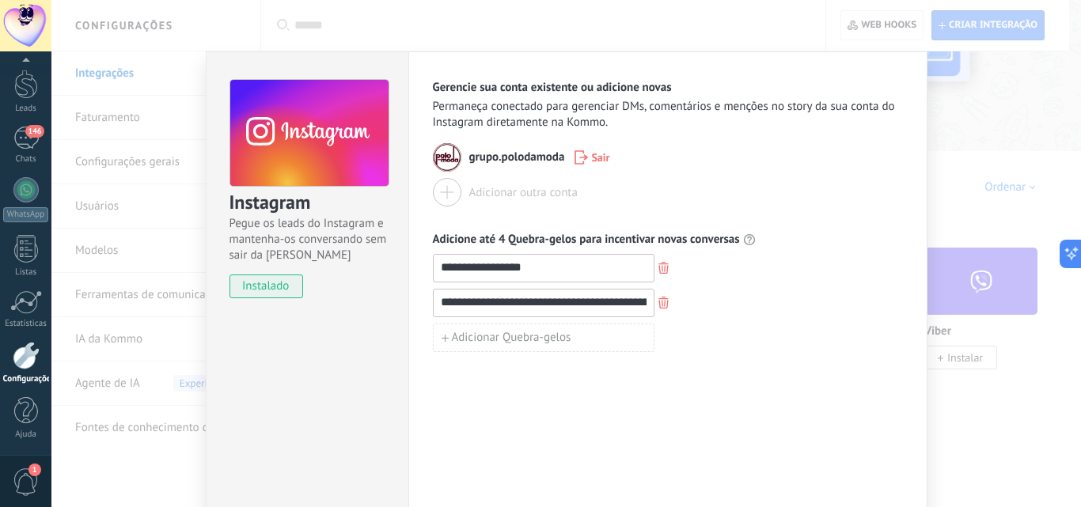
click at [991, 104] on div "**********" at bounding box center [565, 253] width 1029 height 507
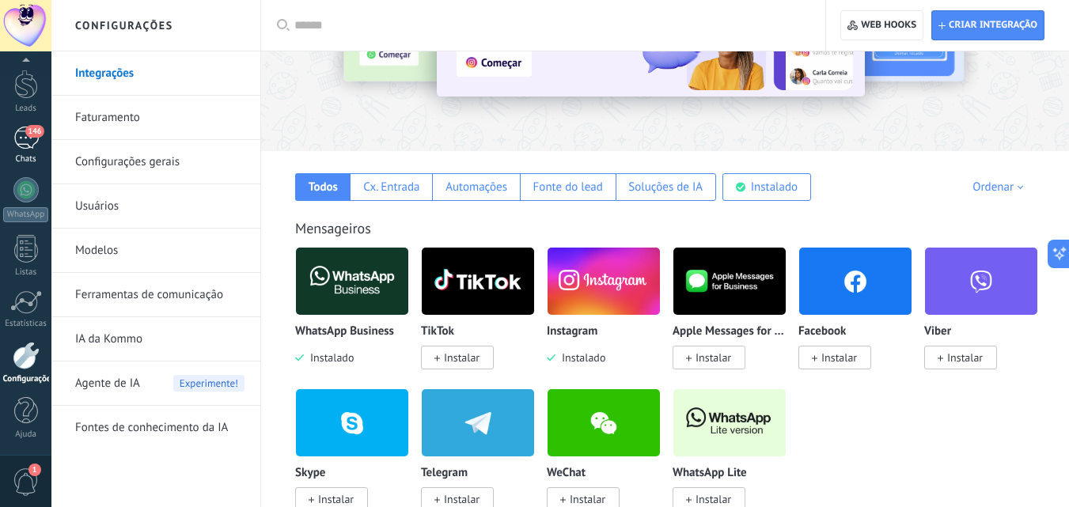
click at [21, 151] on link "146 Chats" at bounding box center [25, 146] width 51 height 38
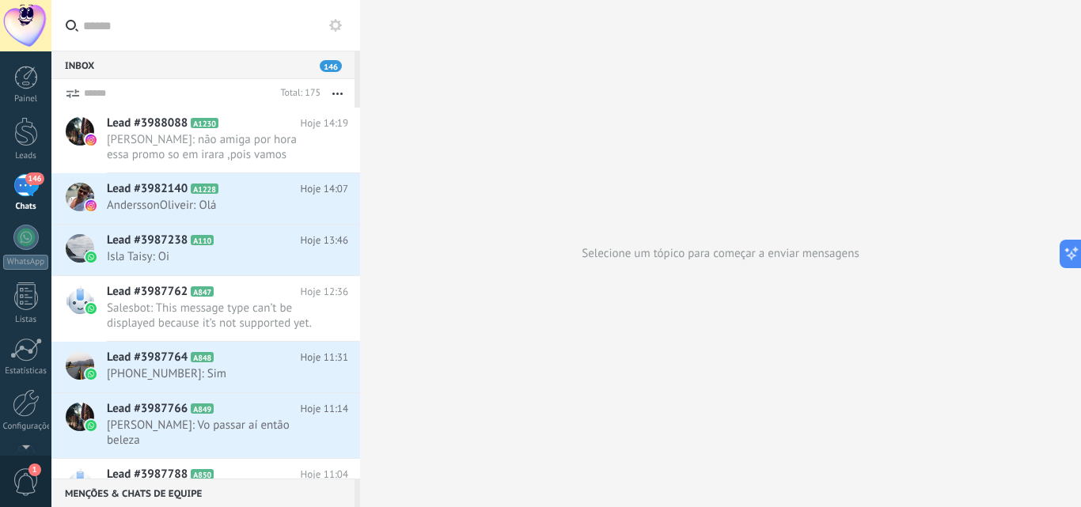
click at [90, 95] on form "Total: 175 Silenciar Ações múltiplas Ordenar Mais recentes Longa espera Destaqu…" at bounding box center [202, 93] width 303 height 28
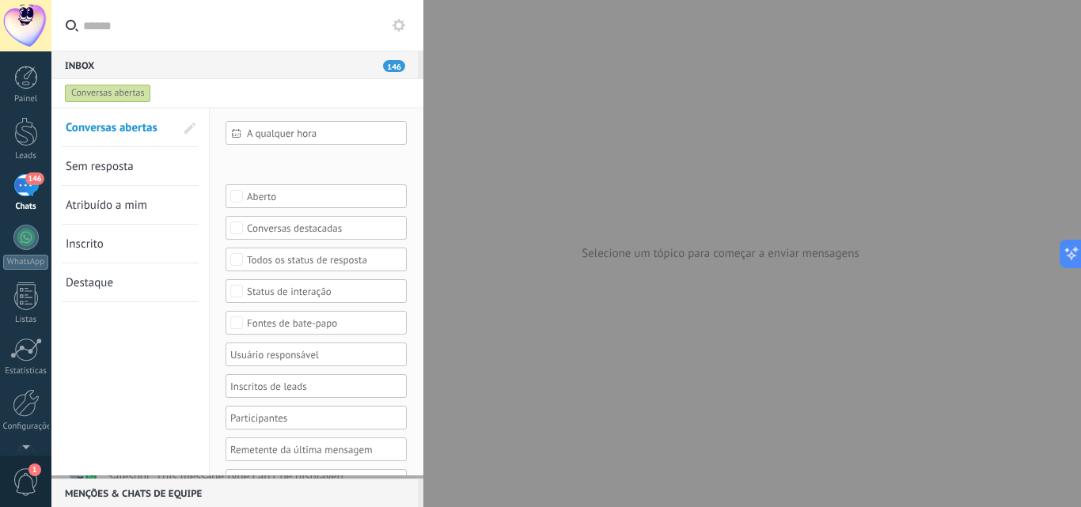
click at [291, 326] on div "Fontes de bate-papo" at bounding box center [316, 323] width 139 height 12
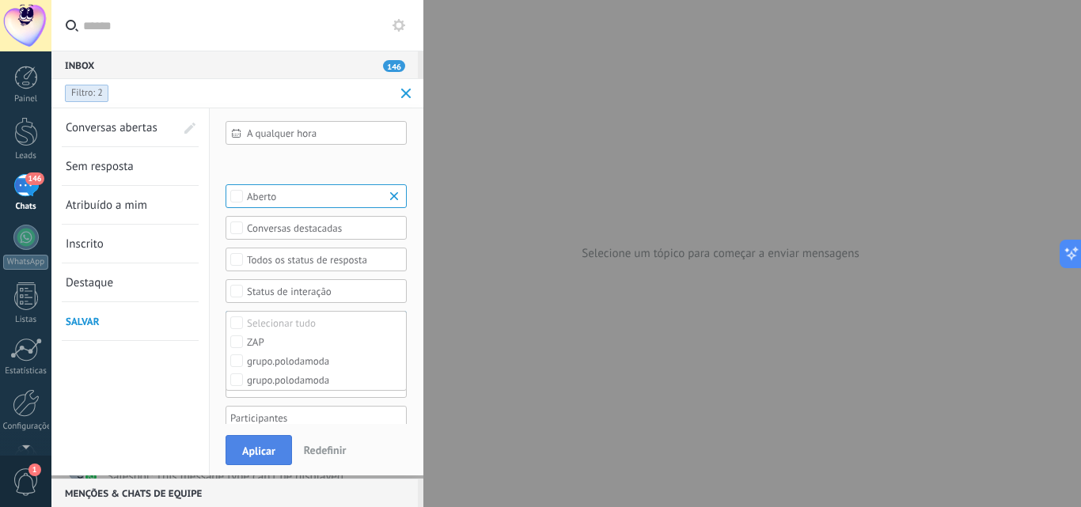
click at [277, 456] on button "Aplicar" at bounding box center [258, 450] width 66 height 30
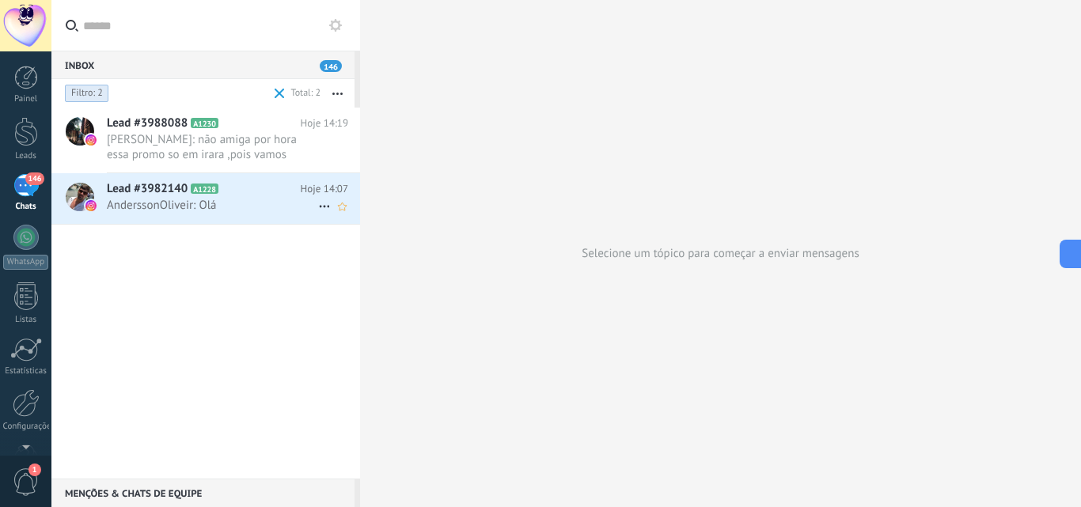
click at [250, 201] on span "AnderssonOliveir: Olá" at bounding box center [212, 205] width 211 height 15
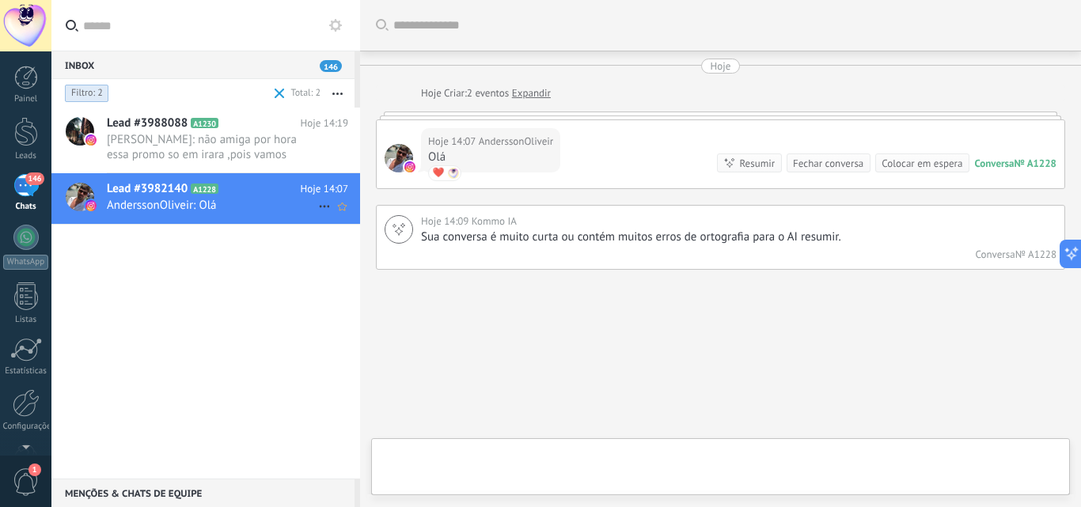
scroll to position [39, 0]
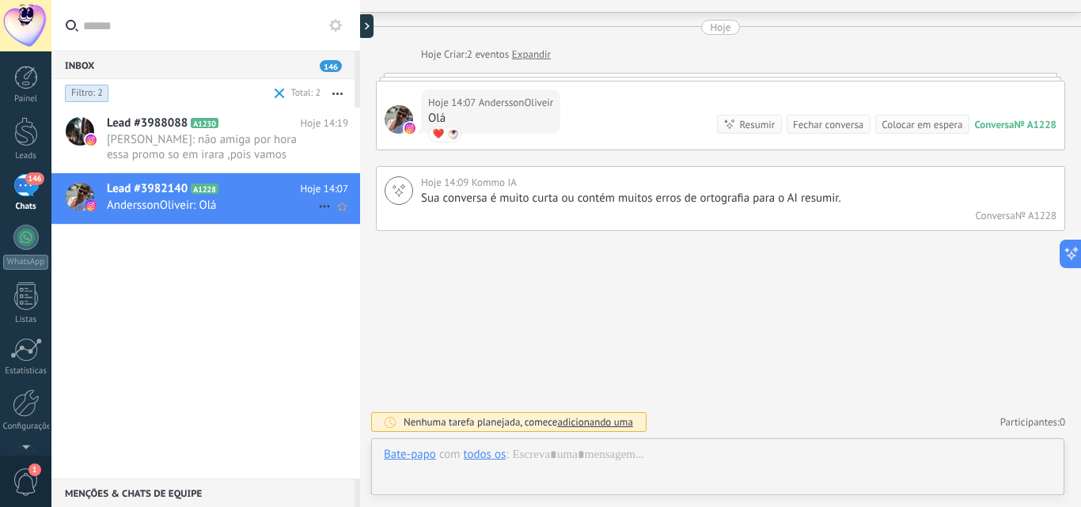
click at [319, 207] on use at bounding box center [324, 207] width 10 height 2
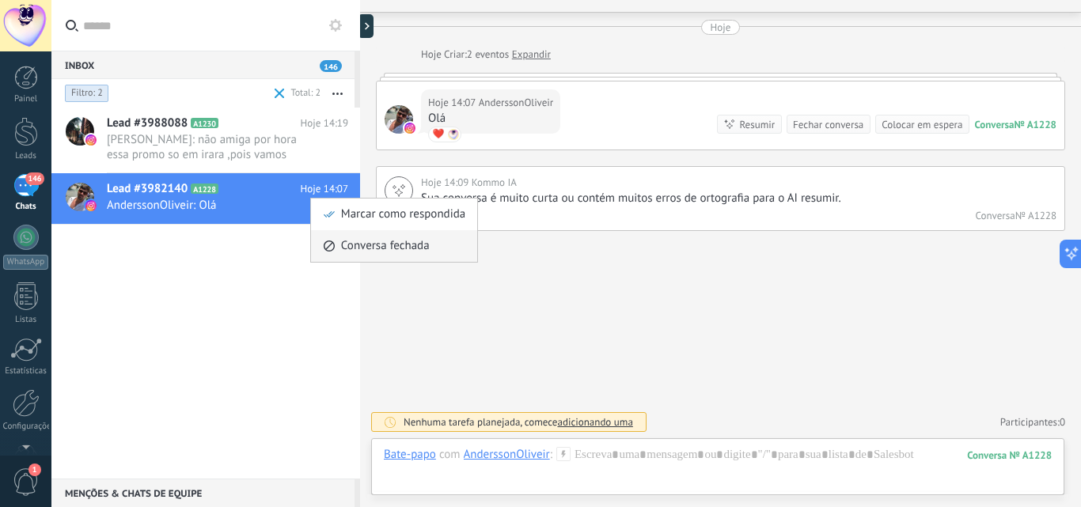
click at [375, 247] on span "Conversa fechada" at bounding box center [385, 246] width 89 height 32
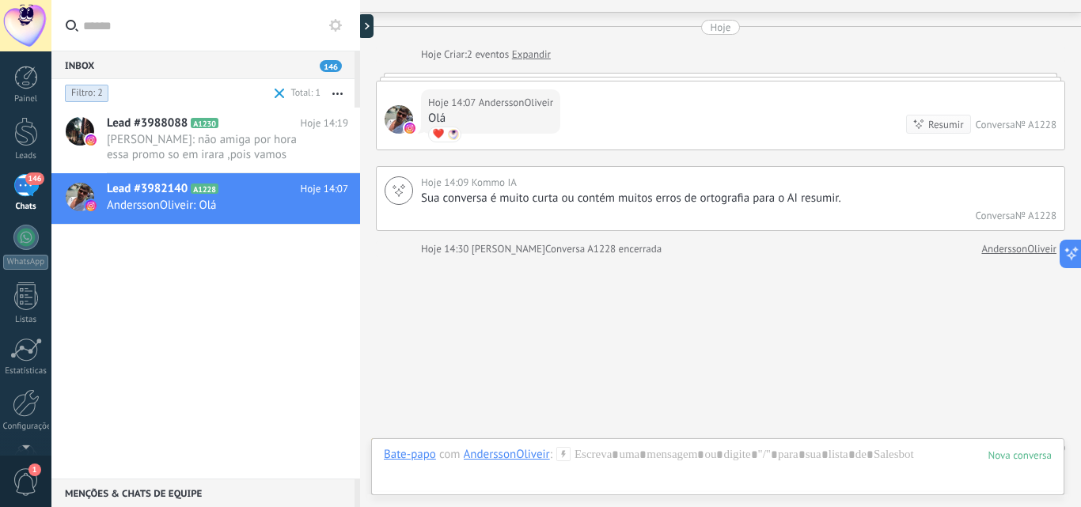
scroll to position [65, 0]
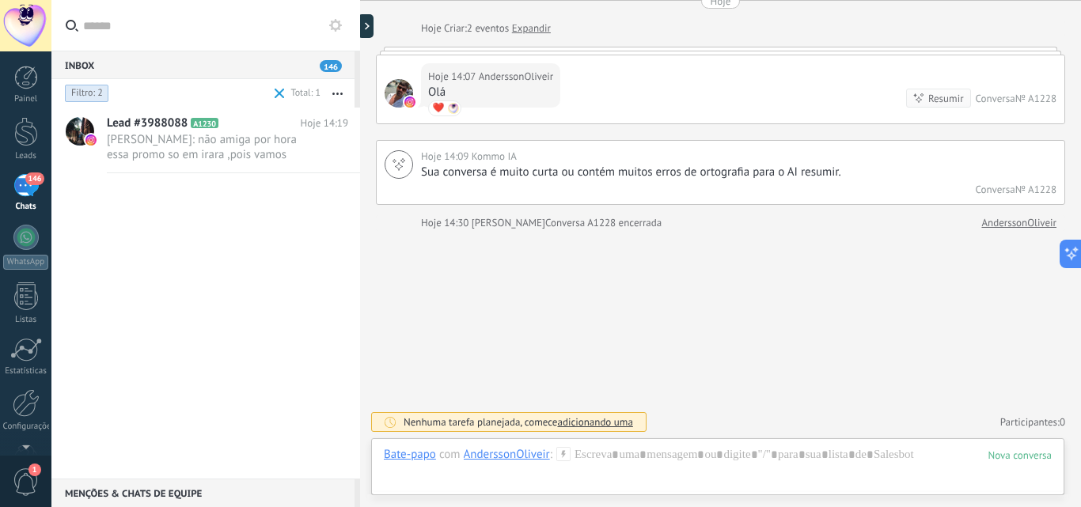
click at [108, 271] on div "Lead #3988088 A1230 Hoje 14:19 [PERSON_NAME]: não amiga por hora essa promo so …" at bounding box center [205, 293] width 309 height 371
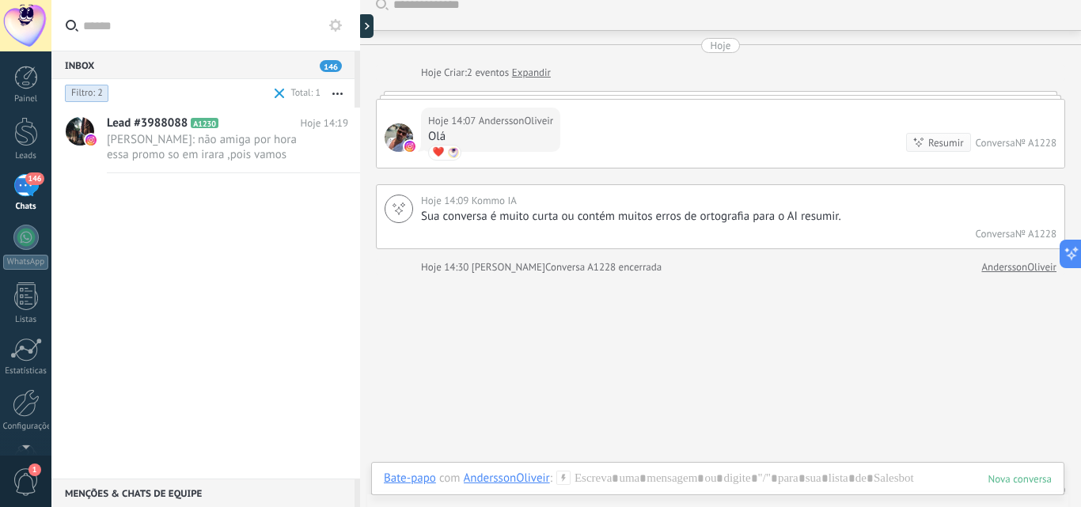
scroll to position [0, 0]
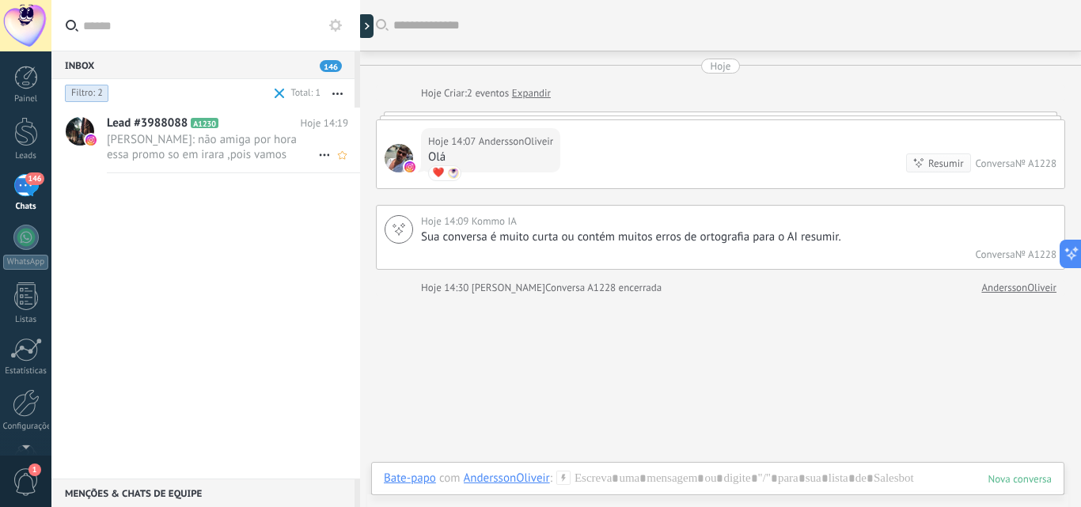
click at [166, 128] on span "Lead #3988088" at bounding box center [147, 124] width 81 height 16
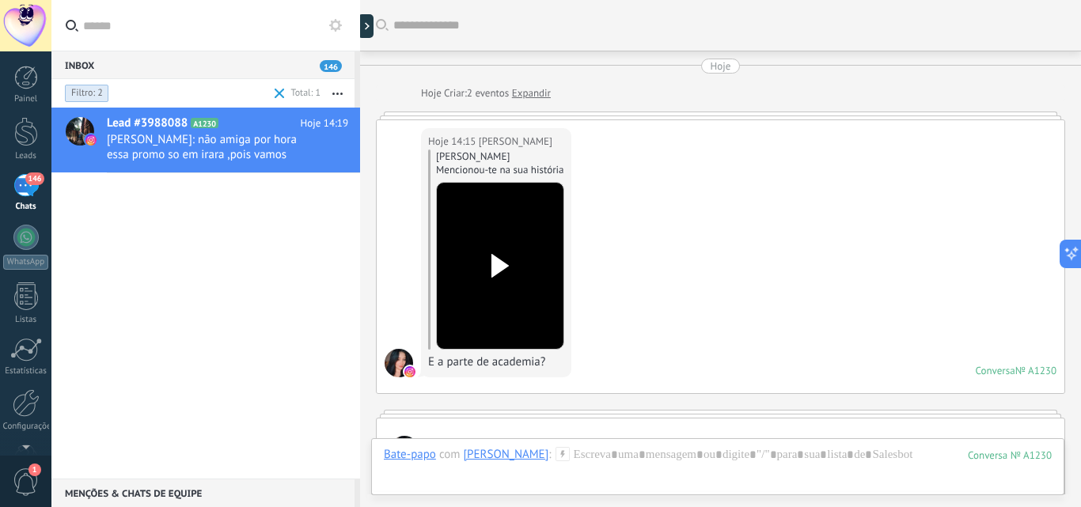
scroll to position [468, 0]
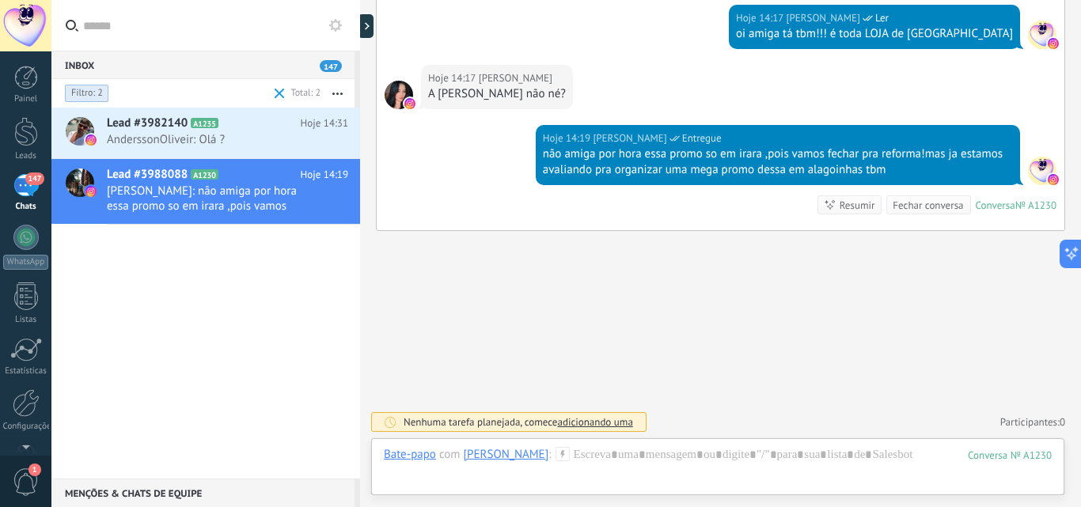
click at [281, 89] on span at bounding box center [280, 94] width 10 height 10
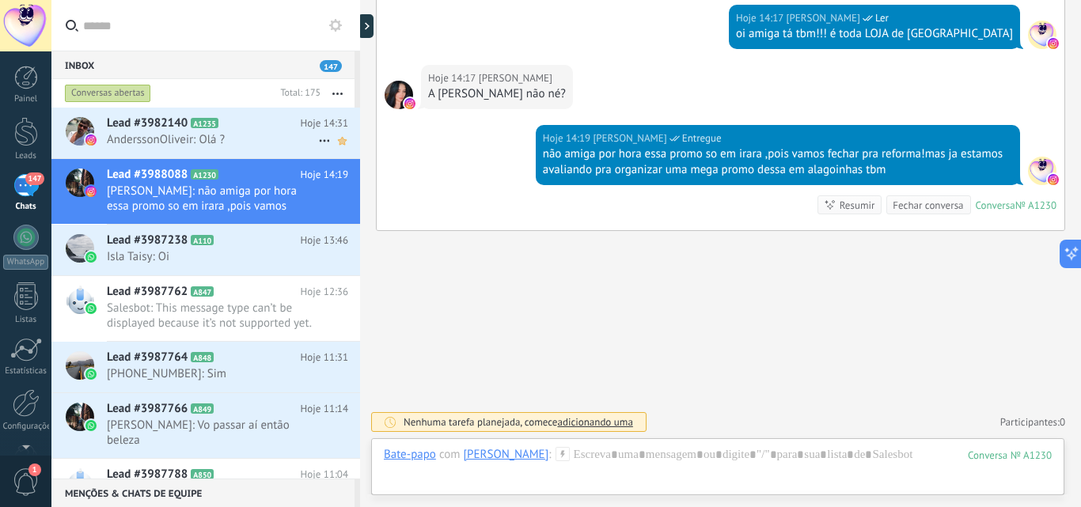
drag, startPoint x: 247, startPoint y: 154, endPoint x: 332, endPoint y: 146, distance: 85.0
click at [245, 156] on div "Lead #3982140 A1235 Hoje 14:31 AnderssonOliveir: Olá ?" at bounding box center [233, 133] width 253 height 50
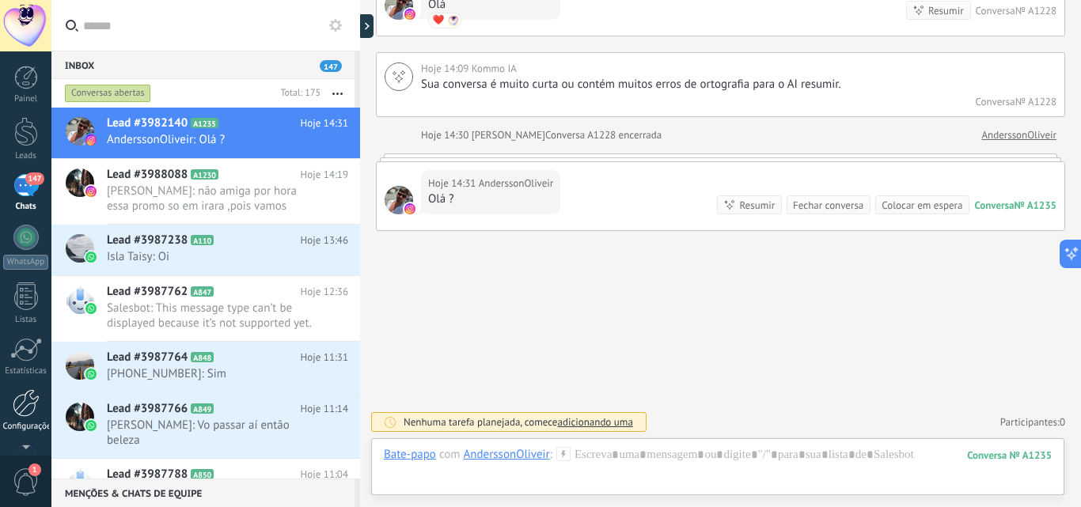
click at [40, 415] on link "Configurações" at bounding box center [25, 410] width 51 height 43
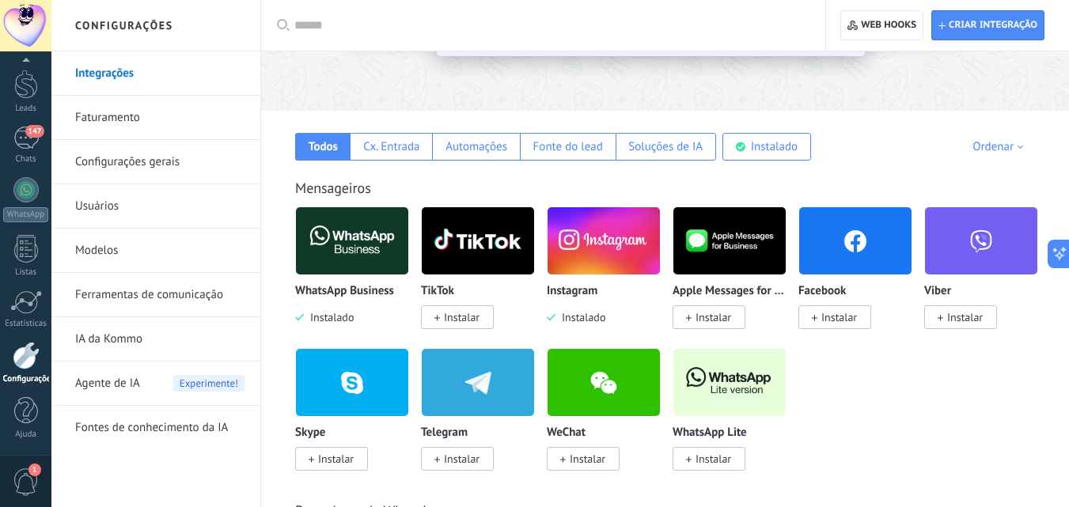
scroll to position [237, 0]
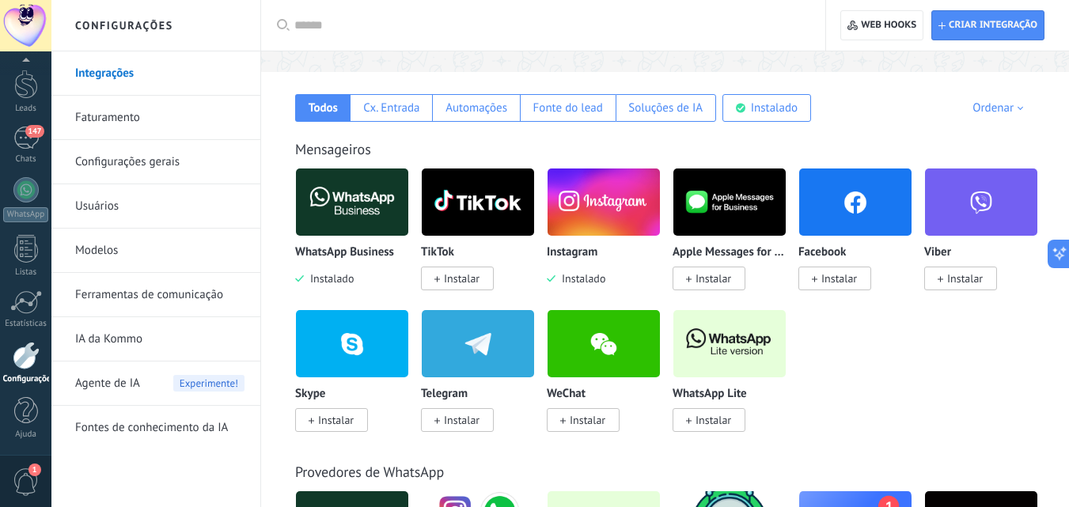
click at [149, 305] on link "Ferramentas de comunicação" at bounding box center [159, 295] width 169 height 44
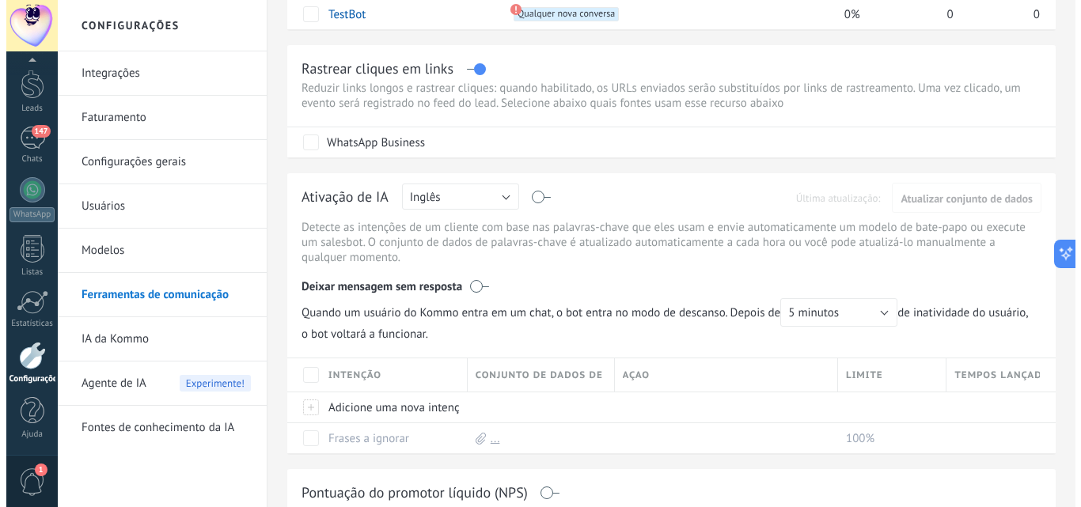
scroll to position [316, 0]
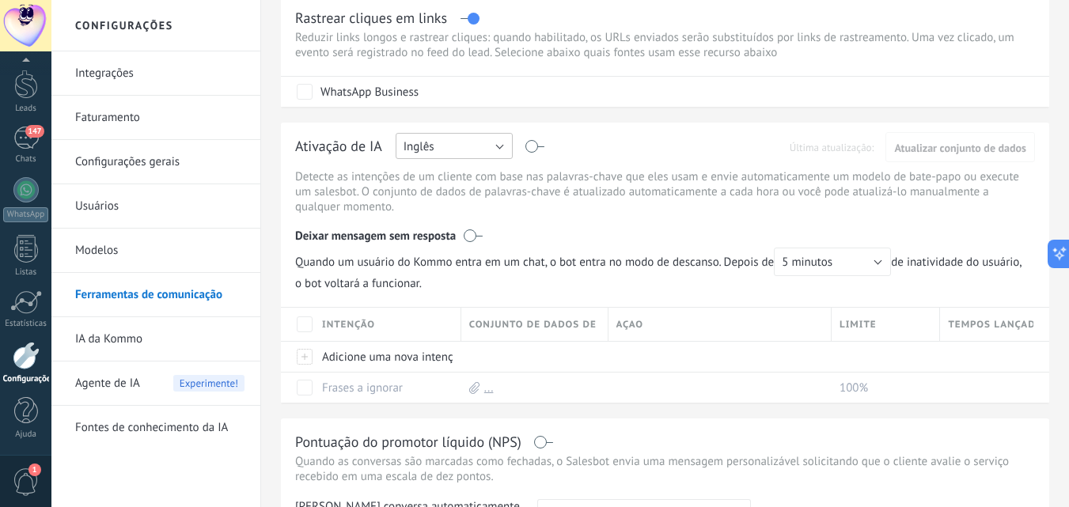
click at [488, 154] on button "Inglês" at bounding box center [454, 146] width 117 height 26
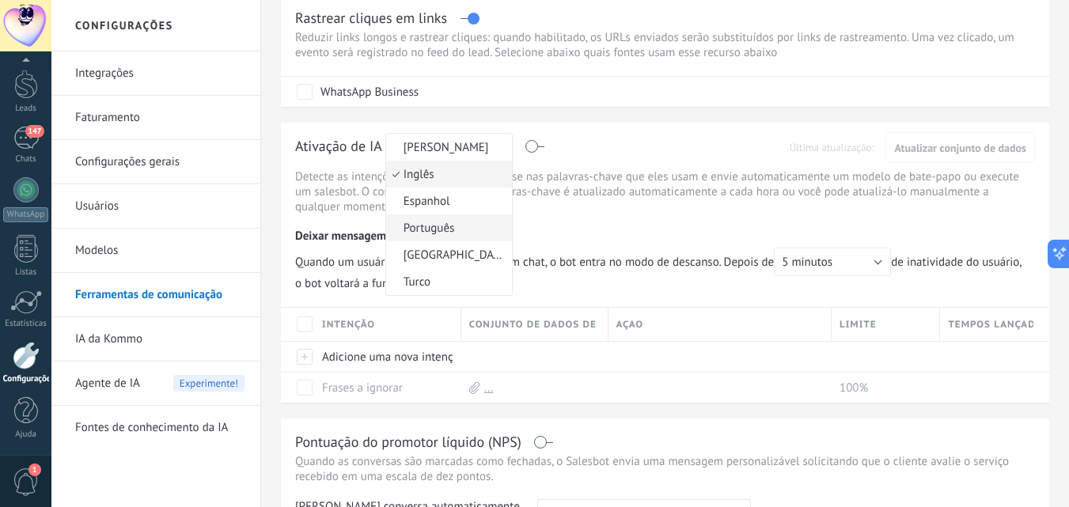
click at [434, 230] on span "Português" at bounding box center [446, 228] width 121 height 15
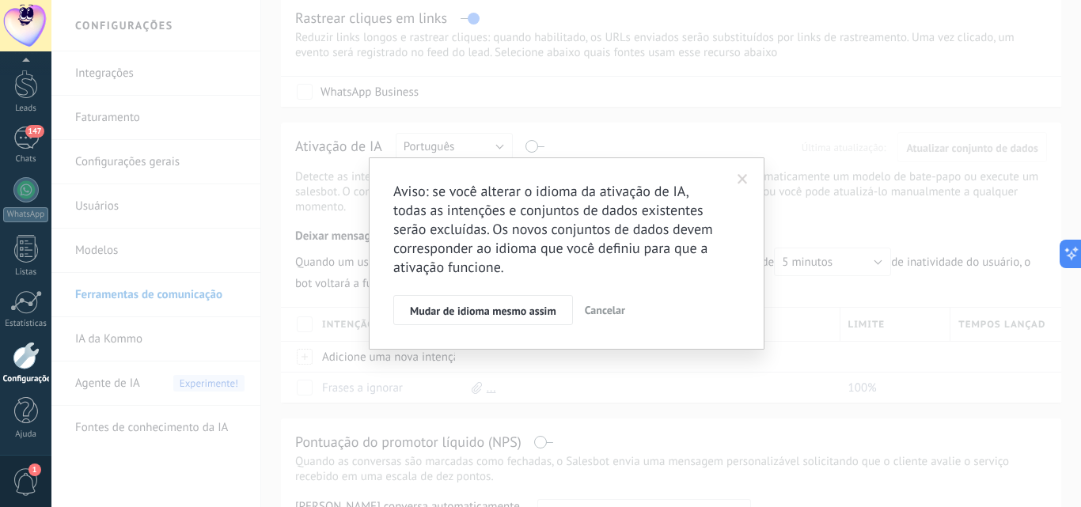
click at [739, 184] on span at bounding box center [742, 179] width 10 height 11
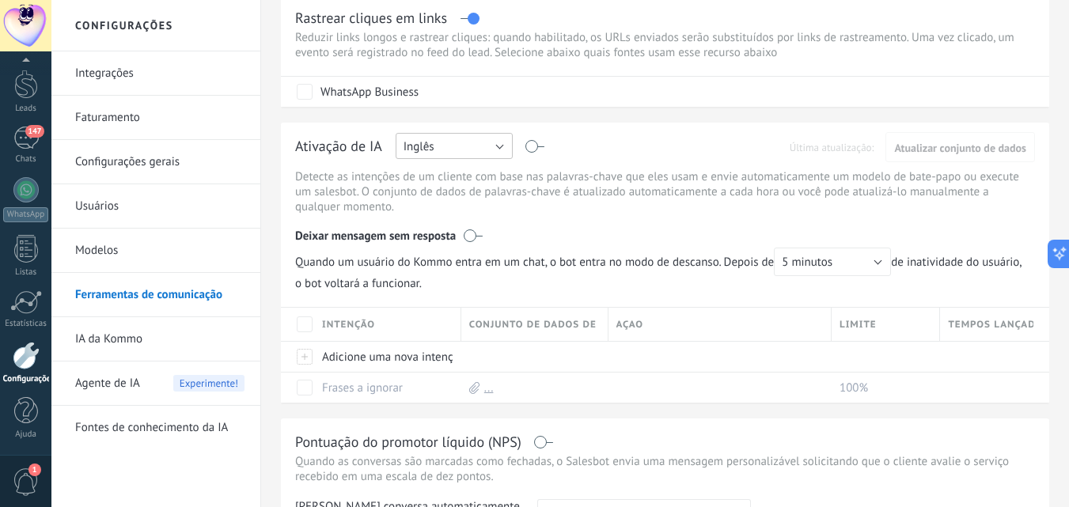
click at [502, 144] on button "Inglês" at bounding box center [454, 146] width 117 height 26
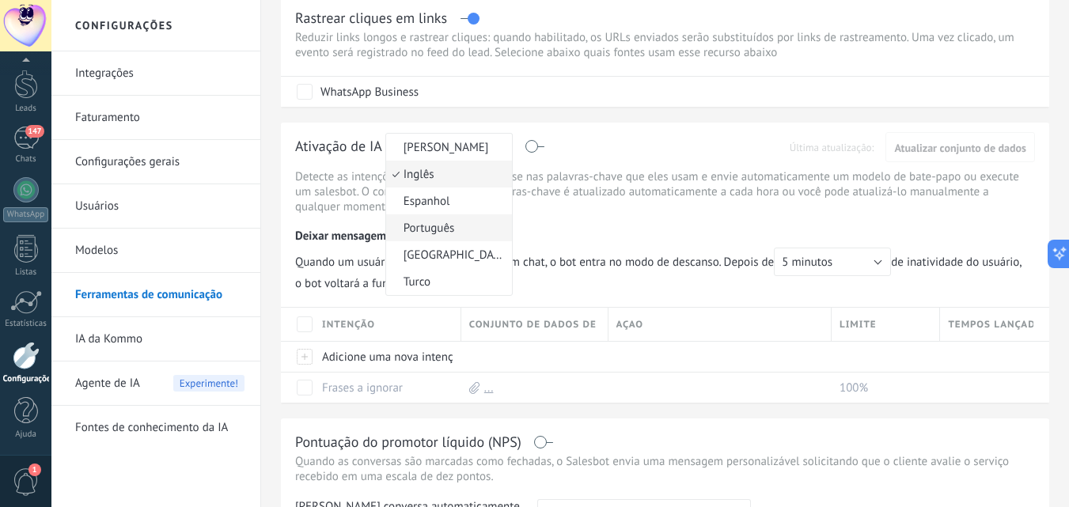
click at [424, 225] on span "Português" at bounding box center [446, 228] width 121 height 15
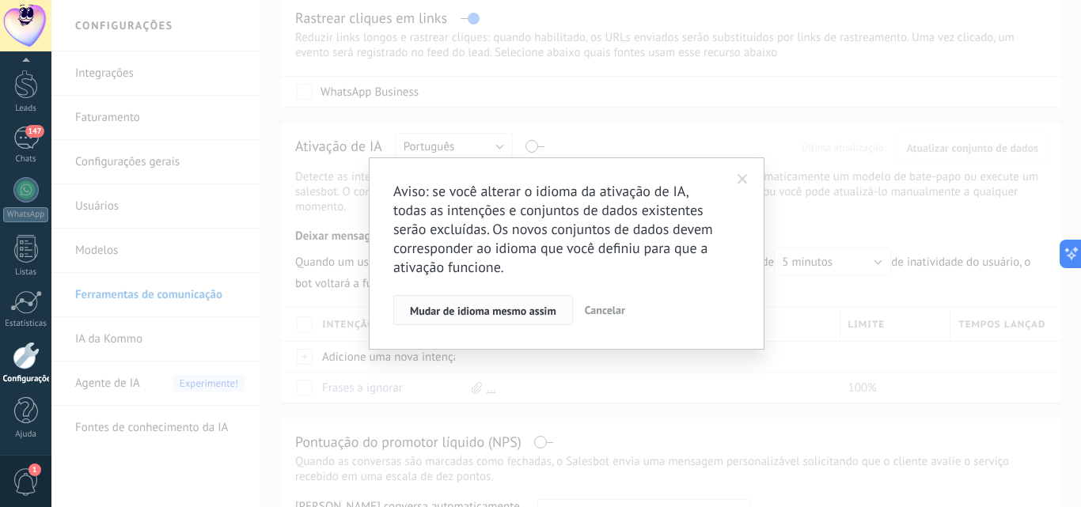
click at [520, 314] on span "Mudar de idioma mesmo assim" at bounding box center [483, 310] width 146 height 11
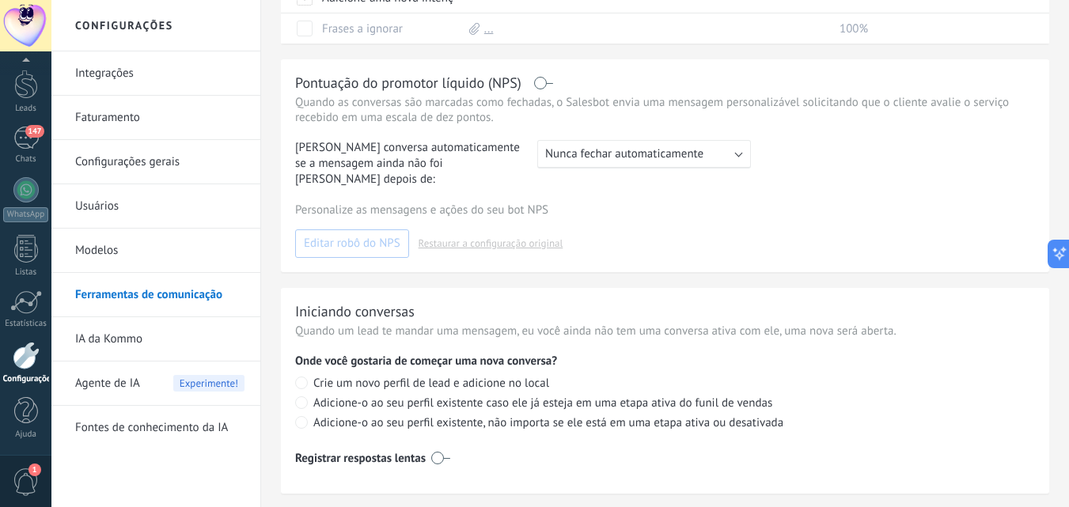
scroll to position [699, 0]
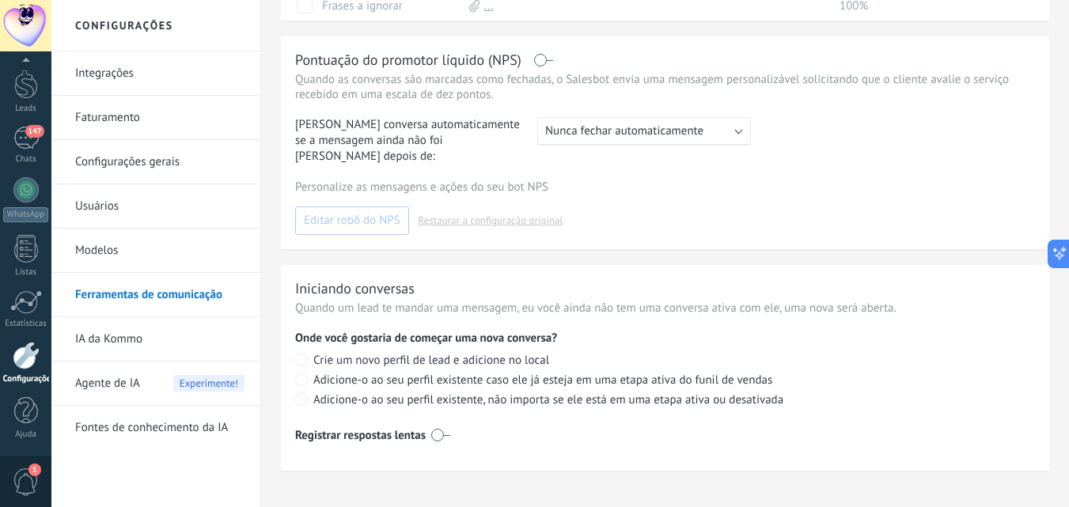
click at [104, 208] on link "Usuários" at bounding box center [159, 206] width 169 height 44
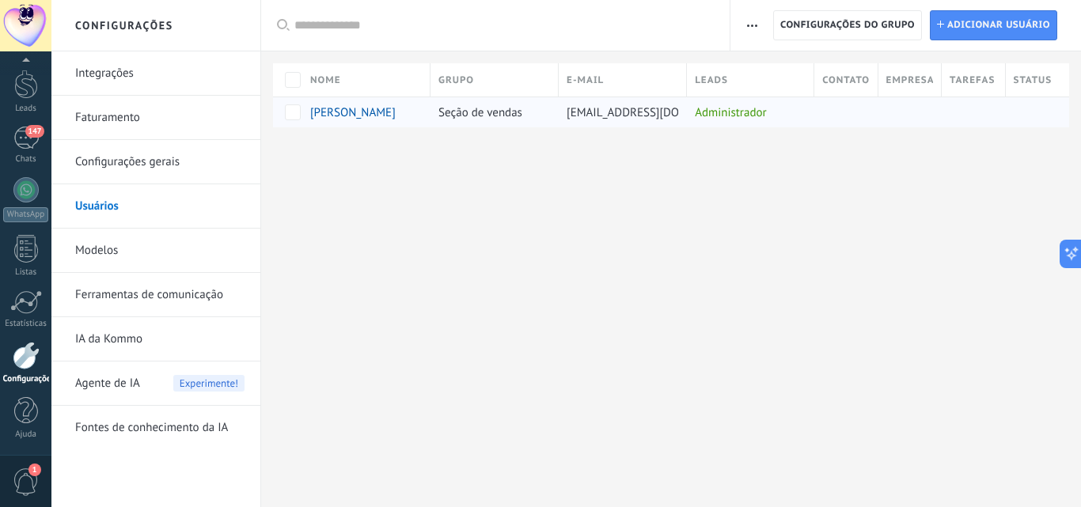
click at [359, 115] on span "[PERSON_NAME]" at bounding box center [352, 112] width 85 height 15
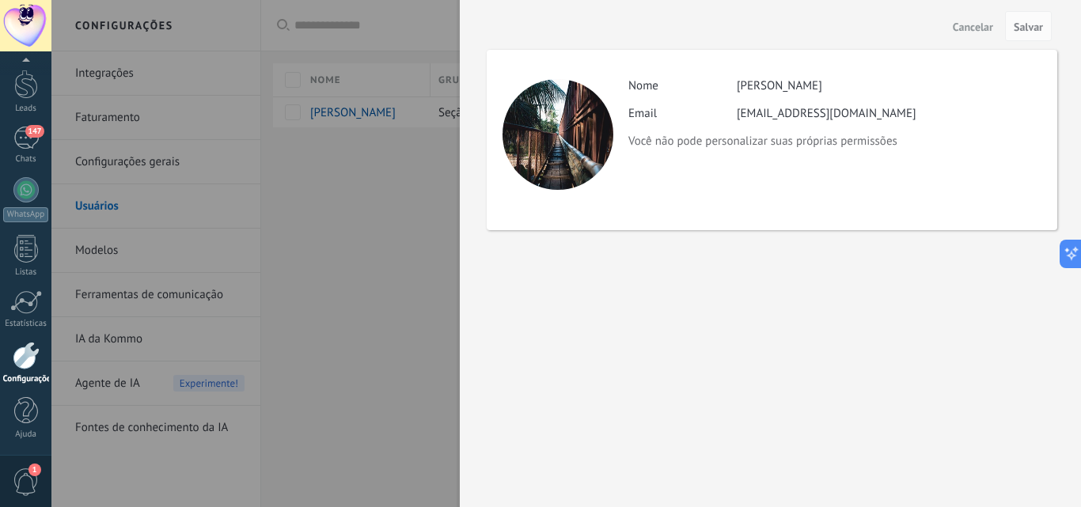
click at [812, 88] on div "[PERSON_NAME]" at bounding box center [779, 85] width 85 height 15
click at [822, 81] on div "[PERSON_NAME]" at bounding box center [779, 85] width 85 height 15
click at [350, 203] on div at bounding box center [540, 253] width 1081 height 507
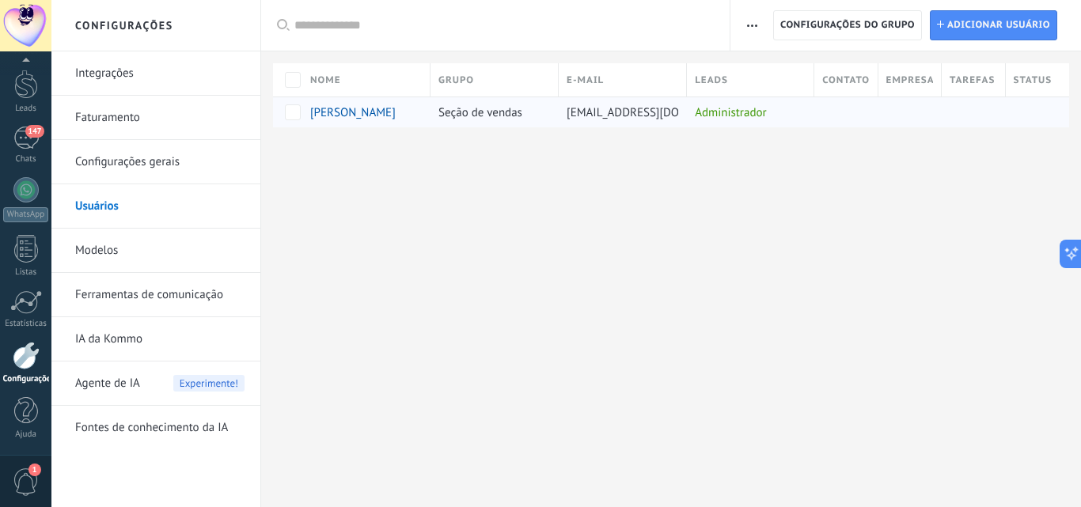
click at [326, 116] on span "[PERSON_NAME]" at bounding box center [352, 112] width 85 height 15
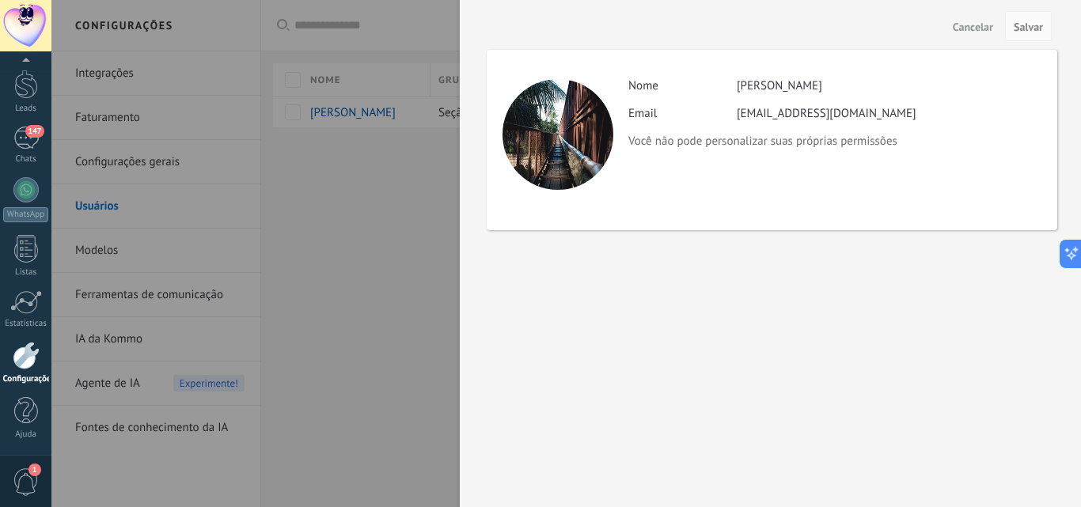
click at [775, 137] on p "Você não pode personalizar suas próprias permissões" at bounding box center [834, 141] width 412 height 15
drag, startPoint x: 316, startPoint y: 275, endPoint x: 646, endPoint y: 203, distance: 338.3
click at [316, 274] on div at bounding box center [540, 253] width 1081 height 507
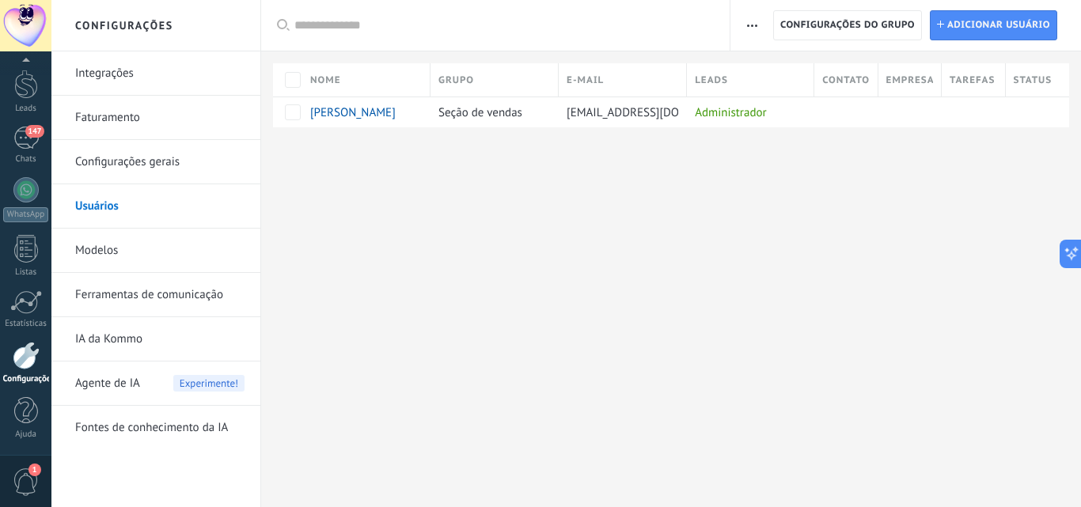
click at [104, 165] on link "Configurações gerais" at bounding box center [159, 162] width 169 height 44
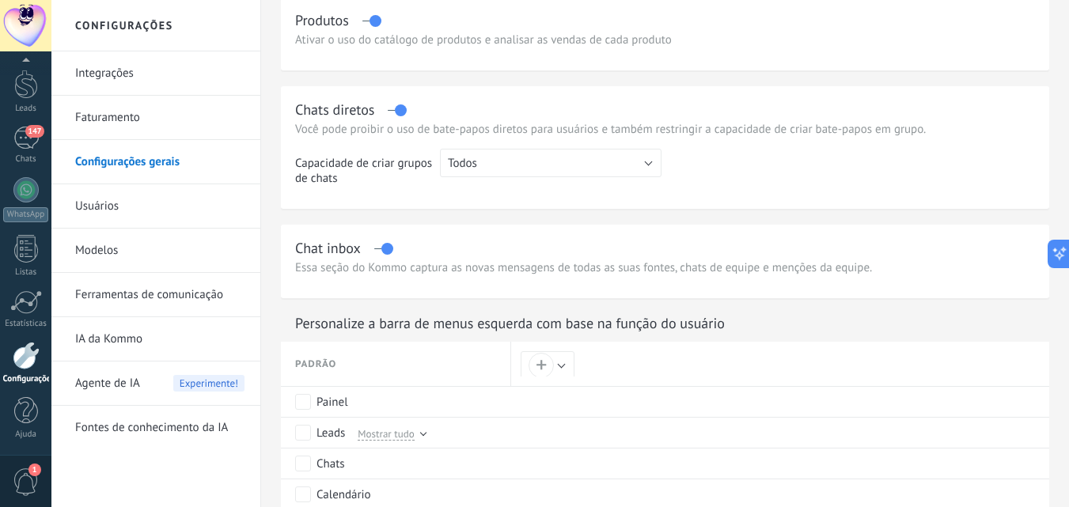
scroll to position [554, 0]
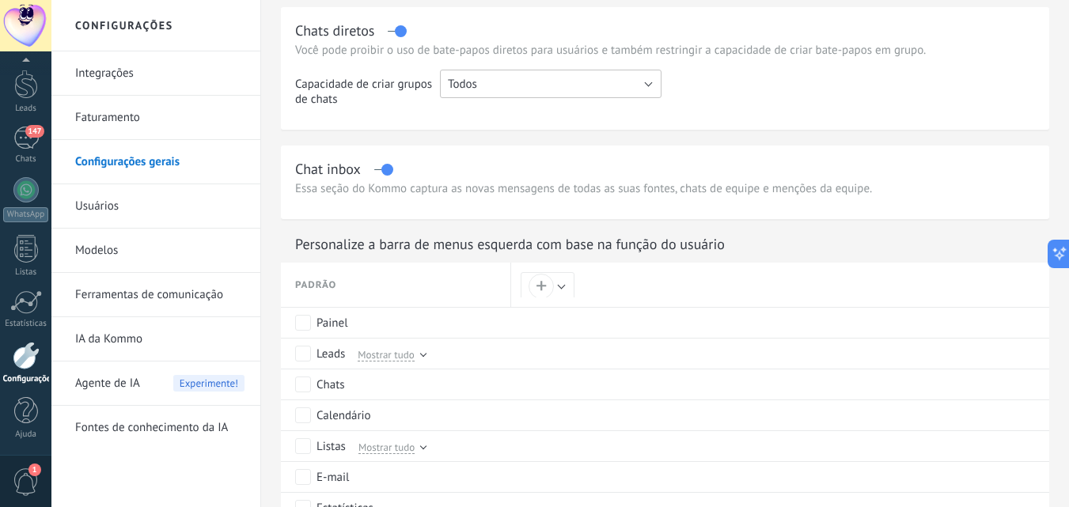
click at [575, 80] on button "Todos" at bounding box center [551, 84] width 222 height 28
click at [575, 80] on span "Todos" at bounding box center [542, 84] width 225 height 15
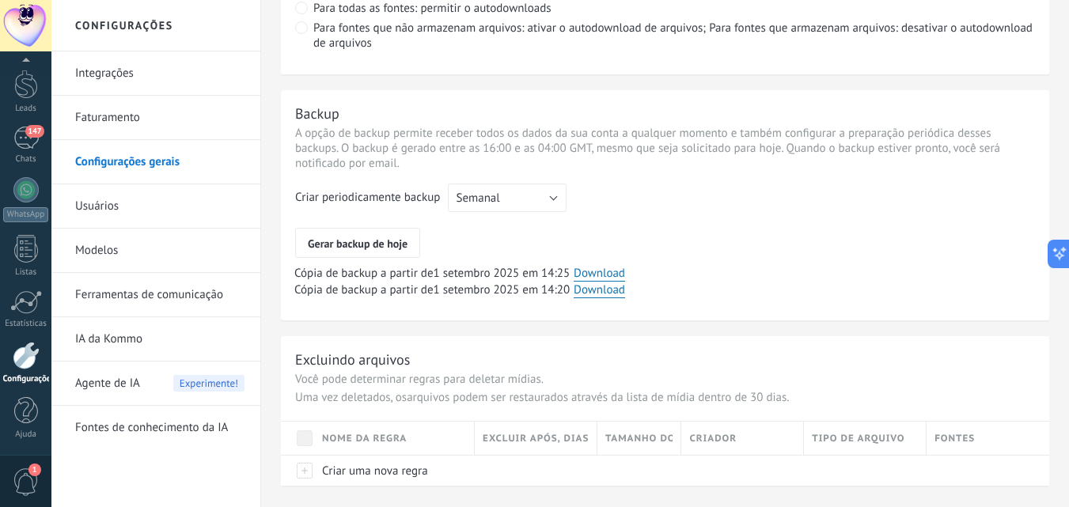
scroll to position [1305, 0]
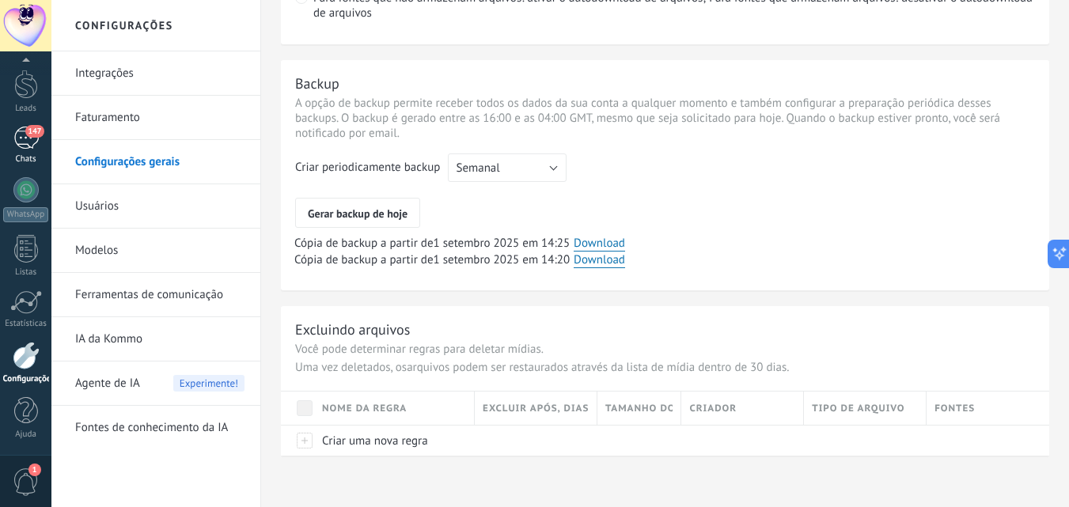
click at [19, 148] on div "147" at bounding box center [25, 138] width 25 height 23
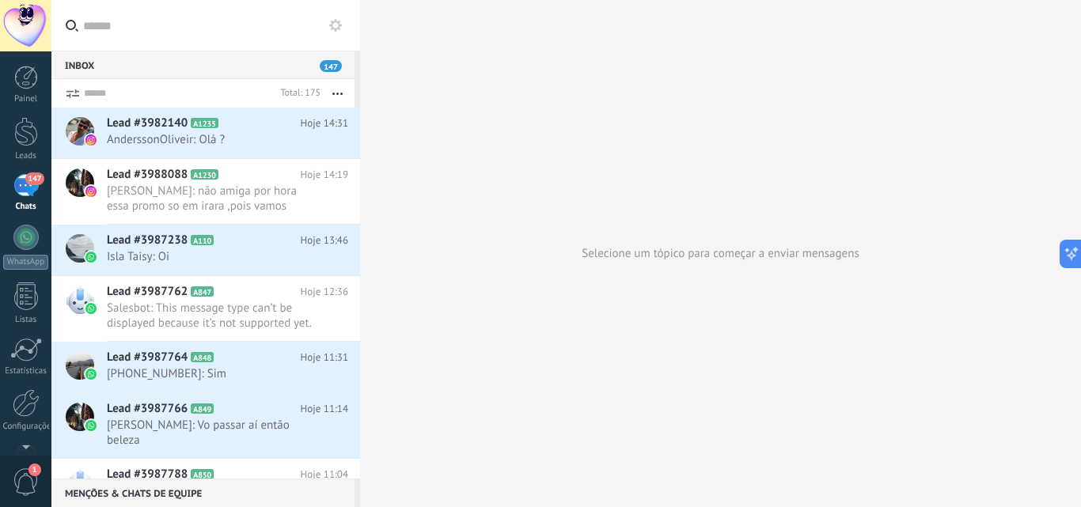
click at [0, 0] on div at bounding box center [0, 0] width 0 height 0
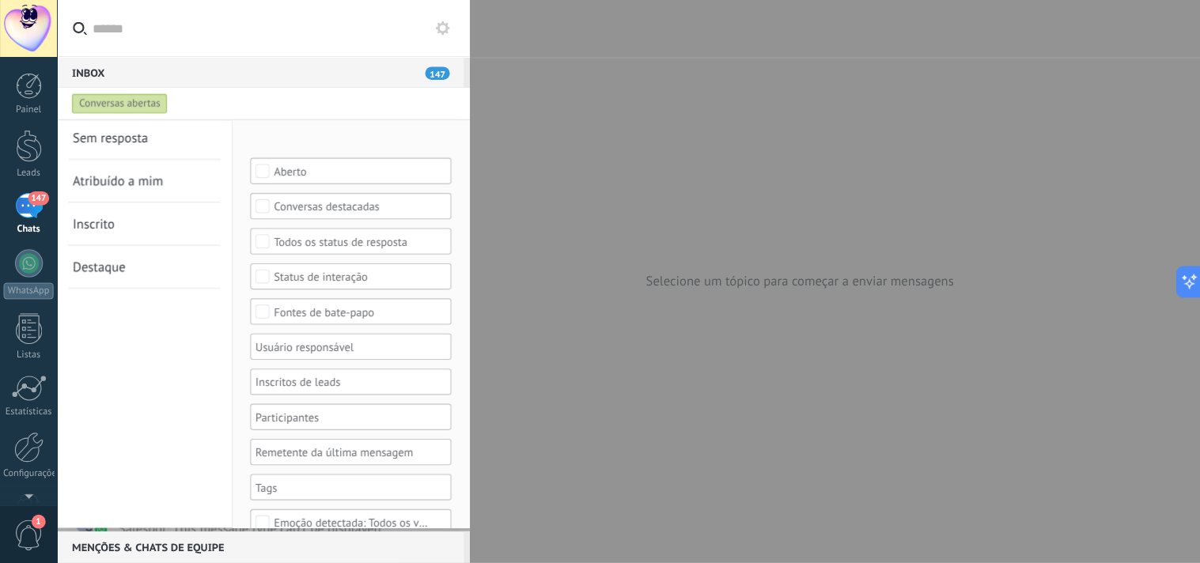
scroll to position [65, 0]
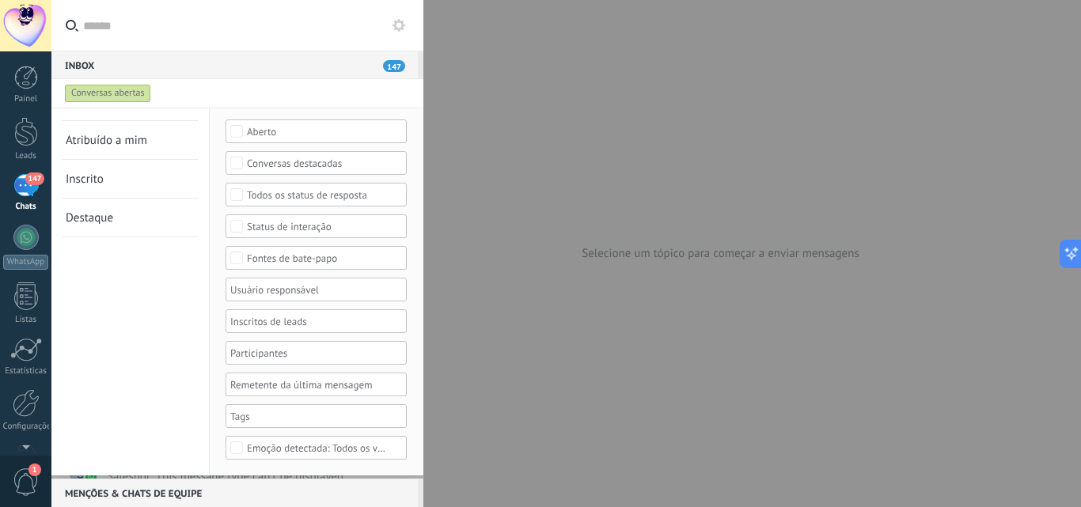
click at [315, 423] on div at bounding box center [310, 416] width 165 height 19
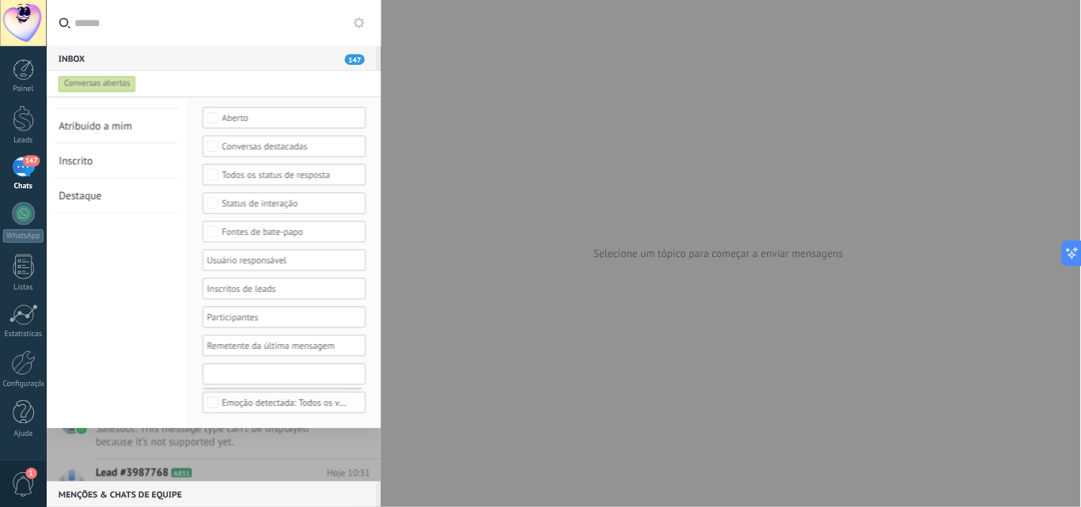
scroll to position [66, 0]
drag, startPoint x: 332, startPoint y: 434, endPoint x: 351, endPoint y: 437, distance: 18.5
click at [351, 437] on div "A qualquer hora A qualquer hora Hoje Ontem Últimos ** 30 dias Esta semana Últim…" at bounding box center [315, 258] width 181 height 404
click at [341, 419] on div at bounding box center [310, 416] width 165 height 19
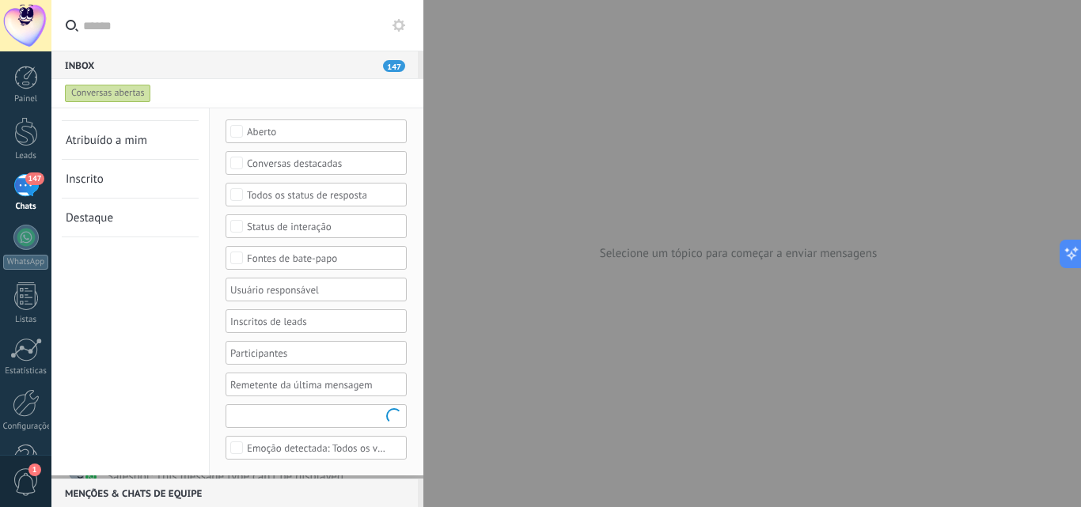
scroll to position [65, 0]
click at [395, 31] on icon at bounding box center [398, 25] width 13 height 13
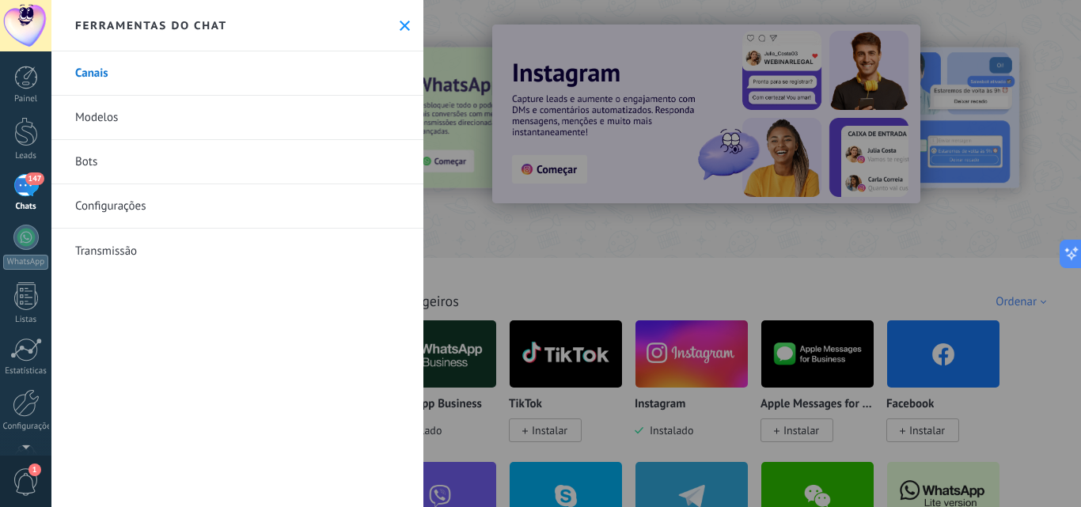
click at [112, 252] on link "Transmissão" at bounding box center [237, 251] width 372 height 44
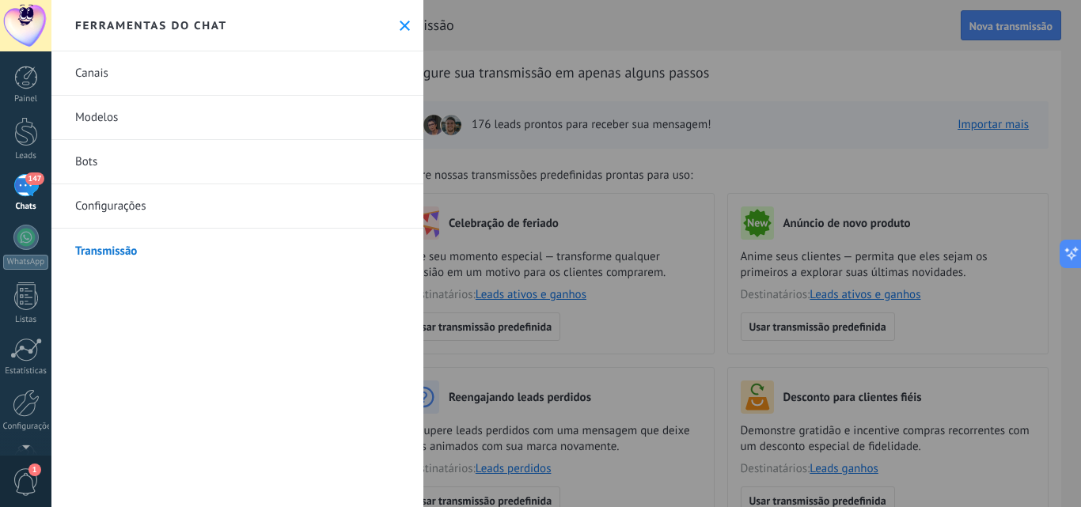
drag, startPoint x: 400, startPoint y: 25, endPoint x: 405, endPoint y: 32, distance: 8.4
click at [400, 26] on use at bounding box center [405, 26] width 10 height 10
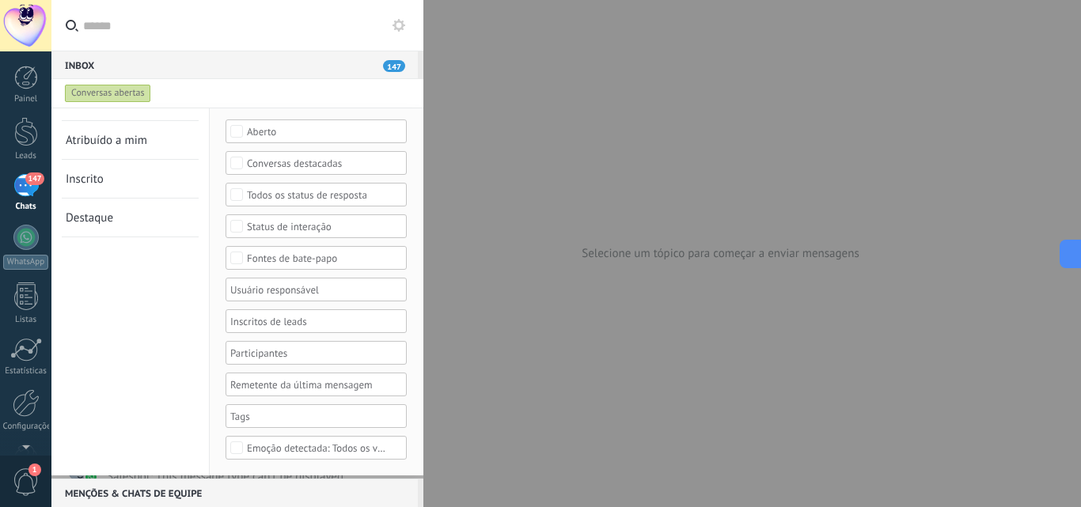
click at [389, 22] on button at bounding box center [398, 25] width 19 height 19
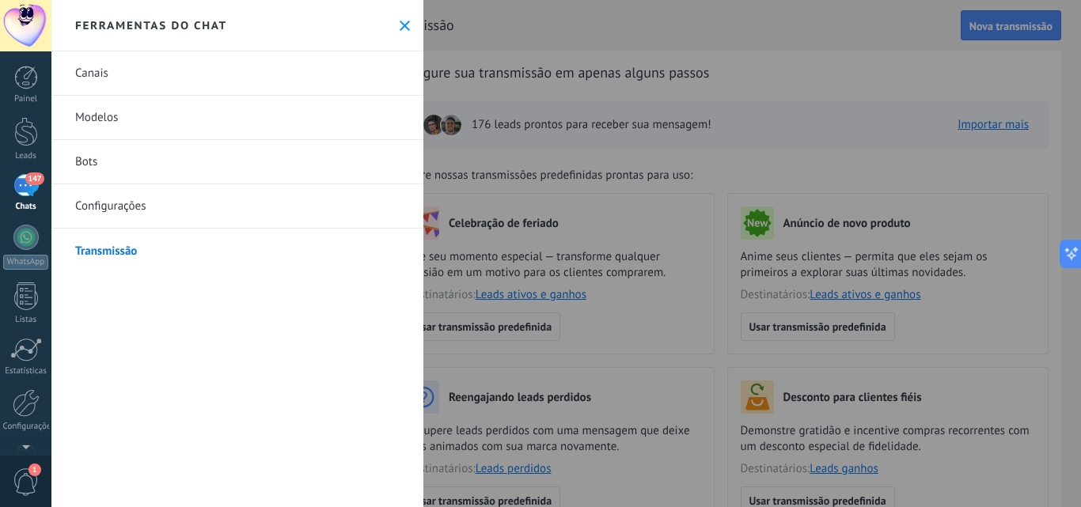
click at [908, 93] on div at bounding box center [540, 253] width 1081 height 507
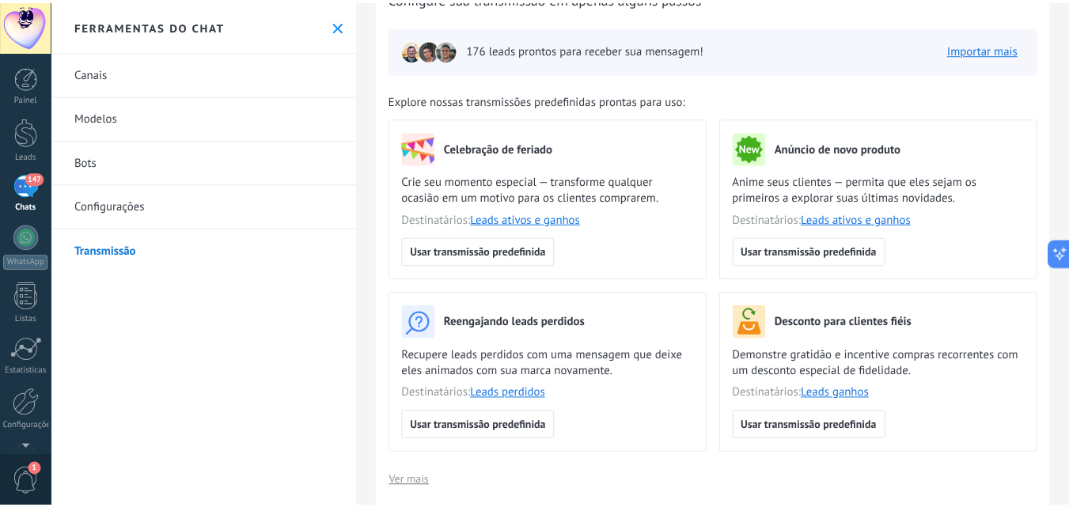
scroll to position [79, 0]
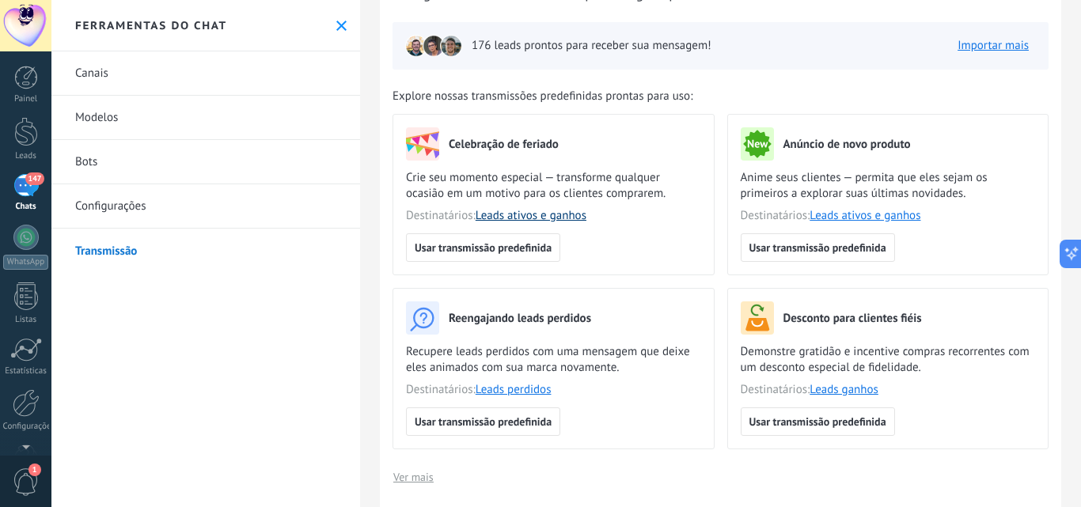
click at [536, 218] on link "Leads ativos e ganhos" at bounding box center [531, 215] width 111 height 15
click at [91, 164] on link "Bots" at bounding box center [205, 162] width 309 height 44
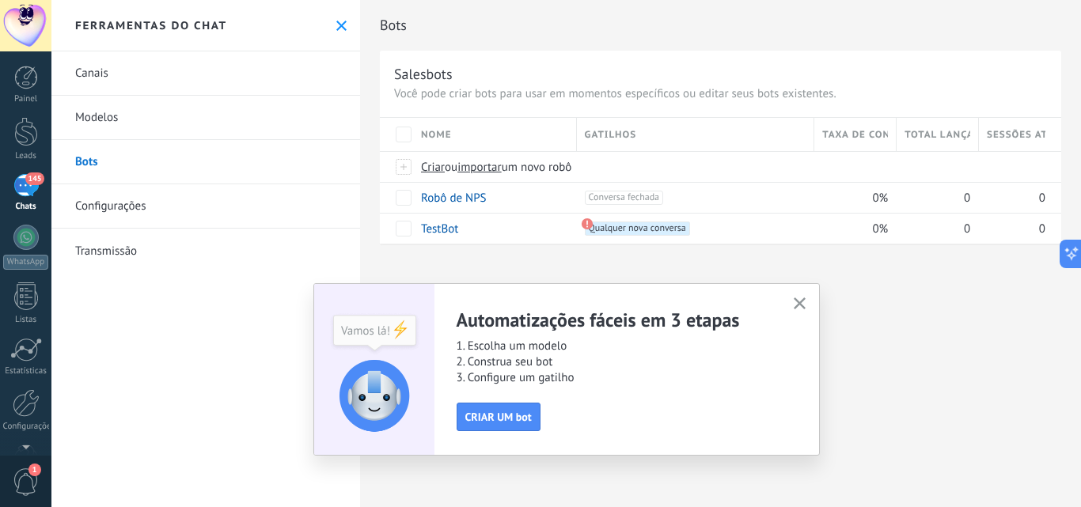
click at [798, 303] on icon "button" at bounding box center [800, 303] width 12 height 12
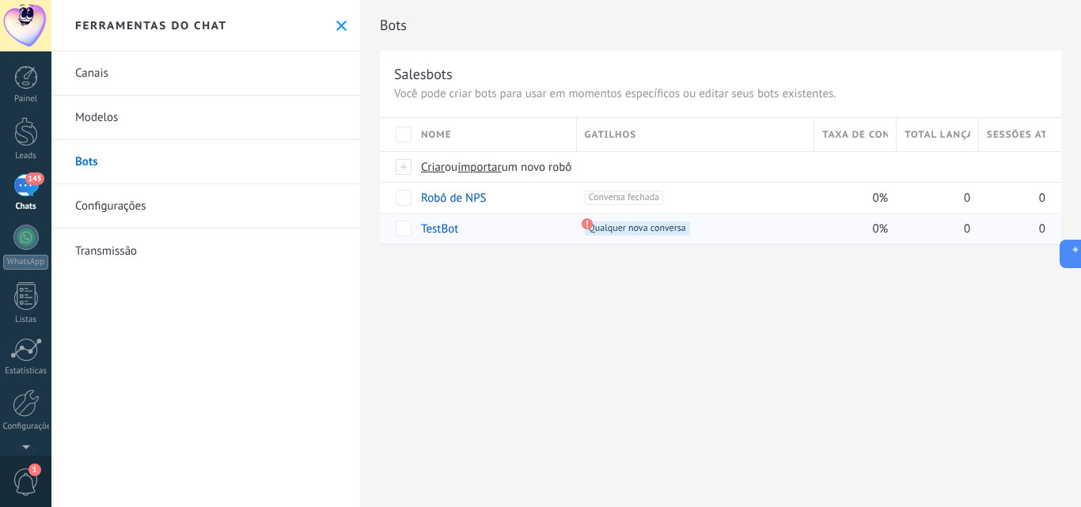
click at [436, 226] on link "TestBot" at bounding box center [439, 229] width 37 height 15
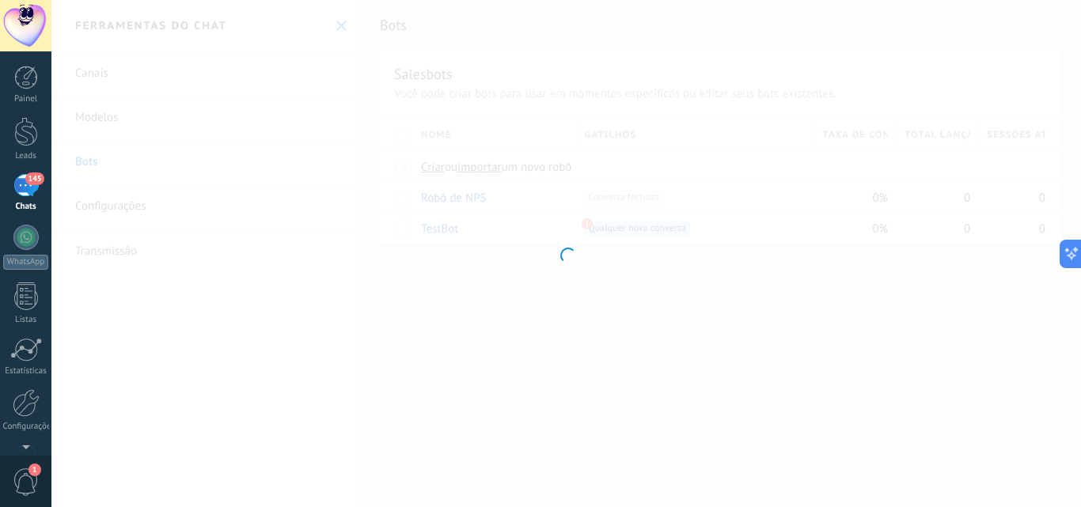
type input "*******"
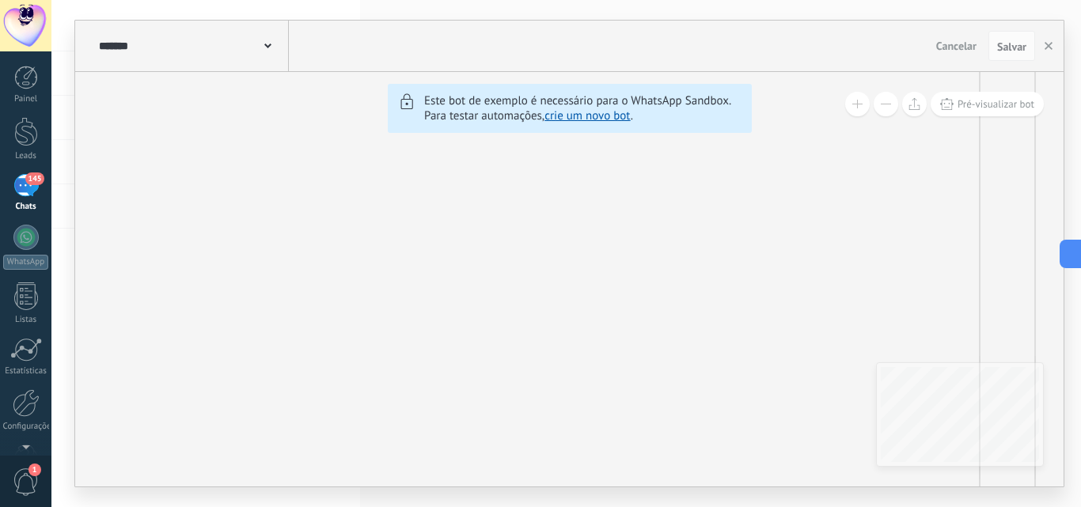
drag, startPoint x: 20, startPoint y: 91, endPoint x: 80, endPoint y: 5, distance: 105.1
click at [21, 90] on link "Painel" at bounding box center [25, 85] width 51 height 39
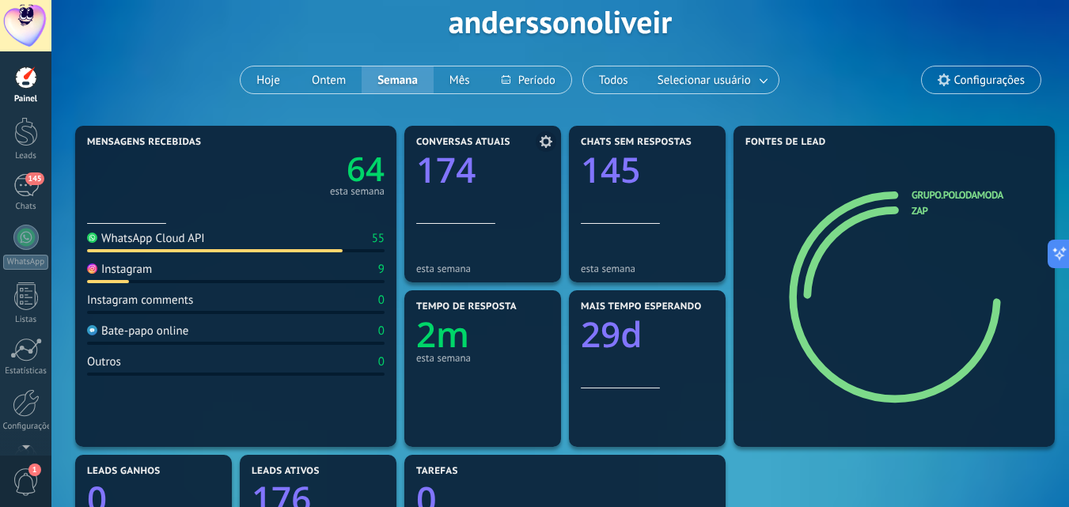
scroll to position [158, 0]
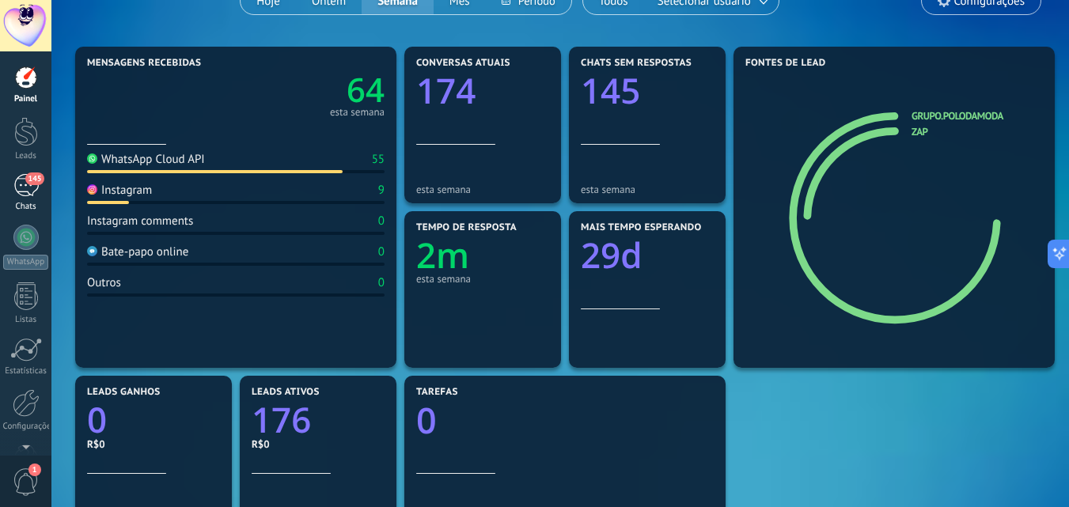
click at [32, 187] on div "145" at bounding box center [25, 185] width 25 height 23
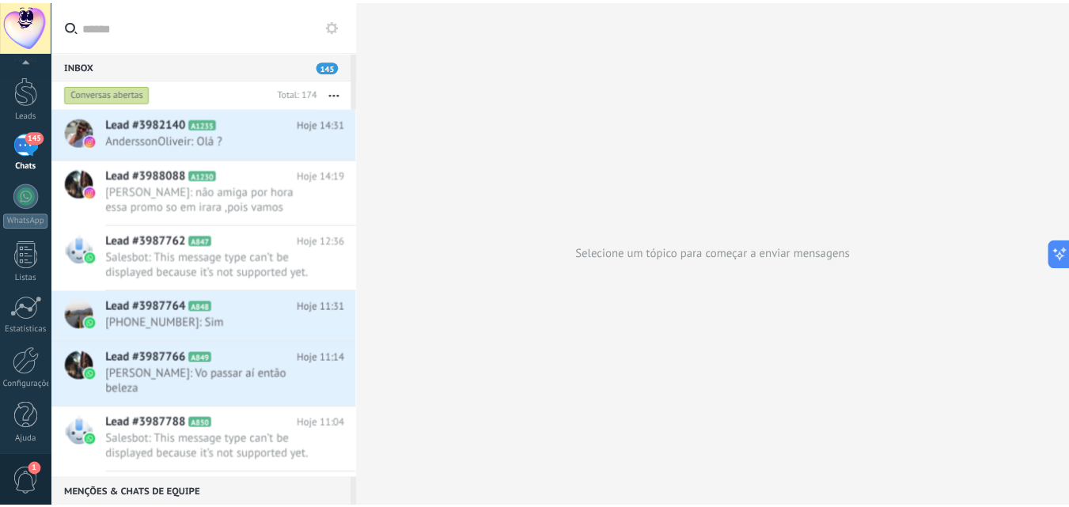
scroll to position [47, 0]
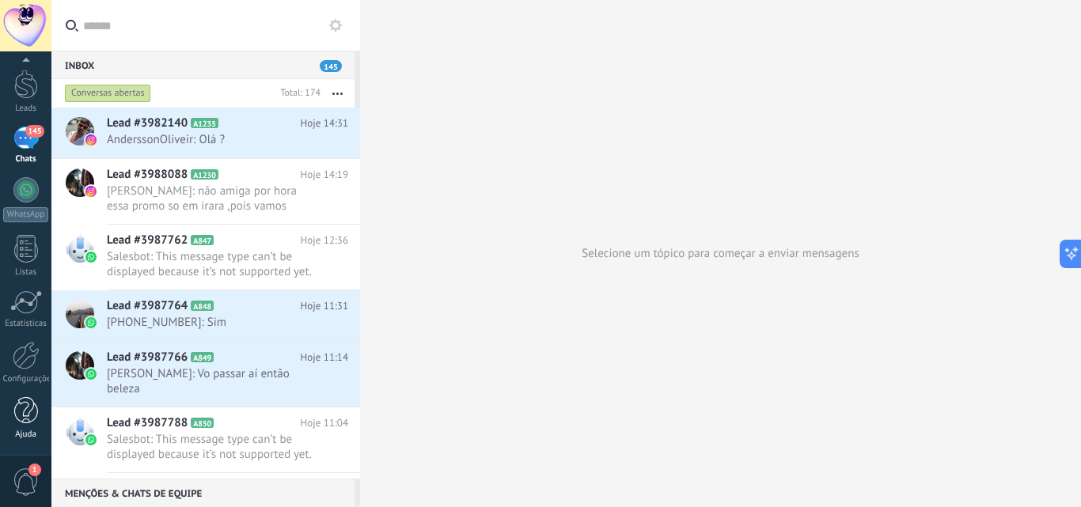
click at [24, 430] on div "Ajuda" at bounding box center [26, 435] width 46 height 10
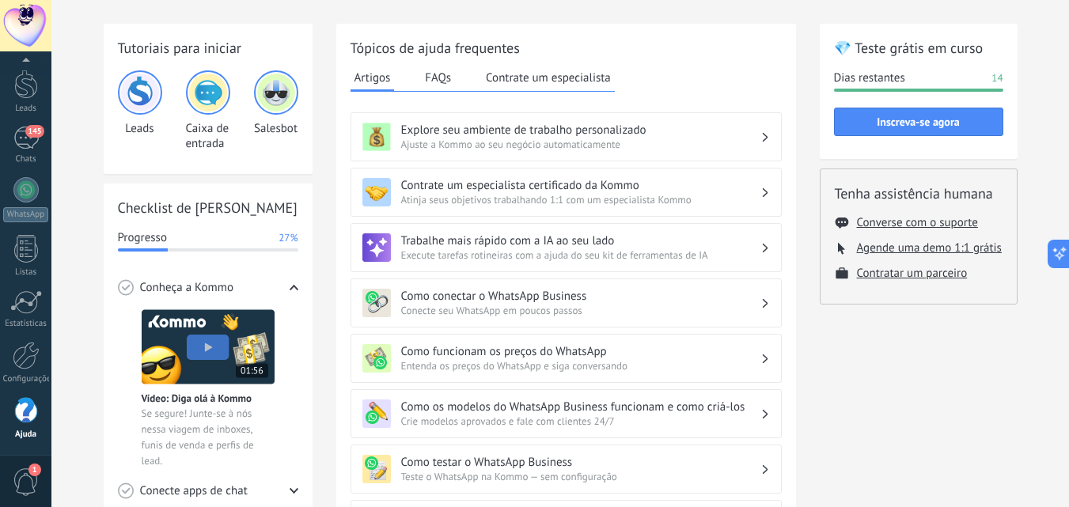
scroll to position [79, 0]
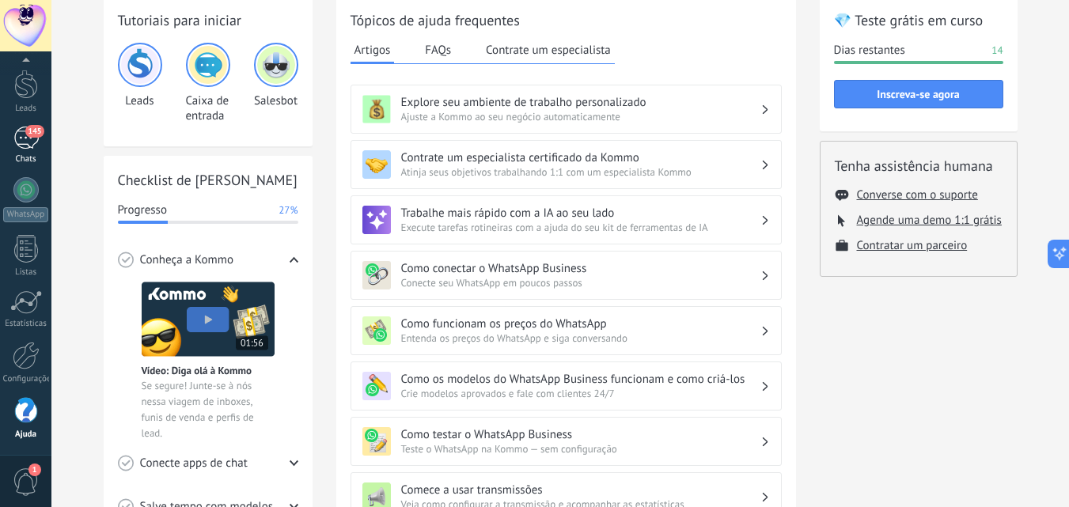
click at [32, 144] on div "145" at bounding box center [25, 138] width 25 height 23
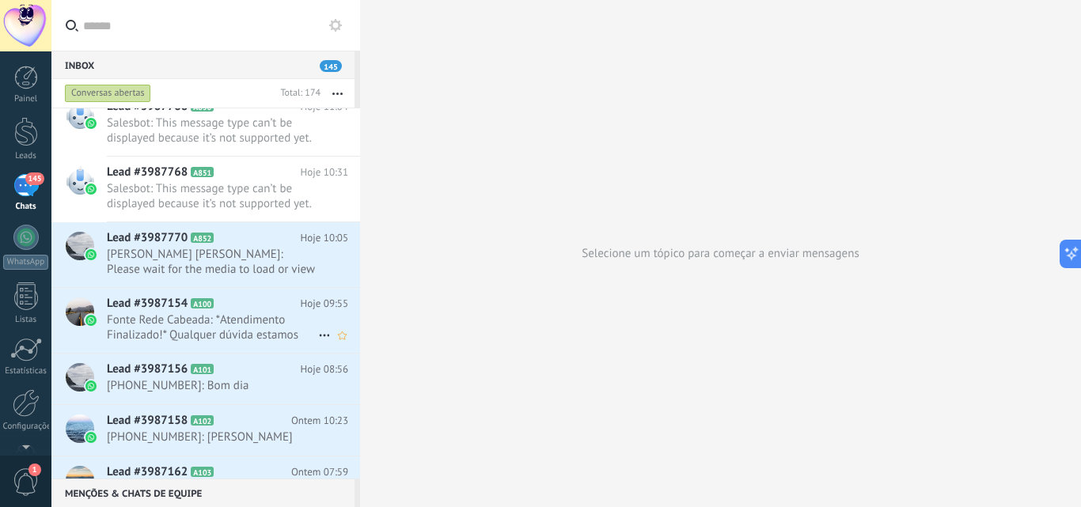
scroll to position [396, 0]
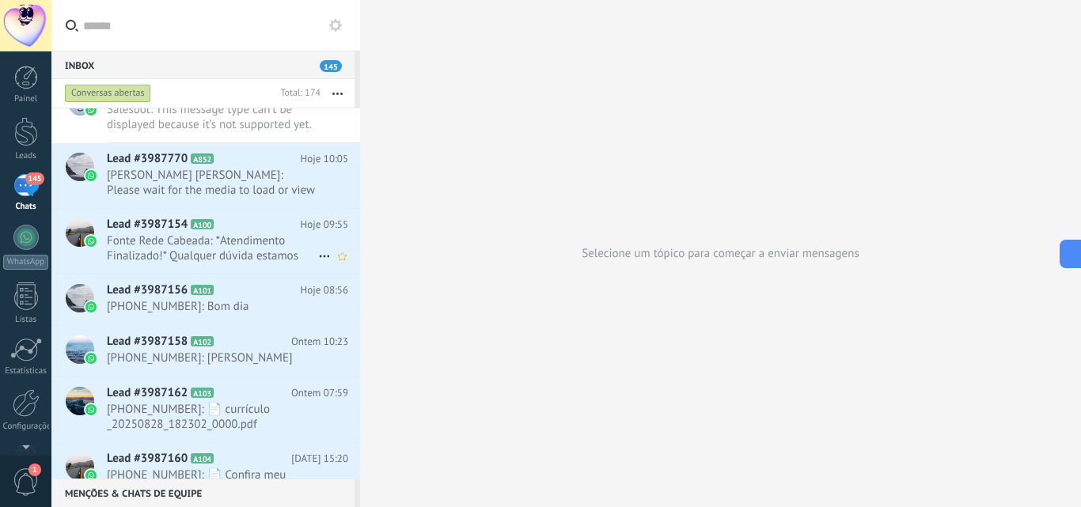
click at [222, 235] on span "Fonte Rede Cabeada: *Atendimento Finalizado!* Qualquer dúvida estamos sempre a …" at bounding box center [212, 248] width 211 height 30
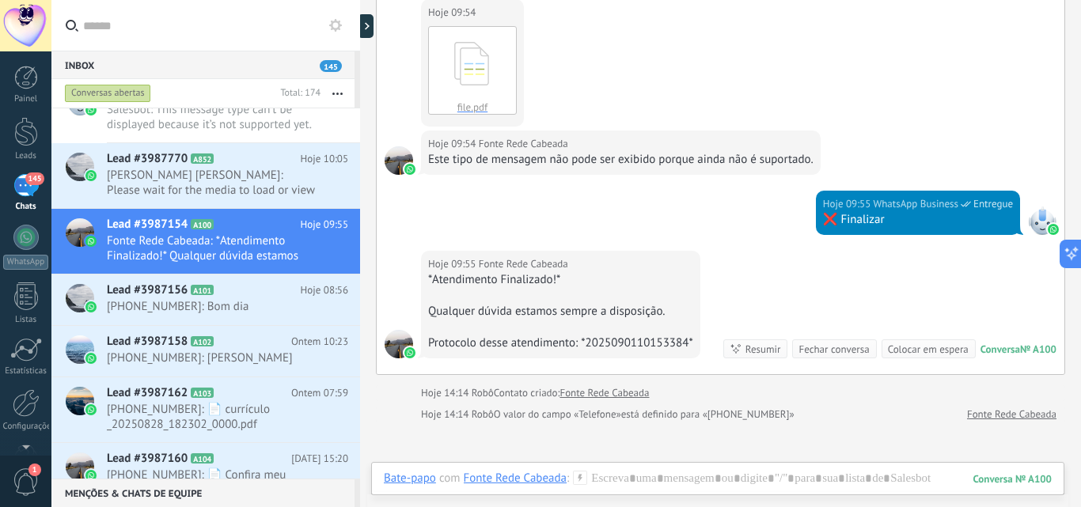
scroll to position [949, 0]
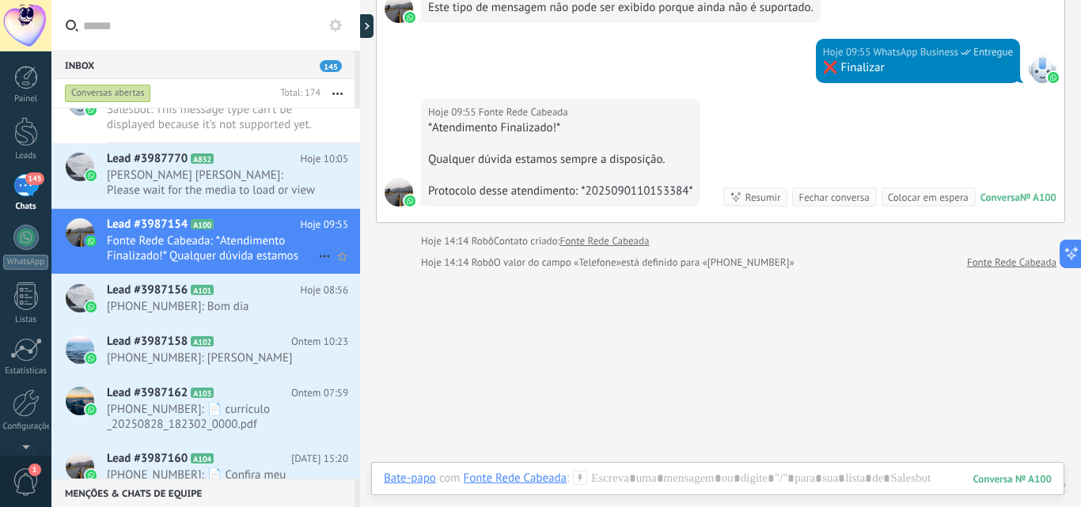
click at [317, 247] on icon at bounding box center [324, 256] width 19 height 19
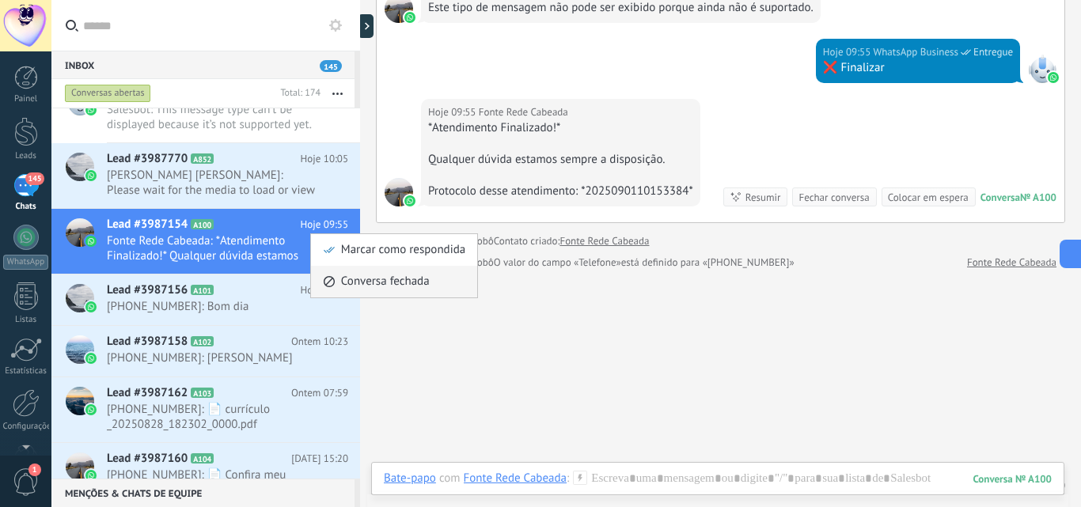
click at [384, 282] on span "Conversa fechada" at bounding box center [385, 282] width 89 height 32
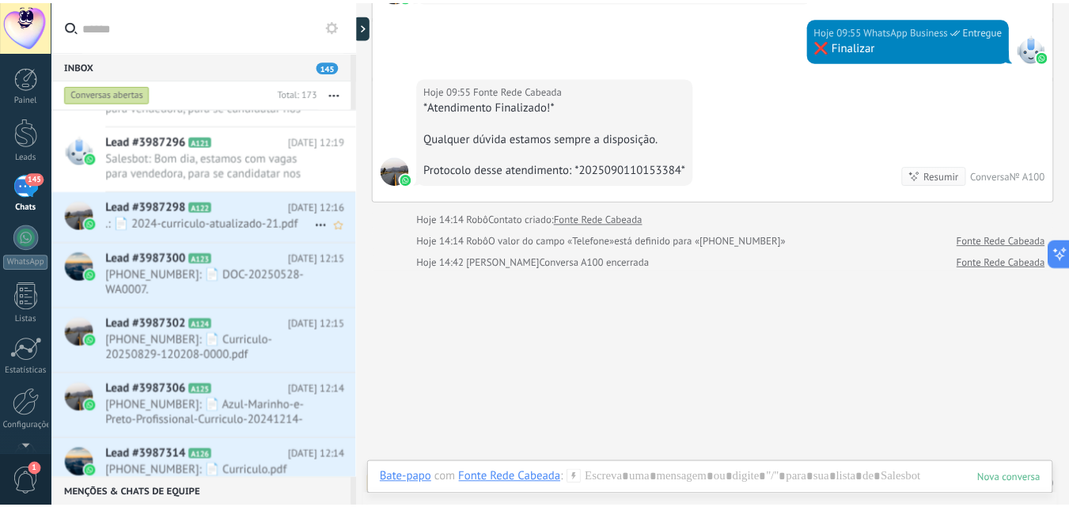
scroll to position [1583, 0]
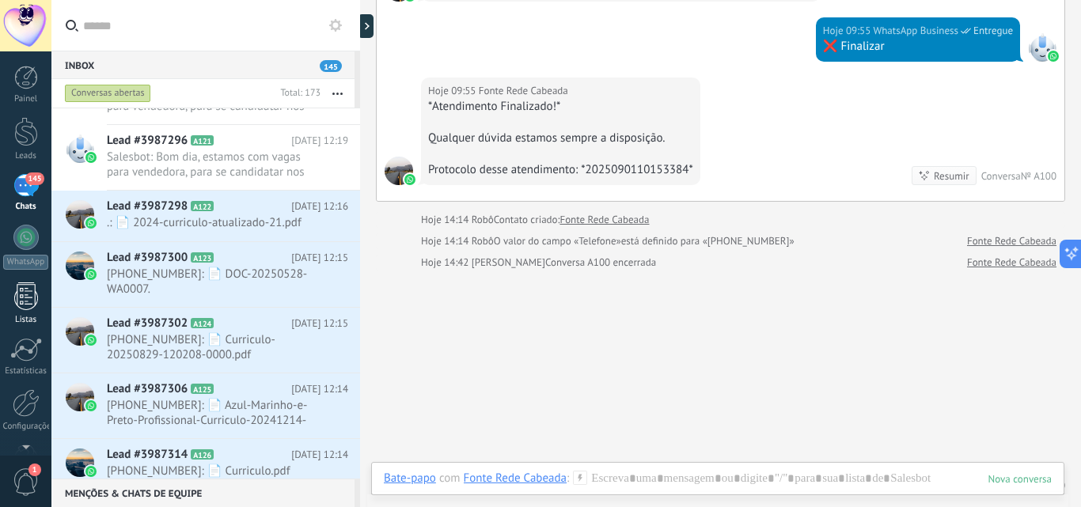
click at [27, 302] on div at bounding box center [26, 296] width 24 height 28
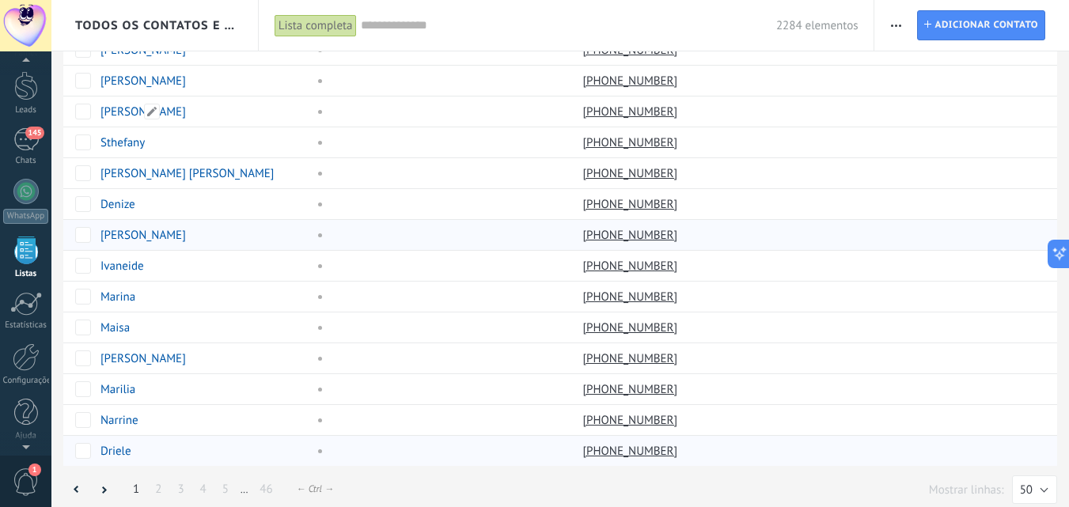
scroll to position [1184, 0]
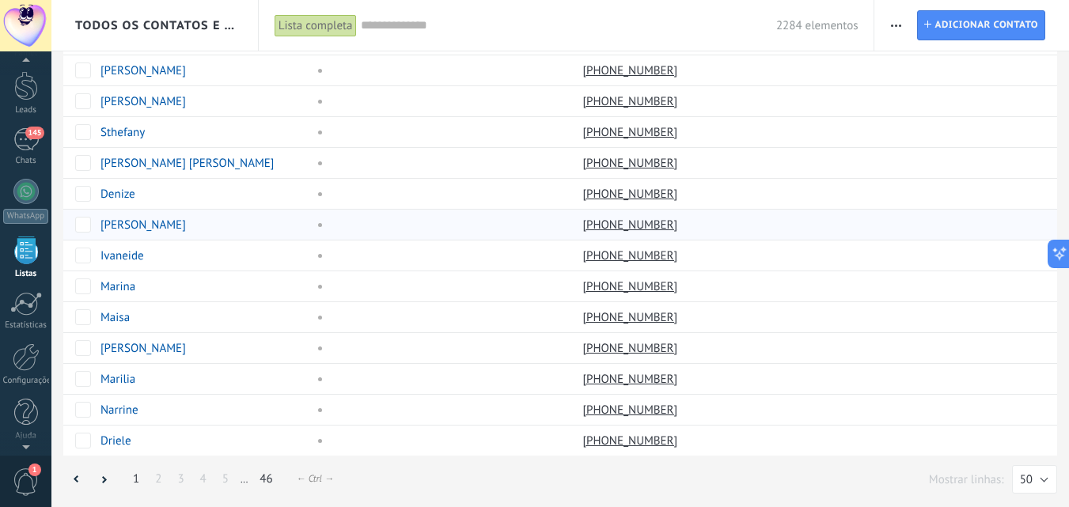
click at [265, 486] on link "46" at bounding box center [266, 479] width 28 height 31
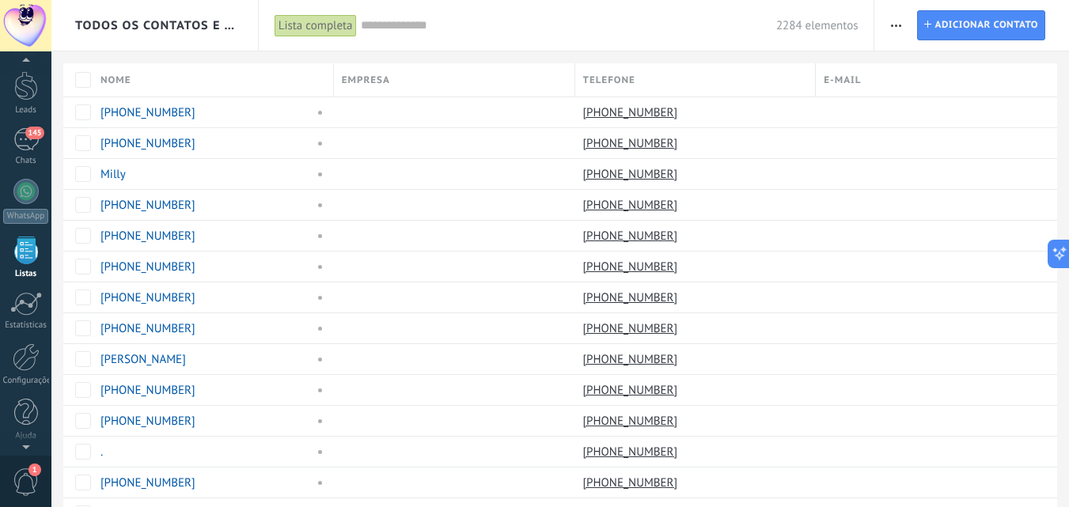
click at [164, 32] on span "Todos os contatos e Empresas" at bounding box center [155, 25] width 161 height 15
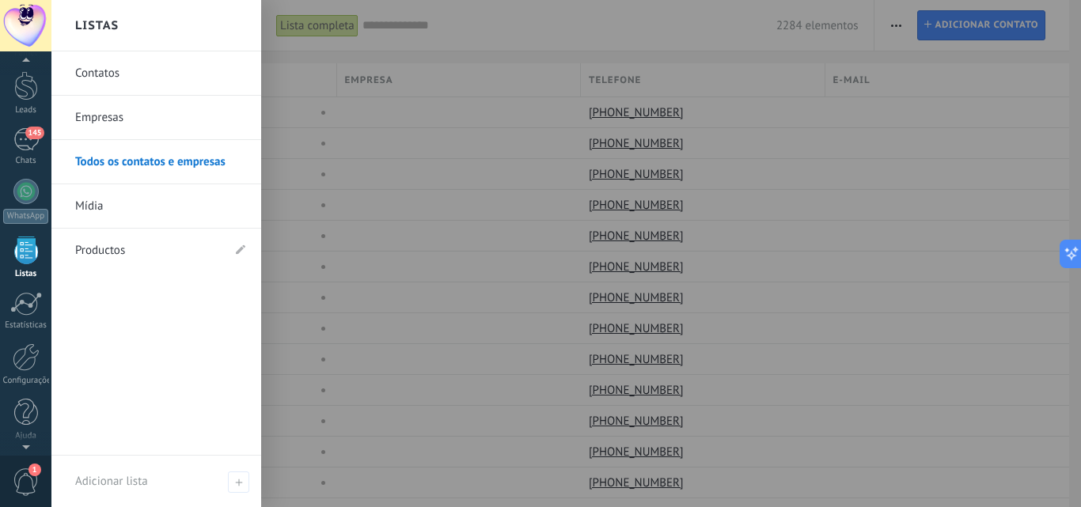
click at [282, 47] on div at bounding box center [591, 253] width 1081 height 507
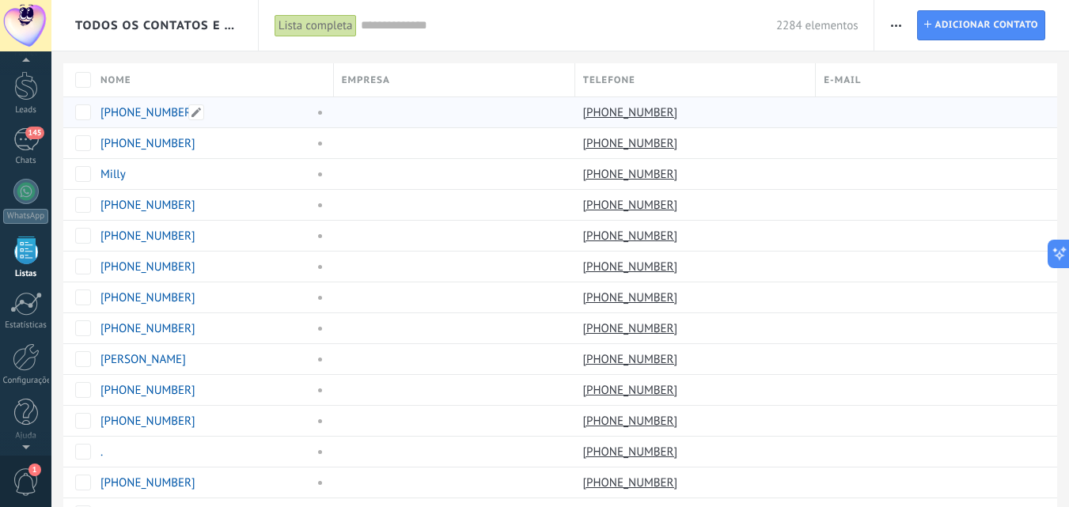
click at [138, 120] on div "+557591175348" at bounding box center [209, 112] width 233 height 30
click at [139, 111] on link "+557591175348" at bounding box center [147, 112] width 95 height 15
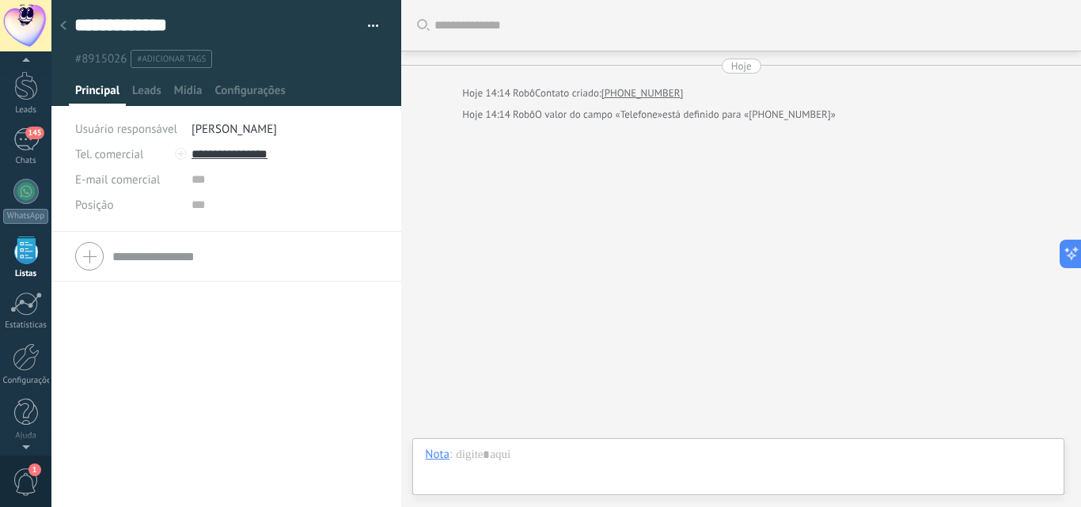
click at [67, 32] on div at bounding box center [63, 26] width 22 height 31
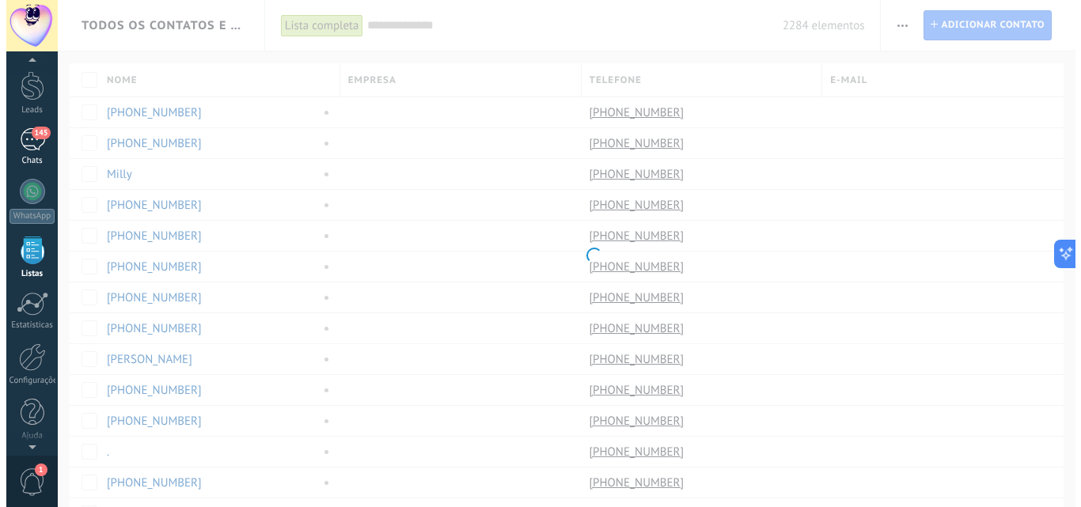
scroll to position [34, 0]
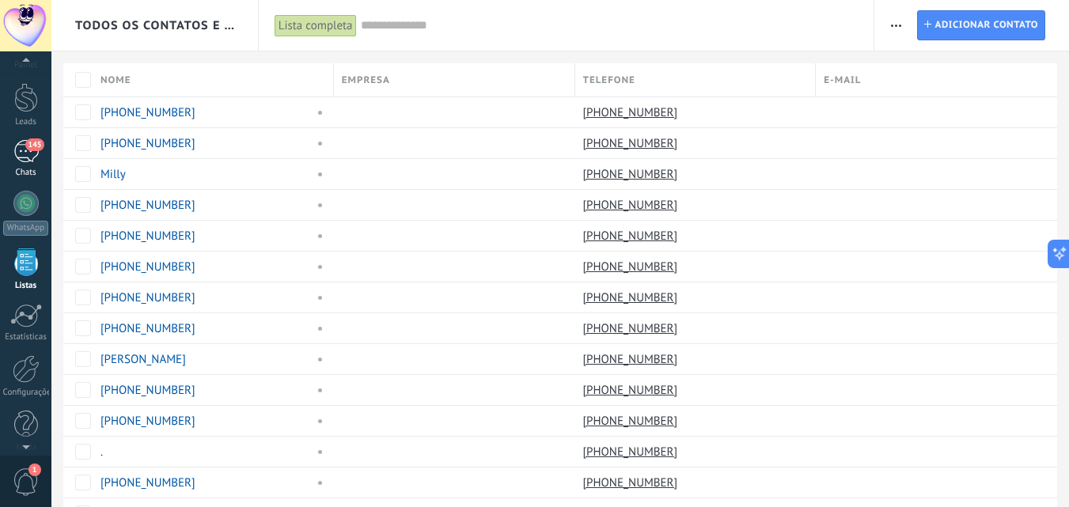
click at [18, 155] on div "145" at bounding box center [25, 151] width 25 height 23
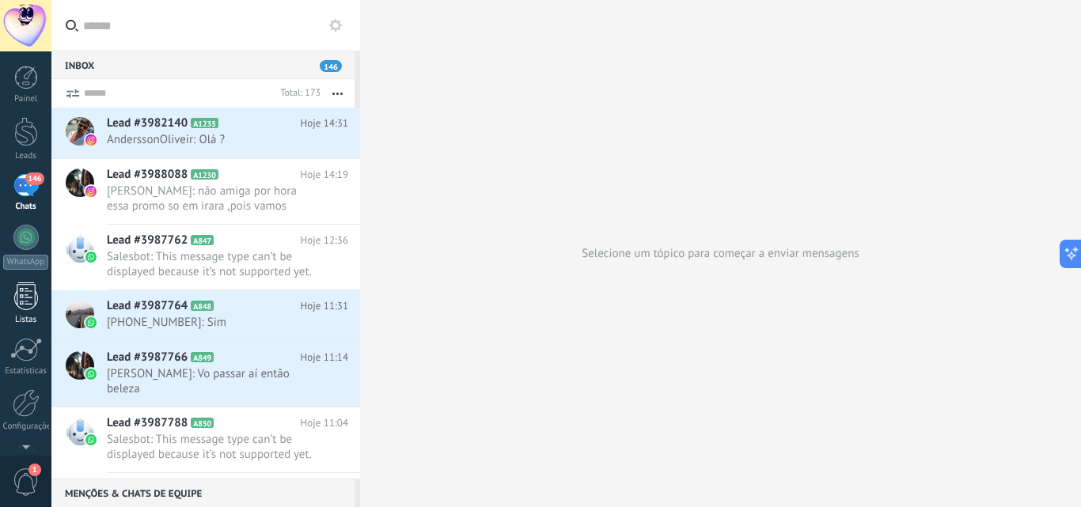
click at [34, 309] on div at bounding box center [26, 296] width 24 height 28
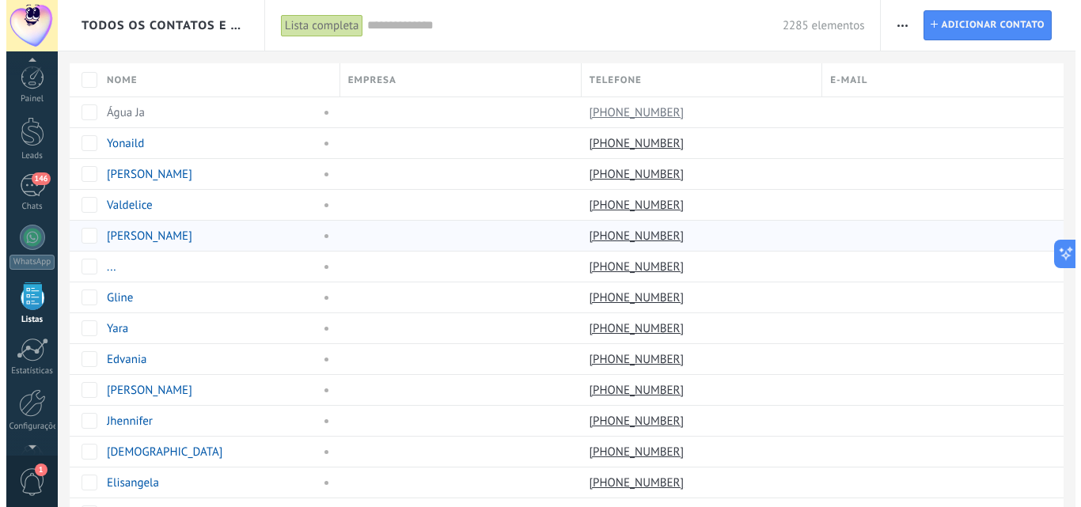
scroll to position [46, 0]
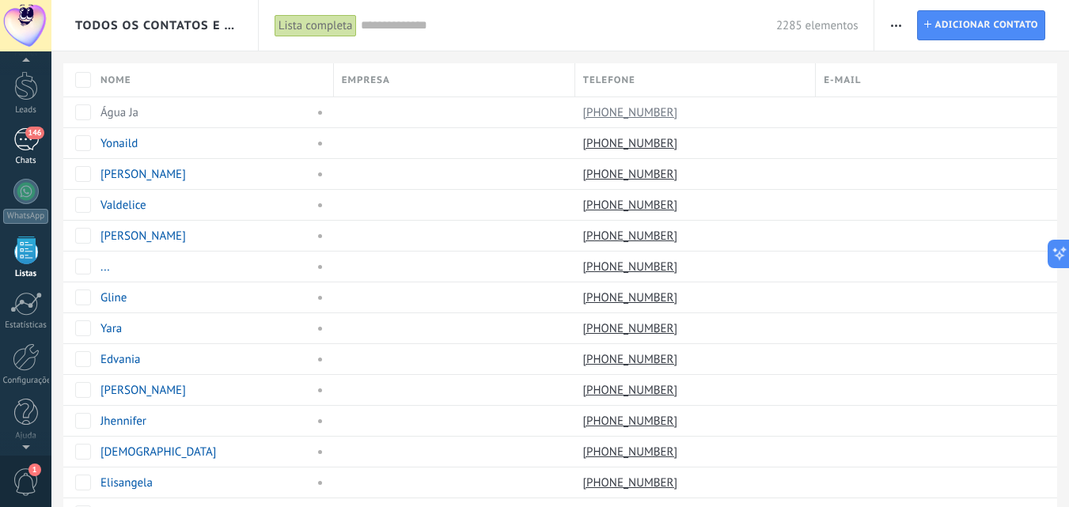
click at [30, 140] on div "146" at bounding box center [25, 139] width 25 height 23
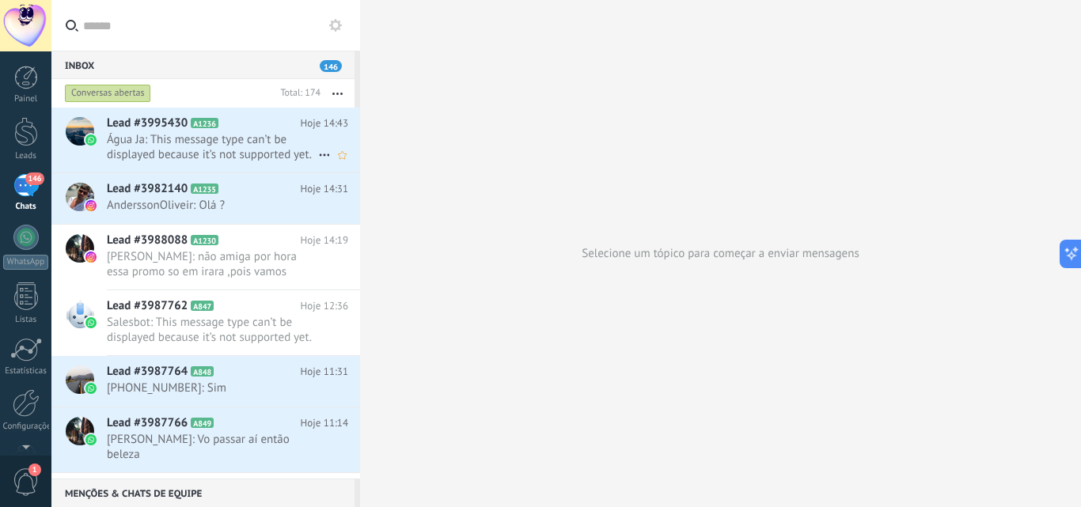
click at [264, 144] on span "Água Ja: This message type can’t be displayed because it’s not supported yet." at bounding box center [212, 147] width 211 height 30
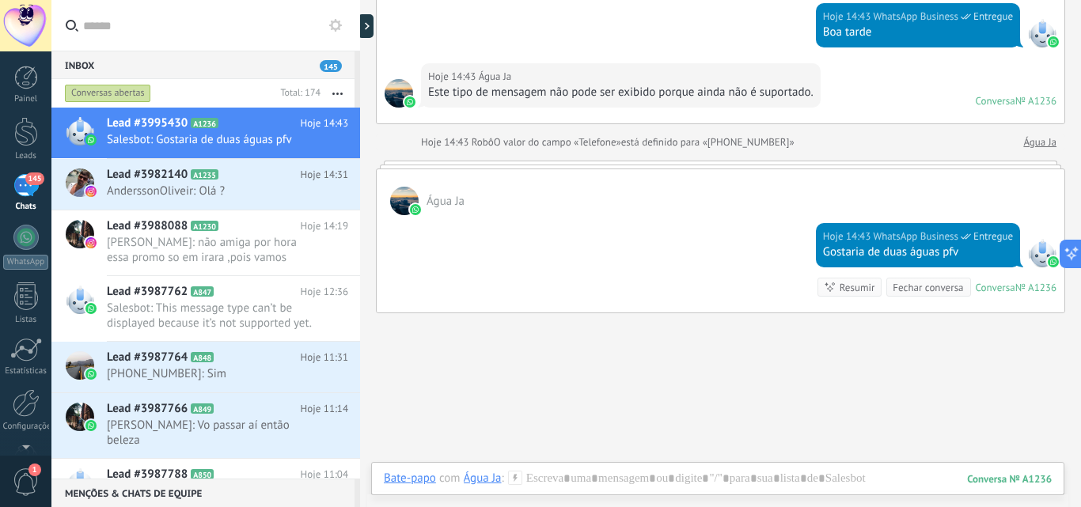
scroll to position [253, 0]
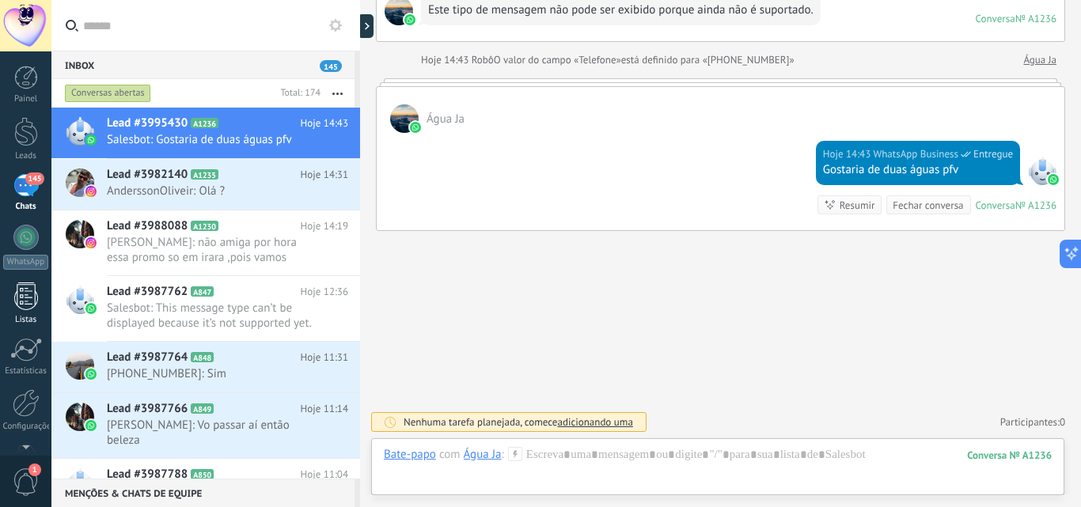
click at [36, 296] on div at bounding box center [26, 296] width 24 height 28
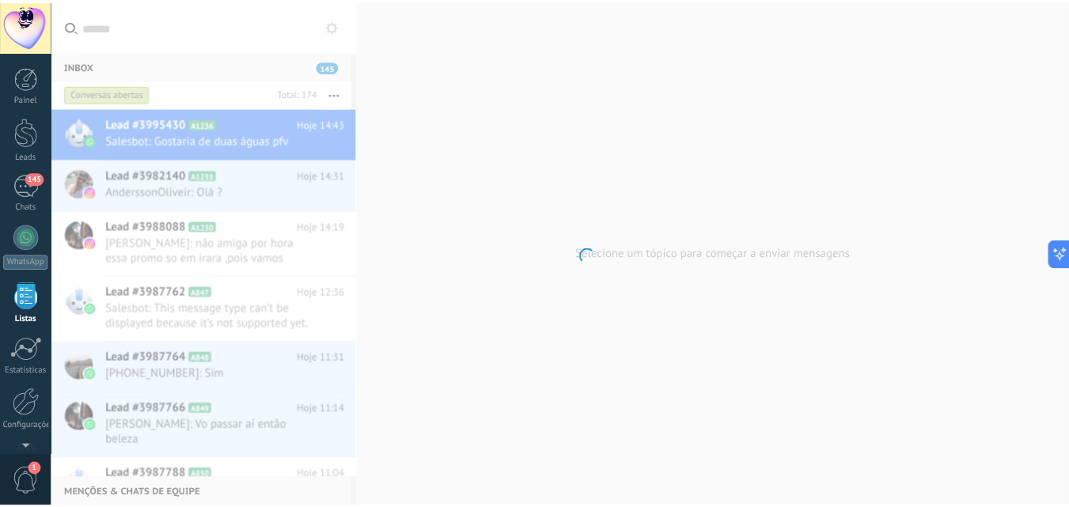
scroll to position [46, 0]
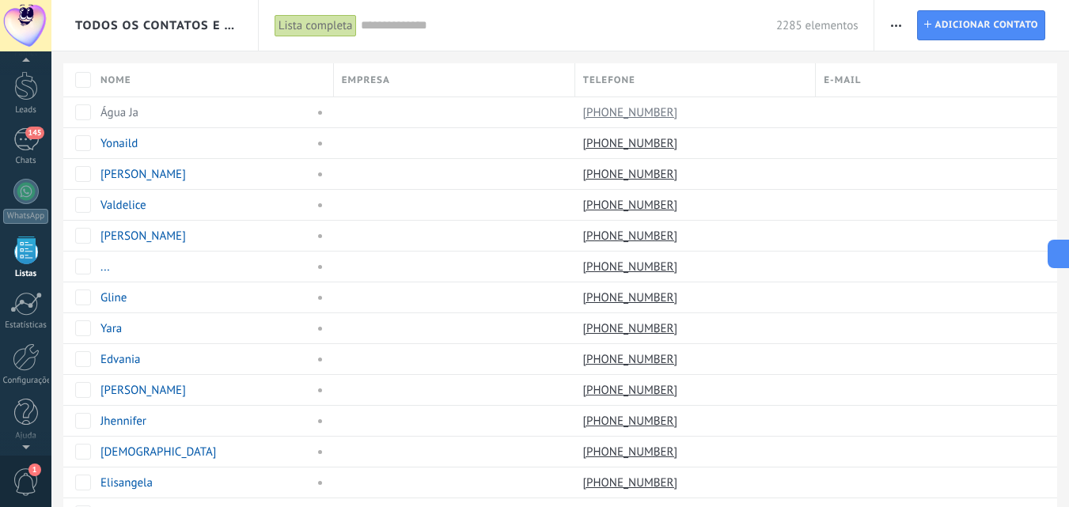
click at [335, 28] on div "Lista completa" at bounding box center [316, 25] width 82 height 23
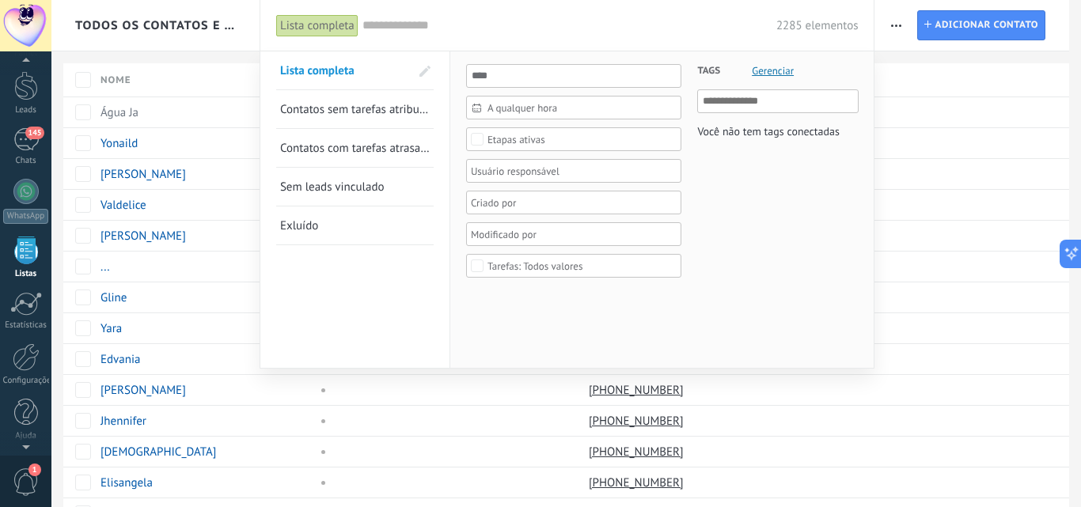
click at [707, 66] on span "Tags" at bounding box center [708, 70] width 23 height 39
click at [780, 75] on span "Gerenciar" at bounding box center [773, 71] width 42 height 10
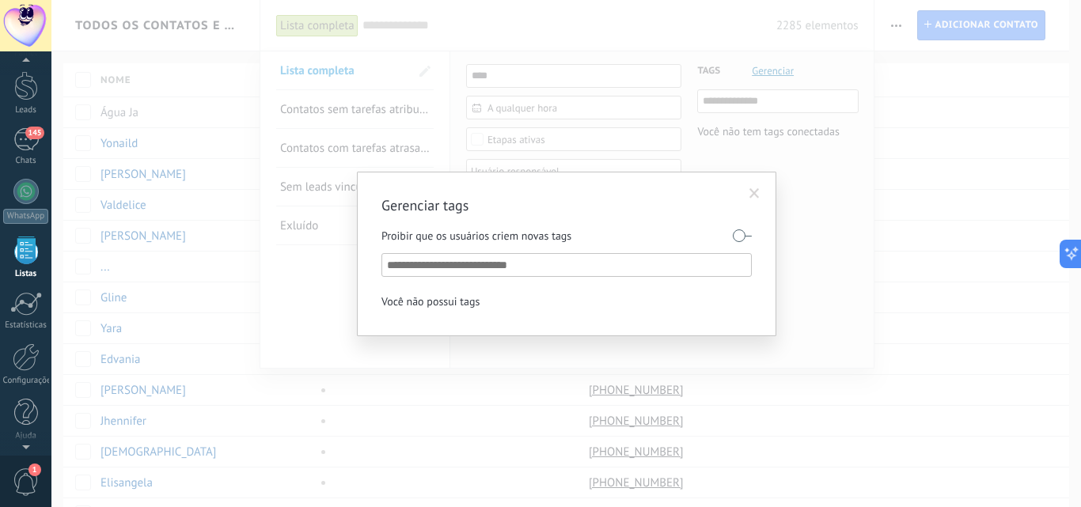
click at [754, 191] on span at bounding box center [754, 193] width 10 height 11
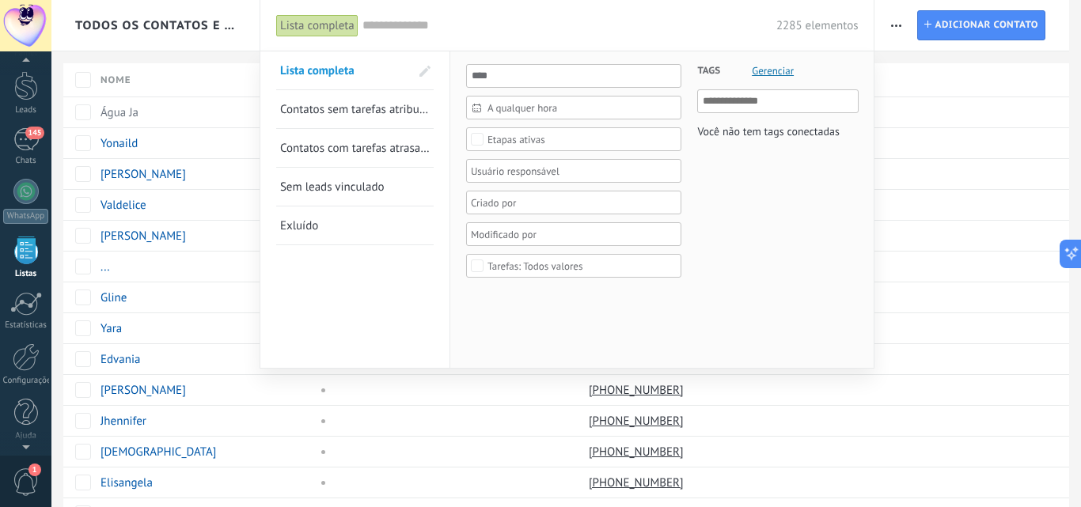
click at [928, 59] on div at bounding box center [540, 253] width 1081 height 507
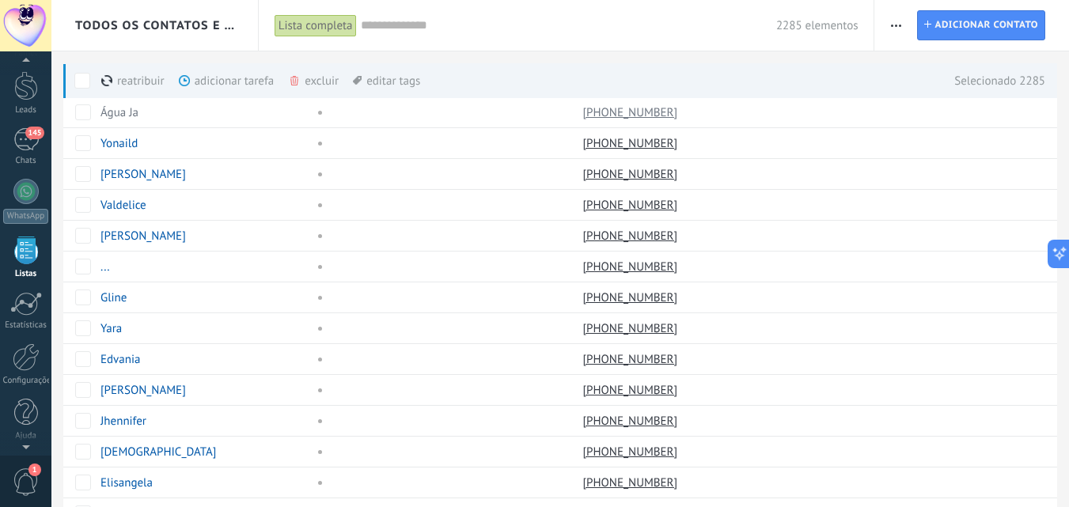
click at [395, 85] on div "editar tags mais" at bounding box center [386, 80] width 67 height 35
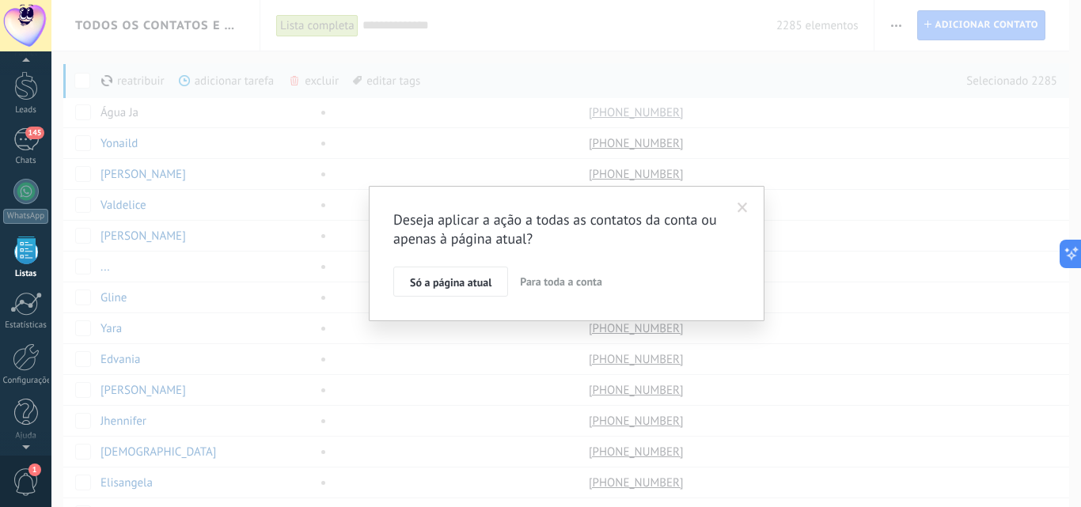
click at [741, 210] on span at bounding box center [742, 208] width 10 height 11
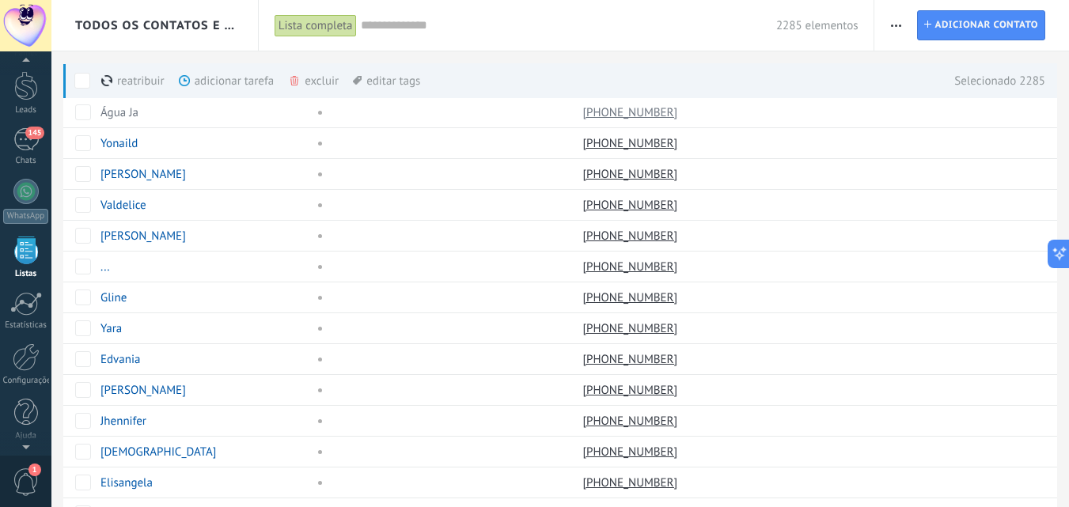
click at [236, 75] on div "adicionar tarefa mais" at bounding box center [255, 80] width 153 height 35
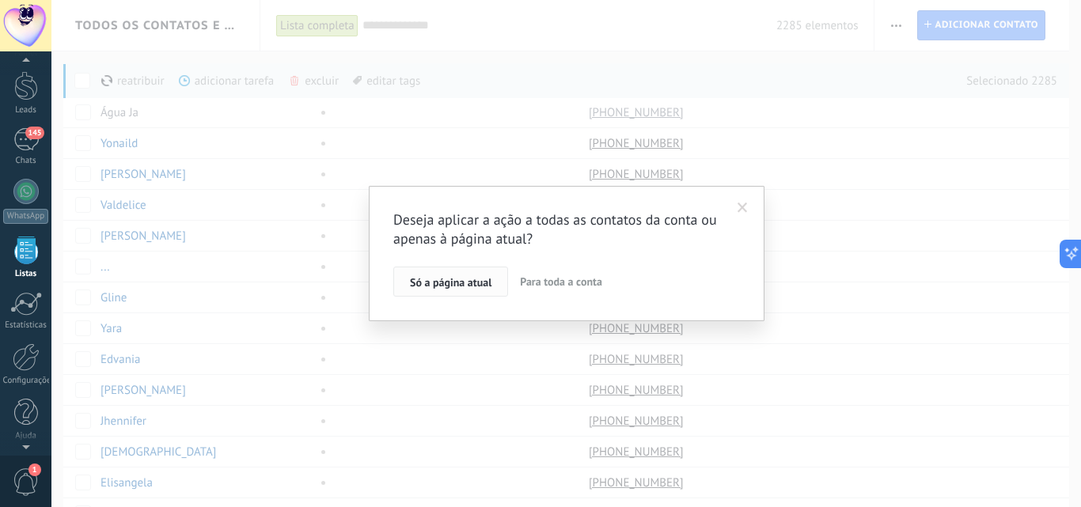
click at [464, 286] on span "Só a página atual" at bounding box center [450, 282] width 81 height 11
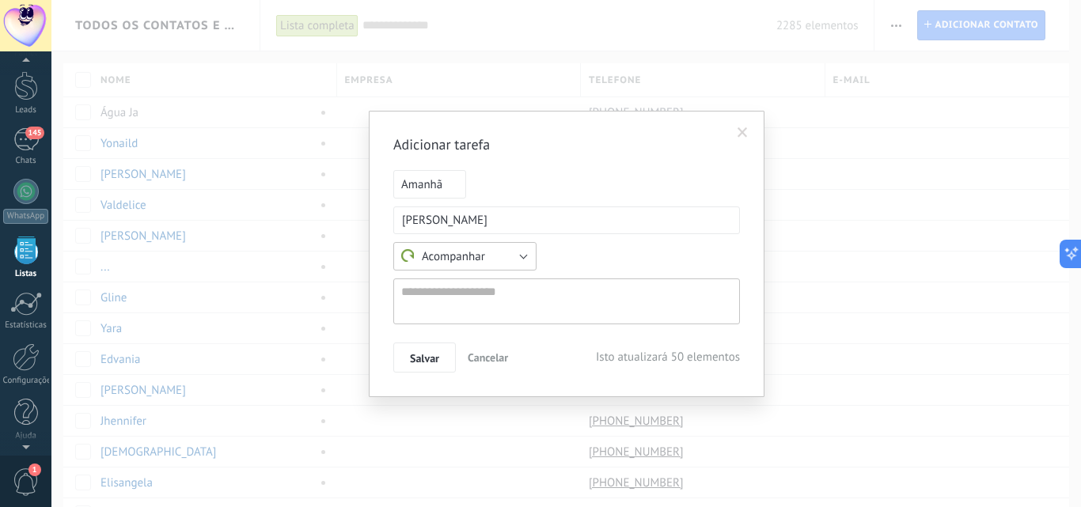
click at [523, 262] on button "Acompanhar" at bounding box center [464, 256] width 143 height 28
click at [527, 262] on span "Acompanhar" at bounding box center [457, 256] width 147 height 15
click at [519, 253] on button "Acompanhar" at bounding box center [464, 256] width 143 height 28
click at [447, 287] on span "Reunião" at bounding box center [457, 283] width 147 height 15
click at [514, 264] on button "Reunião" at bounding box center [464, 256] width 143 height 28
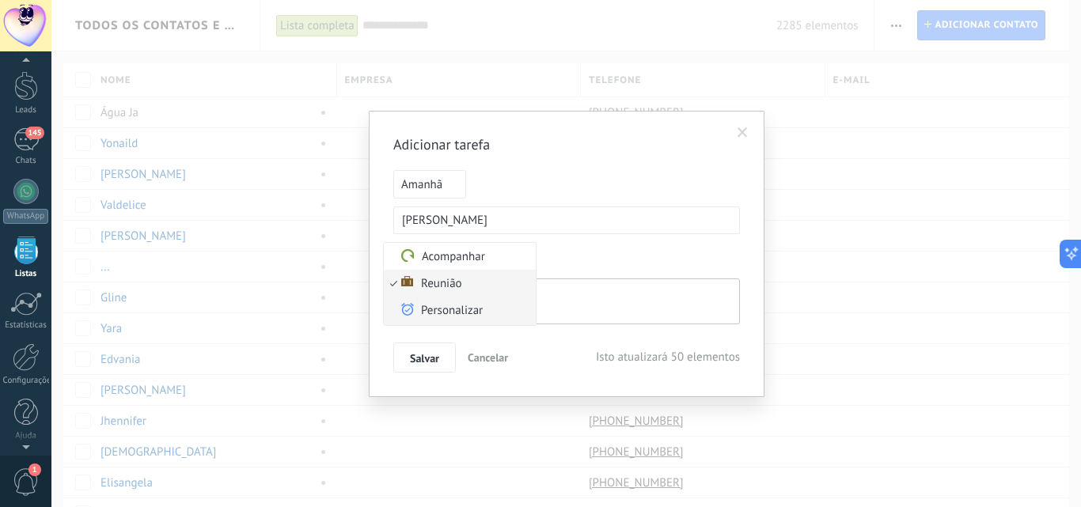
click at [453, 301] on li "Personalizar" at bounding box center [460, 311] width 152 height 28
click at [576, 257] on span at bounding box center [563, 256] width 25 height 25
click at [505, 259] on button "Personalizar" at bounding box center [464, 256] width 143 height 28
click at [711, 237] on form "**********" at bounding box center [566, 271] width 347 height 203
click at [450, 194] on span "Amanhã" at bounding box center [429, 184] width 73 height 28
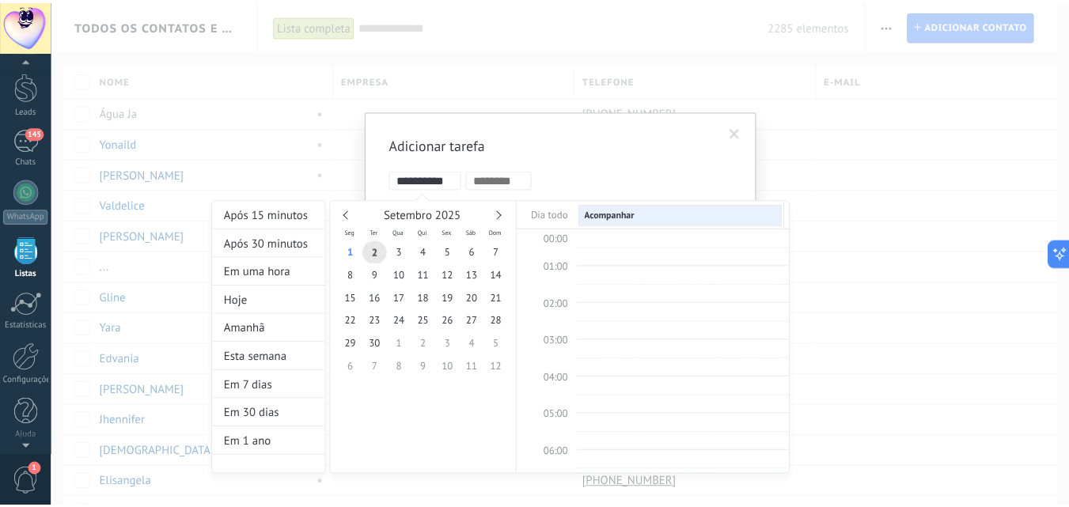
scroll to position [298, 0]
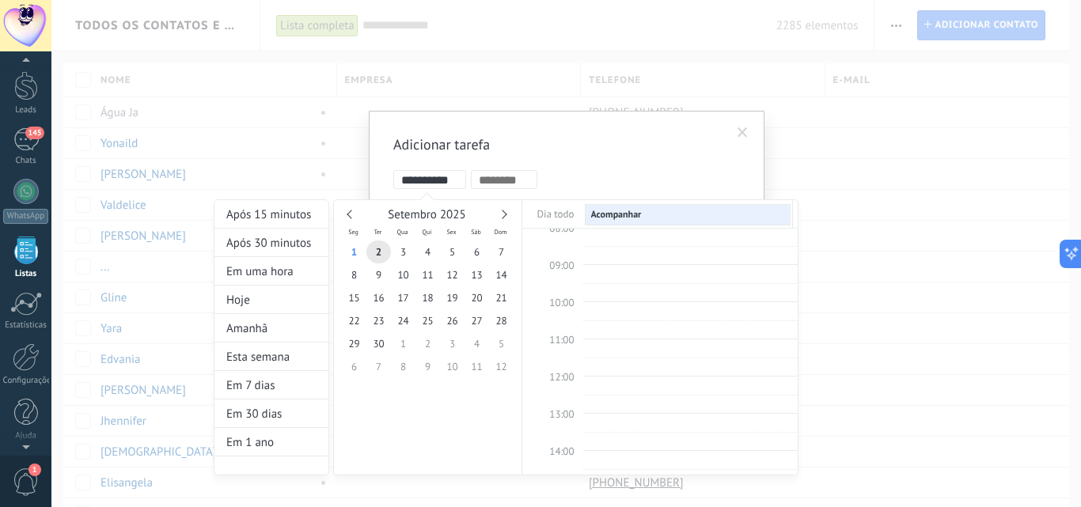
click at [633, 143] on div at bounding box center [540, 253] width 1081 height 507
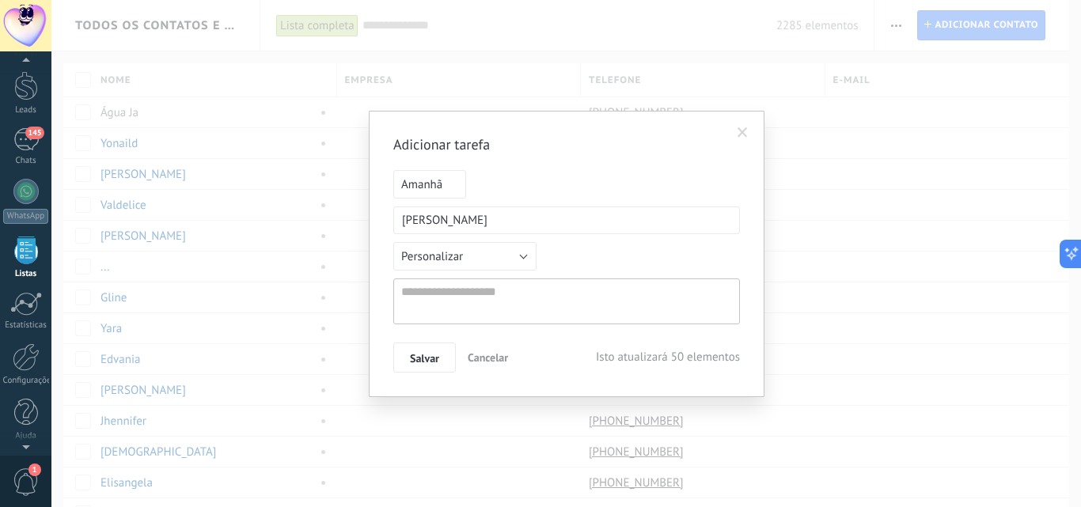
click at [734, 139] on span at bounding box center [742, 132] width 26 height 27
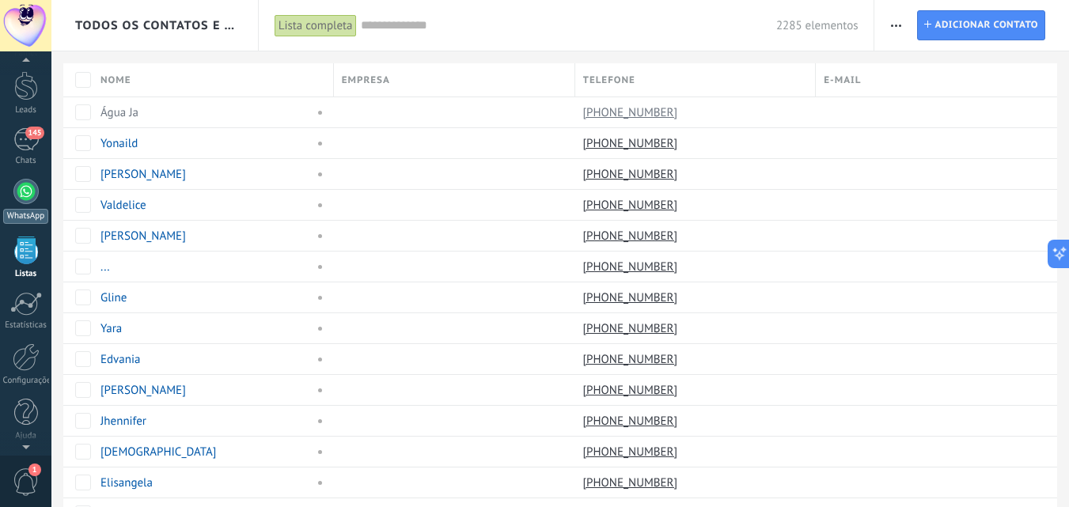
click at [25, 195] on div at bounding box center [25, 191] width 25 height 25
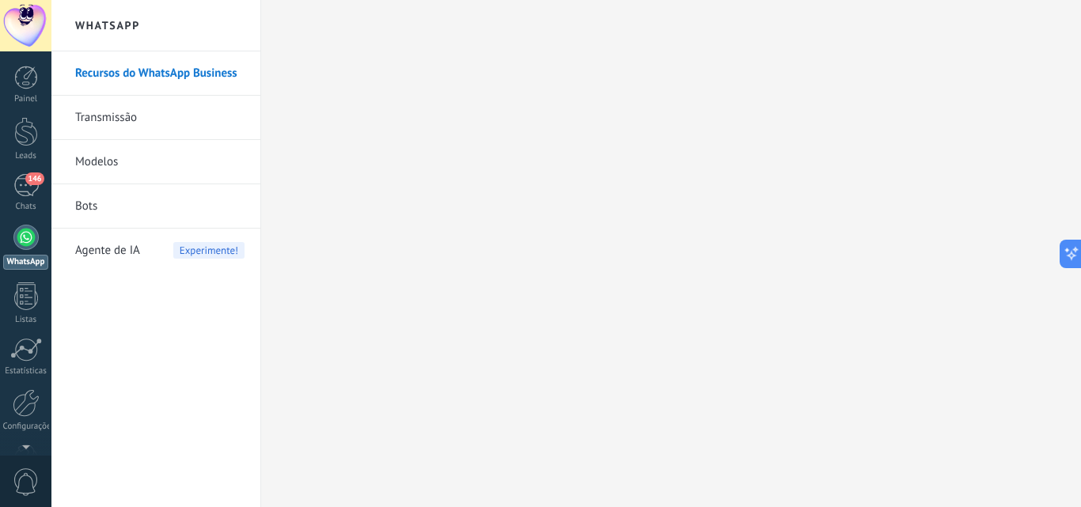
click at [92, 202] on link "Bots" at bounding box center [159, 206] width 169 height 44
